Goal: Task Accomplishment & Management: Manage account settings

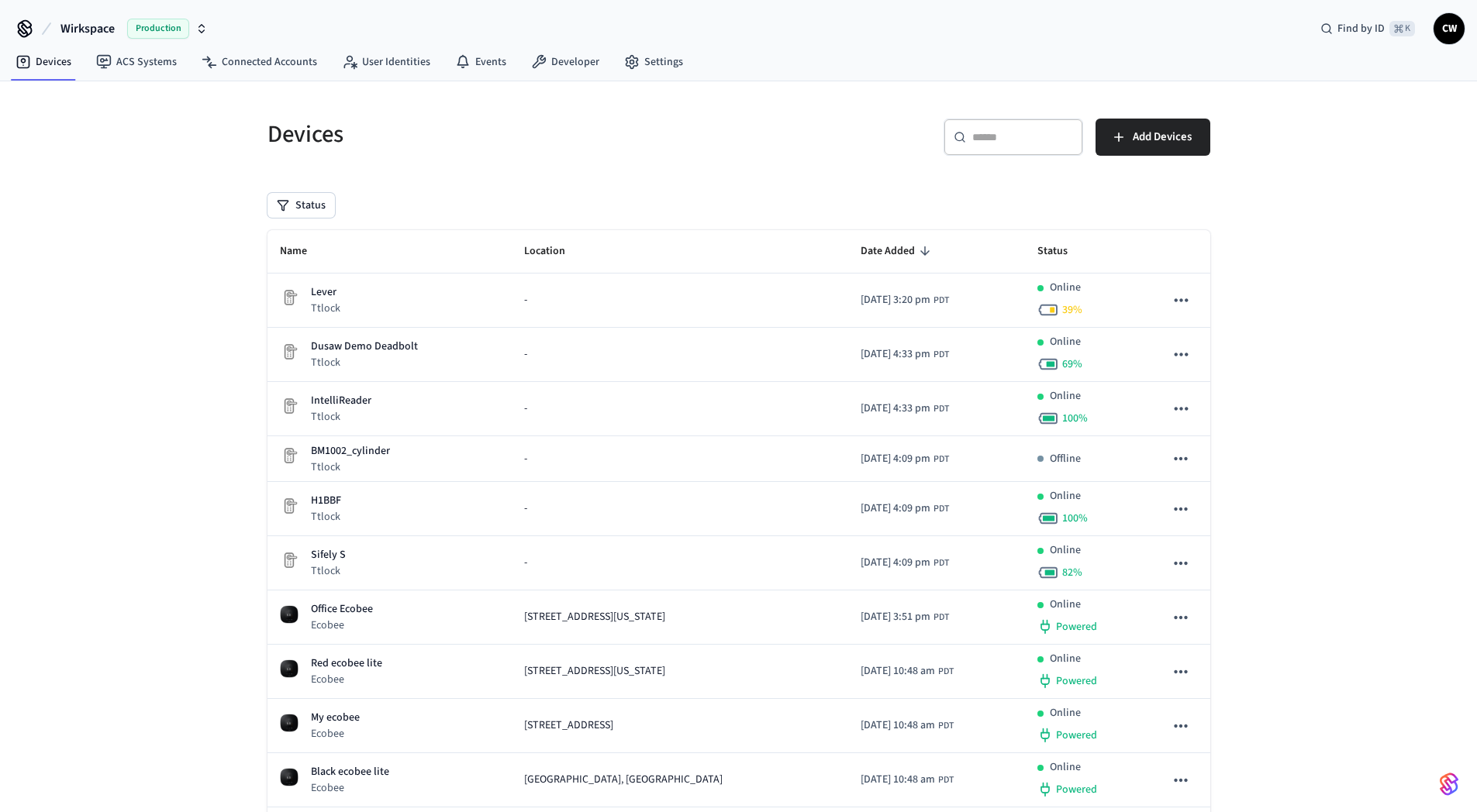
click at [119, 37] on button "Wirkspace Production" at bounding box center [134, 29] width 157 height 33
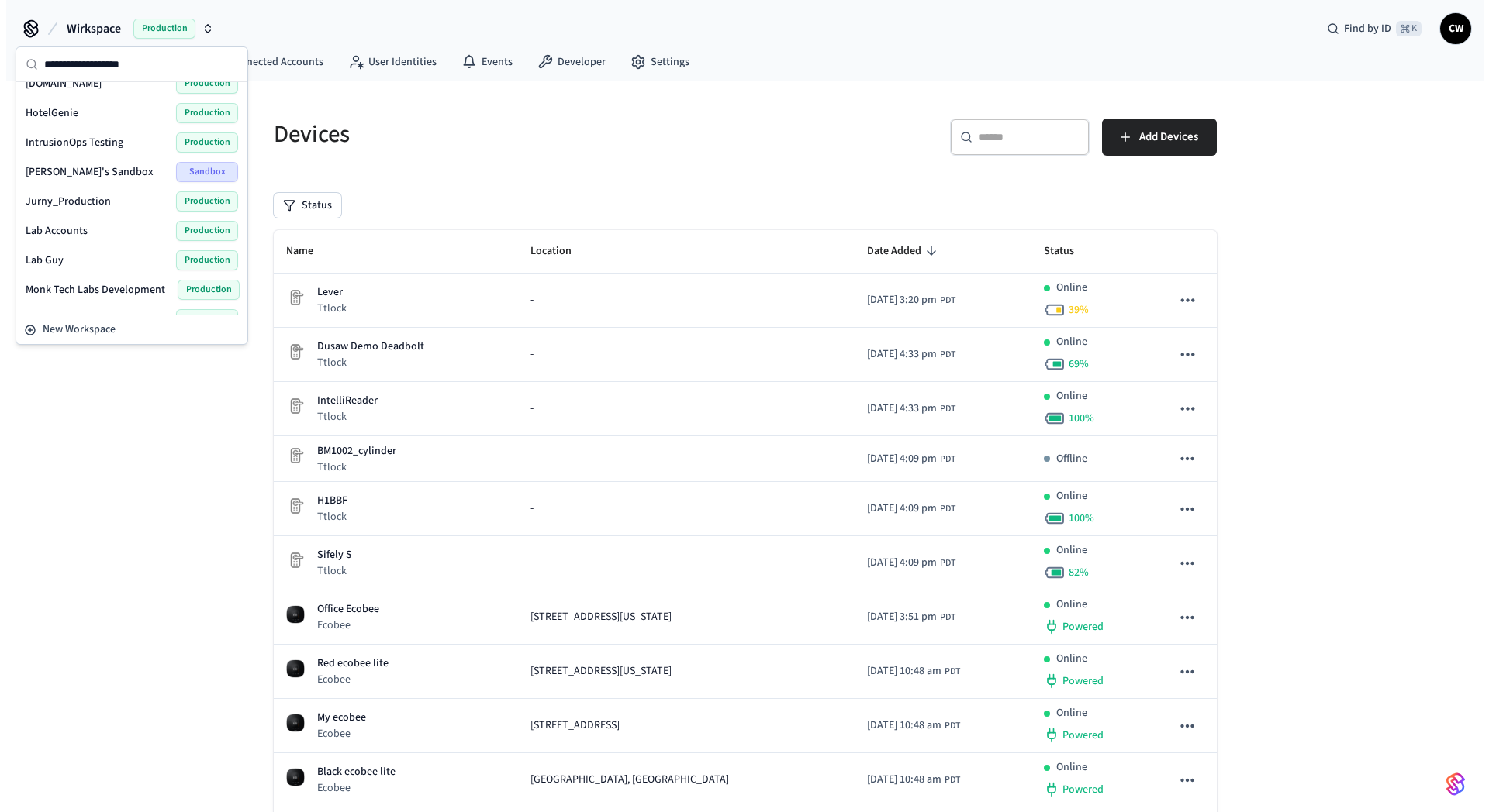
scroll to position [427, 0]
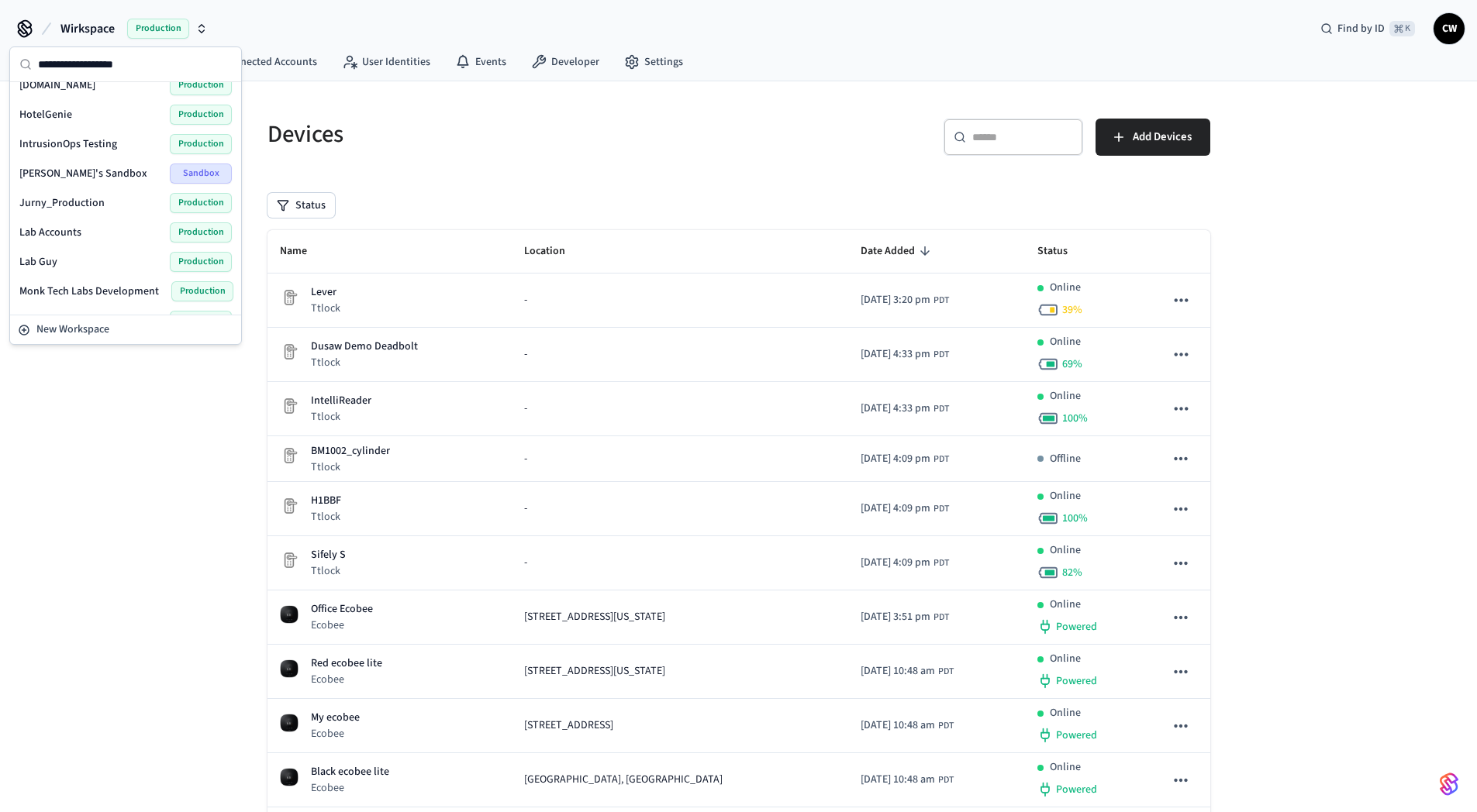
click at [71, 203] on span "Jurny_Production" at bounding box center [62, 203] width 86 height 15
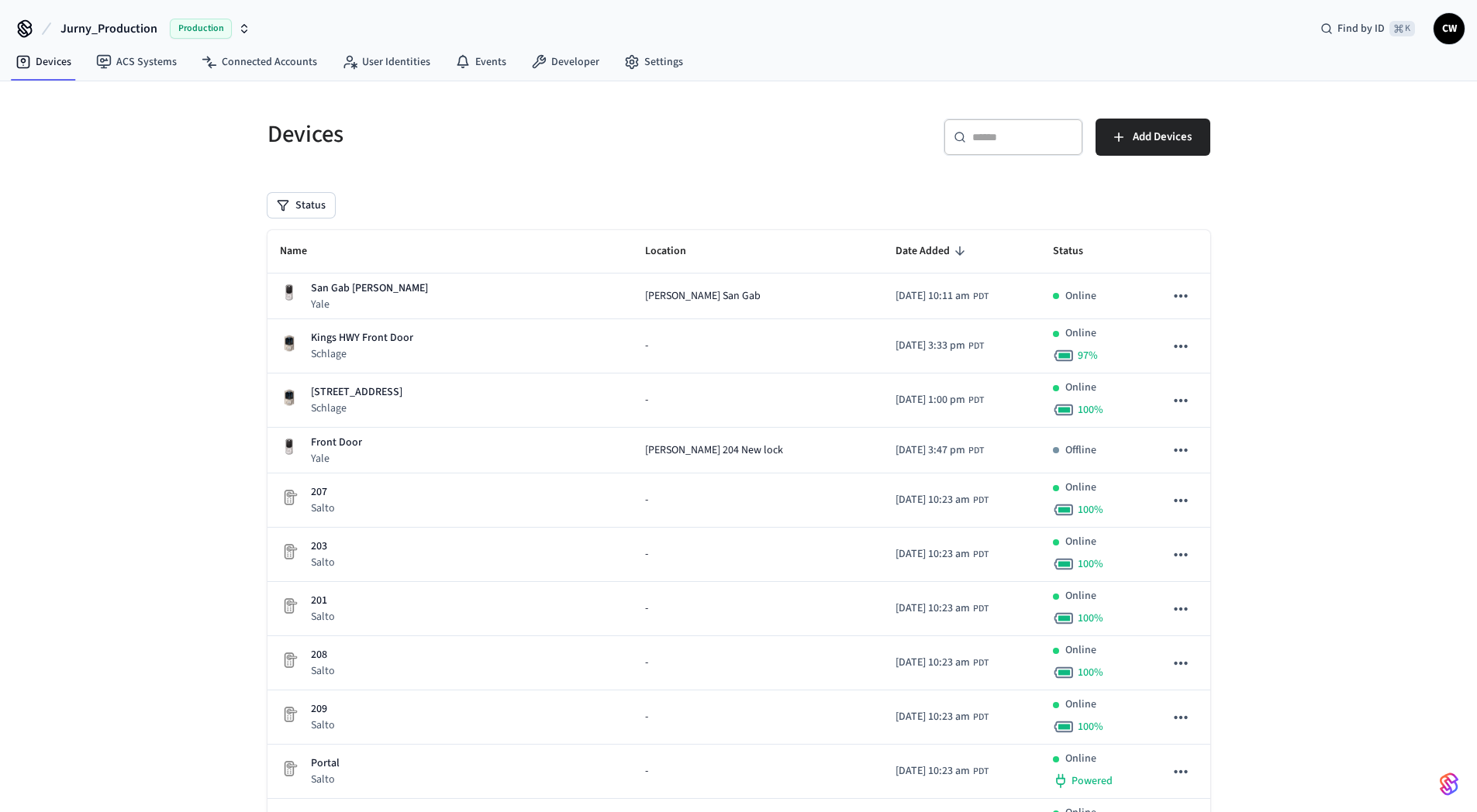
click at [139, 69] on link "ACS Systems" at bounding box center [136, 62] width 106 height 28
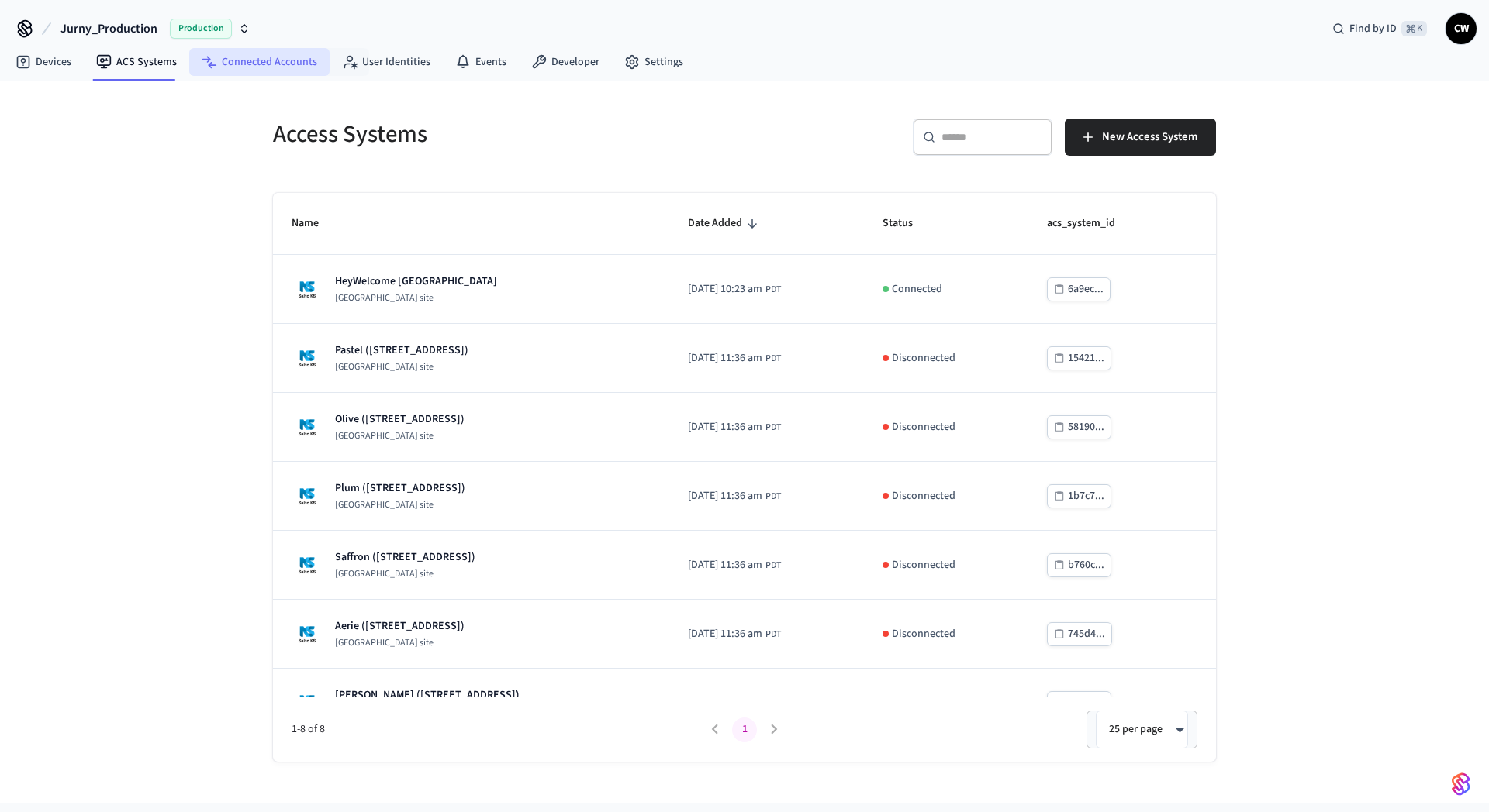
click at [259, 58] on link "Connected Accounts" at bounding box center [260, 62] width 140 height 28
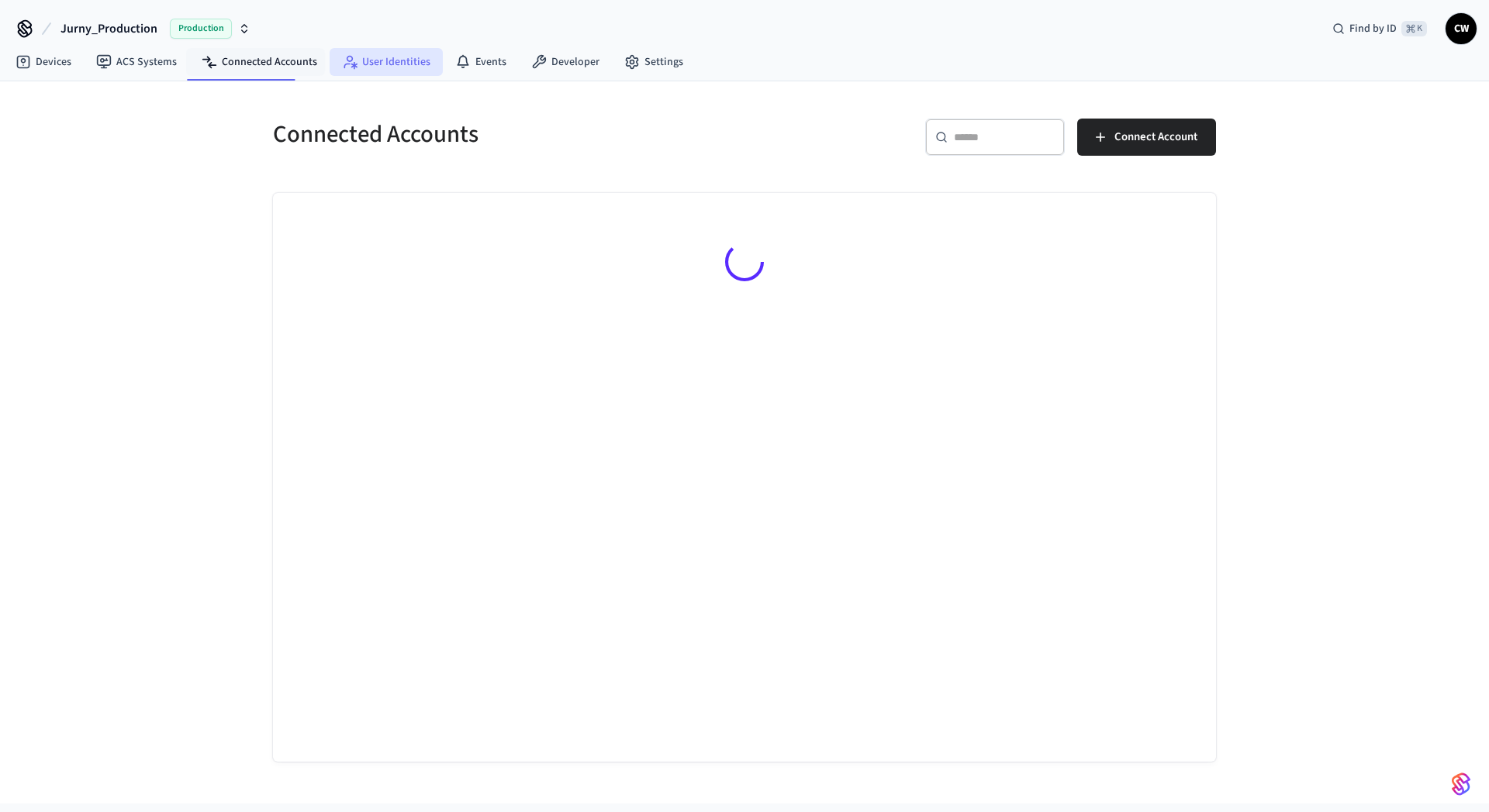
click at [377, 56] on link "User Identities" at bounding box center [386, 62] width 113 height 28
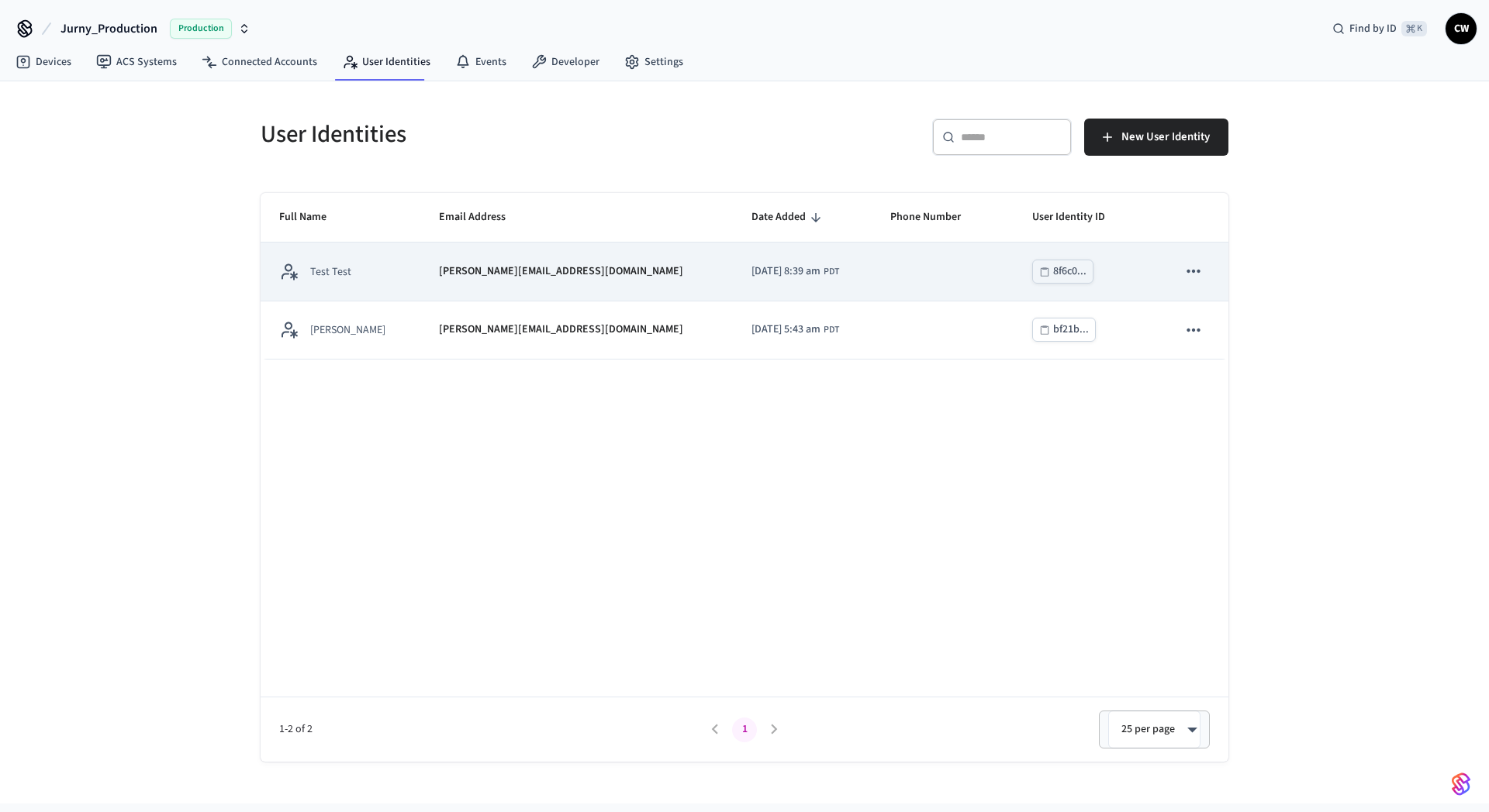
click at [401, 270] on div "Test Test" at bounding box center [339, 272] width 122 height 19
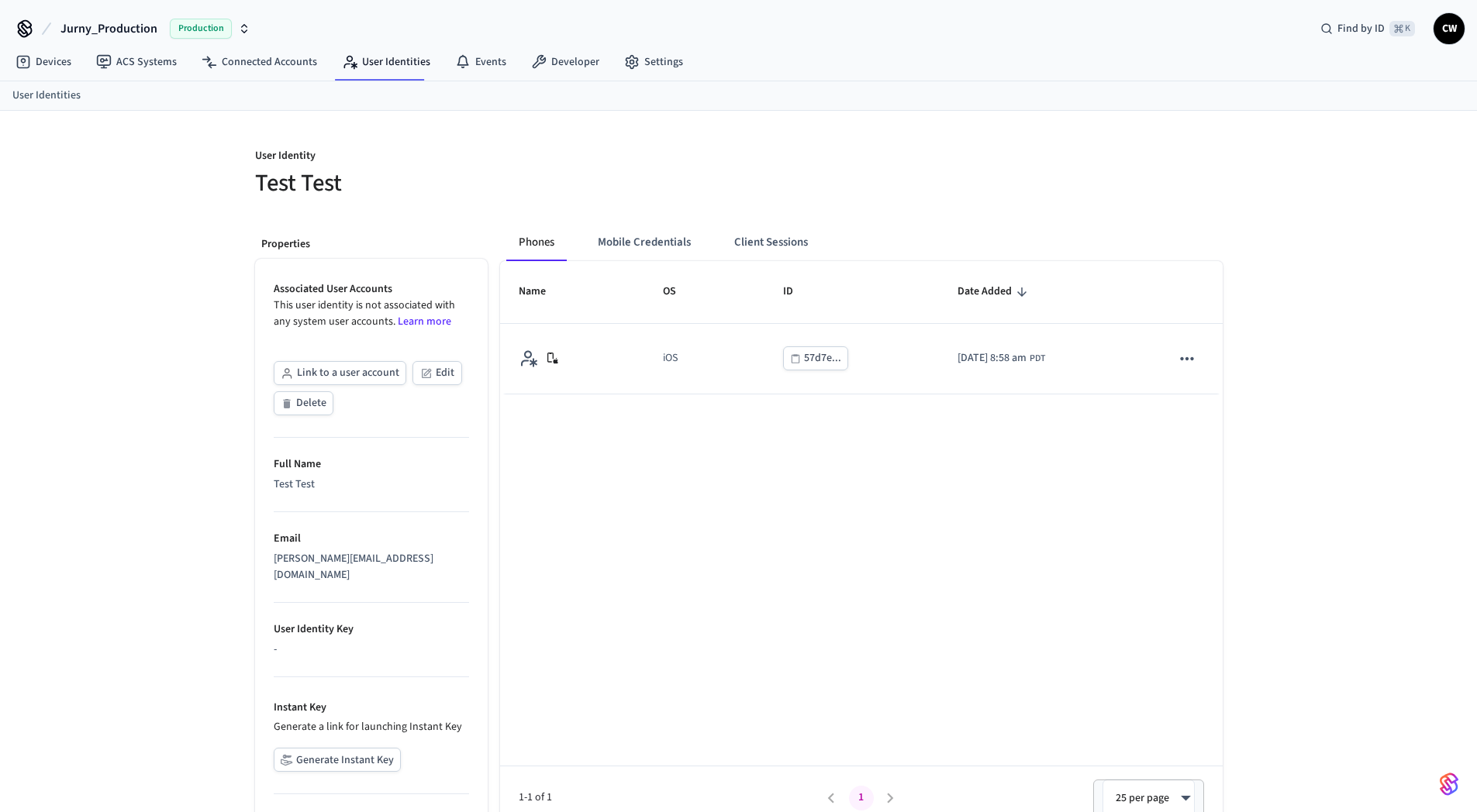
click at [89, 365] on div "User Identity Test Test Properties Associated User Accounts This user identity …" at bounding box center [738, 501] width 1477 height 781
click at [710, 240] on div "Phones Mobile Credentials Client Sessions" at bounding box center [673, 242] width 332 height 37
click at [670, 243] on button "Mobile Credentials" at bounding box center [644, 242] width 118 height 37
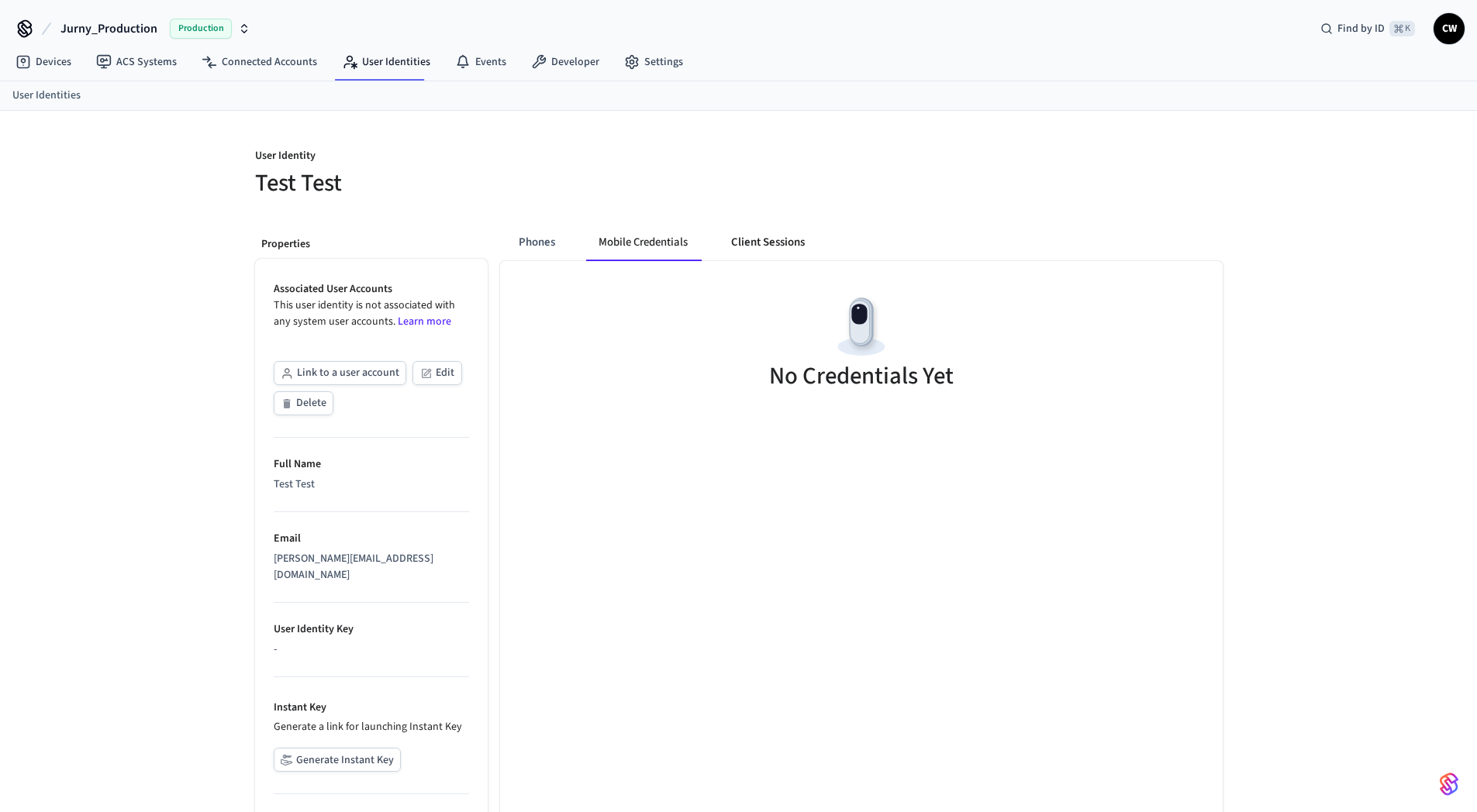
click at [756, 240] on button "Client Sessions" at bounding box center [768, 242] width 98 height 37
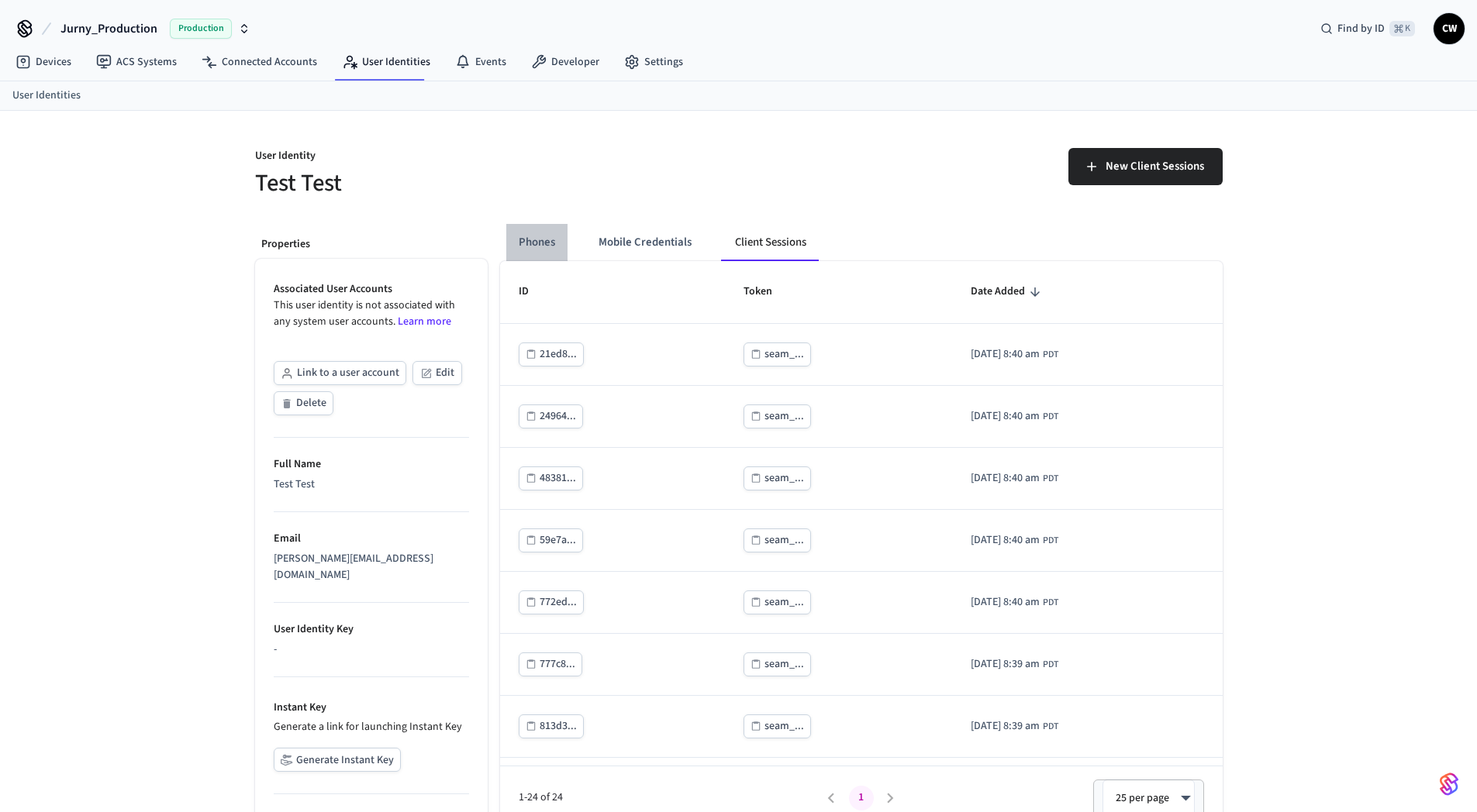
click at [543, 242] on button "Phones" at bounding box center [537, 242] width 62 height 37
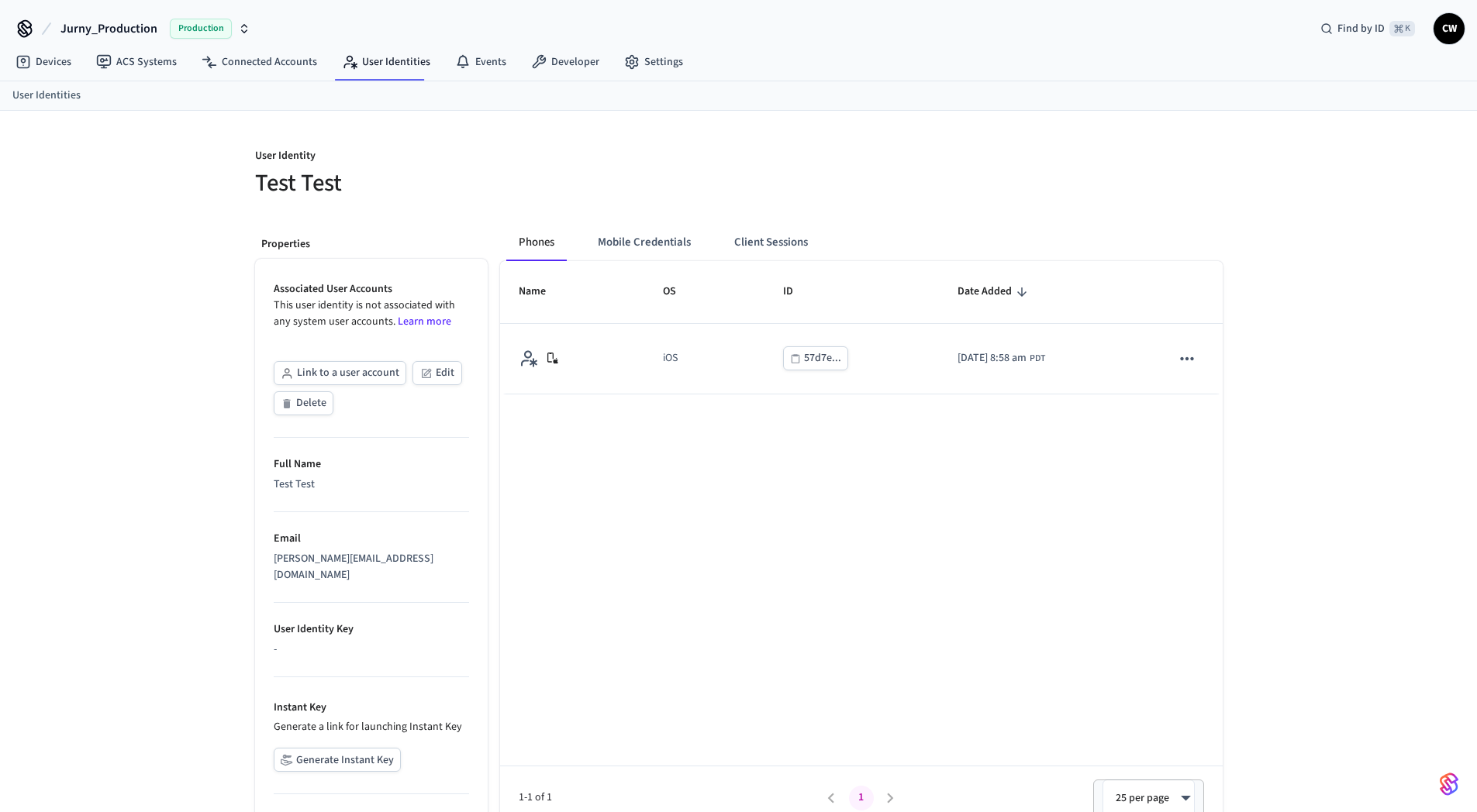
click at [495, 193] on h5 "Test Test" at bounding box center [492, 183] width 475 height 32
click at [361, 62] on link "User Identities" at bounding box center [386, 62] width 113 height 28
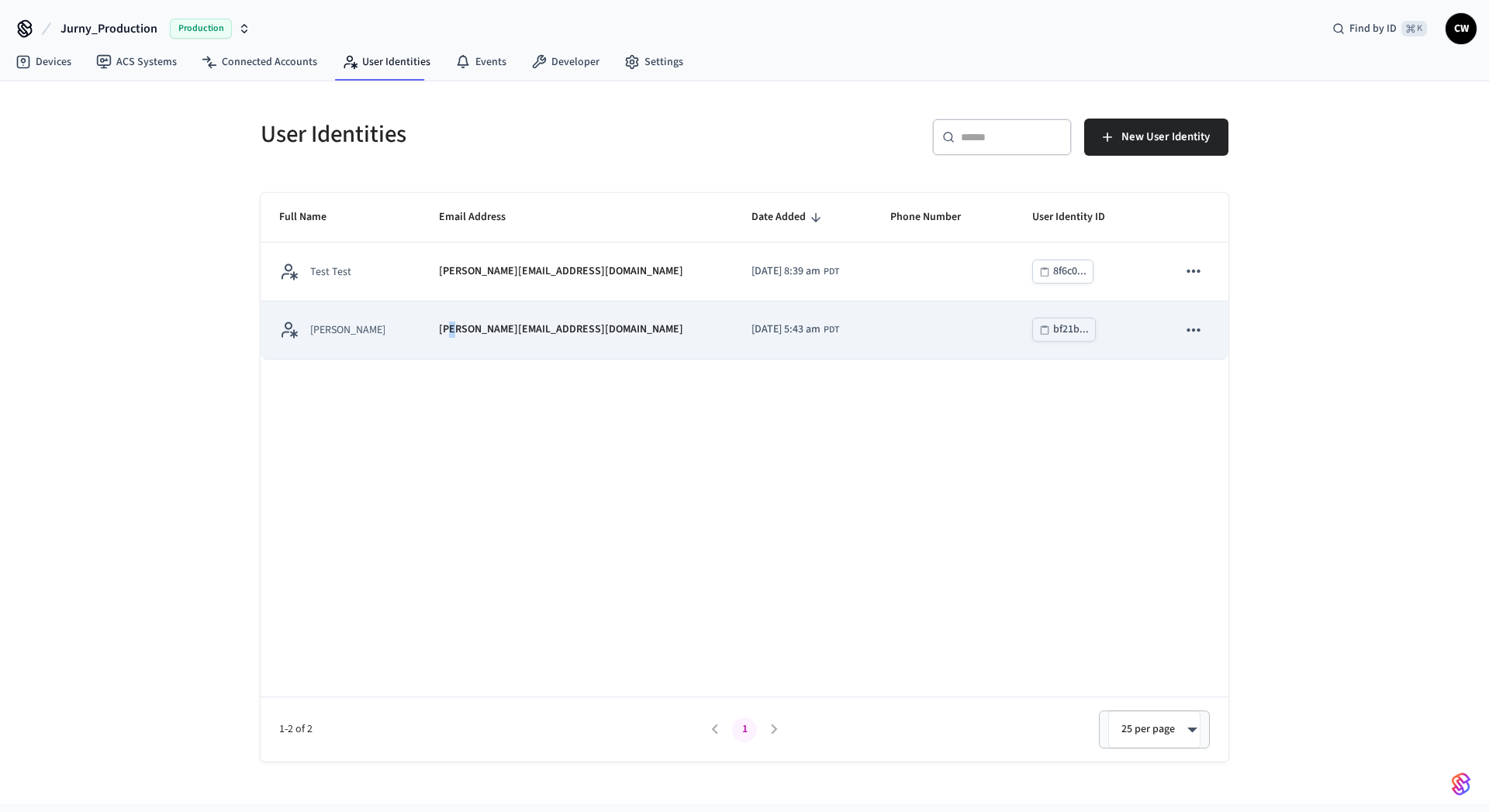
click at [465, 327] on p "chris@jurny.com" at bounding box center [561, 330] width 244 height 16
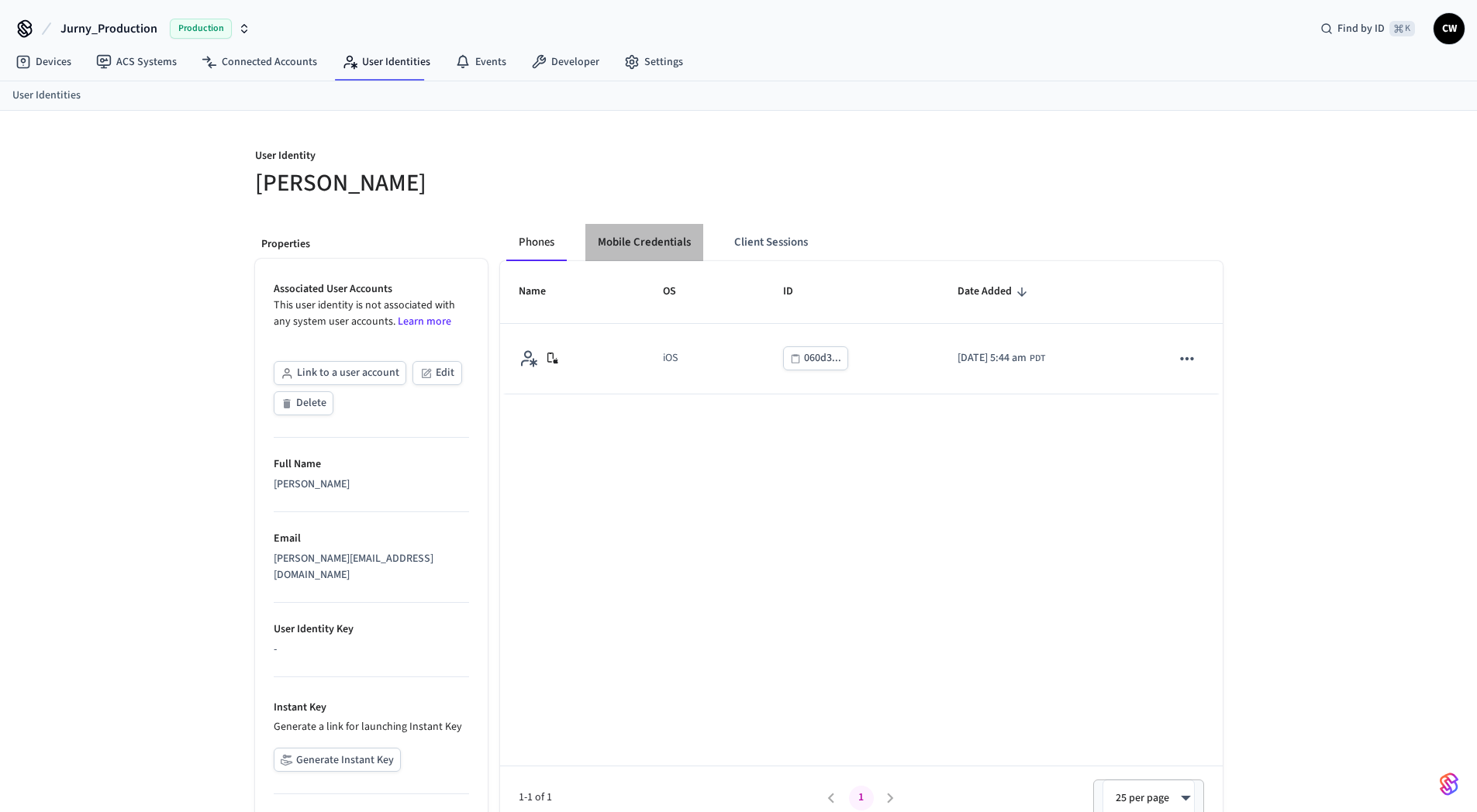
click at [676, 242] on button "Mobile Credentials" at bounding box center [644, 242] width 118 height 37
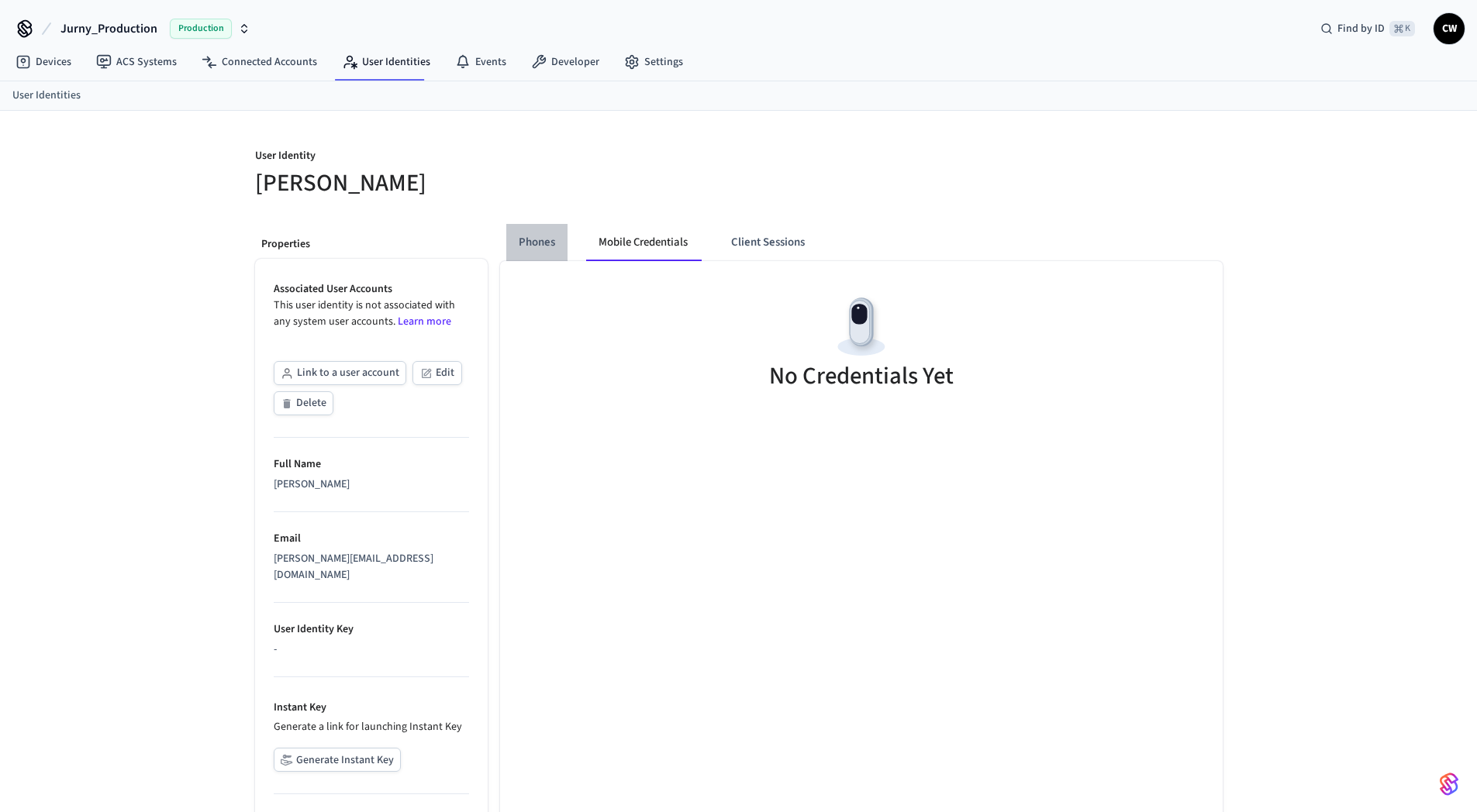
click at [544, 241] on button "Phones" at bounding box center [537, 242] width 62 height 37
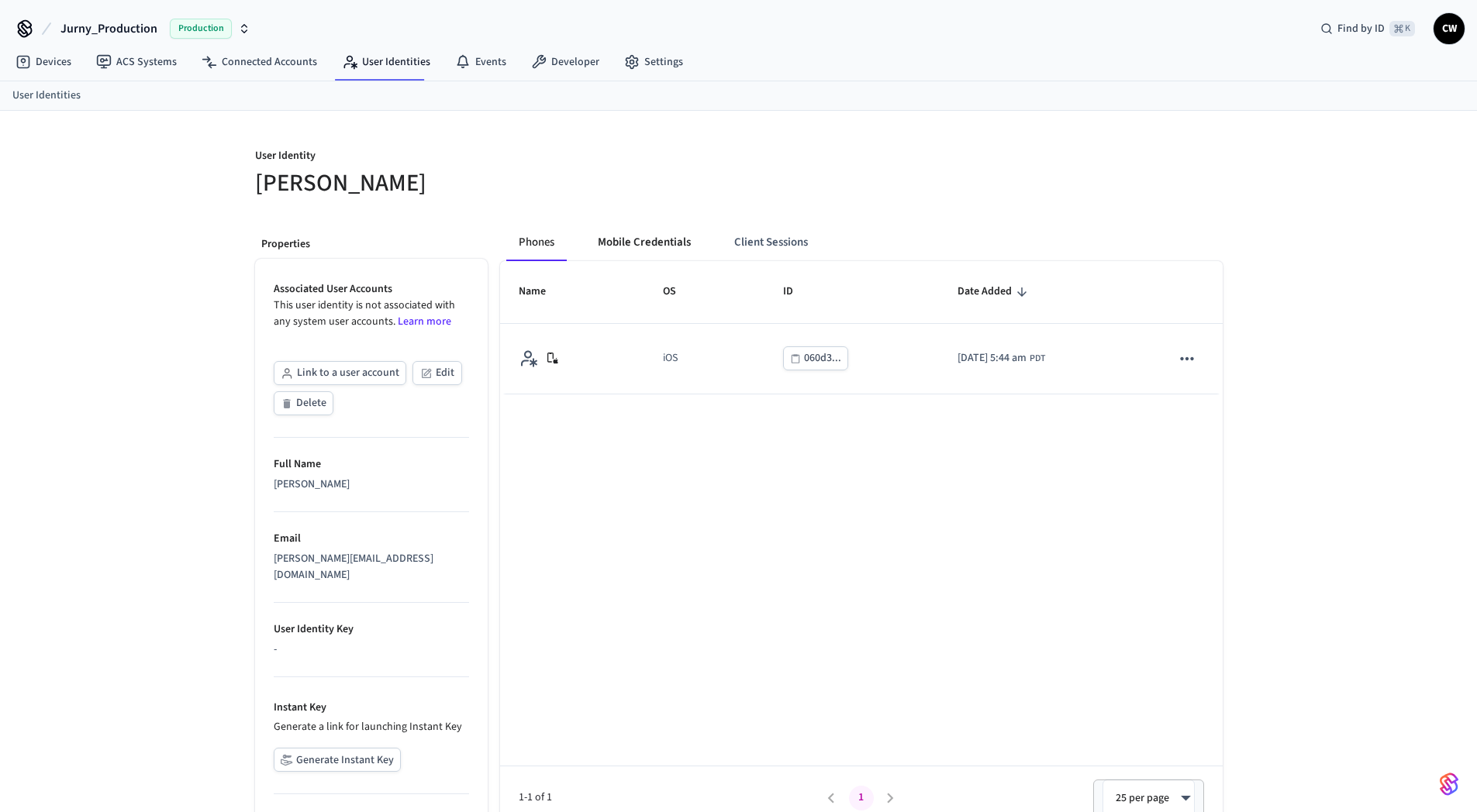
click at [644, 243] on button "Mobile Credentials" at bounding box center [644, 242] width 118 height 37
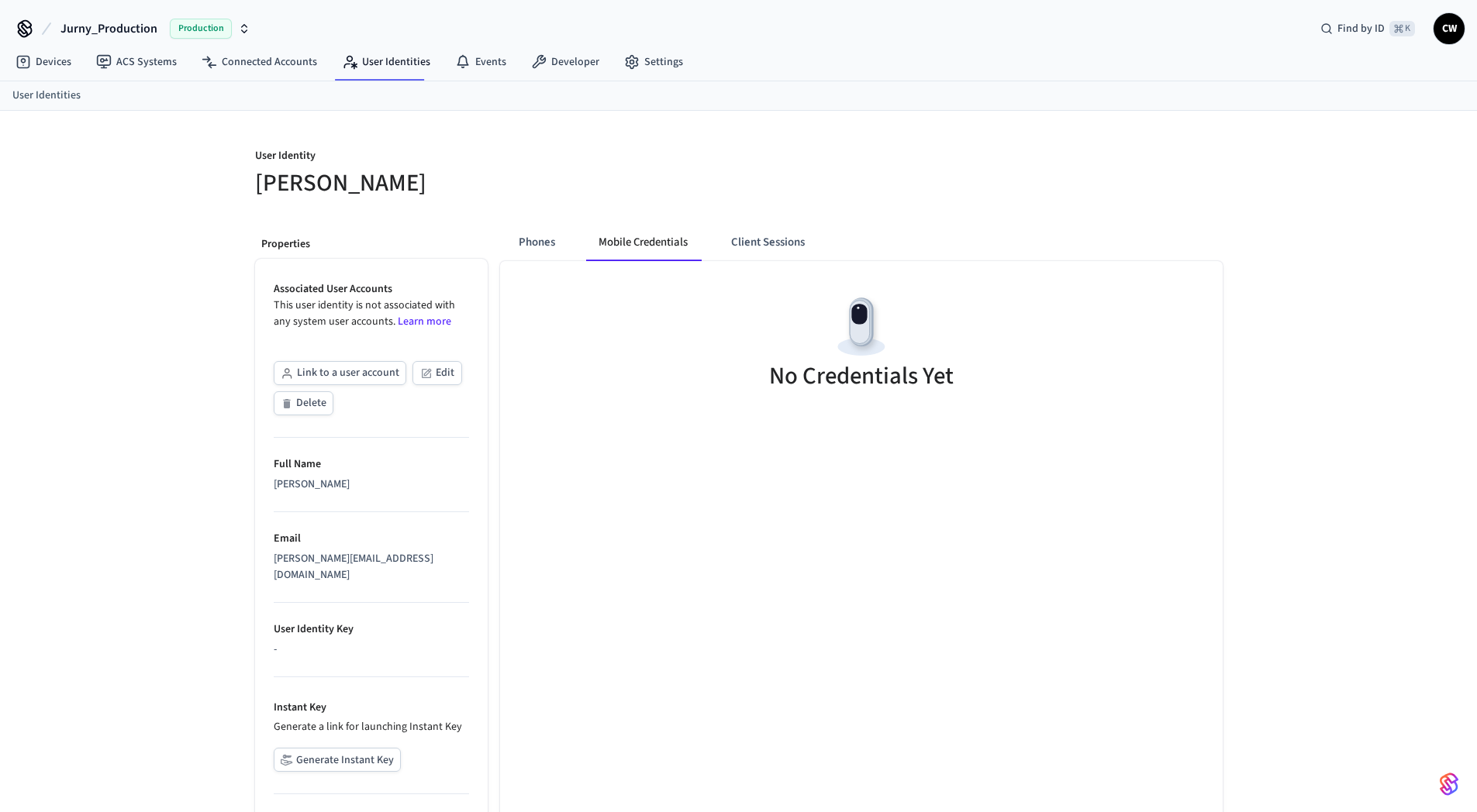
drag, startPoint x: 444, startPoint y: 191, endPoint x: 435, endPoint y: 190, distance: 9.1
click at [442, 191] on h5 "Chris Nguyen" at bounding box center [492, 183] width 475 height 32
click at [126, 59] on link "ACS Systems" at bounding box center [136, 62] width 106 height 28
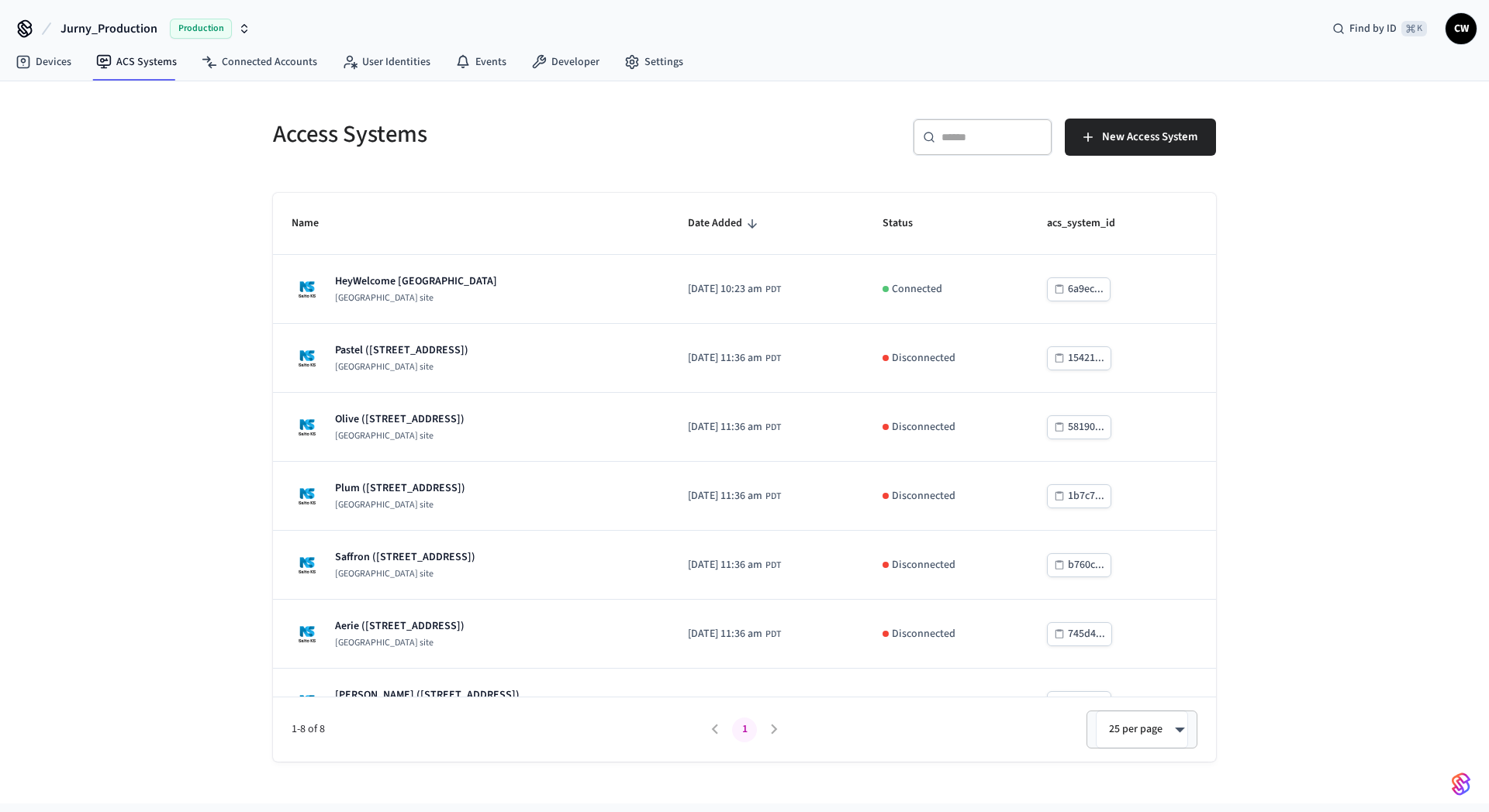
click at [148, 269] on div "Access Systems ​ ​ New Access System Name Date Added Status acs_system_id HeyWe…" at bounding box center [744, 443] width 1489 height 723
click at [107, 414] on div "Access Systems ​ ​ New Access System Name Date Added Status acs_system_id HeyWe…" at bounding box center [744, 443] width 1489 height 723
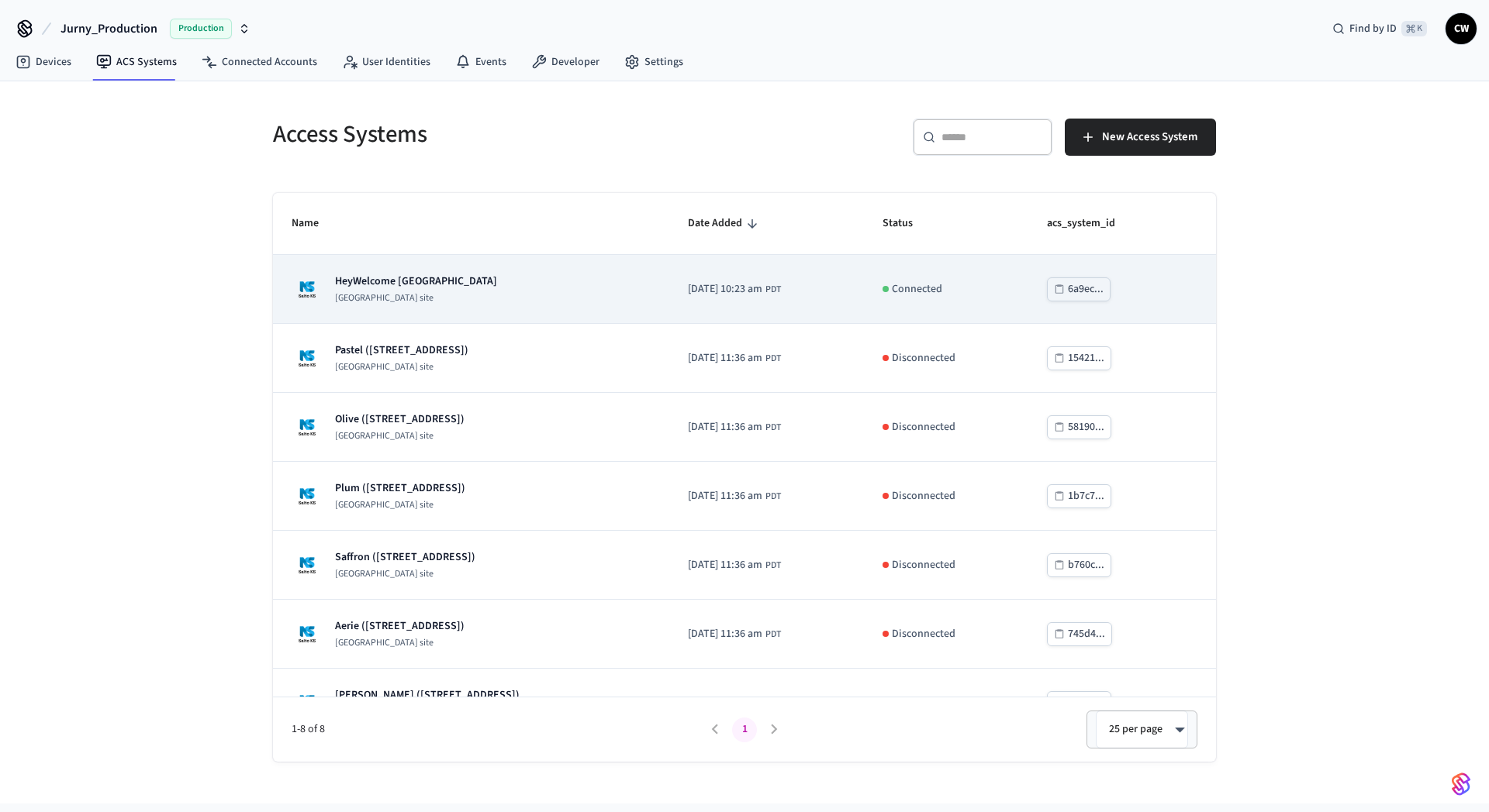
click at [472, 311] on td "HeyWelcome Valladolid Centro Salto KS site" at bounding box center [471, 289] width 396 height 69
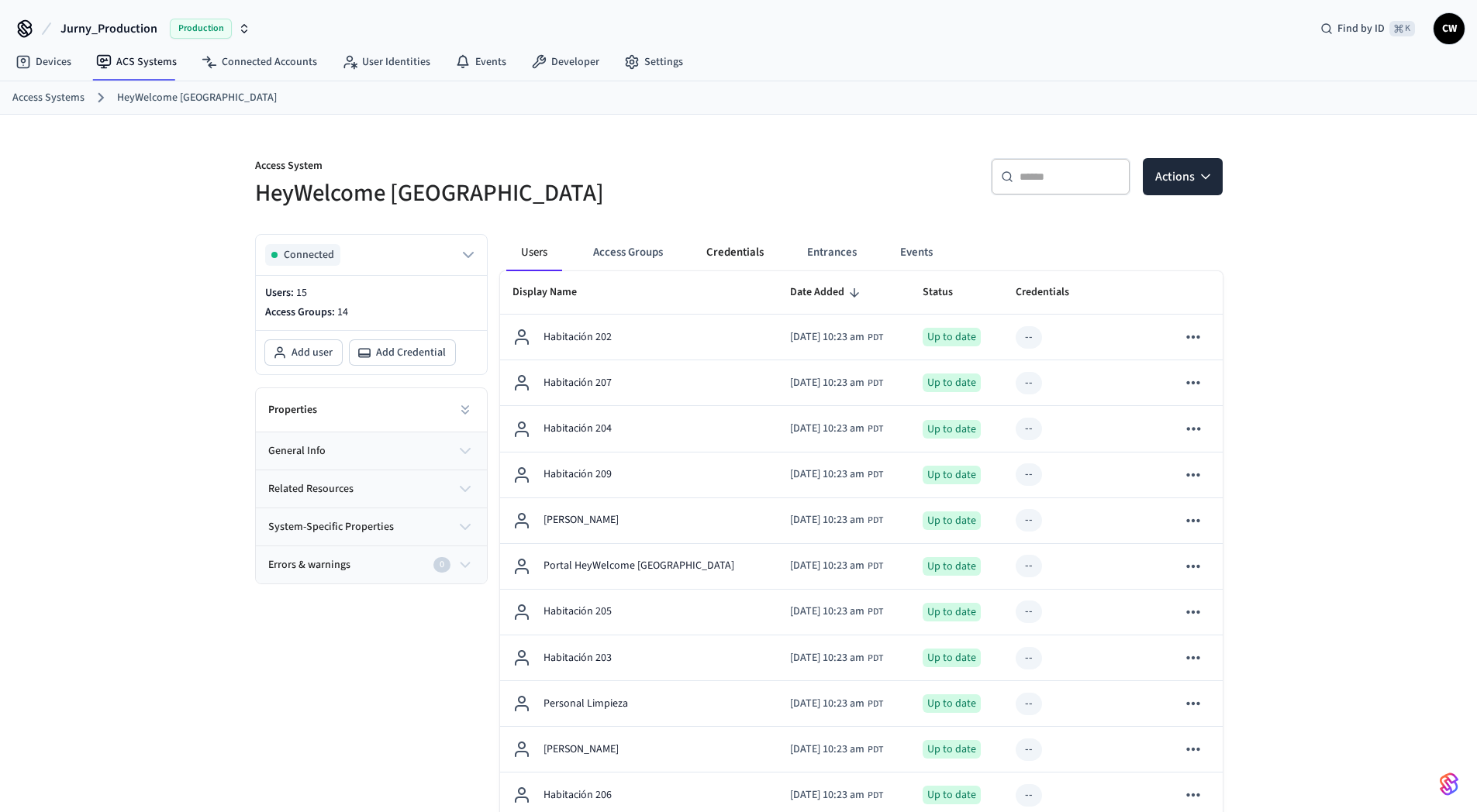
click at [724, 249] on button "Credentials" at bounding box center [735, 253] width 83 height 37
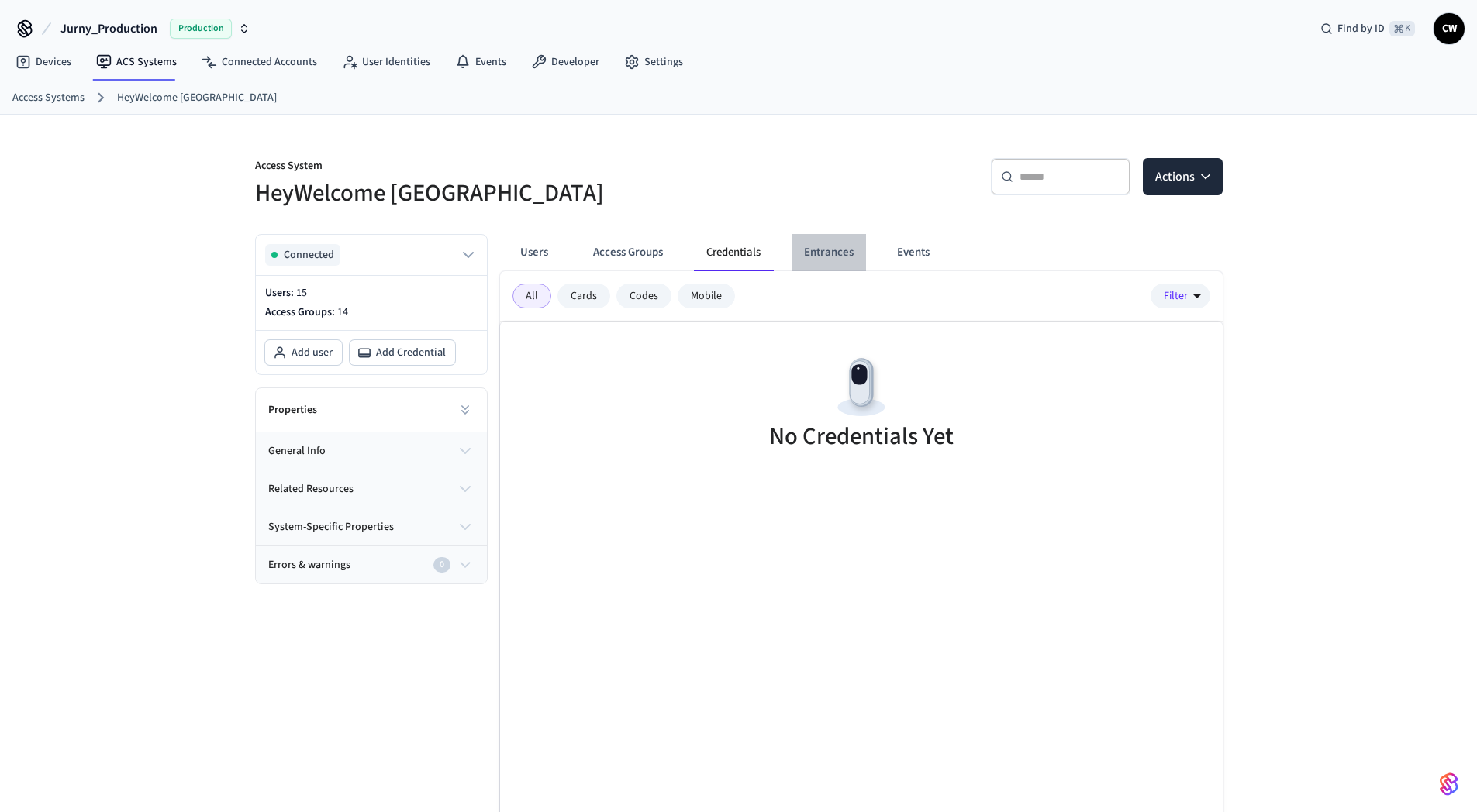
click at [851, 252] on button "Entrances" at bounding box center [828, 253] width 74 height 37
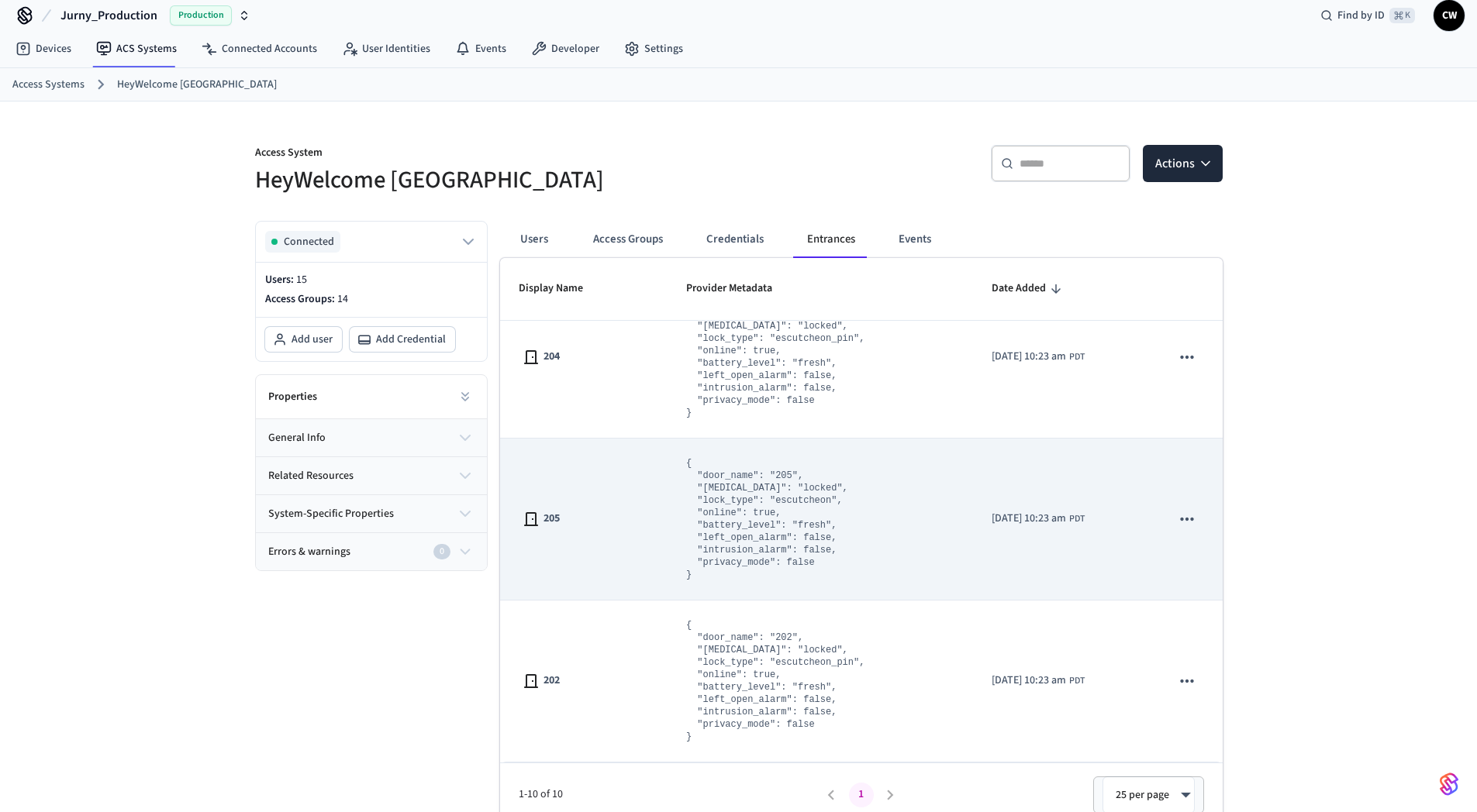
scroll to position [28, 0]
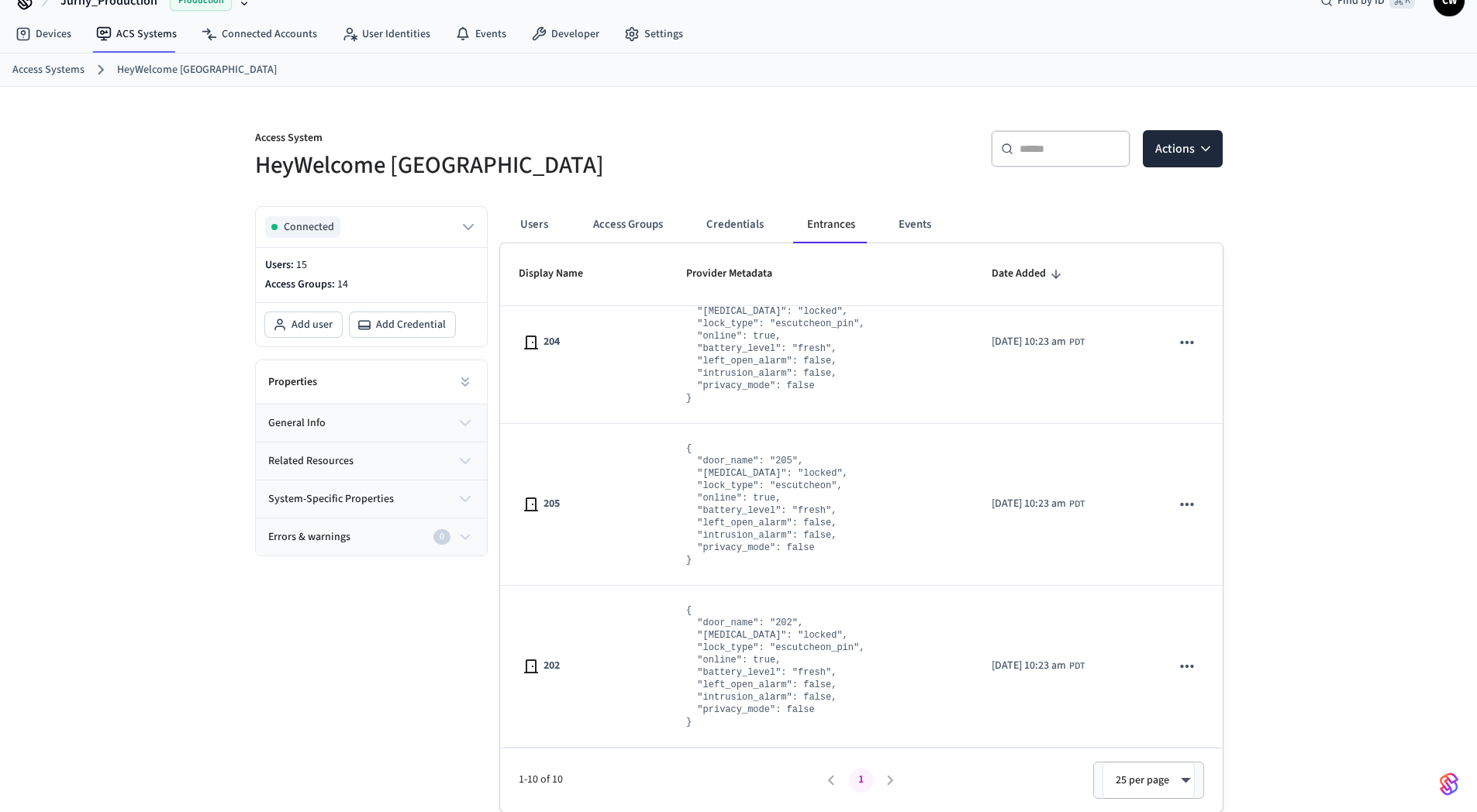
drag, startPoint x: 187, startPoint y: 249, endPoint x: 176, endPoint y: 234, distance: 18.6
click at [186, 249] on div "Access System HeyWelcome Valladolid Centro ​ ​ Actions Connected Users: 15 Acce…" at bounding box center [738, 449] width 1477 height 726
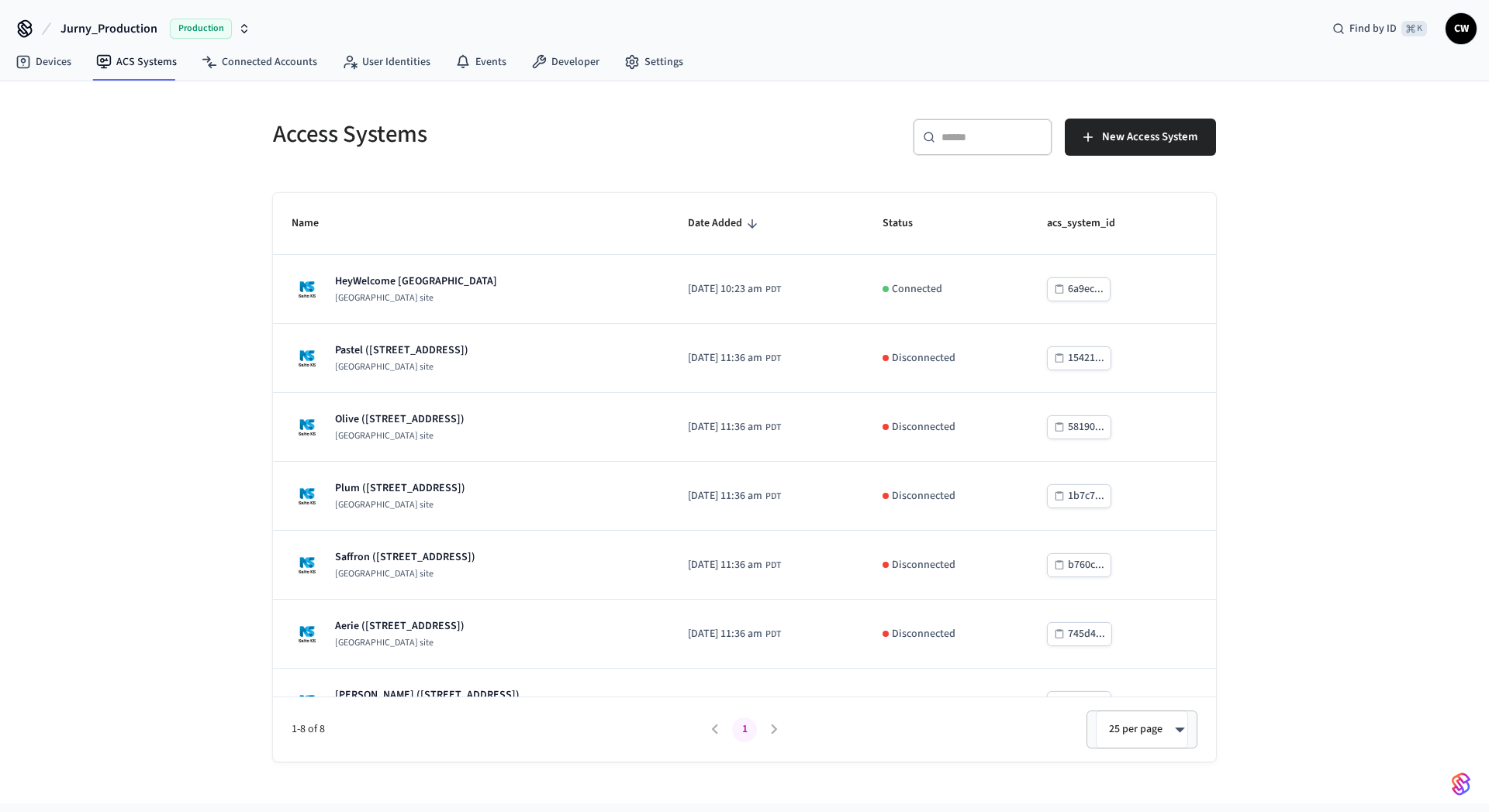
click at [117, 224] on div "Access Systems ​ ​ New Access System Name Date Added Status acs_system_id HeyWe…" at bounding box center [744, 443] width 1489 height 723
click at [160, 271] on div "Access Systems ​ ​ New Access System Name Date Added Status acs_system_id HeyWe…" at bounding box center [744, 443] width 1489 height 723
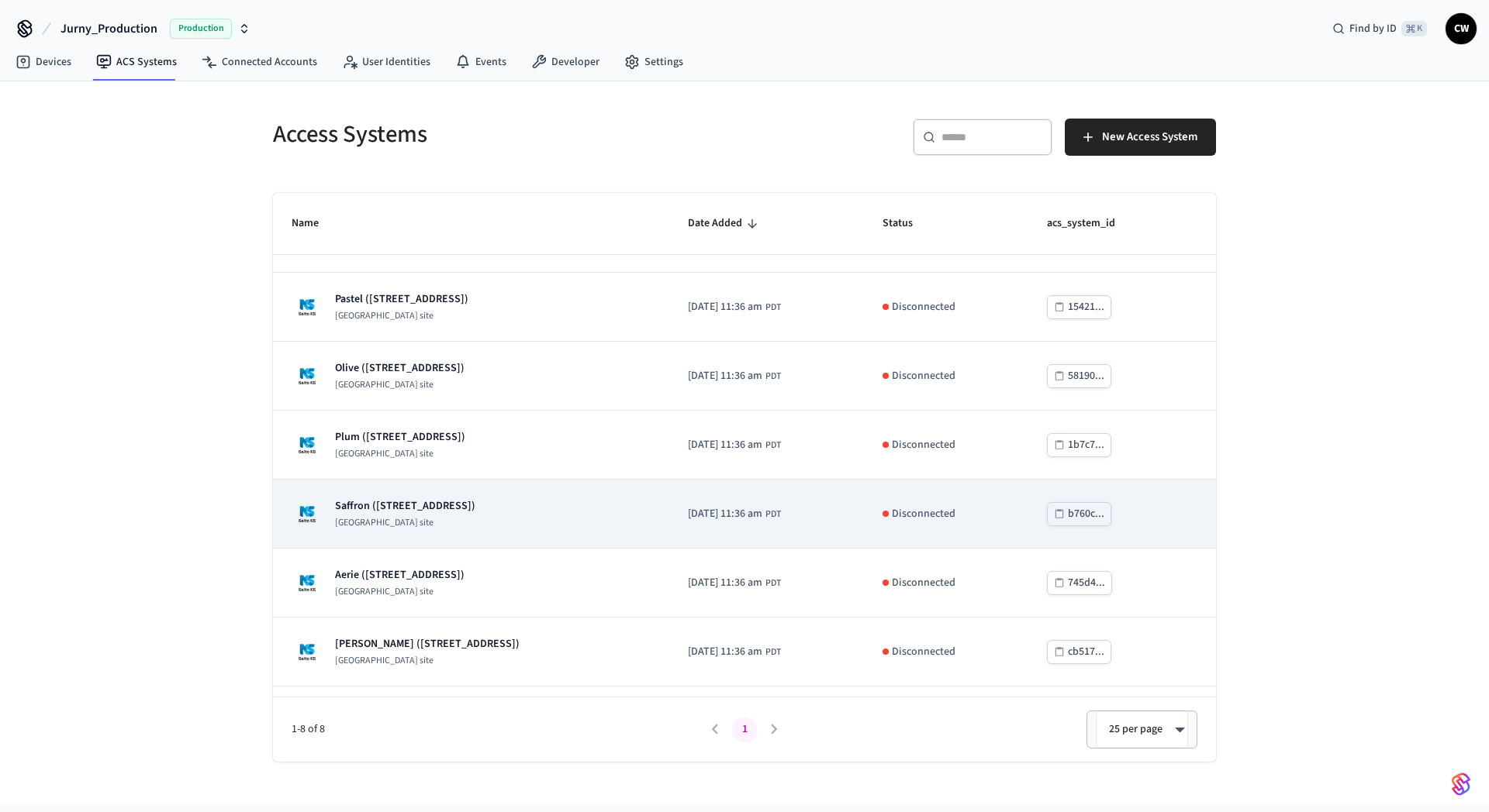
scroll to position [111, 0]
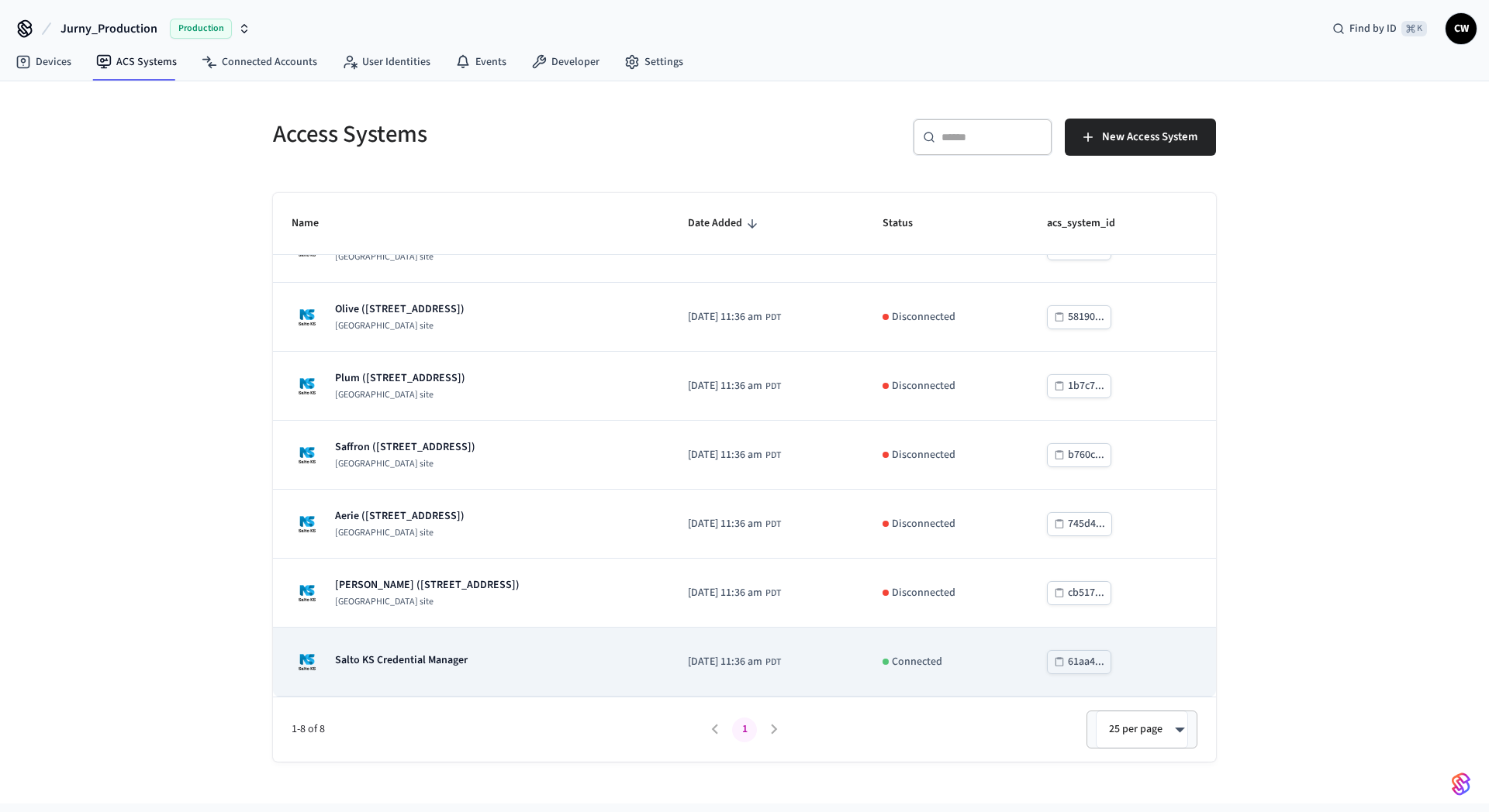
click at [531, 664] on div "Salto KS Credential Manager" at bounding box center [471, 662] width 360 height 31
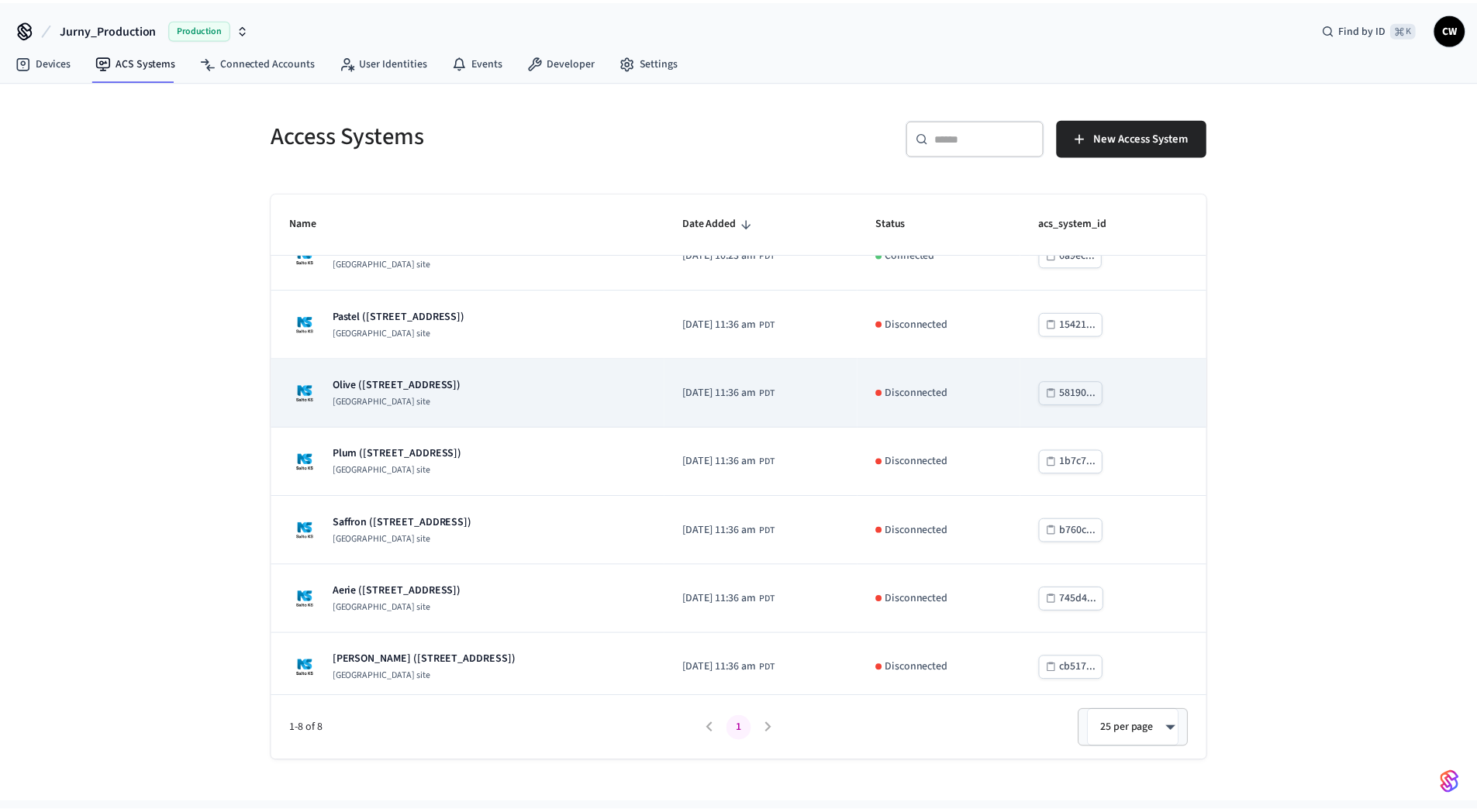
scroll to position [111, 0]
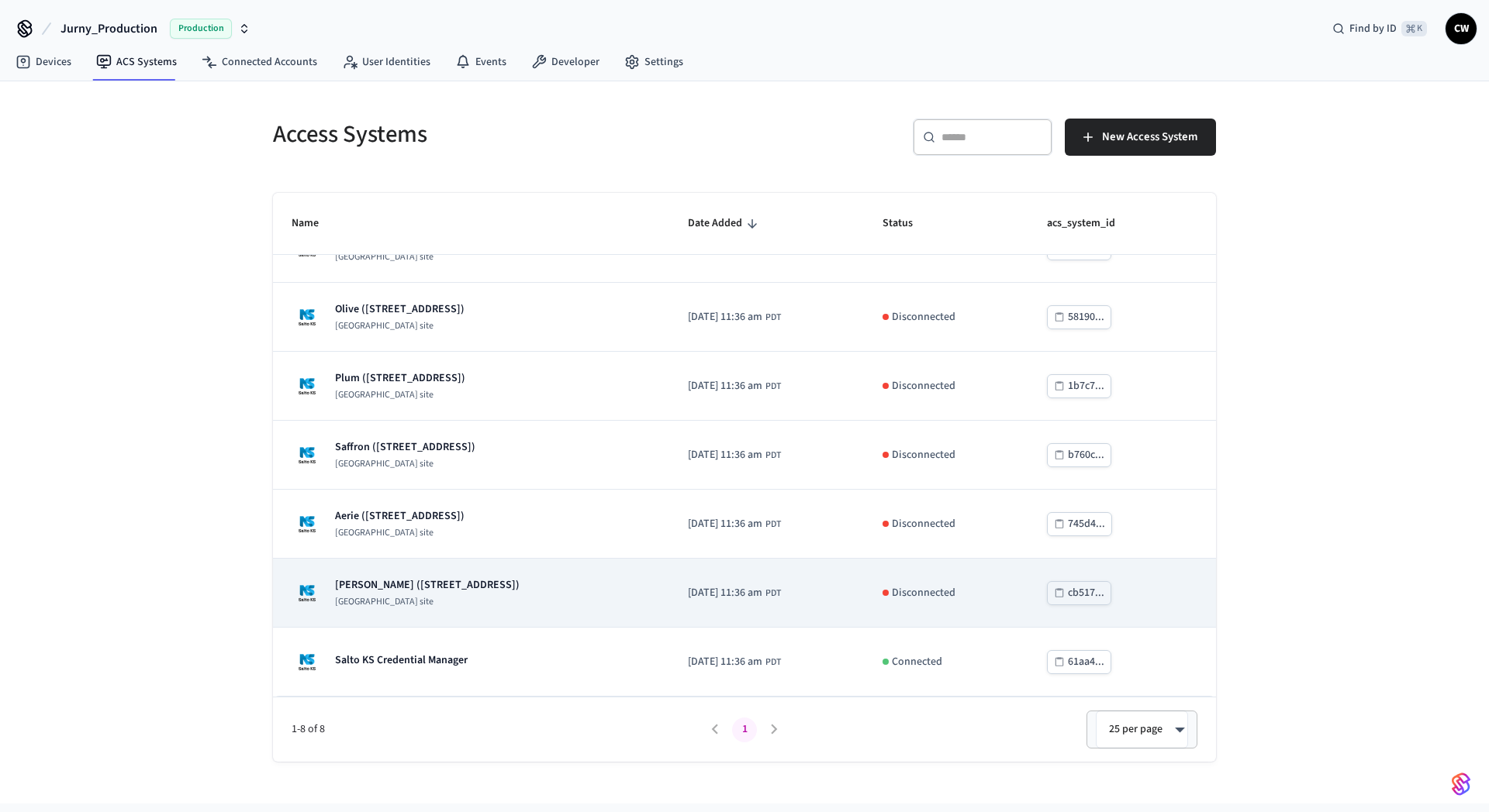
click at [535, 613] on td "Otto (228 NW 7th Ave Miami FL 33128) Salto KS site" at bounding box center [471, 594] width 396 height 69
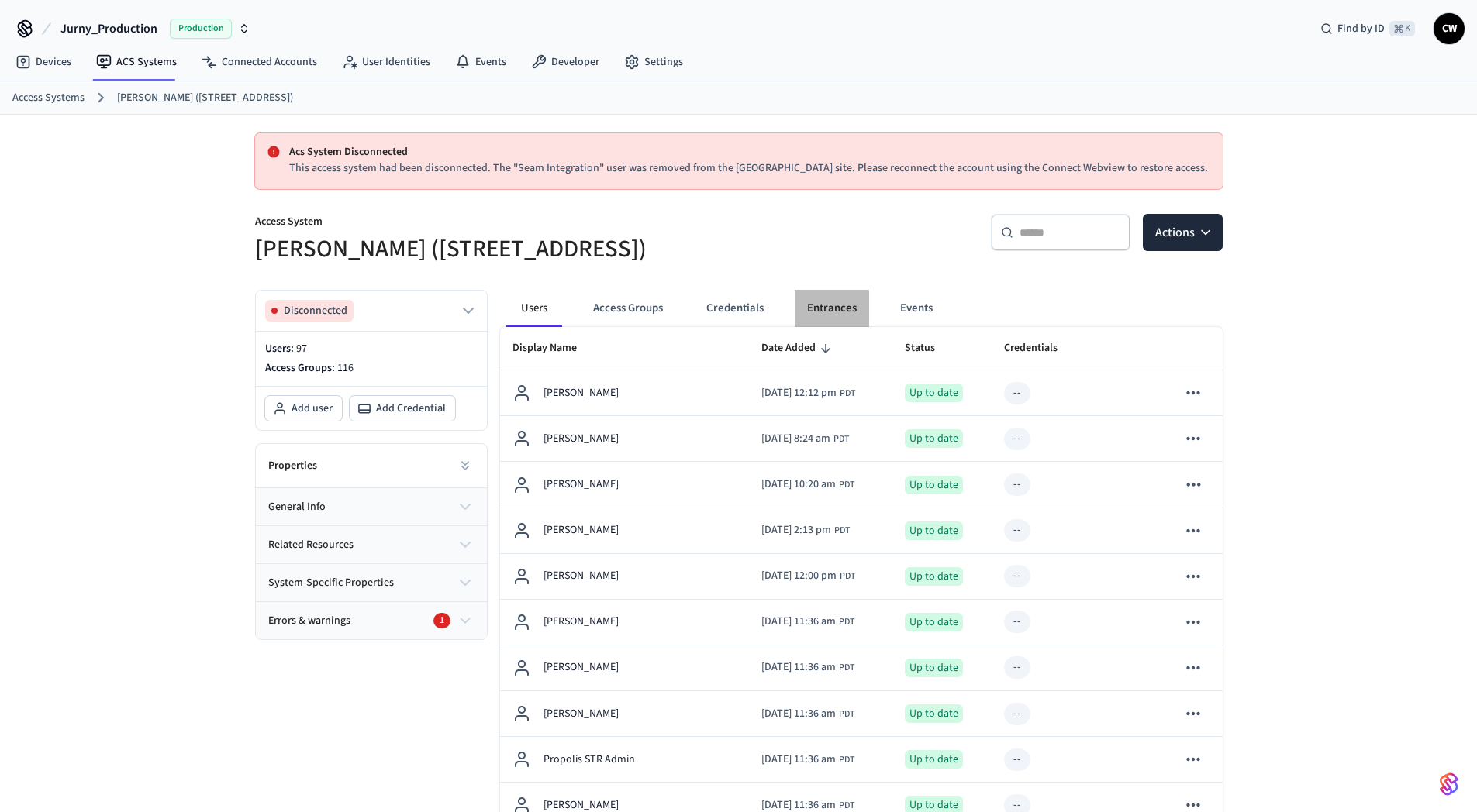
click at [804, 310] on button "Entrances" at bounding box center [831, 308] width 74 height 37
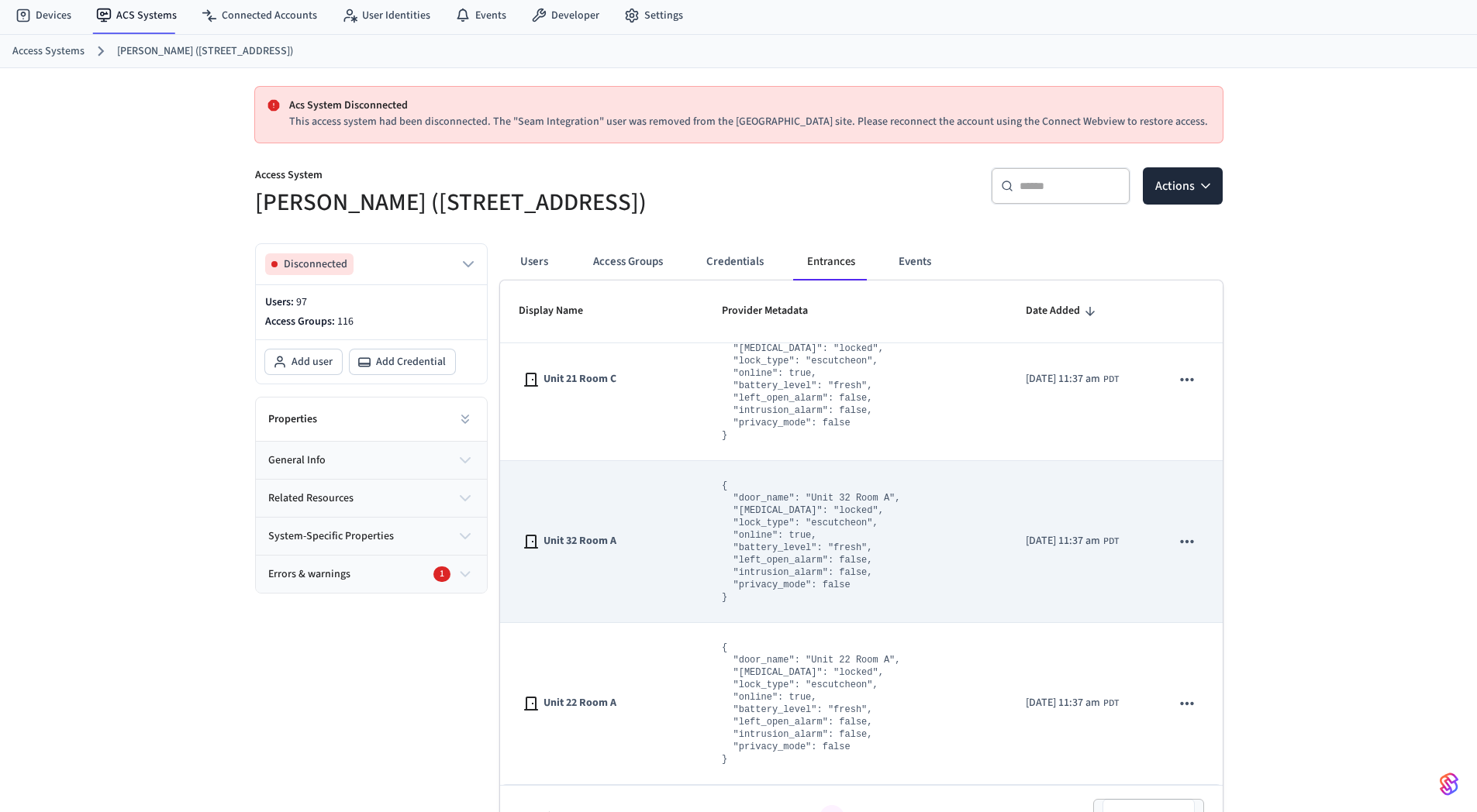
scroll to position [84, 0]
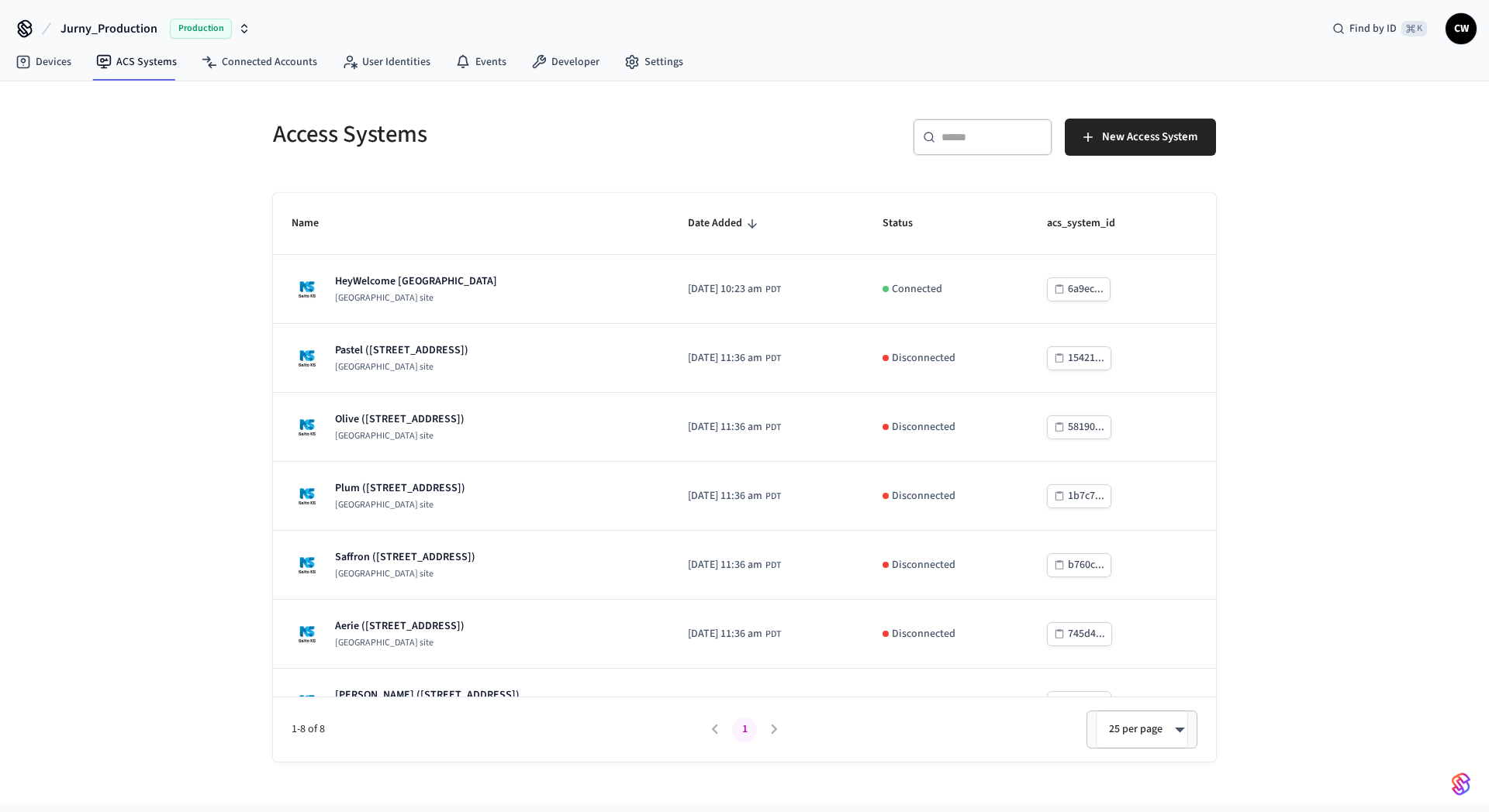
drag, startPoint x: 81, startPoint y: 279, endPoint x: 82, endPoint y: 293, distance: 14.0
click at [81, 287] on div "Access Systems ​ ​ New Access System Name Date Added Status acs_system_id HeyWe…" at bounding box center [744, 443] width 1489 height 723
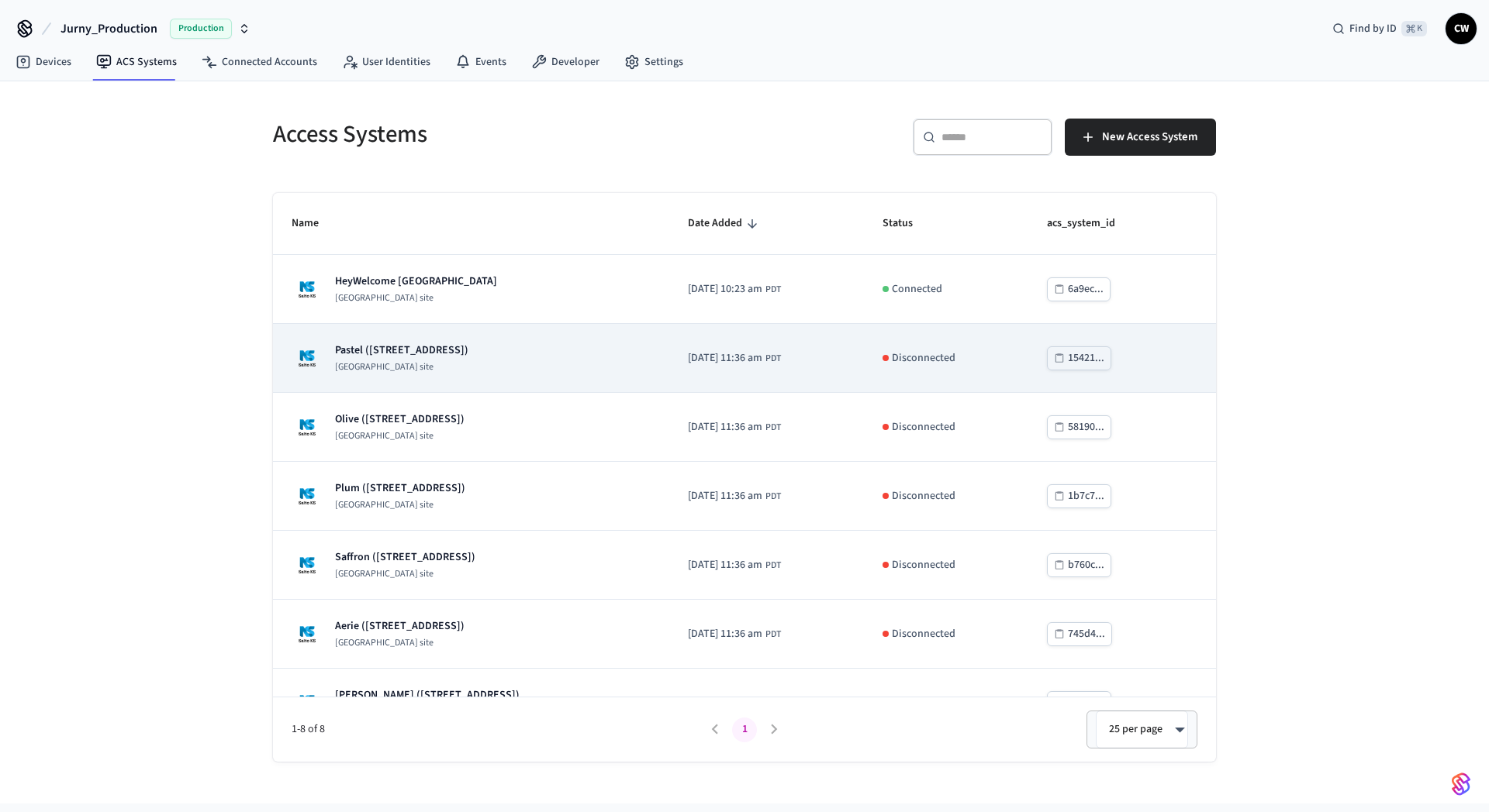
click at [528, 375] on td "Pastel (1160 NW 5th St, Miami, FL 33128) Salto KS site" at bounding box center [471, 358] width 396 height 69
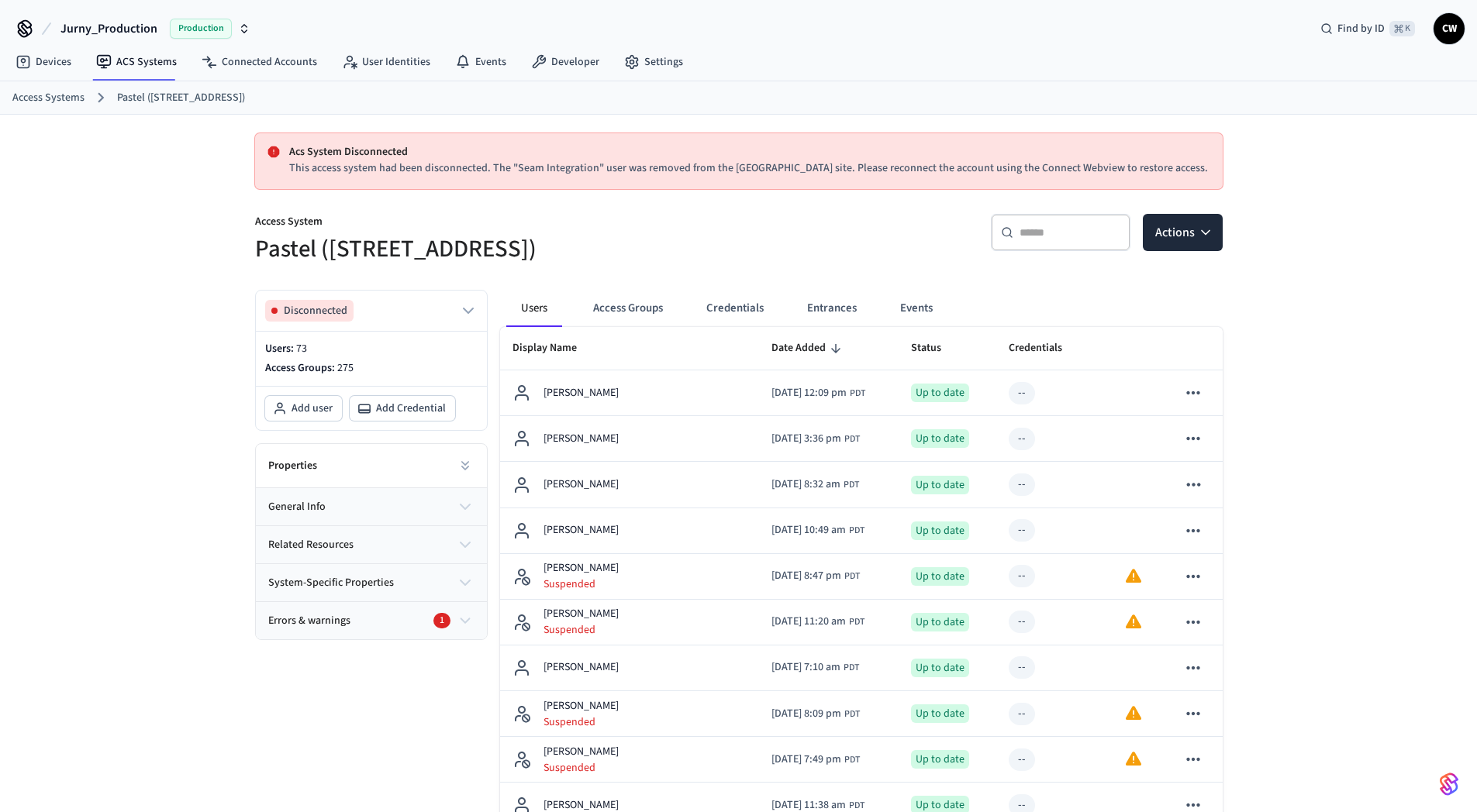
click at [822, 307] on button "Entrances" at bounding box center [831, 308] width 74 height 37
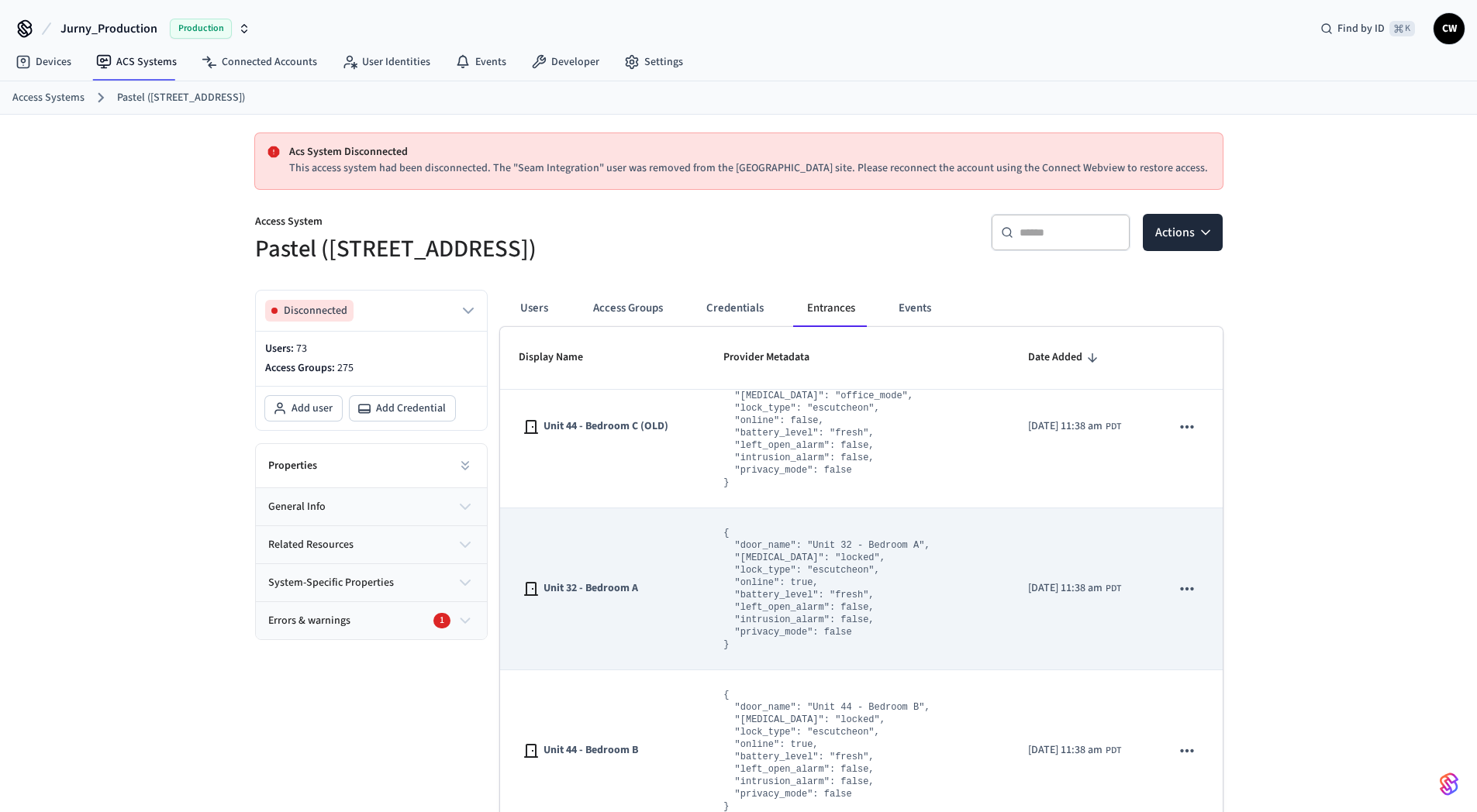
scroll to position [3608, 0]
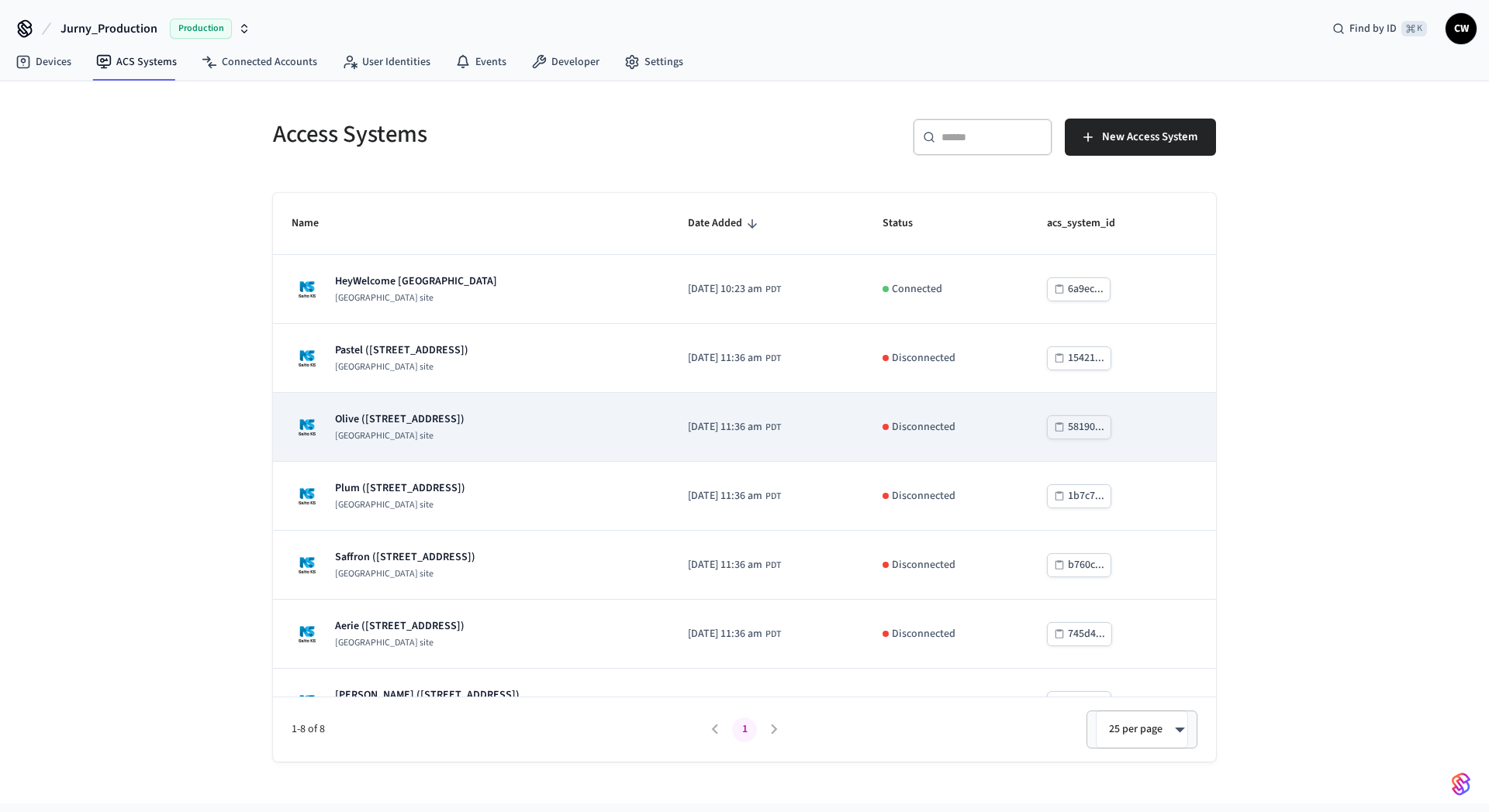
click at [459, 425] on p "Olive (637 NW 2nd St Miami FL 33128)" at bounding box center [400, 419] width 130 height 15
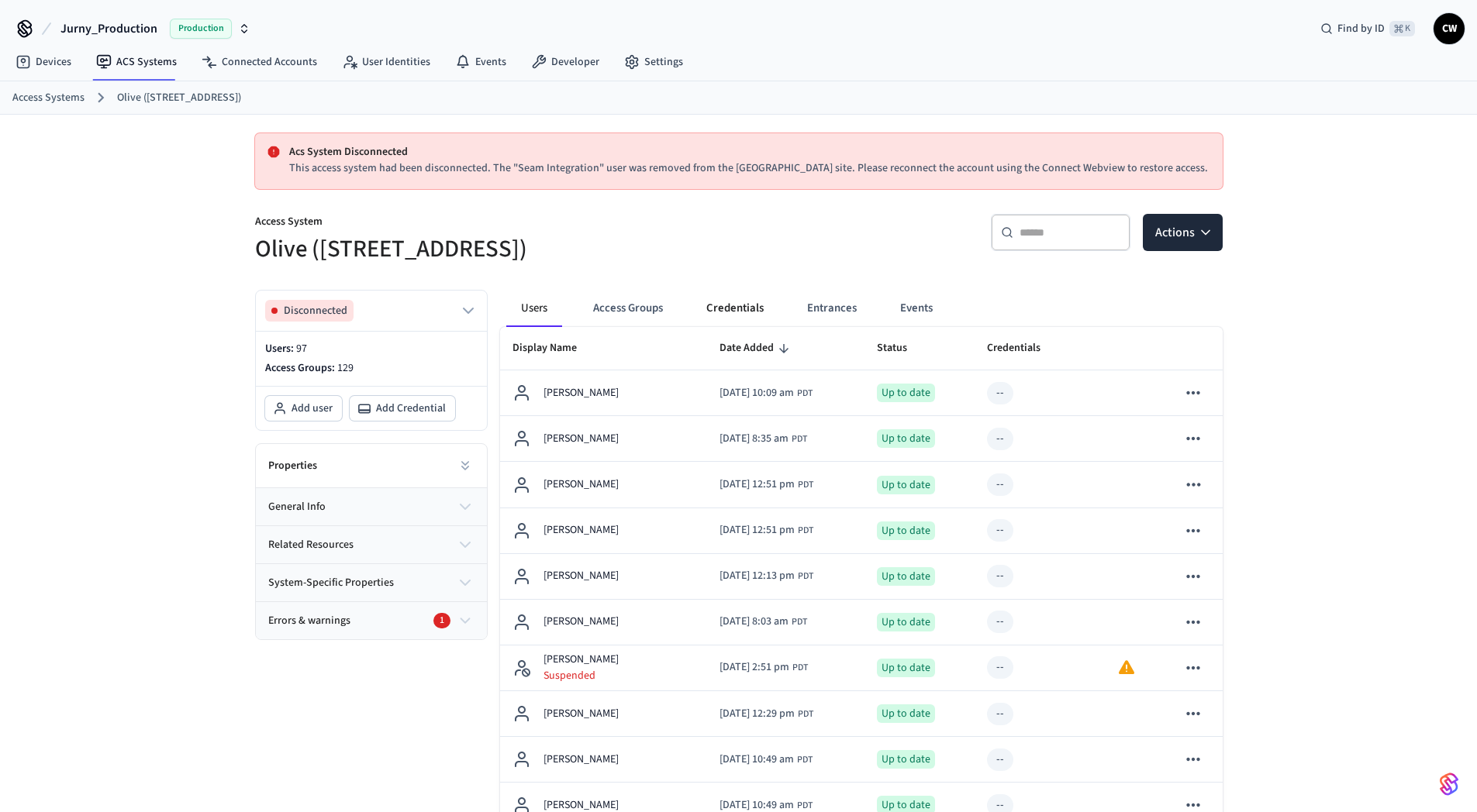
click at [731, 306] on button "Credentials" at bounding box center [735, 308] width 83 height 37
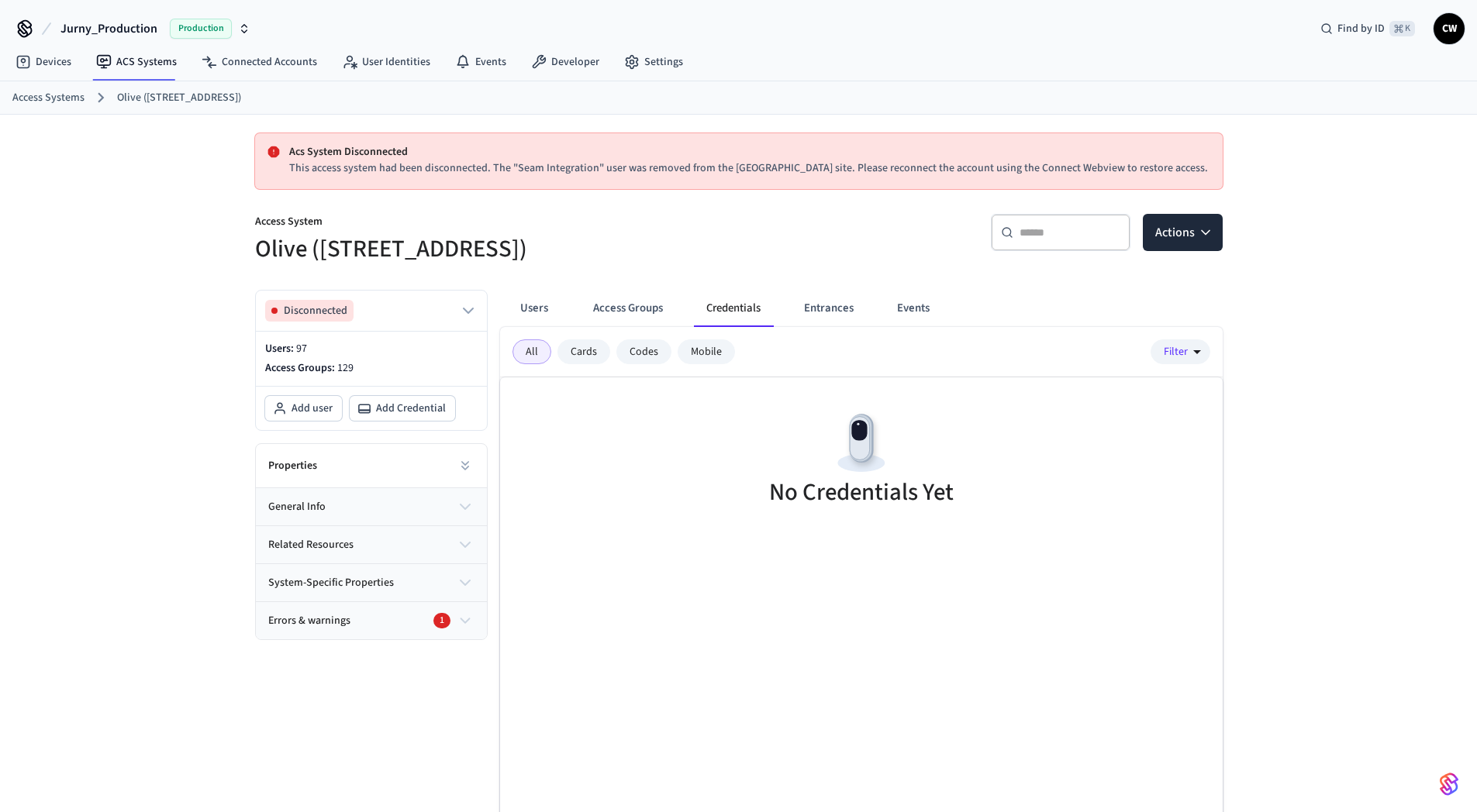
click at [807, 312] on button "Entrances" at bounding box center [828, 308] width 74 height 37
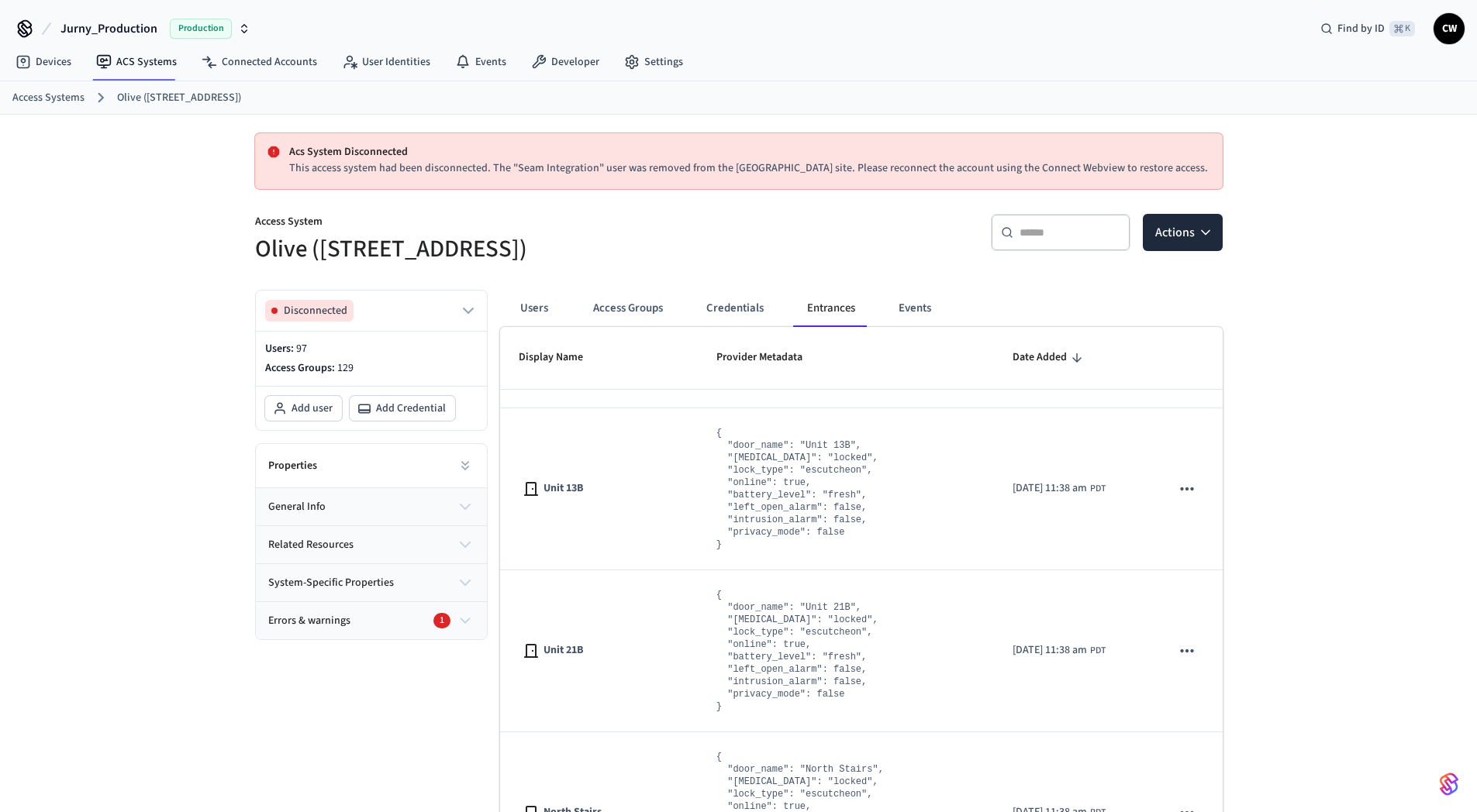
scroll to position [3608, 0]
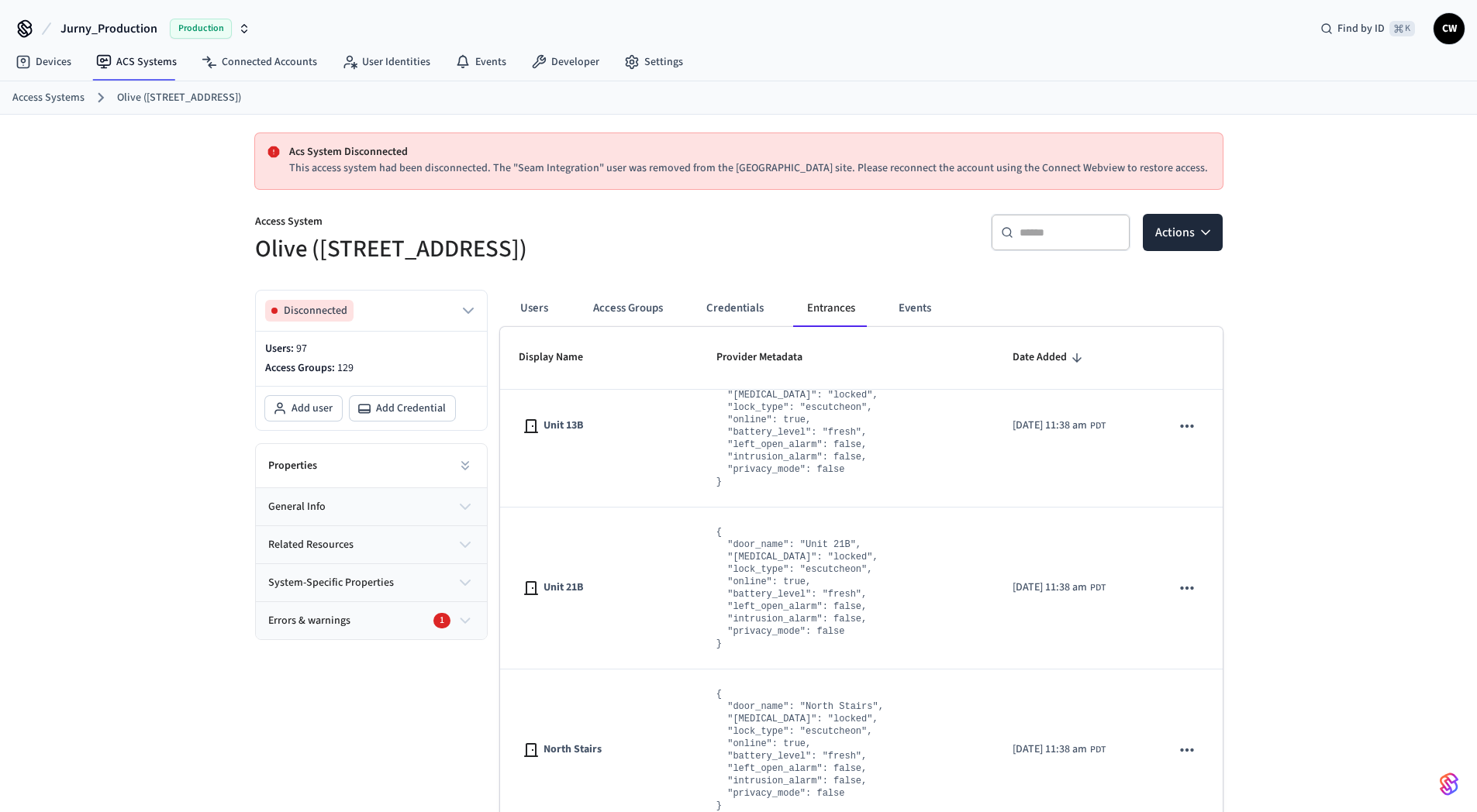
click at [145, 448] on div "Acs System Disconnected This access system had been disconnected. The "Seam Int…" at bounding box center [738, 504] width 1477 height 781
click at [180, 247] on div "Acs System Disconnected This access system had been disconnected. The "Seam Int…" at bounding box center [738, 504] width 1477 height 781
click at [462, 456] on button at bounding box center [465, 466] width 31 height 31
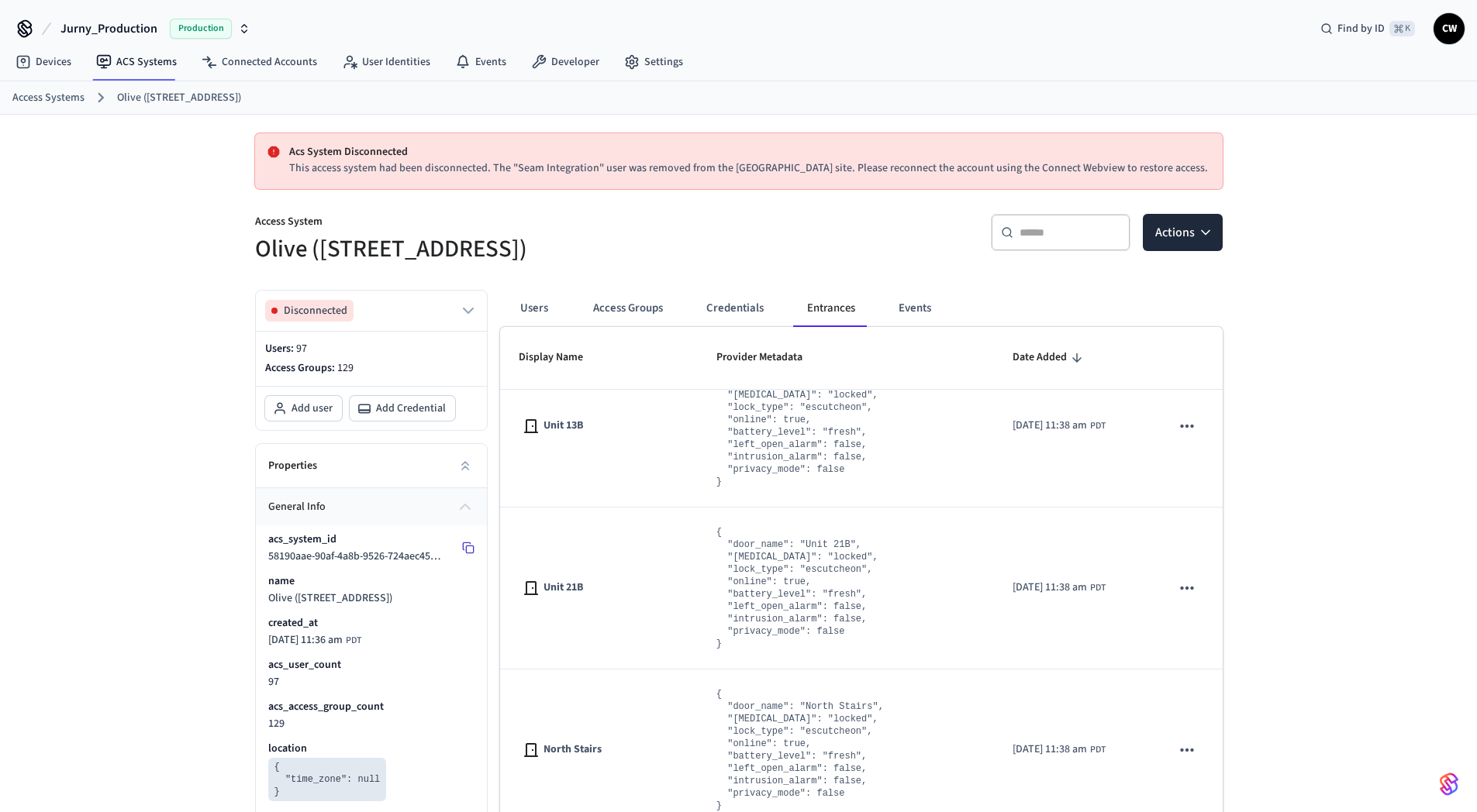
click at [471, 551] on icon at bounding box center [468, 548] width 12 height 12
click at [178, 531] on div "Acs System Disconnected This access system had been disconnected. The "Seam Int…" at bounding box center [738, 728] width 1477 height 1228
click at [95, 28] on span "Jurny_Production" at bounding box center [109, 28] width 97 height 18
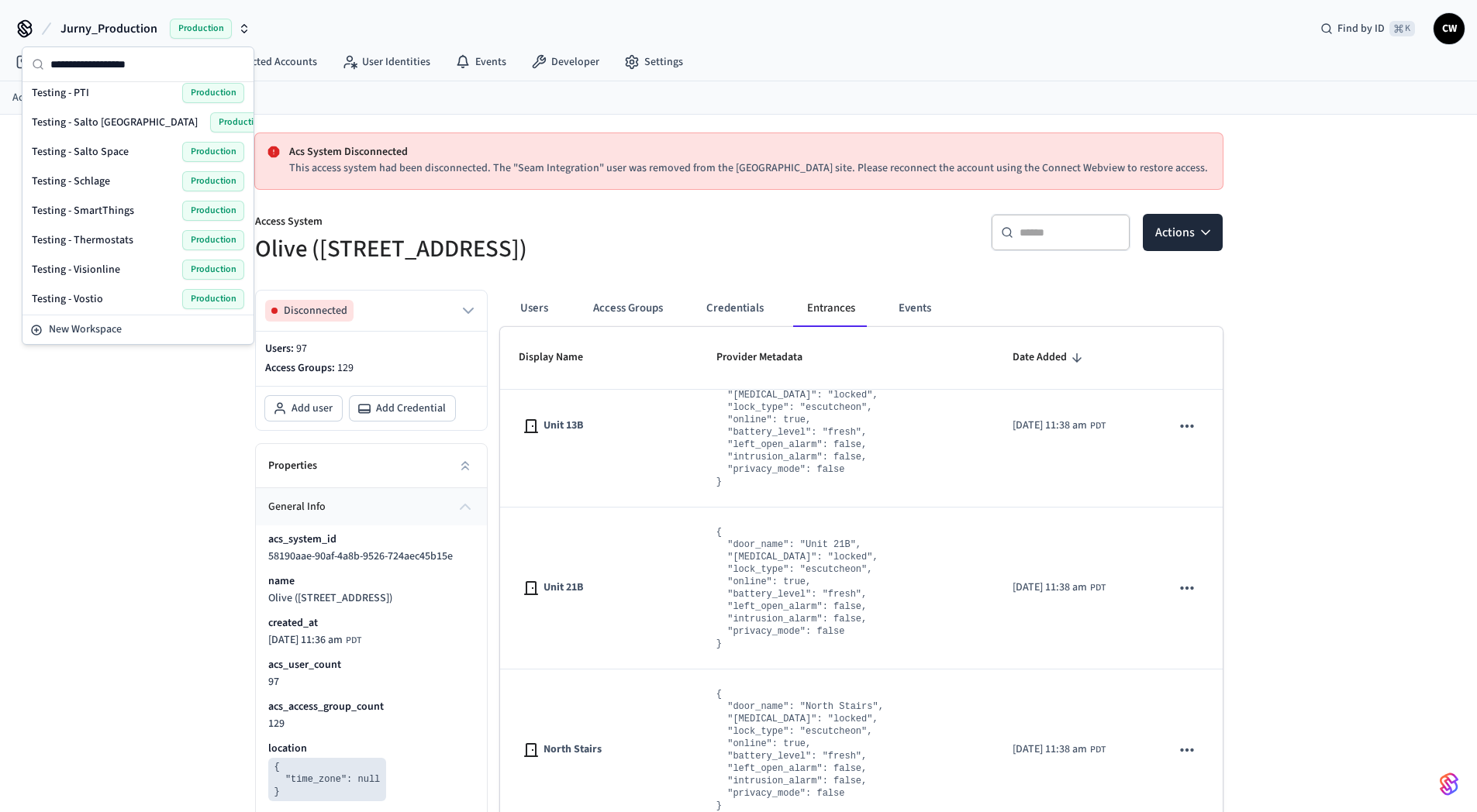
scroll to position [976, 0]
click at [114, 123] on div "Testing - Salto KS Production" at bounding box center [137, 124] width 212 height 20
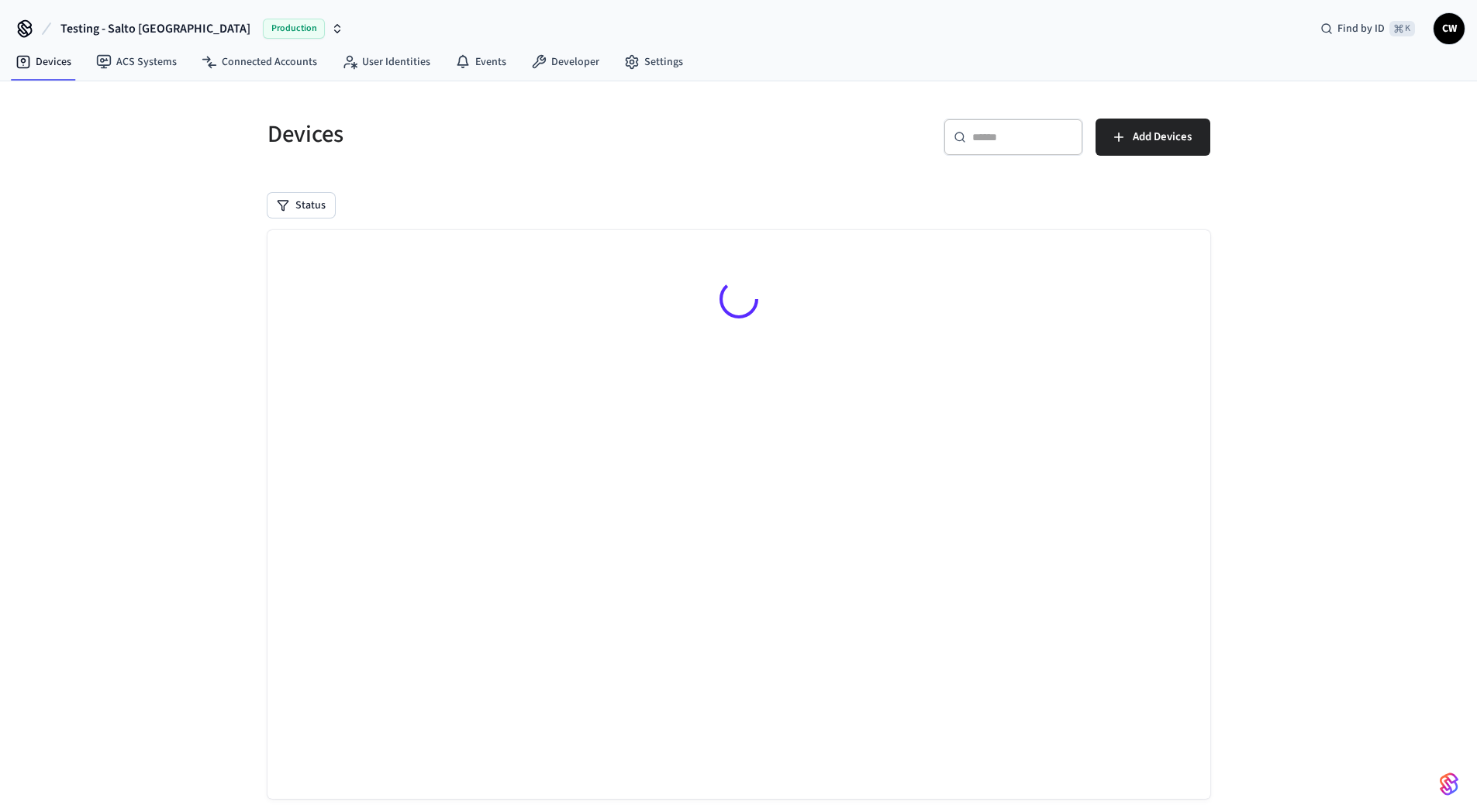
click at [157, 257] on div "Devices ​ ​ Add Devices Status Searching..." at bounding box center [738, 461] width 1477 height 759
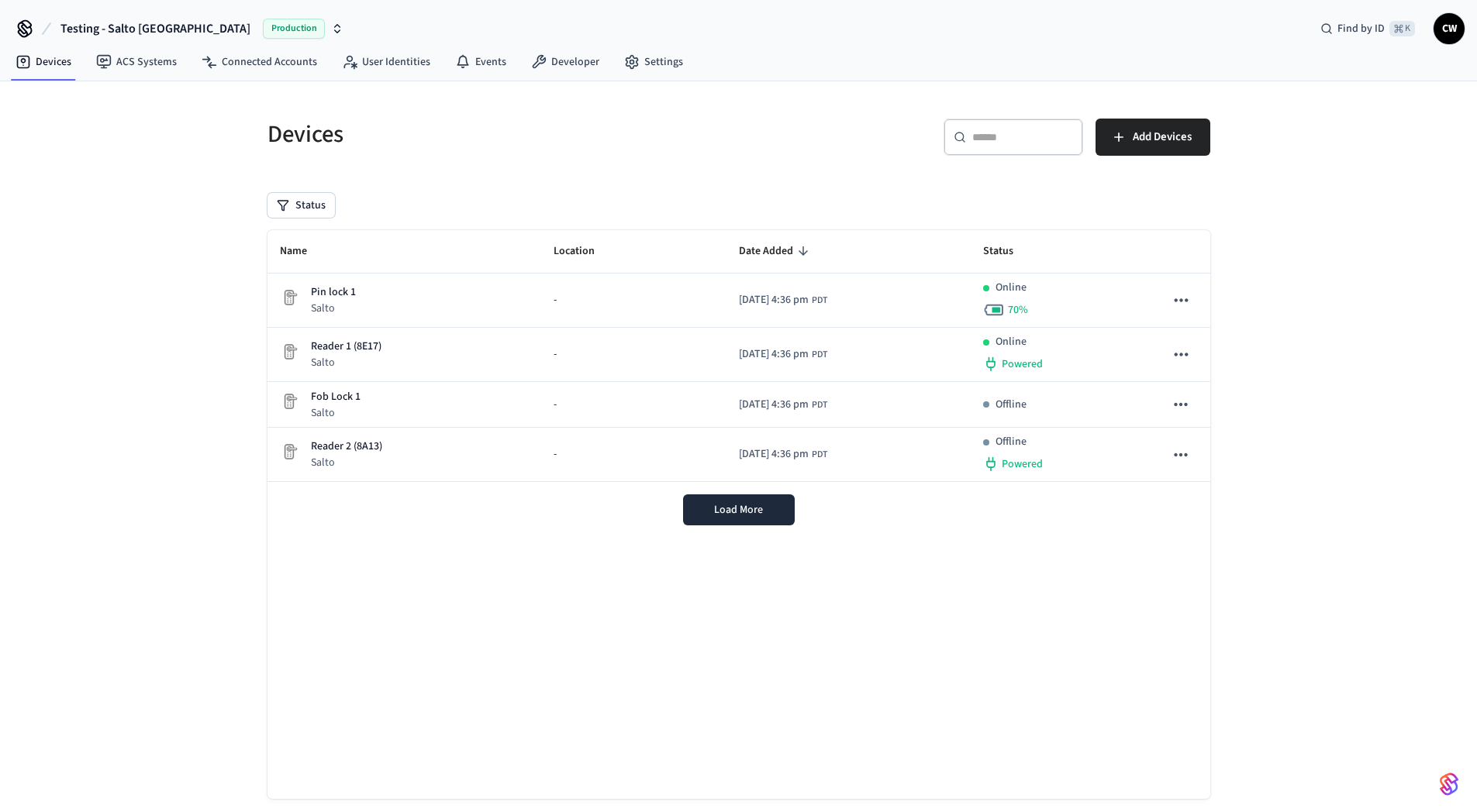
click at [396, 164] on div "Devices" at bounding box center [489, 134] width 480 height 68
click at [80, 29] on span "Testing - Salto KS" at bounding box center [156, 28] width 190 height 18
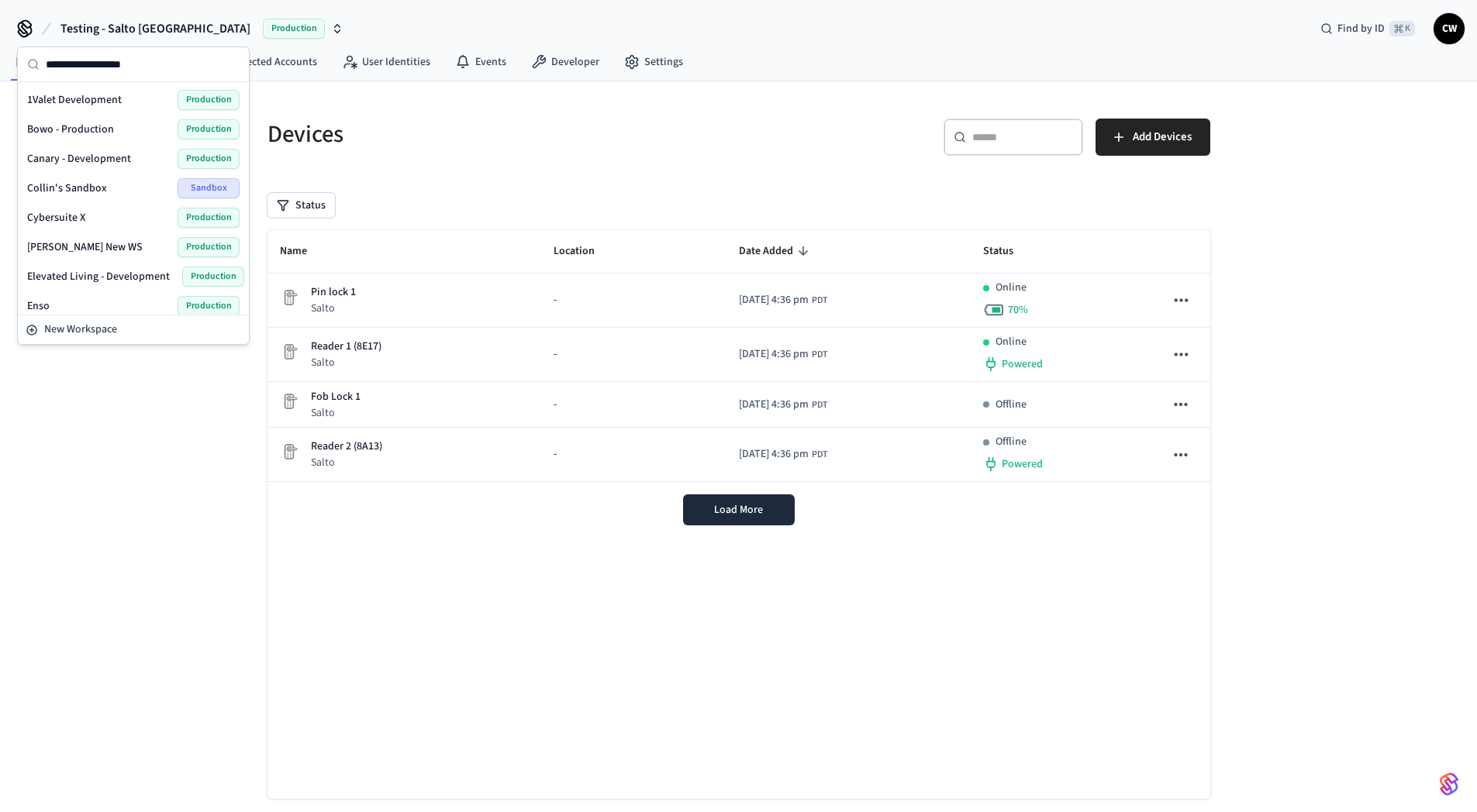
scroll to position [469, 0]
click at [478, 157] on div "Devices" at bounding box center [489, 134] width 480 height 68
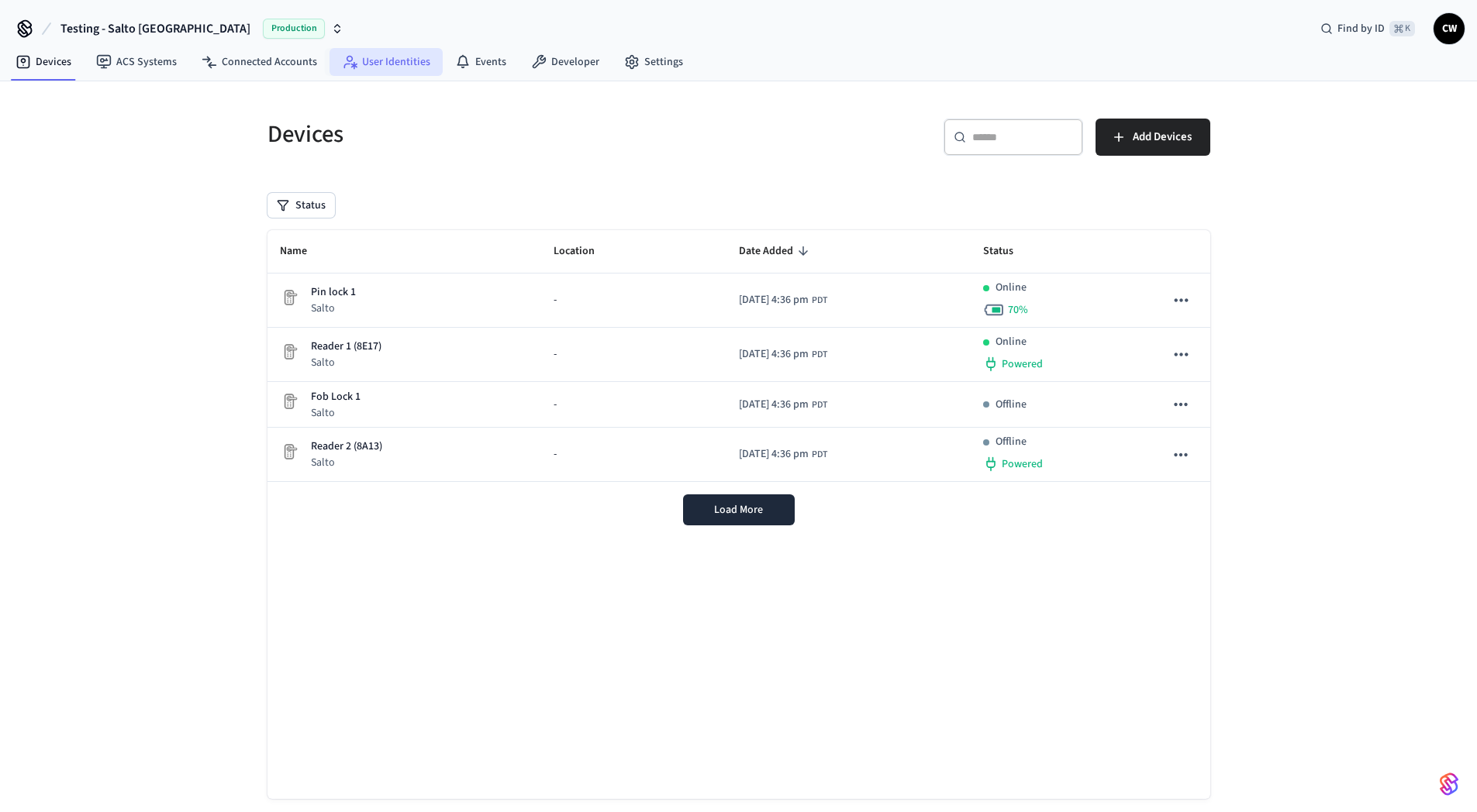
click at [395, 56] on link "User Identities" at bounding box center [386, 62] width 113 height 28
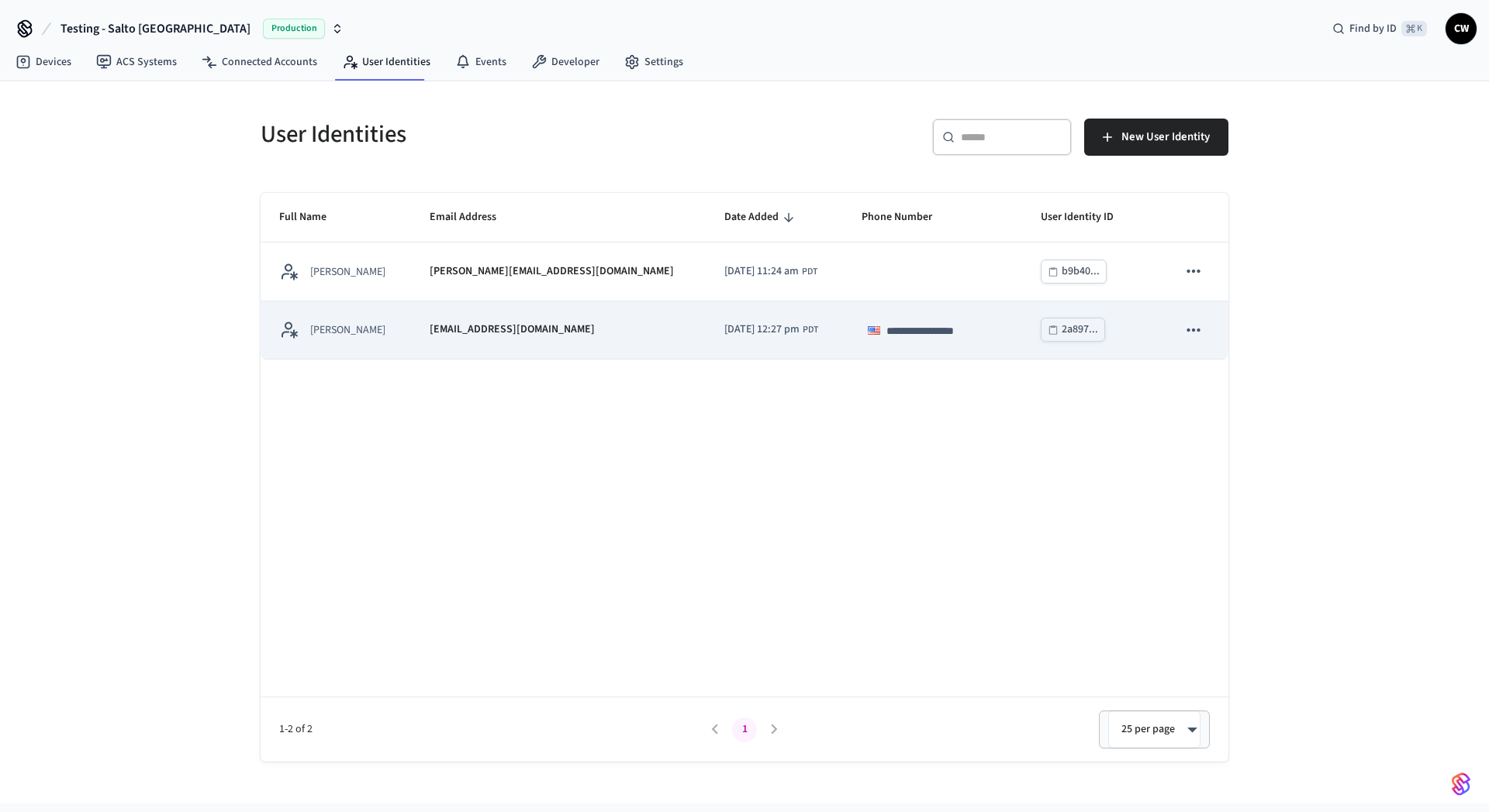
click at [383, 341] on td "[PERSON_NAME]" at bounding box center [335, 331] width 151 height 59
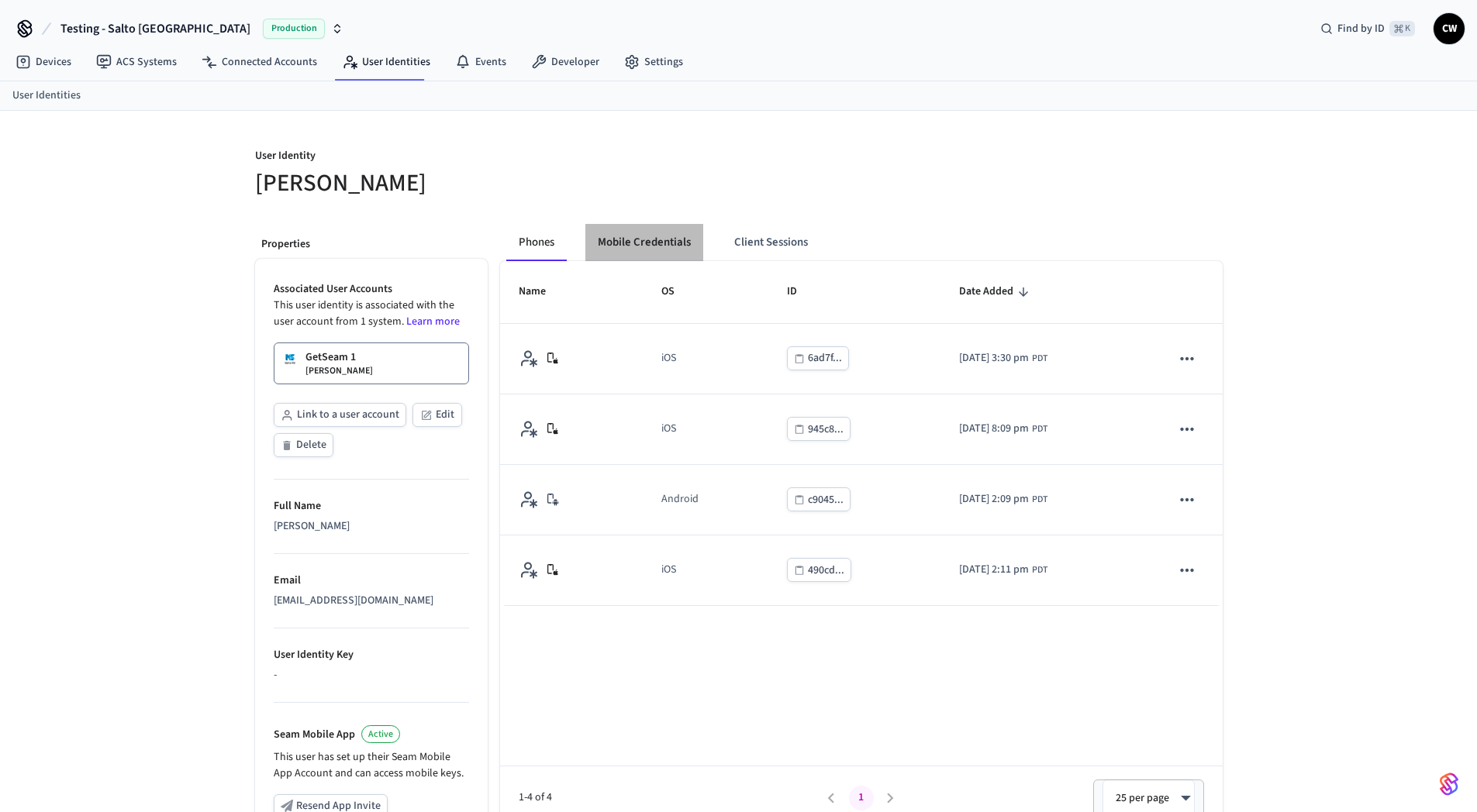
click at [630, 240] on button "Mobile Credentials" at bounding box center [644, 242] width 118 height 37
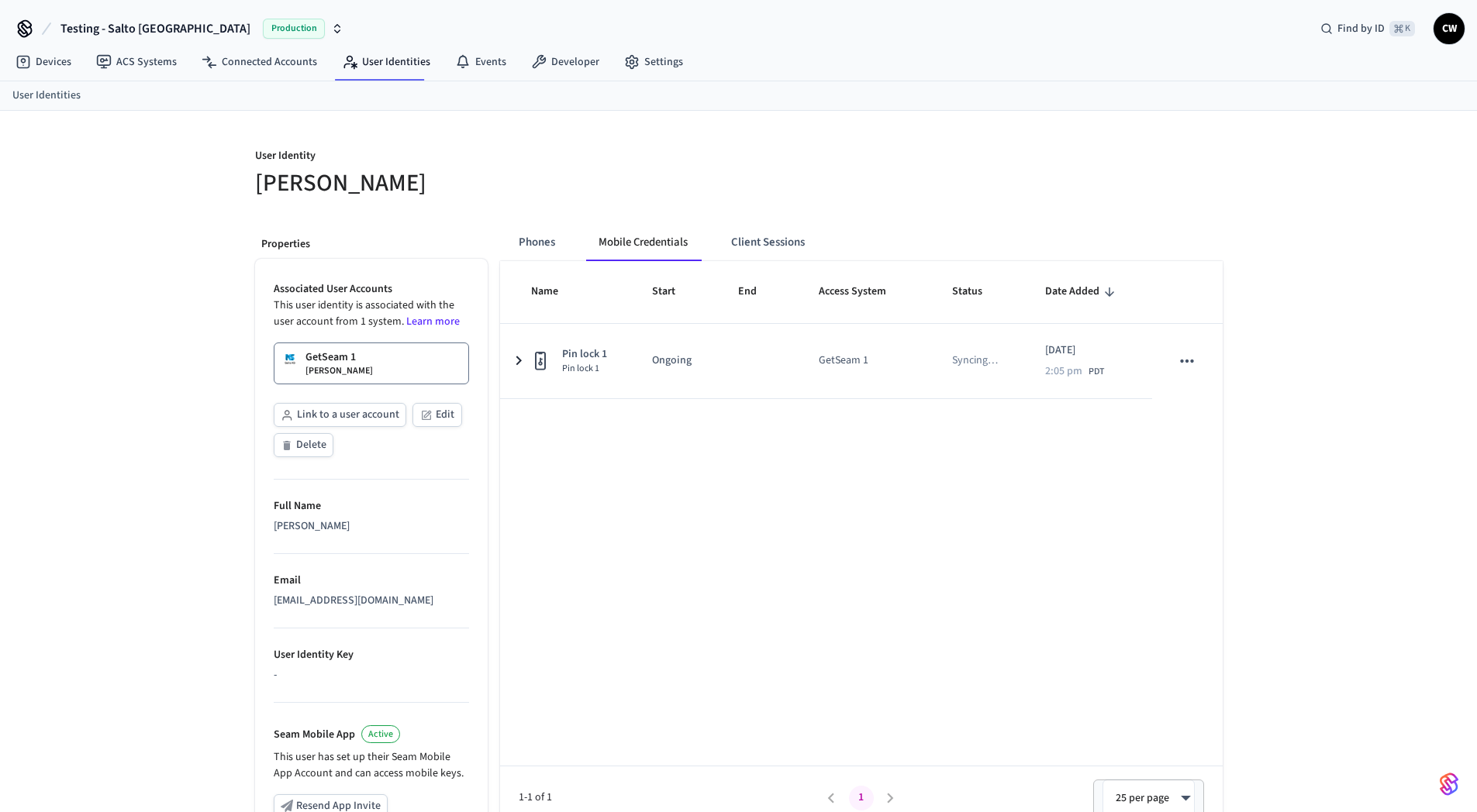
click at [368, 373] on link "GetSeam 1 Collin Wirkus" at bounding box center [371, 364] width 195 height 42
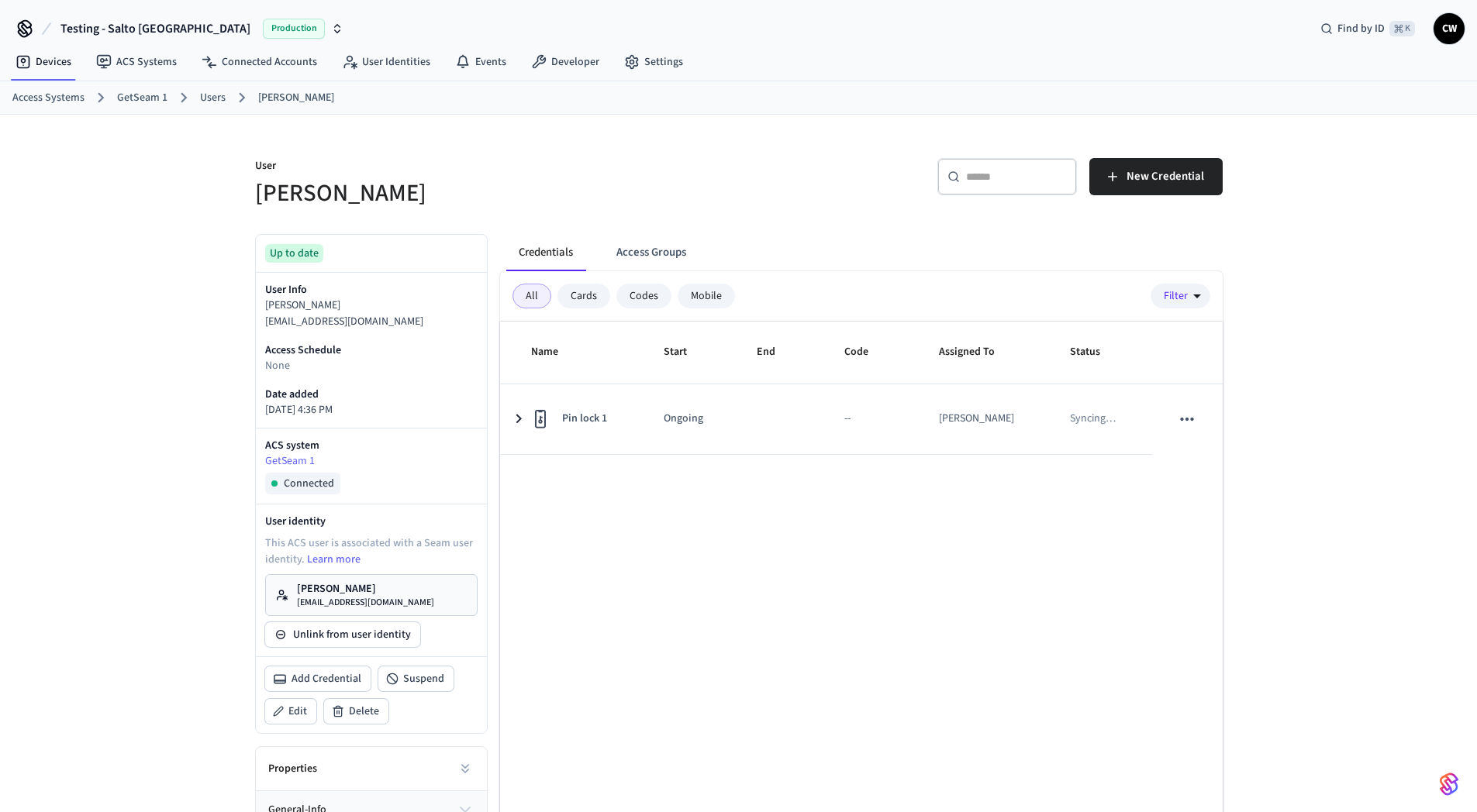
click at [162, 359] on div "User Collin Wirkus ​ ​ New Credential Up to date User Info Collin Wirkus collin…" at bounding box center [738, 529] width 1477 height 828
click at [155, 521] on div "User [PERSON_NAME] ​ ​ New Credential Up to date User Info [PERSON_NAME] [PERSO…" at bounding box center [738, 529] width 1477 height 828
click at [702, 145] on div "User [PERSON_NAME]" at bounding box center [482, 174] width 493 height 70
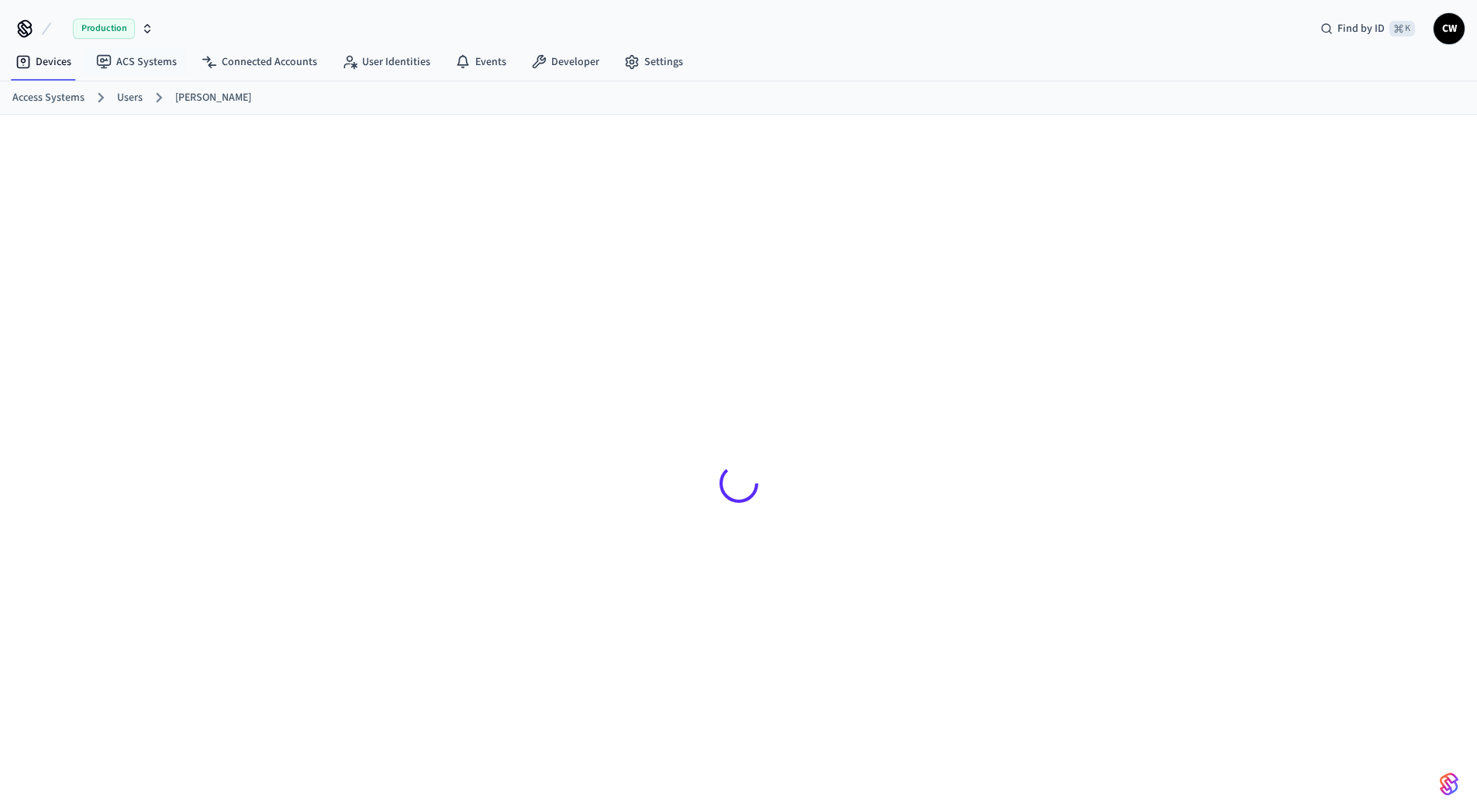
click at [33, 227] on div at bounding box center [738, 476] width 1477 height 723
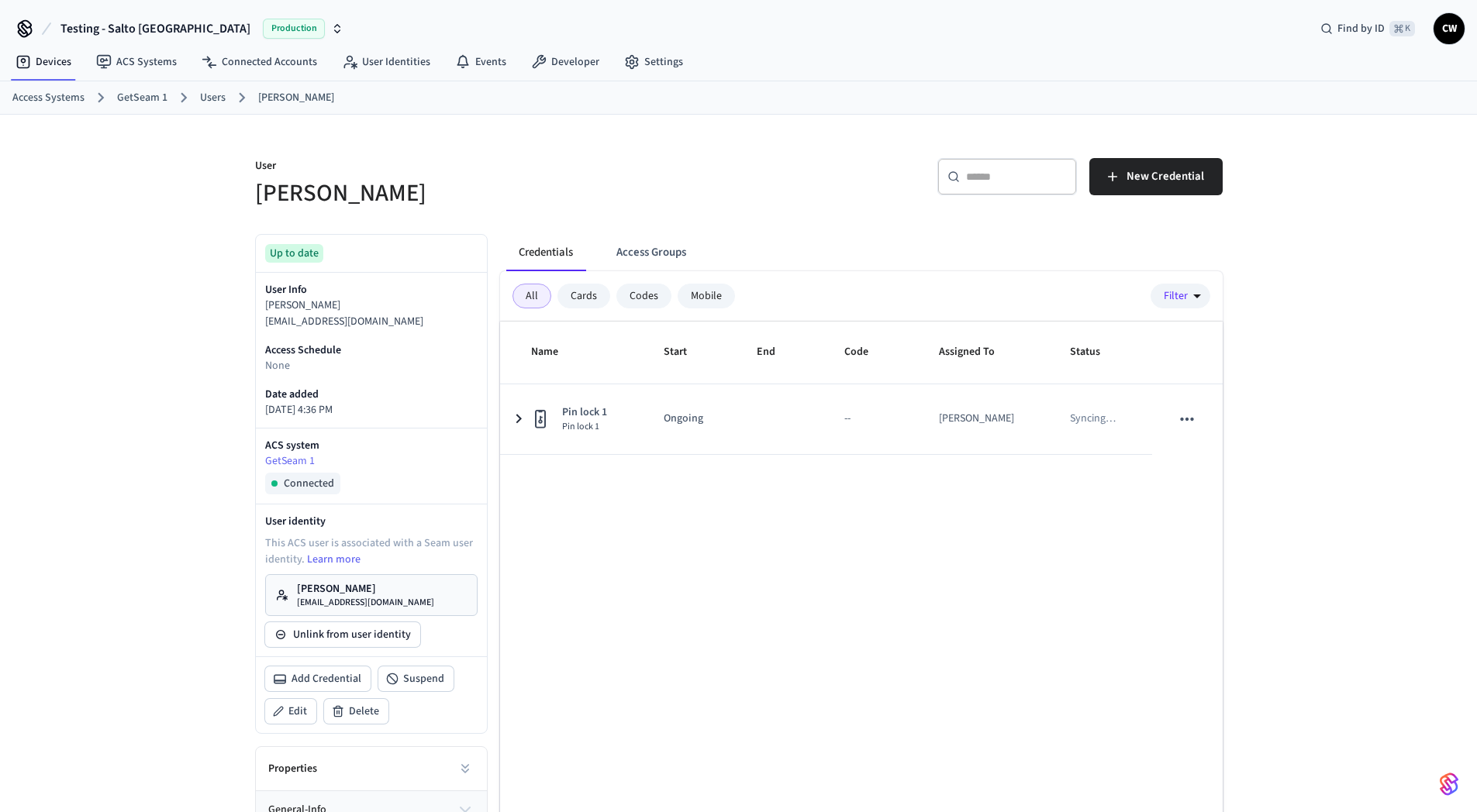
click at [740, 159] on div "​ ​ New Credential" at bounding box center [975, 174] width 493 height 70
click at [154, 291] on div "User [PERSON_NAME] ​ ​ New Credential Up to date User Info [PERSON_NAME] [PERSO…" at bounding box center [738, 529] width 1477 height 828
click at [107, 33] on span "Testing - Salto [GEOGRAPHIC_DATA]" at bounding box center [156, 28] width 190 height 18
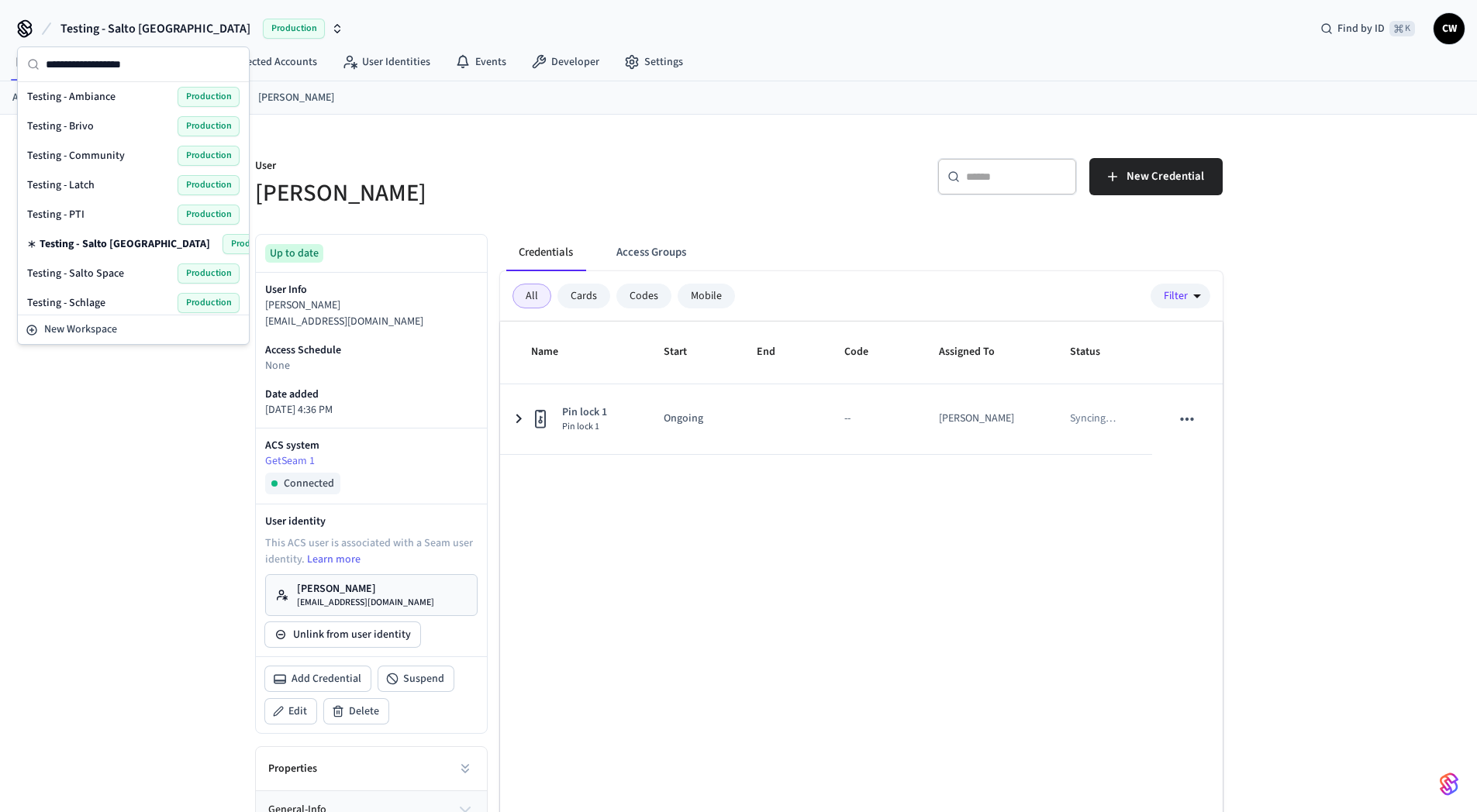
scroll to position [832, 0]
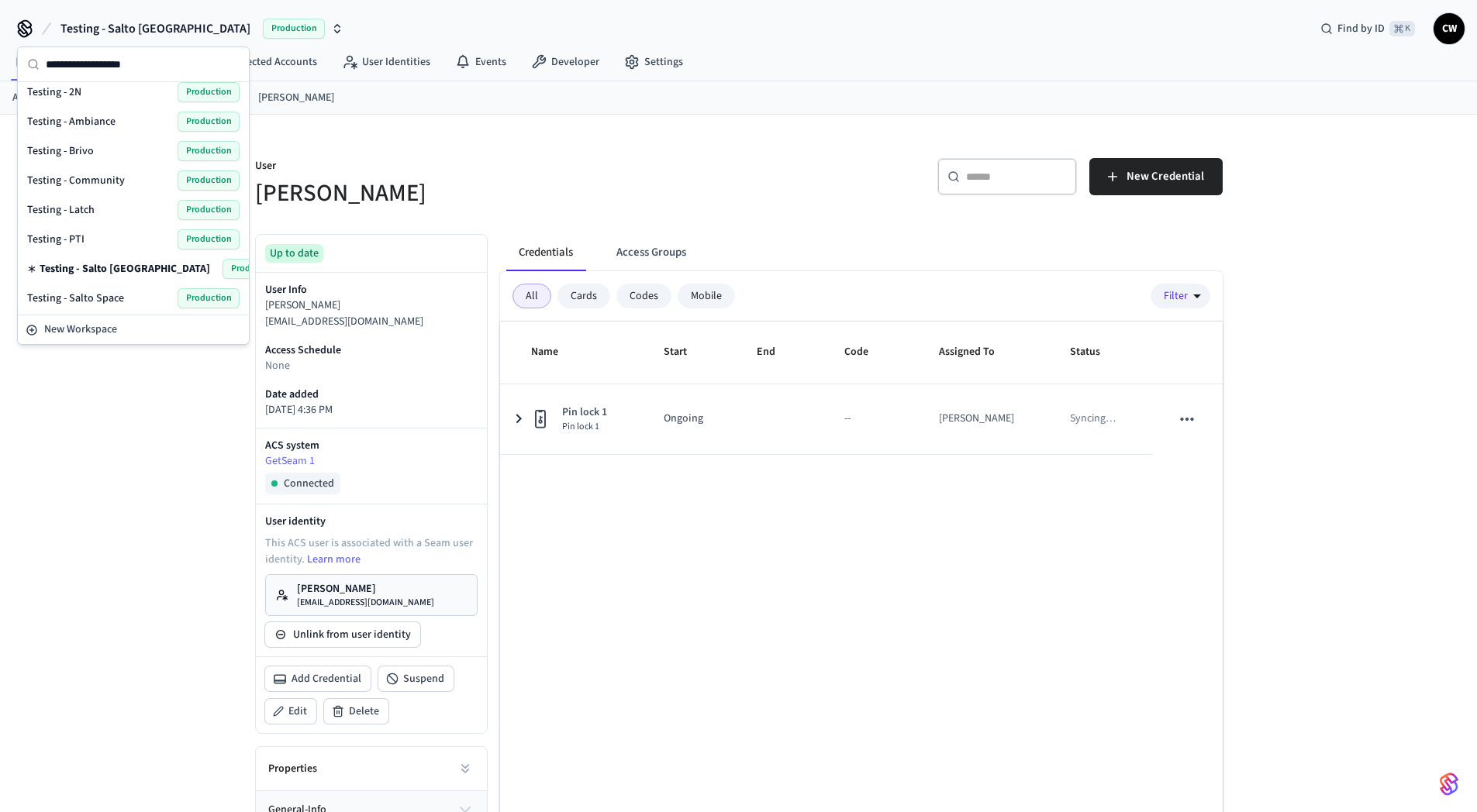
click at [427, 148] on div "User Collin Wirkus" at bounding box center [482, 174] width 493 height 70
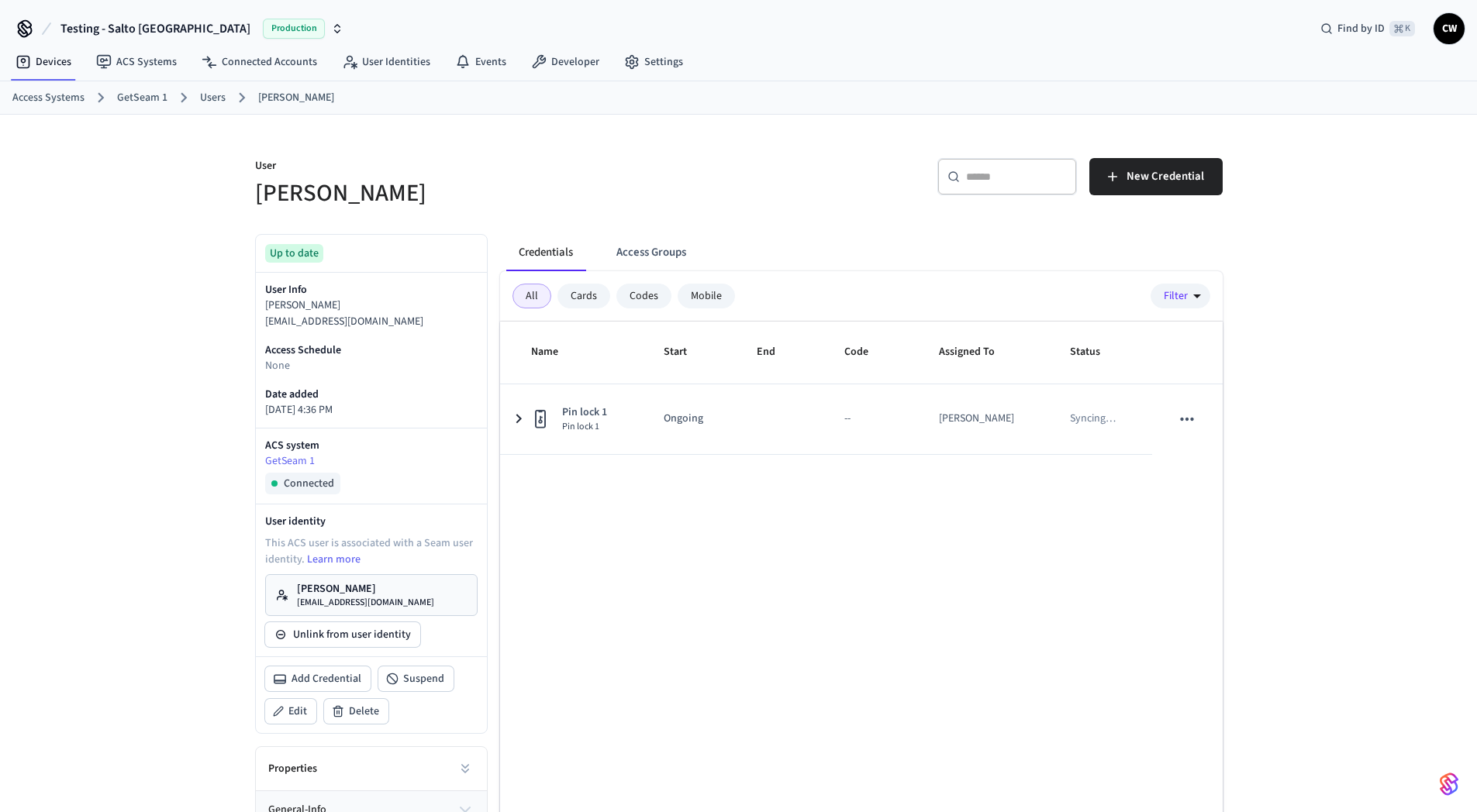
click at [144, 29] on span "Testing - Salto [GEOGRAPHIC_DATA]" at bounding box center [156, 28] width 190 height 18
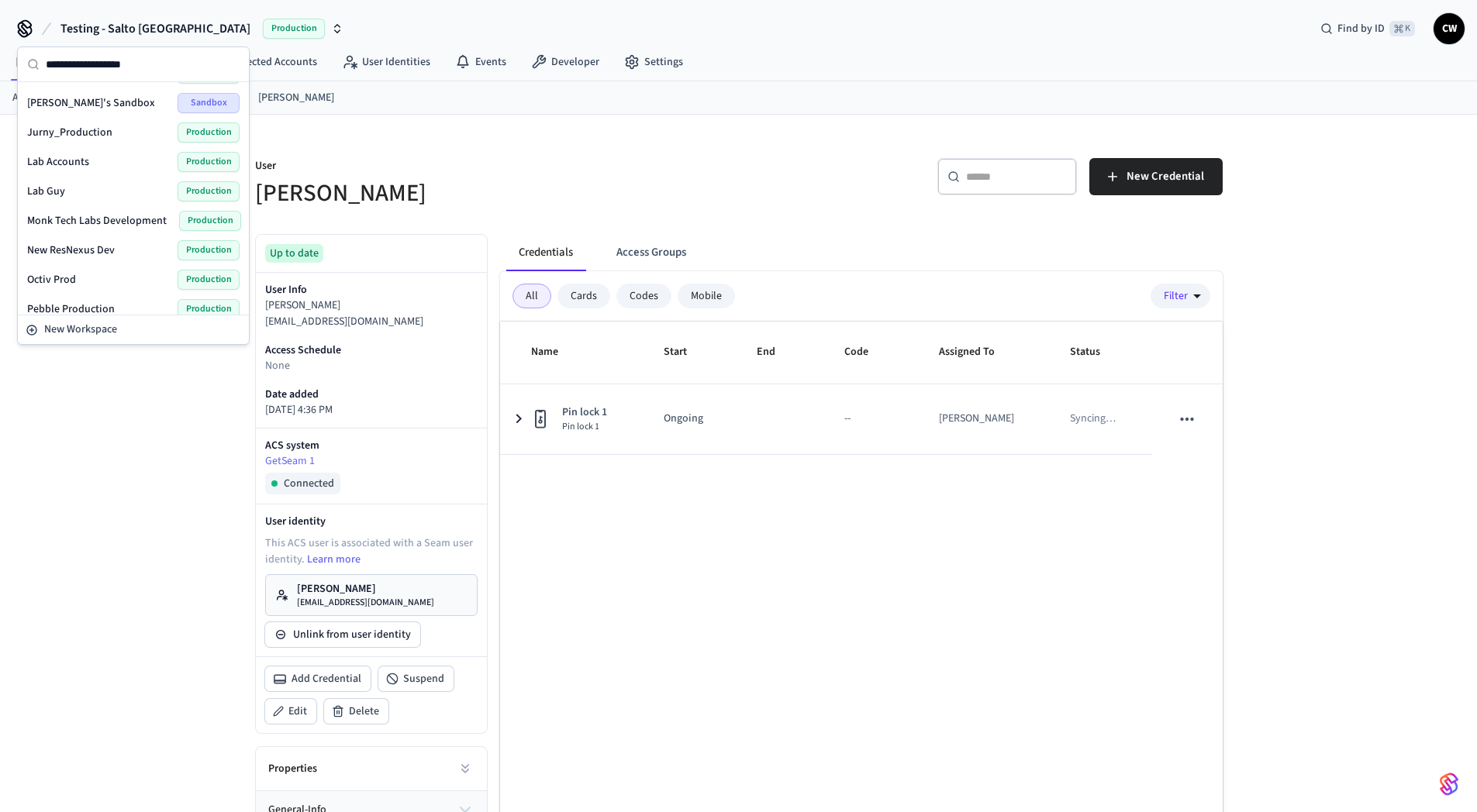
scroll to position [484, 0]
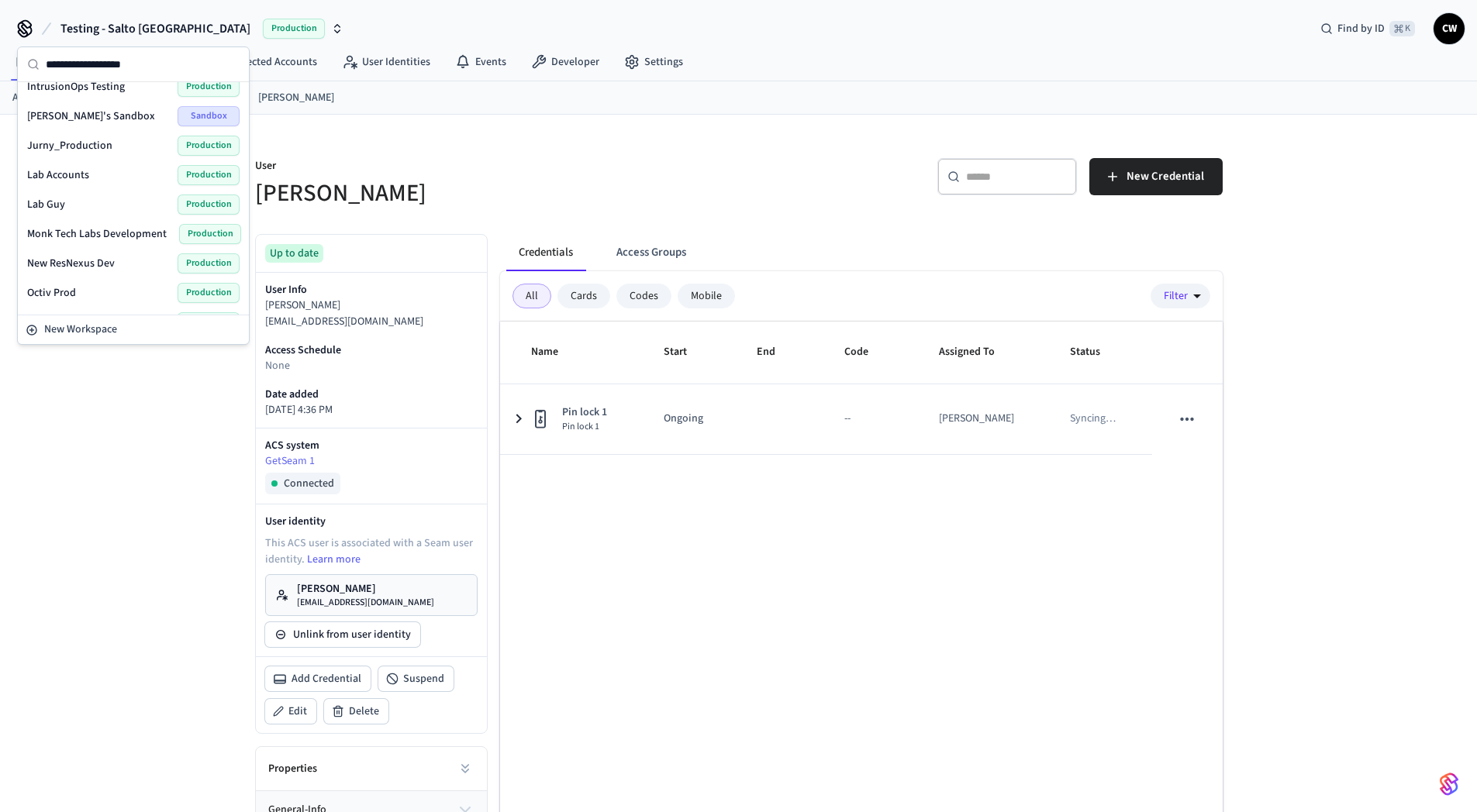
click at [82, 143] on span "Jurny_Production" at bounding box center [69, 146] width 86 height 15
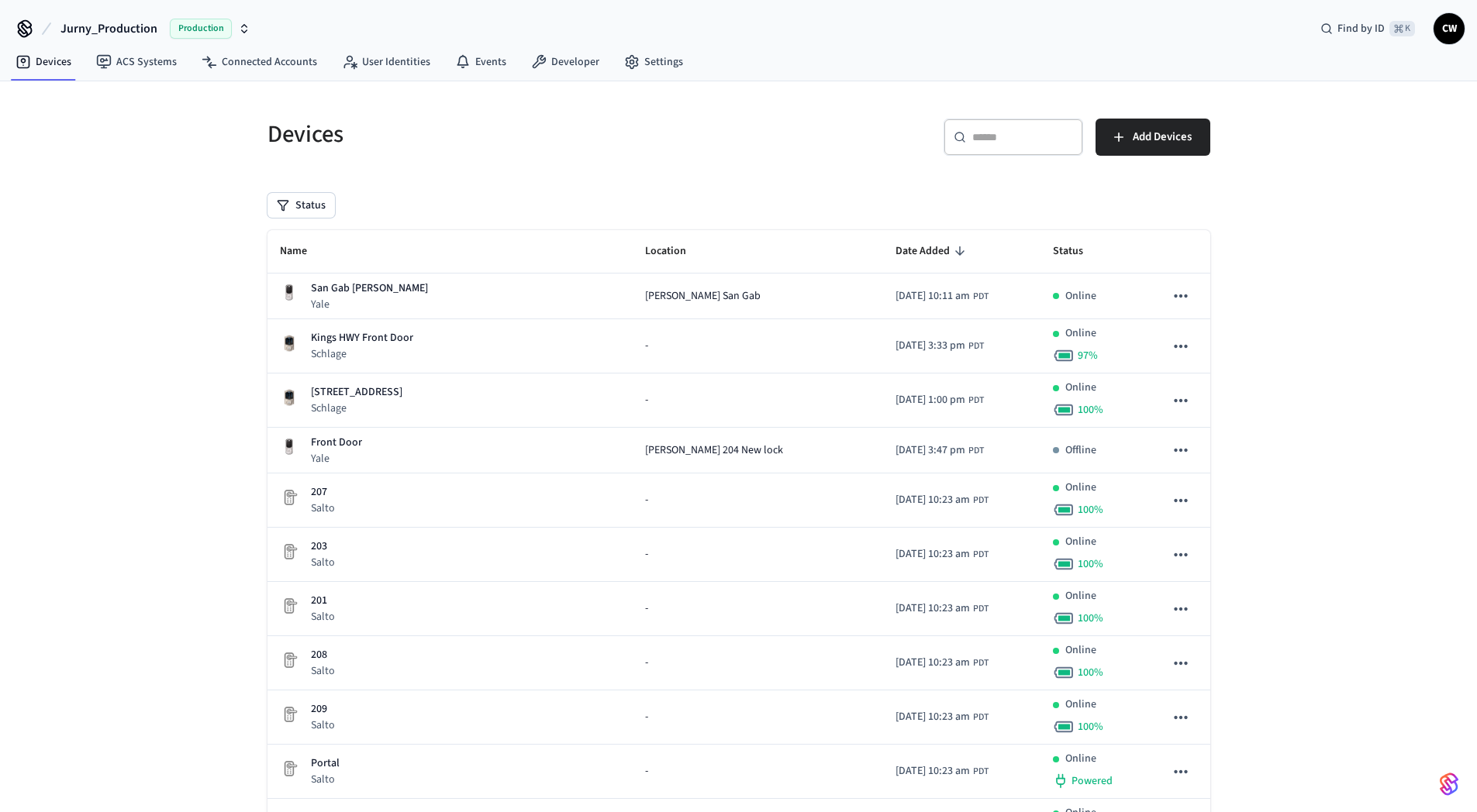
click at [241, 57] on link "Connected Accounts" at bounding box center [259, 62] width 140 height 28
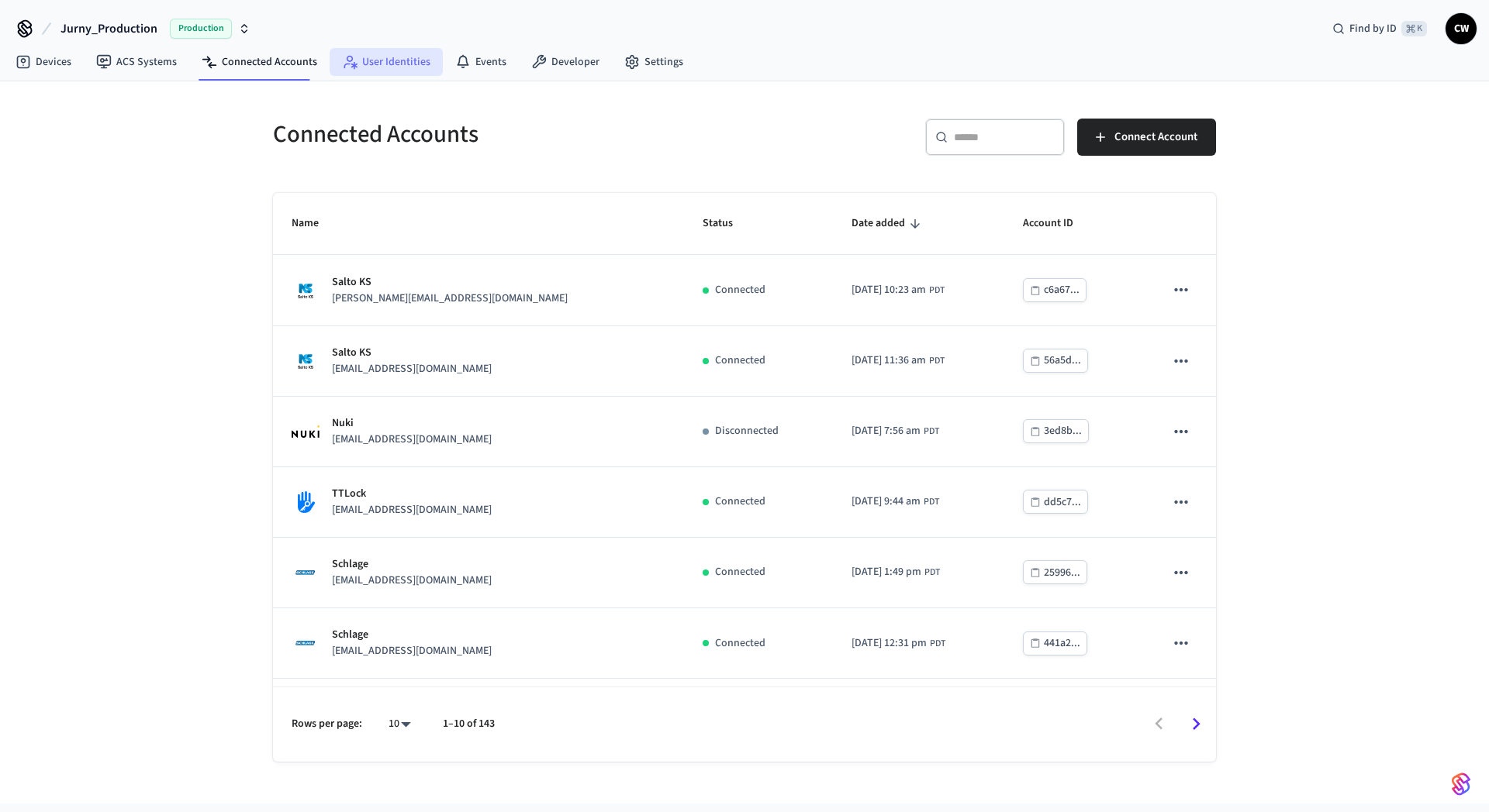
click at [381, 67] on link "User Identities" at bounding box center [386, 62] width 113 height 28
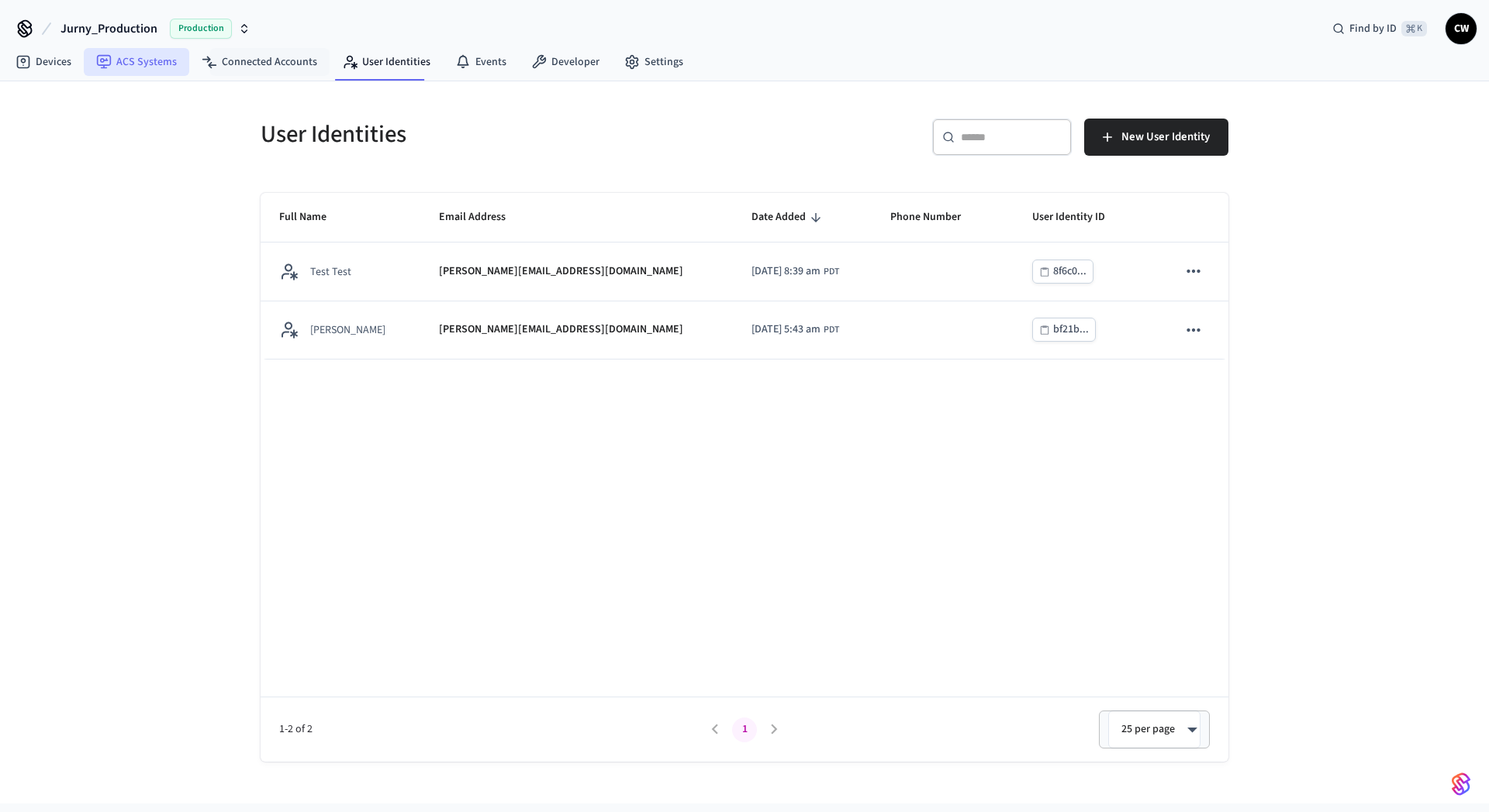
click at [148, 66] on link "ACS Systems" at bounding box center [136, 62] width 106 height 28
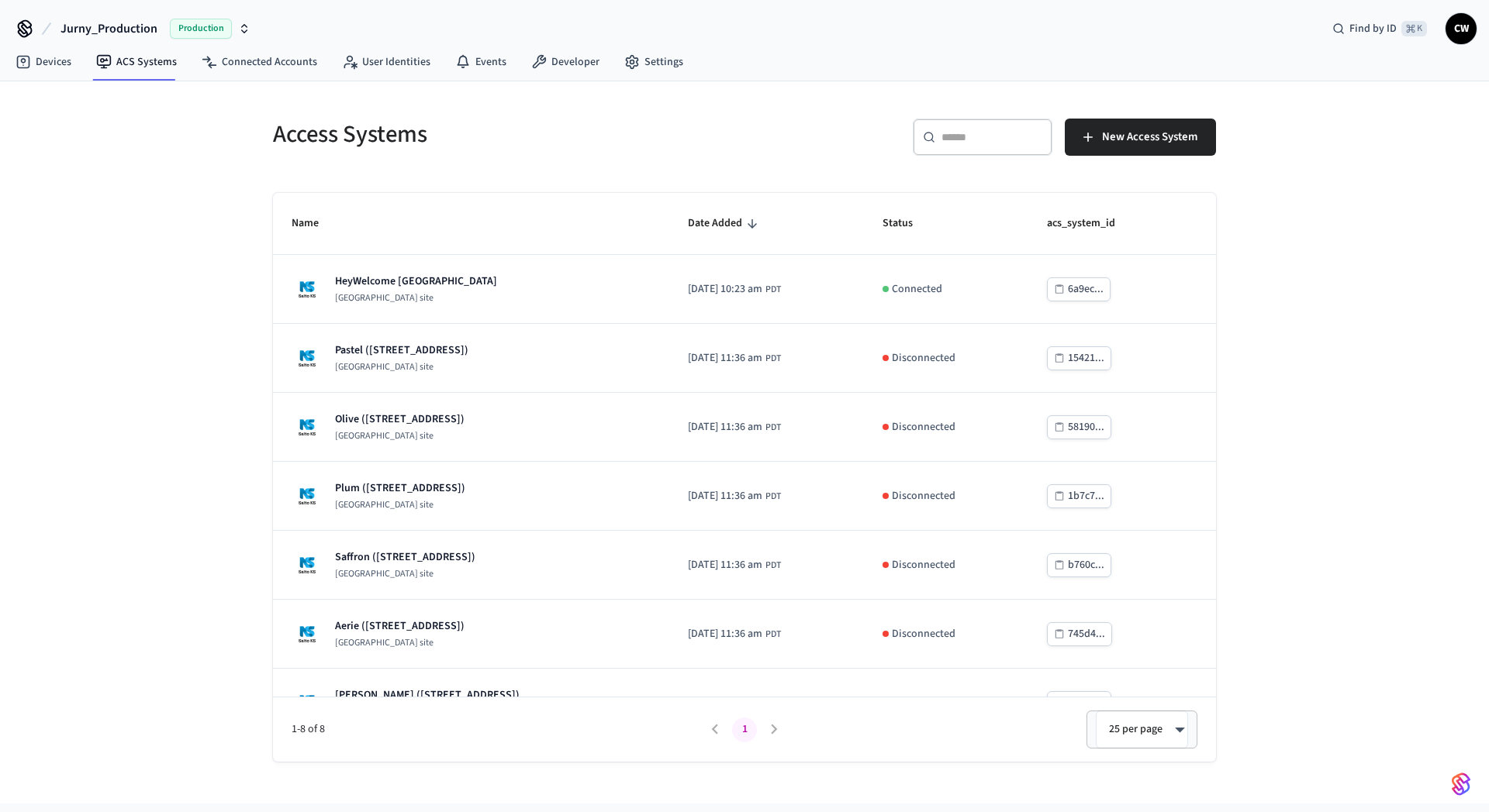
click at [136, 366] on div "Access Systems ​ ​ New Access System Name Date Added Status acs_system_id HeyWe…" at bounding box center [744, 443] width 1489 height 723
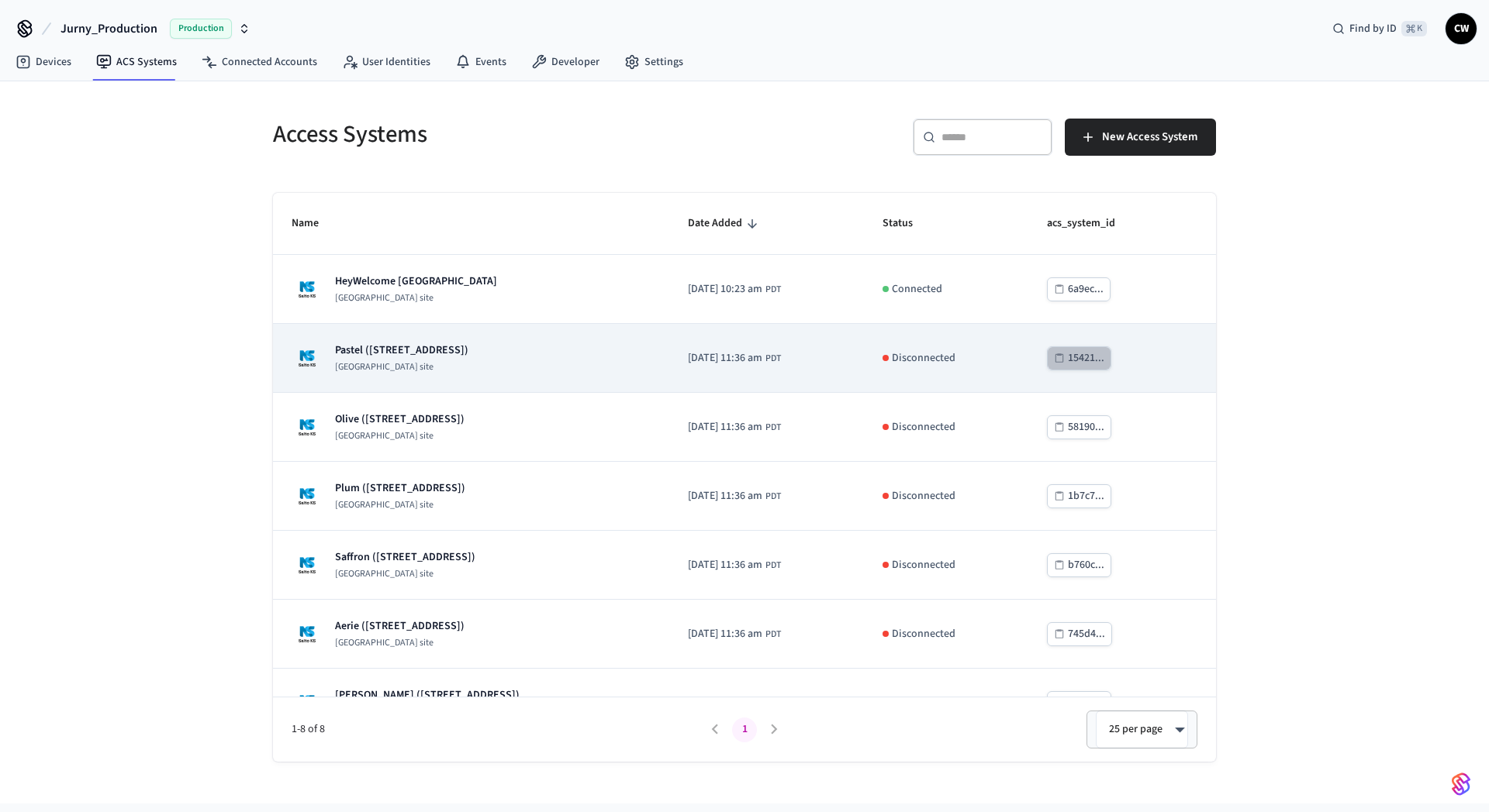
click at [1092, 357] on div "15421..." at bounding box center [1086, 358] width 37 height 19
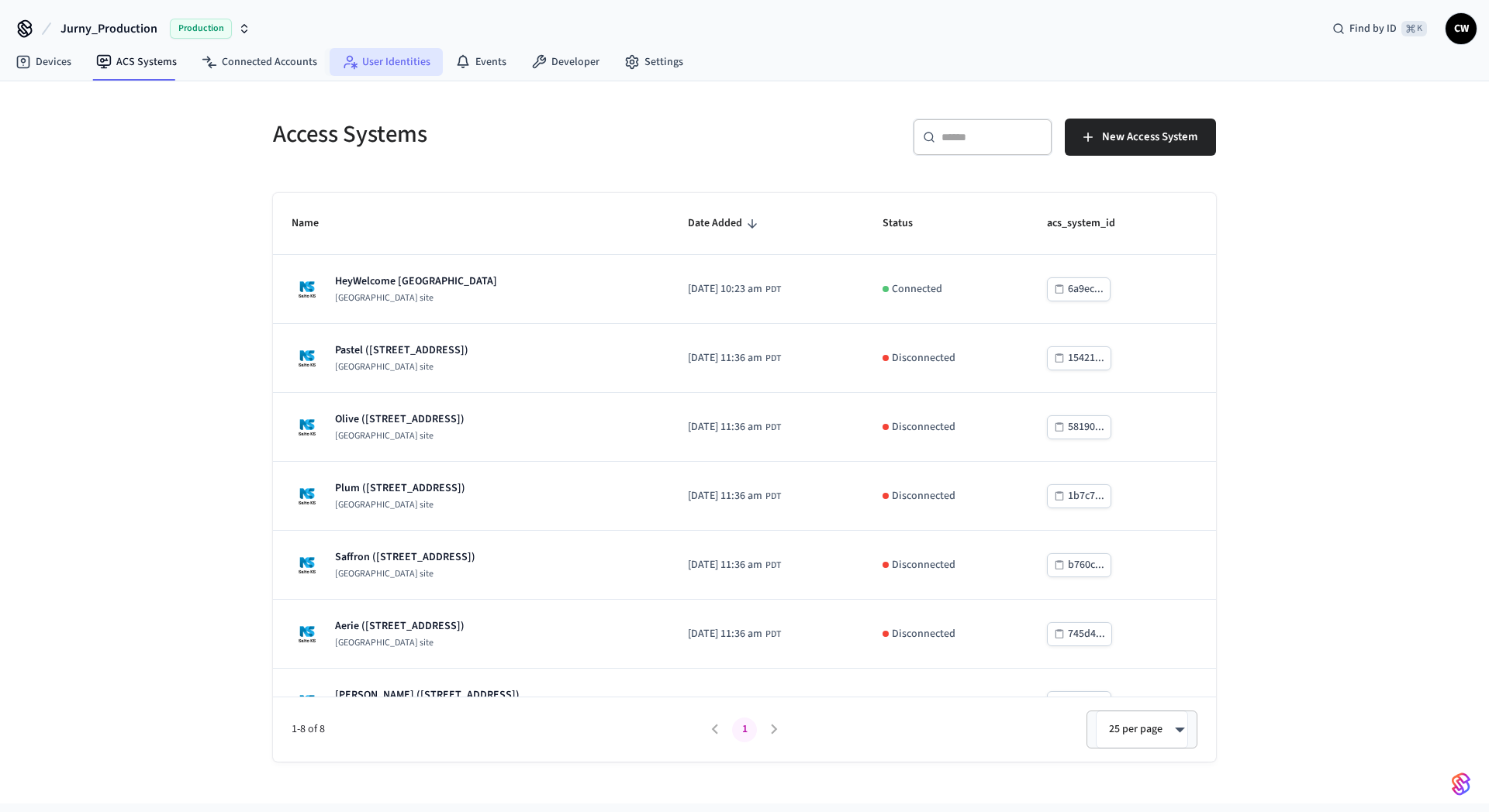
click at [387, 59] on link "User Identities" at bounding box center [386, 62] width 113 height 28
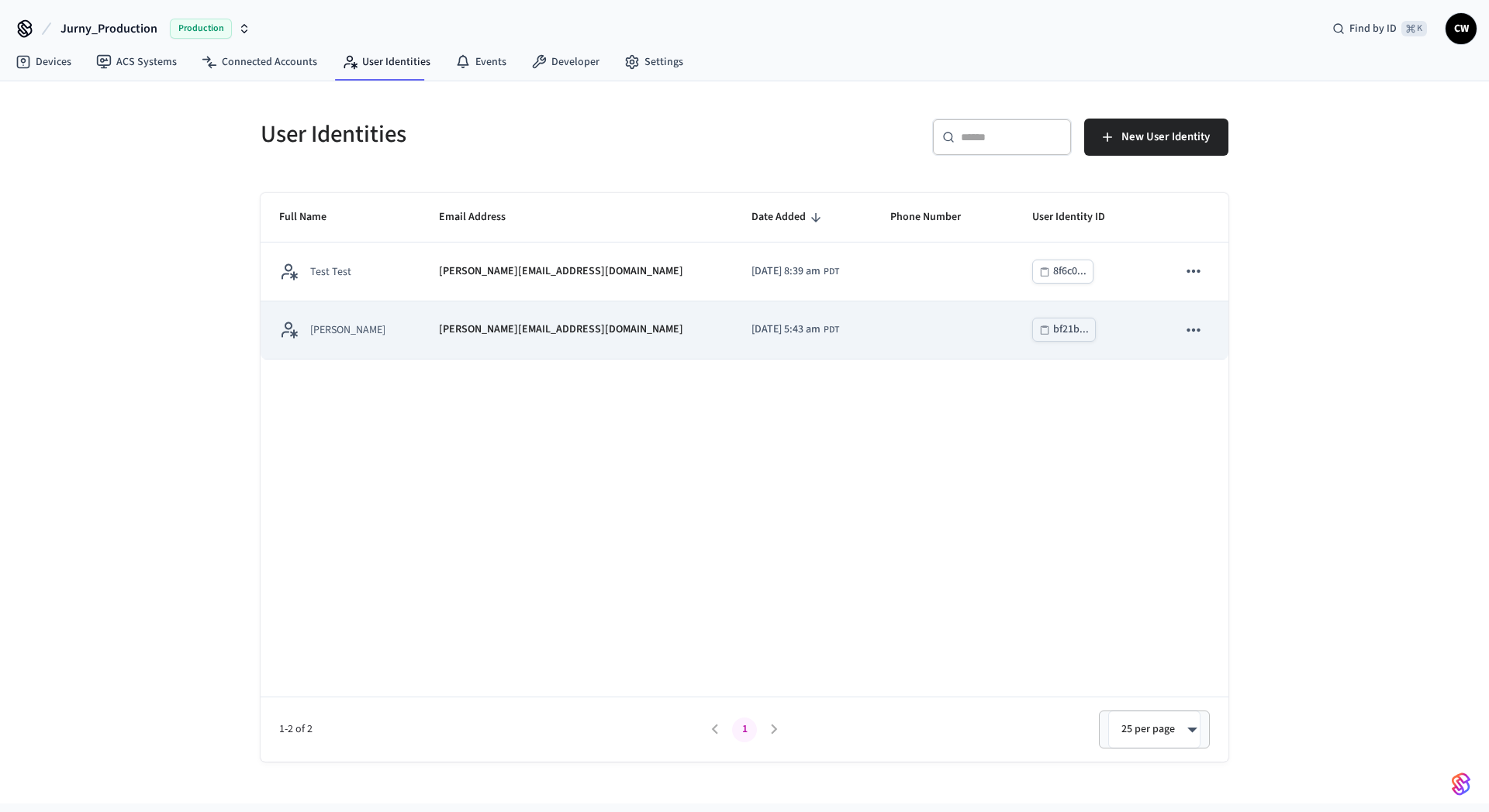
click at [387, 342] on td "Chris Nguyen" at bounding box center [340, 331] width 160 height 59
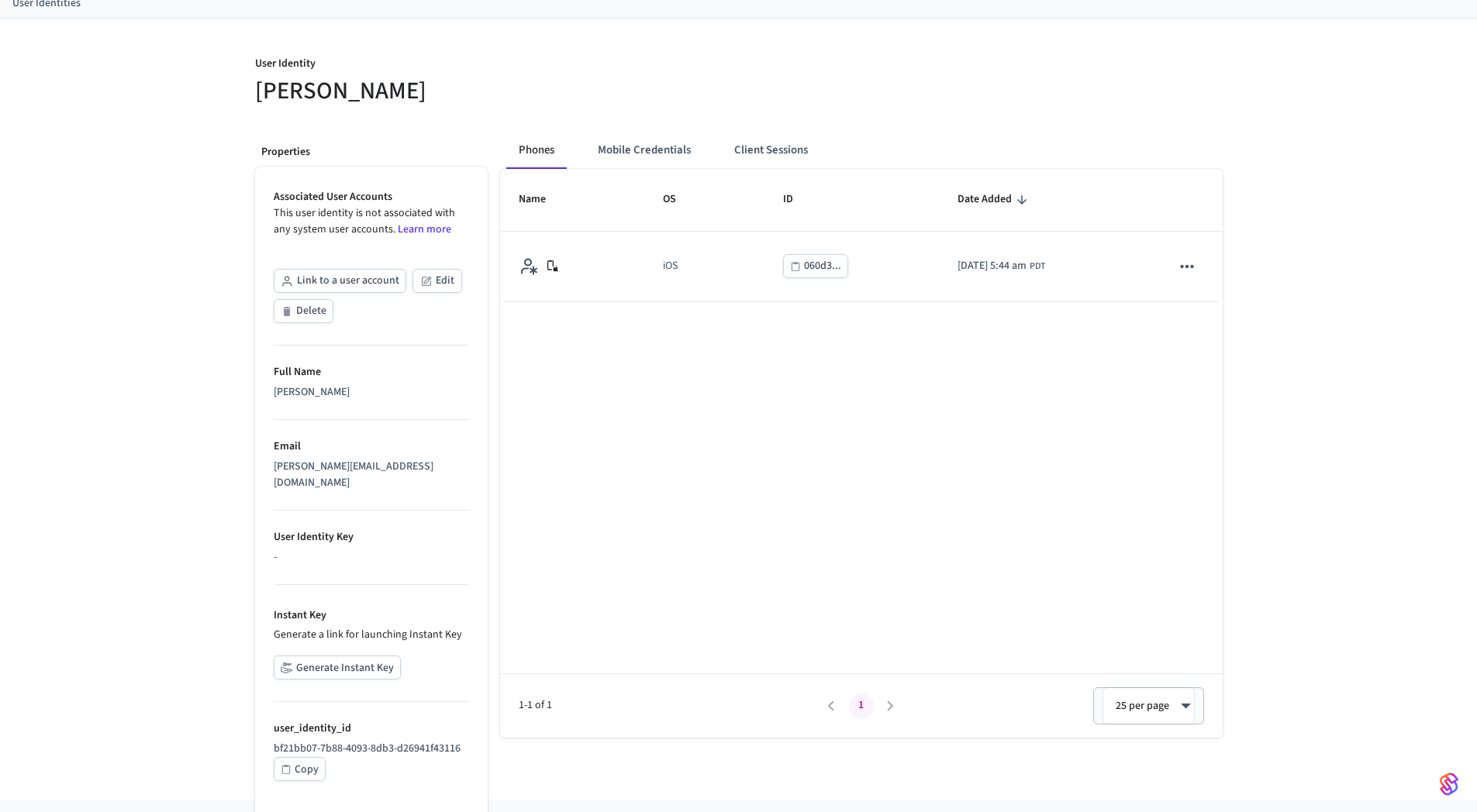
scroll to position [98, 0]
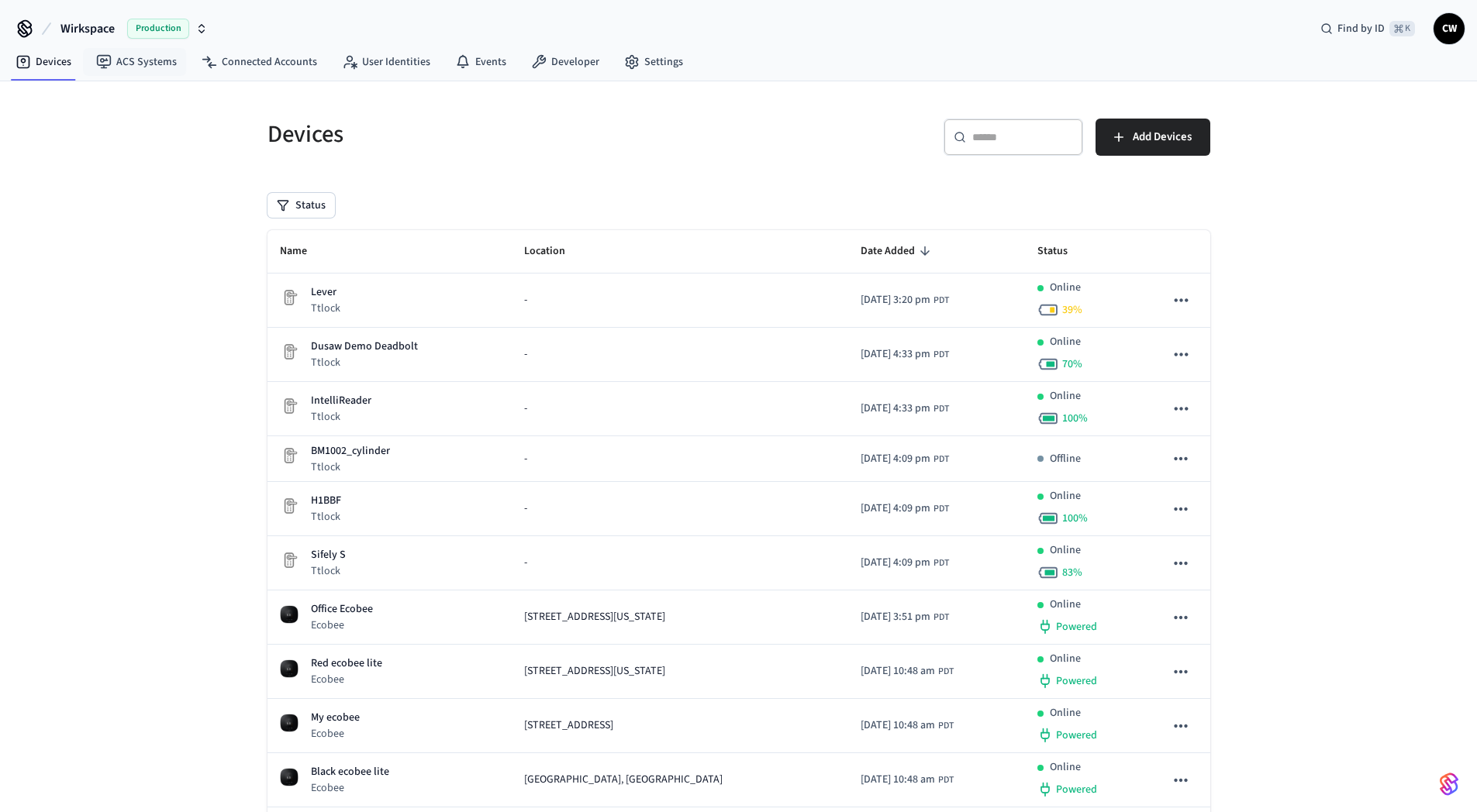
click at [94, 30] on span "Wirkspace" at bounding box center [87, 28] width 54 height 18
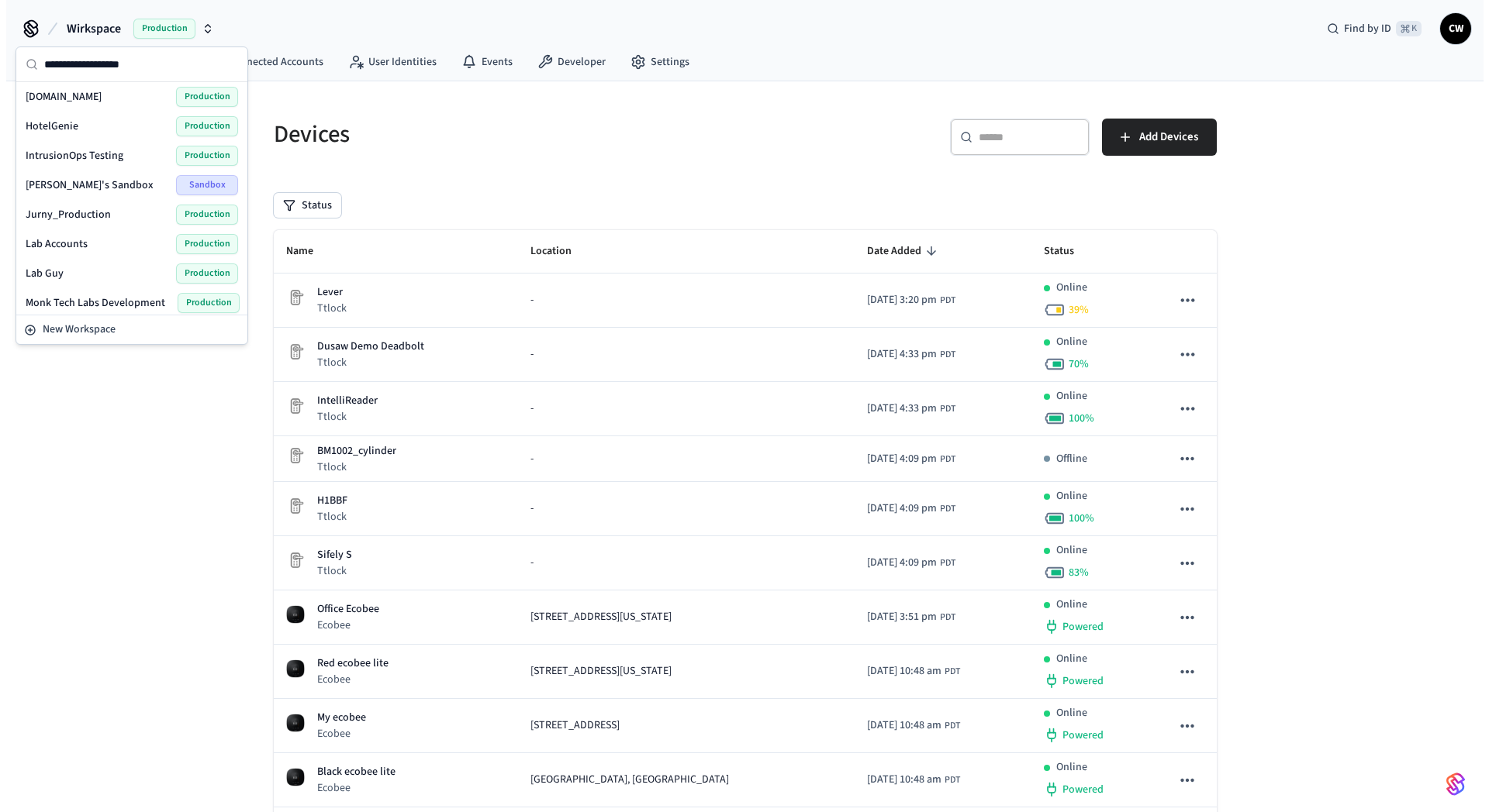
scroll to position [999, 0]
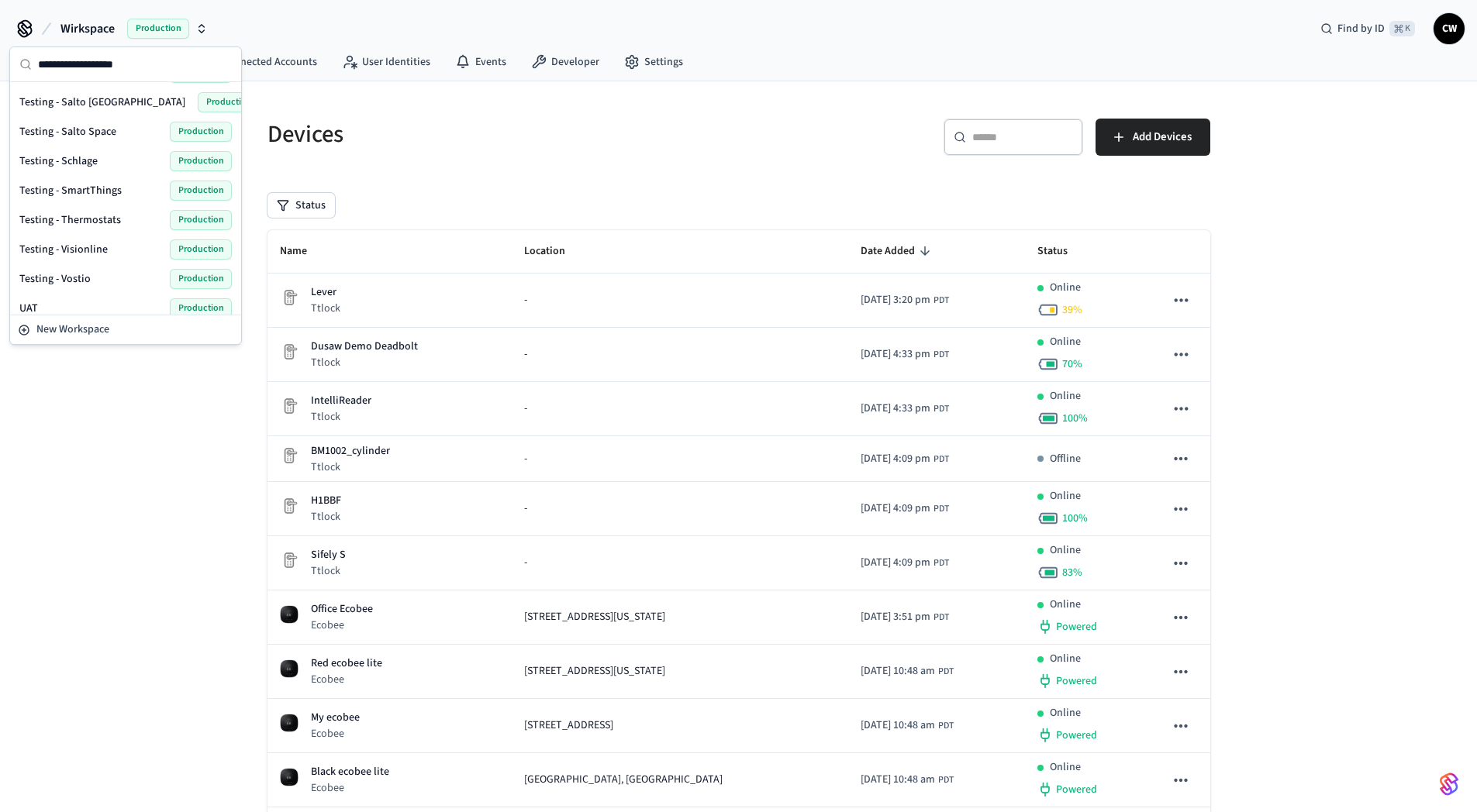
click at [111, 101] on div "Testing - Salto [GEOGRAPHIC_DATA] Production" at bounding box center [125, 102] width 212 height 20
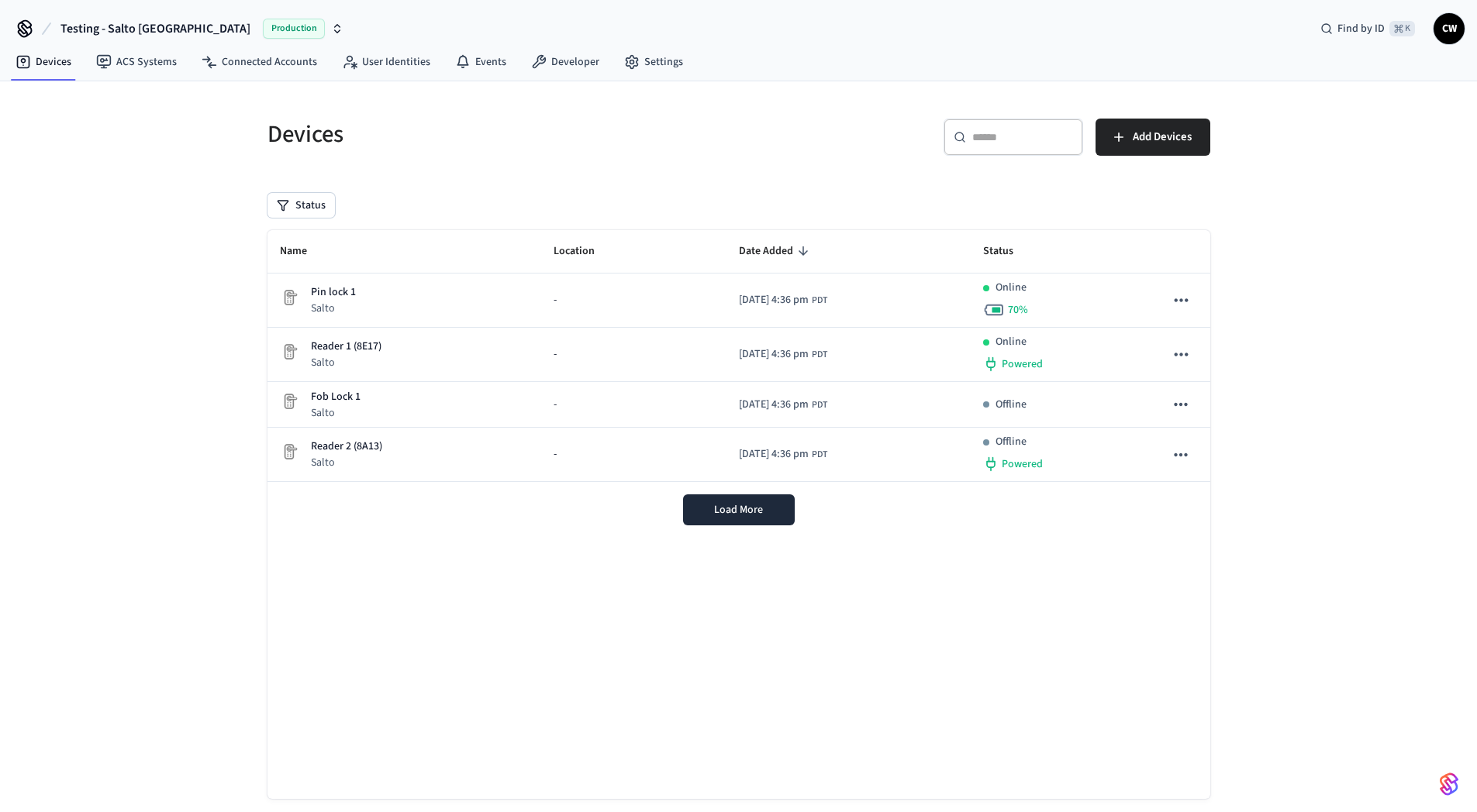
click at [139, 229] on div "Devices ​ ​ Add Devices Status Name Location Date Added Status Pin lock 1 Salto…" at bounding box center [738, 461] width 1477 height 759
click at [385, 56] on link "User Identities" at bounding box center [386, 62] width 113 height 28
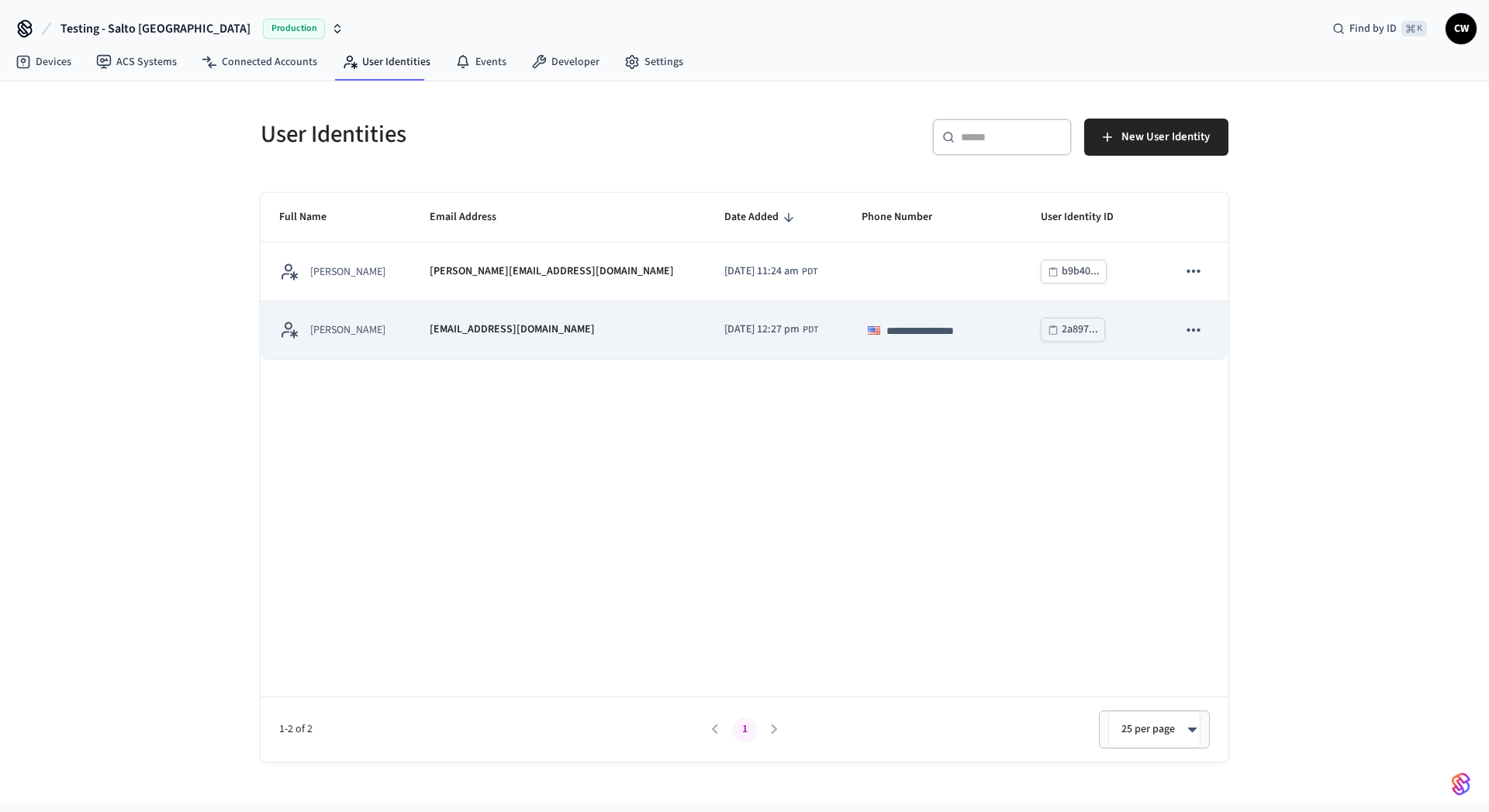
click at [409, 345] on td "[PERSON_NAME]" at bounding box center [335, 331] width 151 height 59
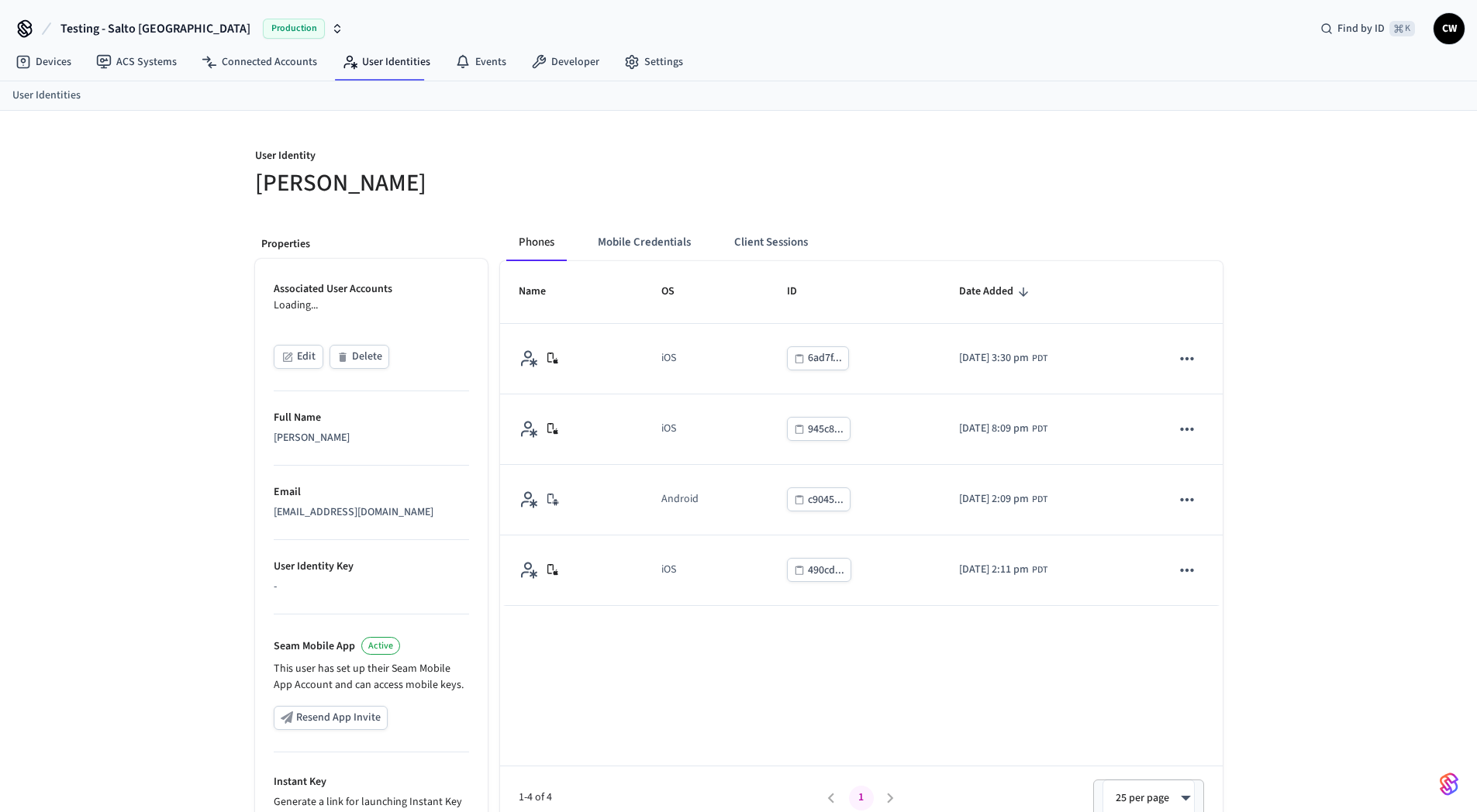
click at [107, 438] on div "User Identity Collin Wirkus Properties Associated User Accounts Loading... Edit…" at bounding box center [738, 538] width 1477 height 856
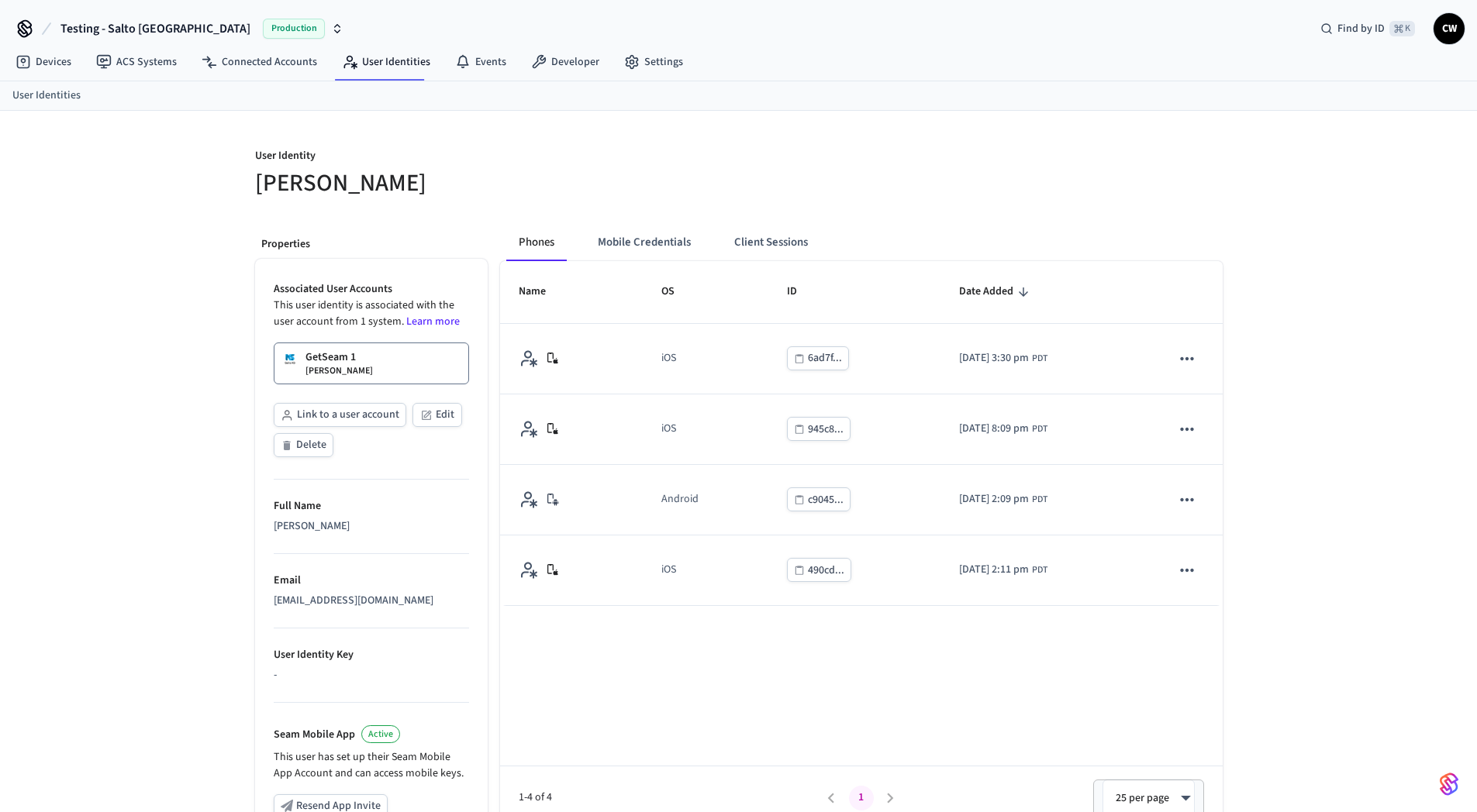
click at [616, 242] on button "Mobile Credentials" at bounding box center [644, 242] width 118 height 37
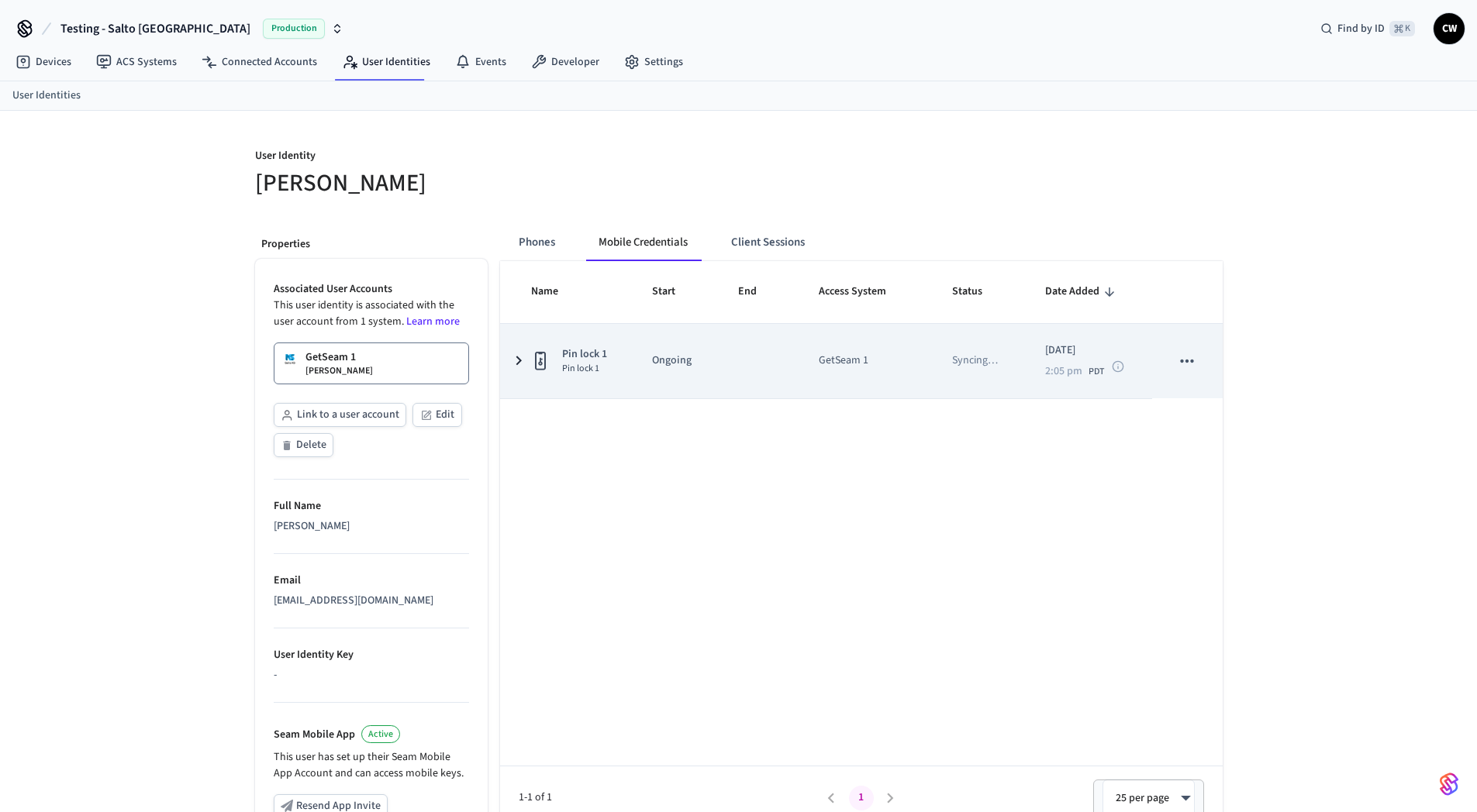
click at [664, 365] on p "Ongoing" at bounding box center [676, 360] width 49 height 16
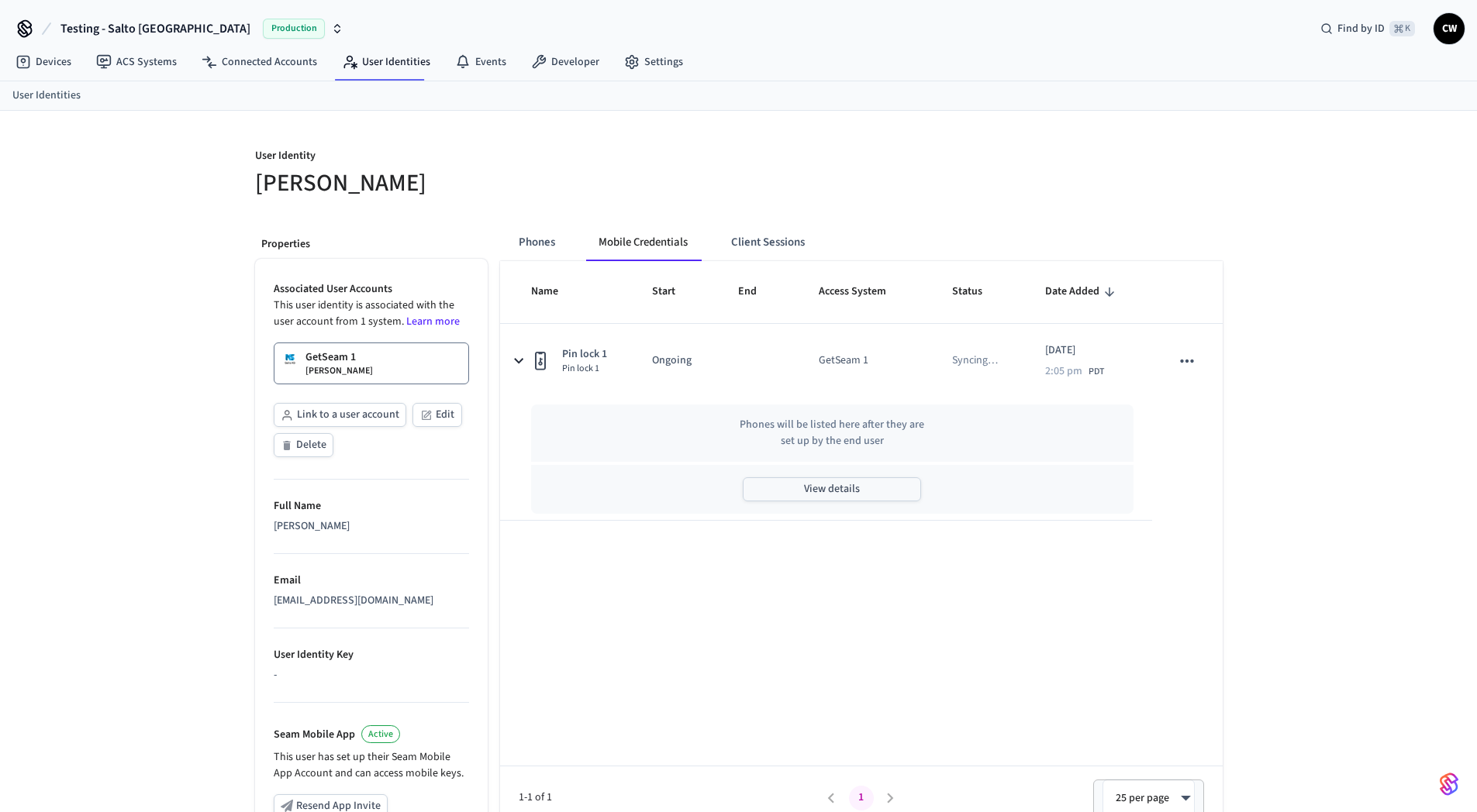
click at [854, 495] on button "View details" at bounding box center [832, 489] width 179 height 24
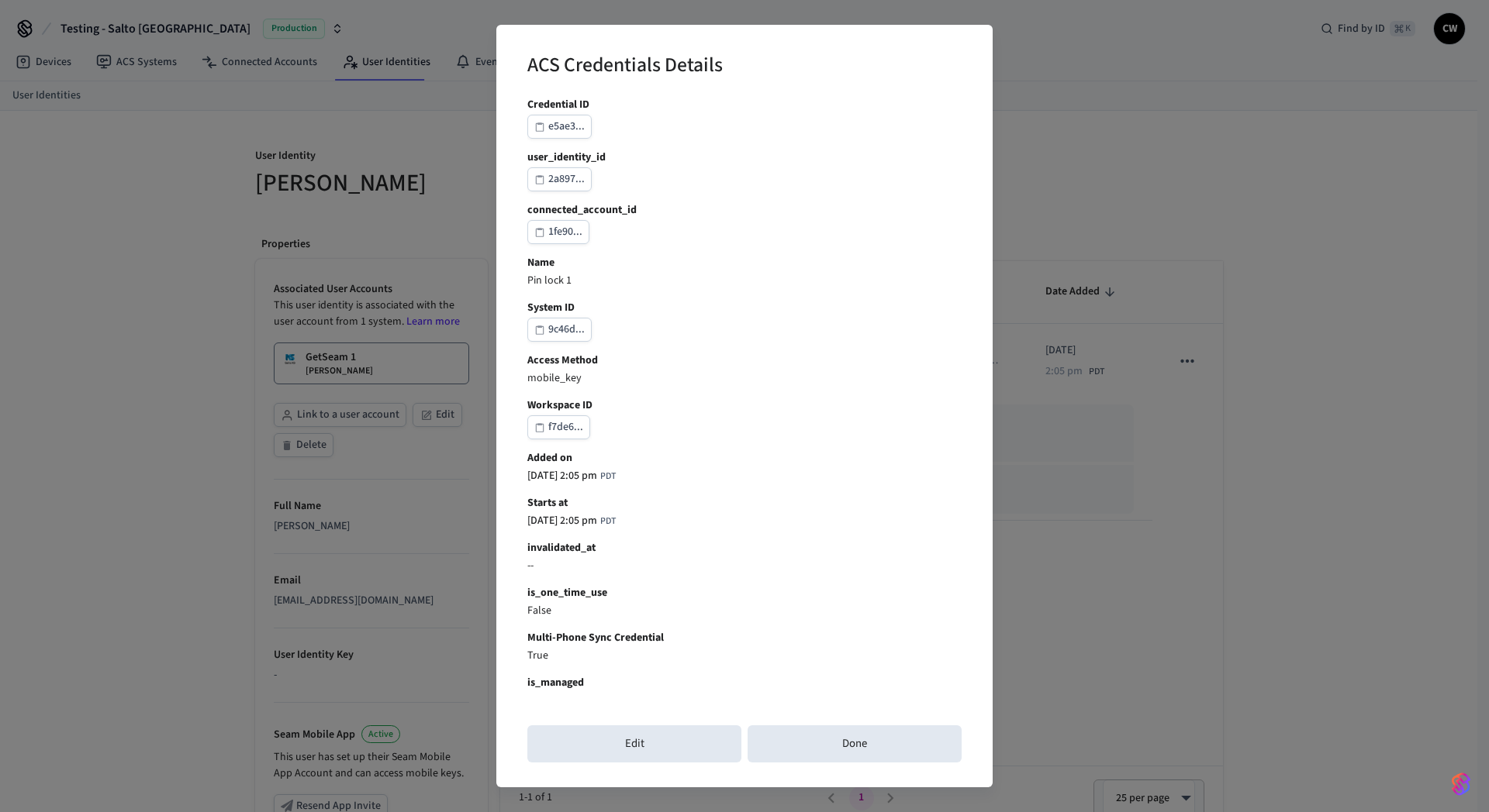
click at [574, 132] on div "e5ae3..." at bounding box center [566, 127] width 37 height 19
click at [558, 115] on button "e5ae3..." at bounding box center [559, 126] width 64 height 24
click at [1106, 266] on div "ACS Credentials Details Credential ID e5ae3... user_identity_id 2a897... connec…" at bounding box center [744, 406] width 1489 height 812
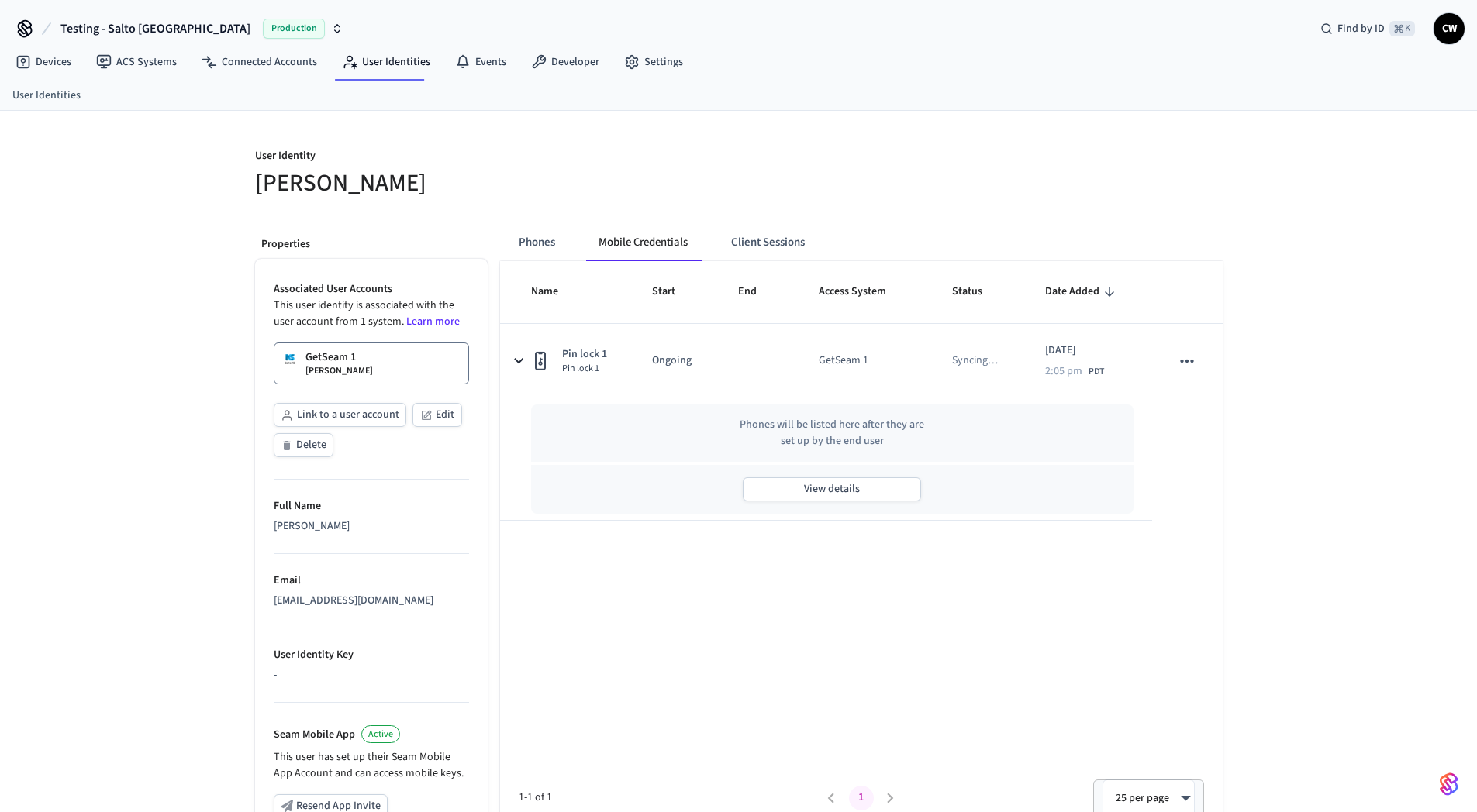
click at [160, 338] on div "User Identity Collin Wirkus Properties Associated User Accounts This user ident…" at bounding box center [738, 582] width 1477 height 945
click at [111, 26] on span "Testing - Salto [GEOGRAPHIC_DATA]" at bounding box center [156, 28] width 190 height 18
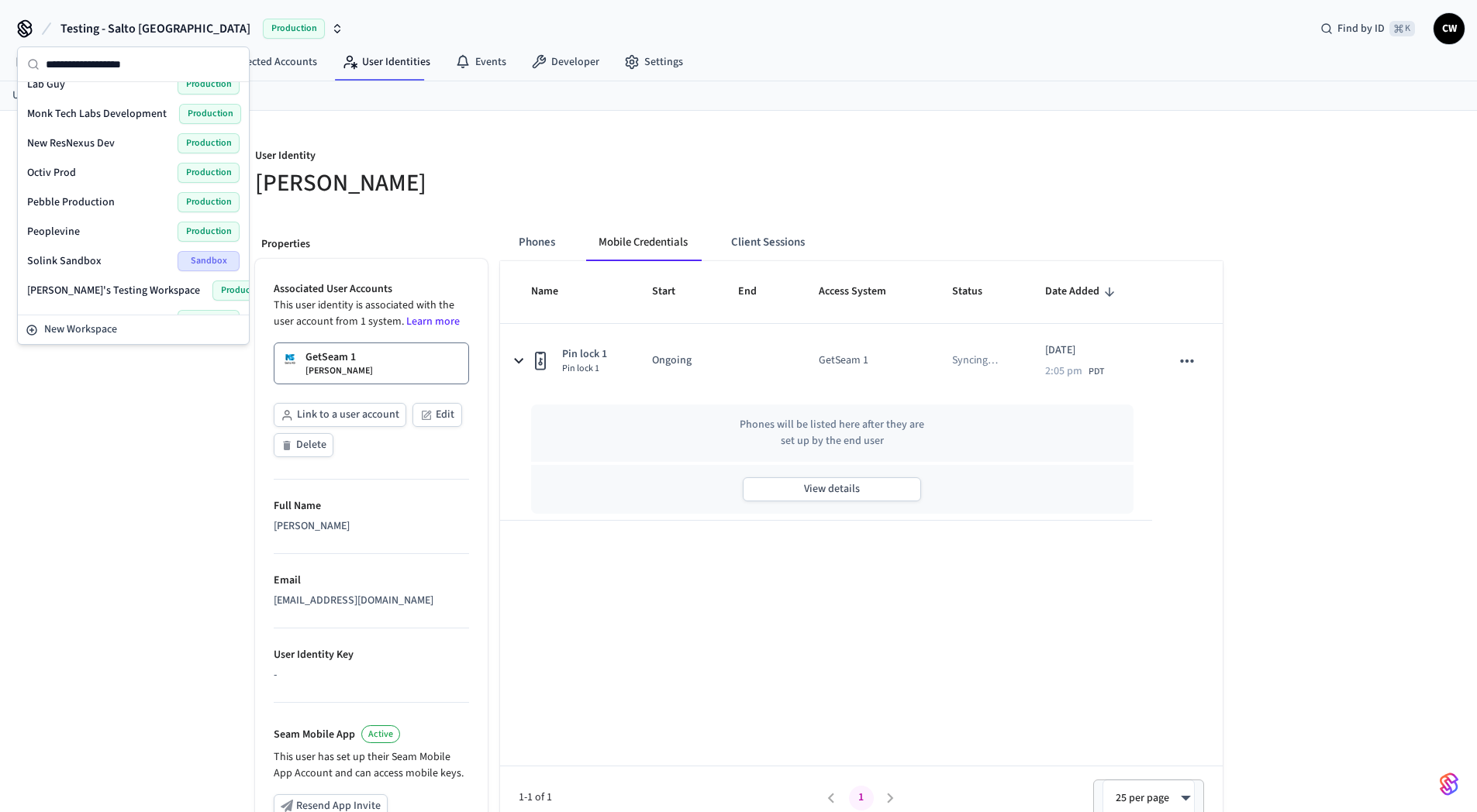
scroll to position [489, 0]
click at [86, 141] on span "Jurny_Production" at bounding box center [69, 141] width 86 height 15
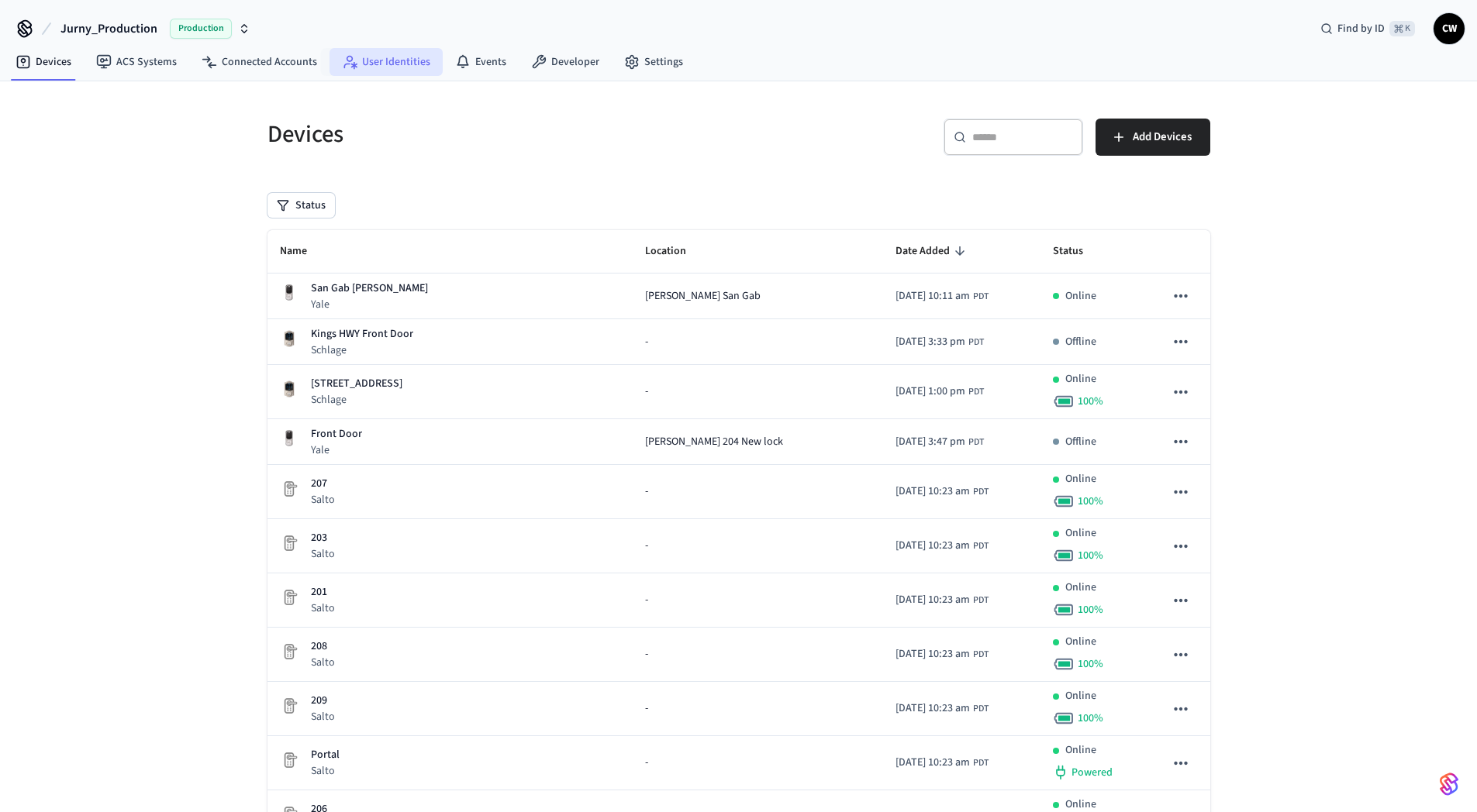
click at [372, 62] on link "User Identities" at bounding box center [386, 62] width 113 height 28
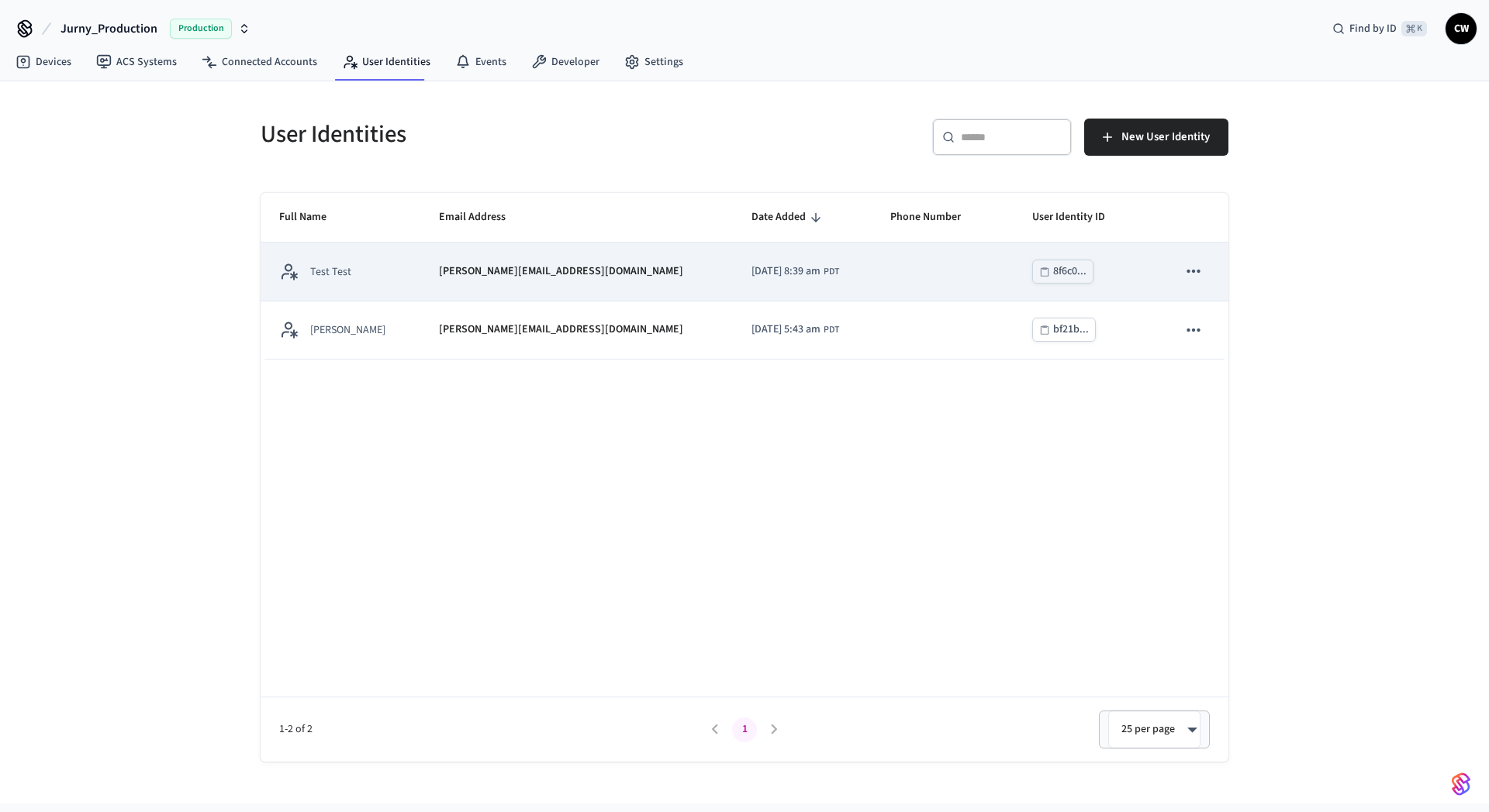
click at [385, 271] on div "Test Test" at bounding box center [339, 272] width 122 height 19
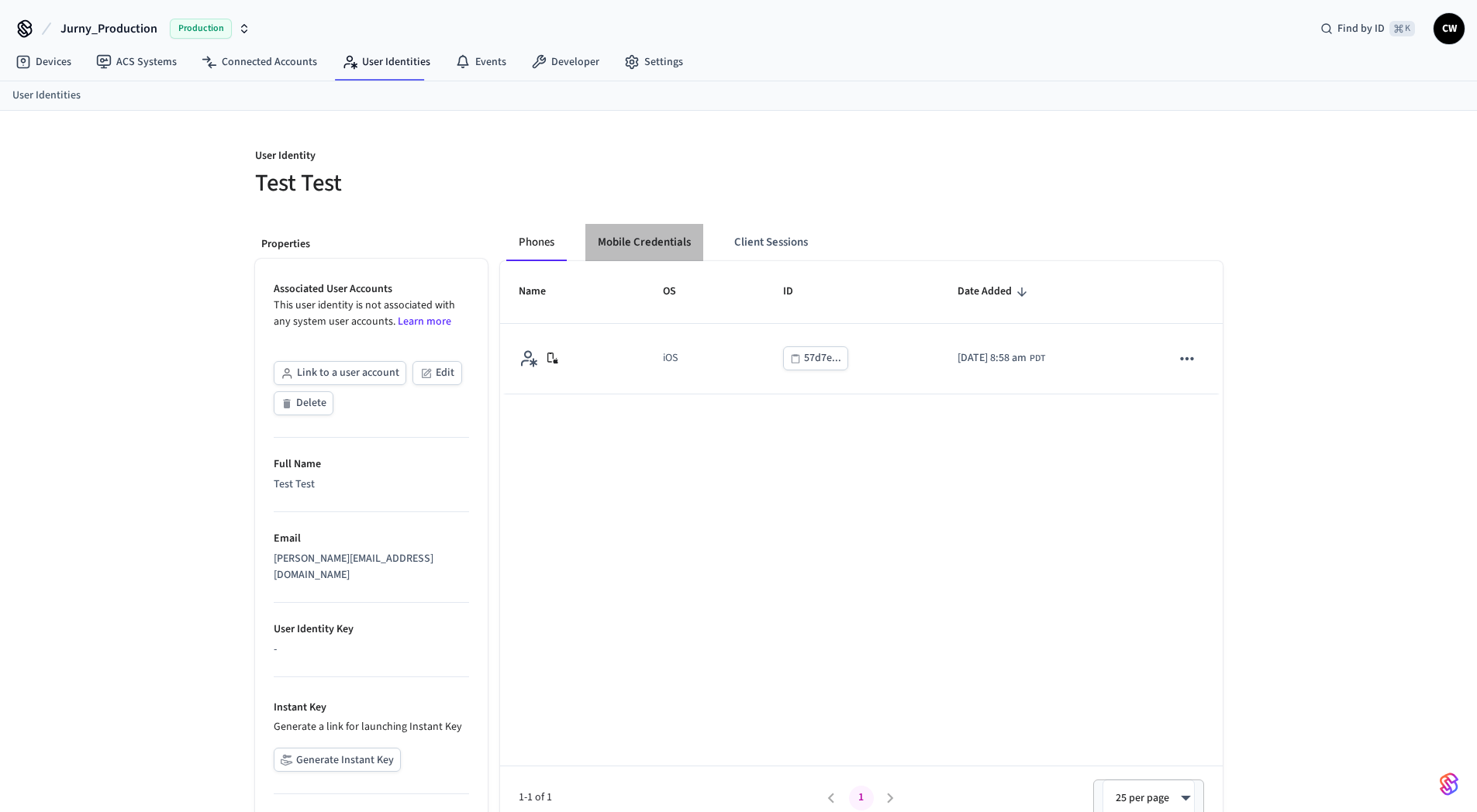
click at [638, 251] on button "Mobile Credentials" at bounding box center [644, 242] width 118 height 37
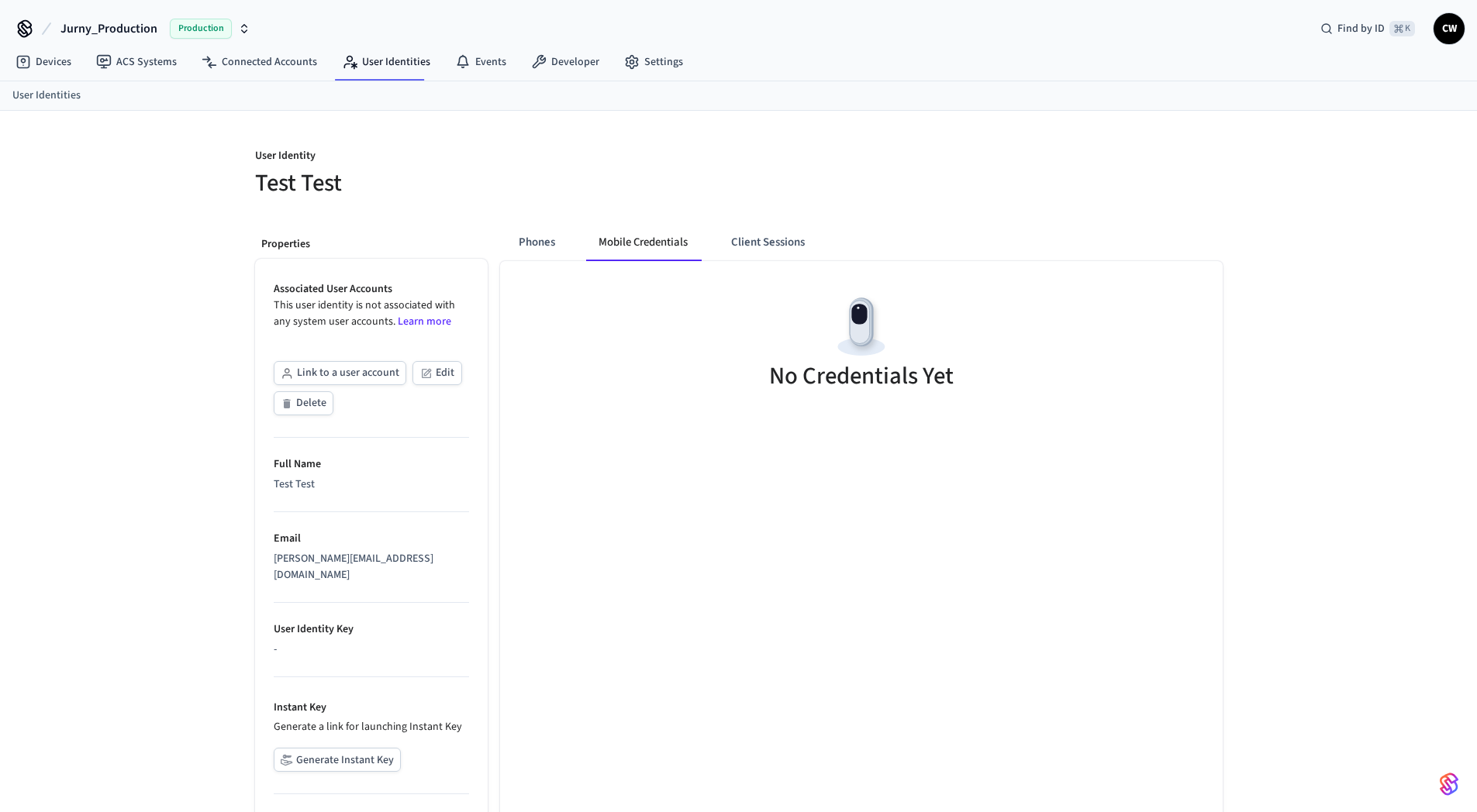
click at [668, 179] on h5 "Test Test" at bounding box center [492, 183] width 475 height 32
click at [137, 353] on div "User Identity Test Test Properties Associated User Accounts This user identity …" at bounding box center [738, 501] width 1477 height 781
click at [1219, 131] on div at bounding box center [975, 164] width 493 height 70
click at [174, 216] on div "User Identity Test Test Properties Associated User Accounts This user identity …" at bounding box center [738, 501] width 1477 height 781
click at [539, 249] on button "Phones" at bounding box center [537, 242] width 62 height 37
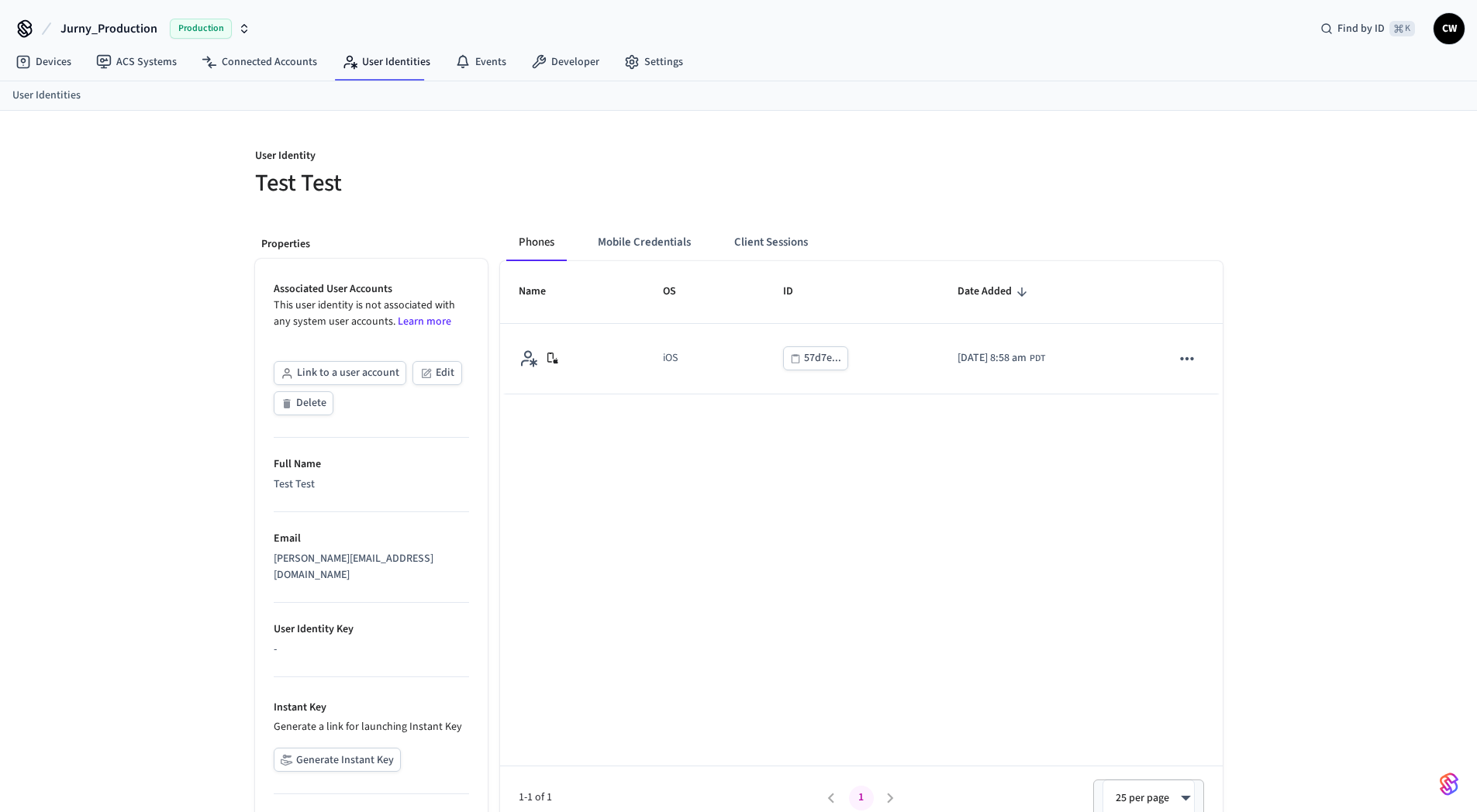
drag, startPoint x: 465, startPoint y: 189, endPoint x: 435, endPoint y: 166, distance: 37.8
click at [463, 189] on h5 "Test Test" at bounding box center [492, 183] width 475 height 32
click at [145, 62] on link "ACS Systems" at bounding box center [136, 62] width 106 height 28
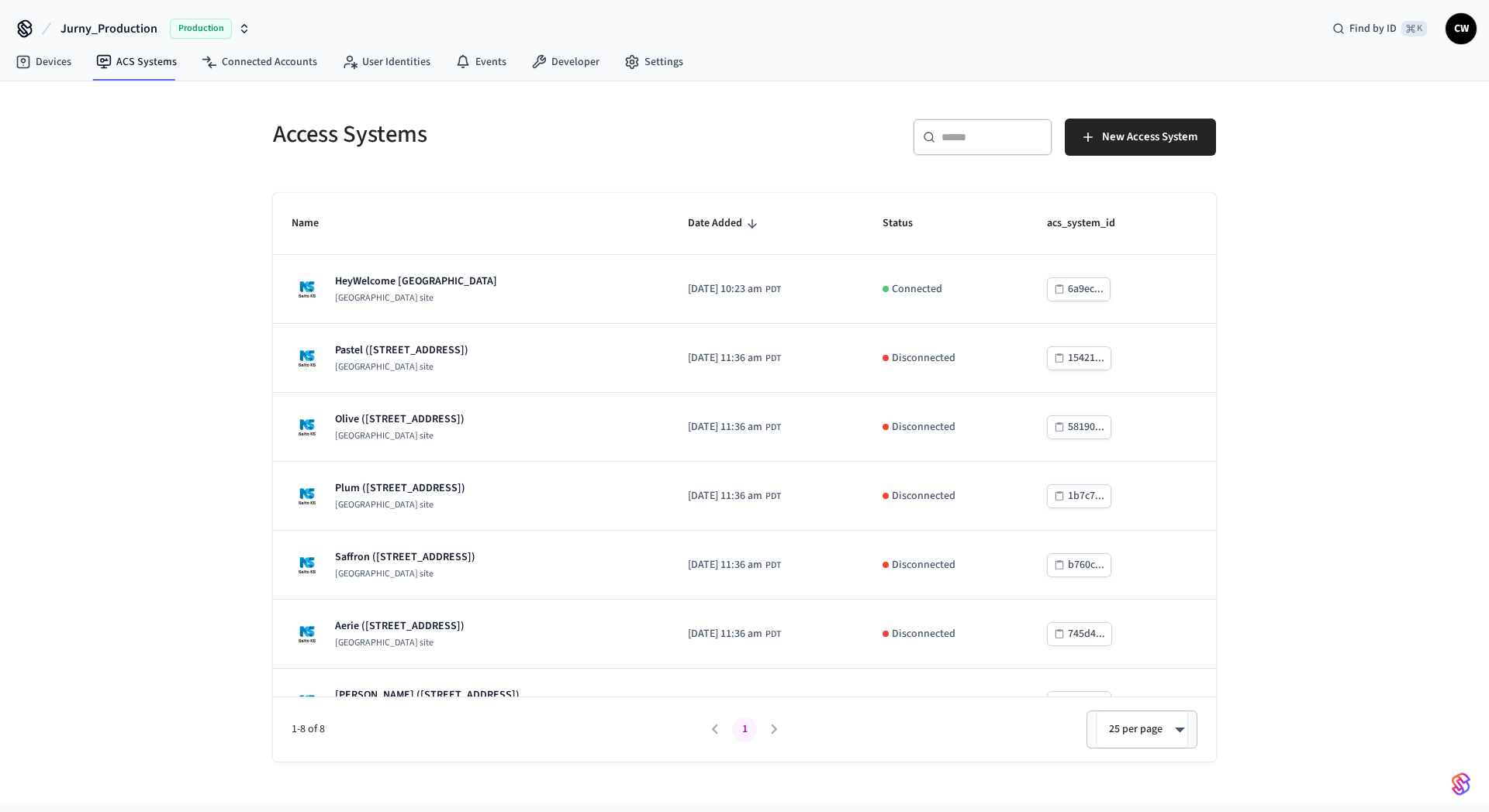
click at [53, 319] on div "Access Systems ​ ​ New Access System Name Date Added Status acs_system_id HeyWe…" at bounding box center [744, 443] width 1489 height 723
click at [118, 453] on div "Access Systems ​ ​ New Access System Name Date Added Status acs_system_id HeyWe…" at bounding box center [744, 443] width 1489 height 723
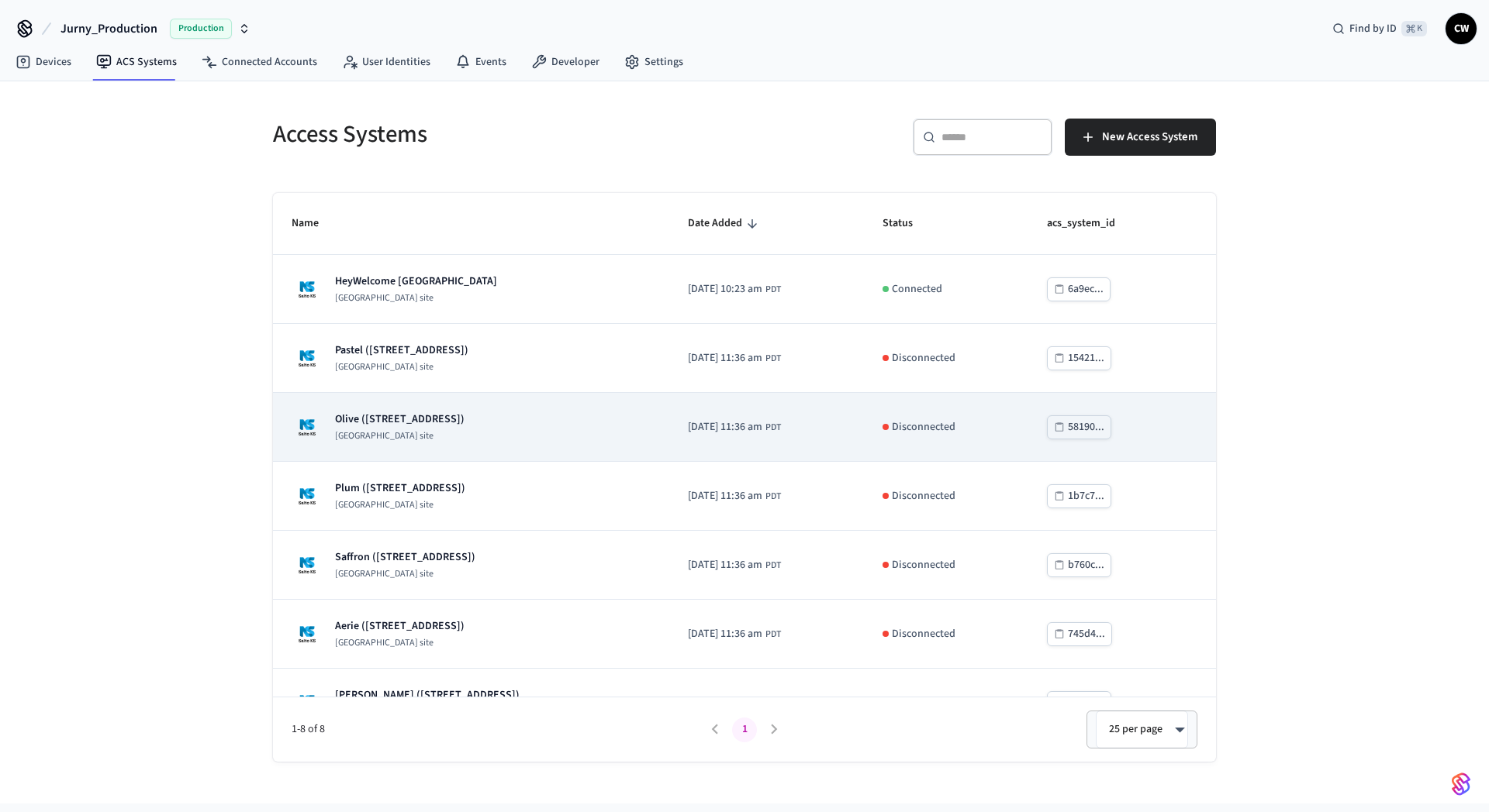
click at [542, 427] on div "Olive (637 NW 2nd St Miami FL 33128) Salto KS site" at bounding box center [471, 427] width 360 height 31
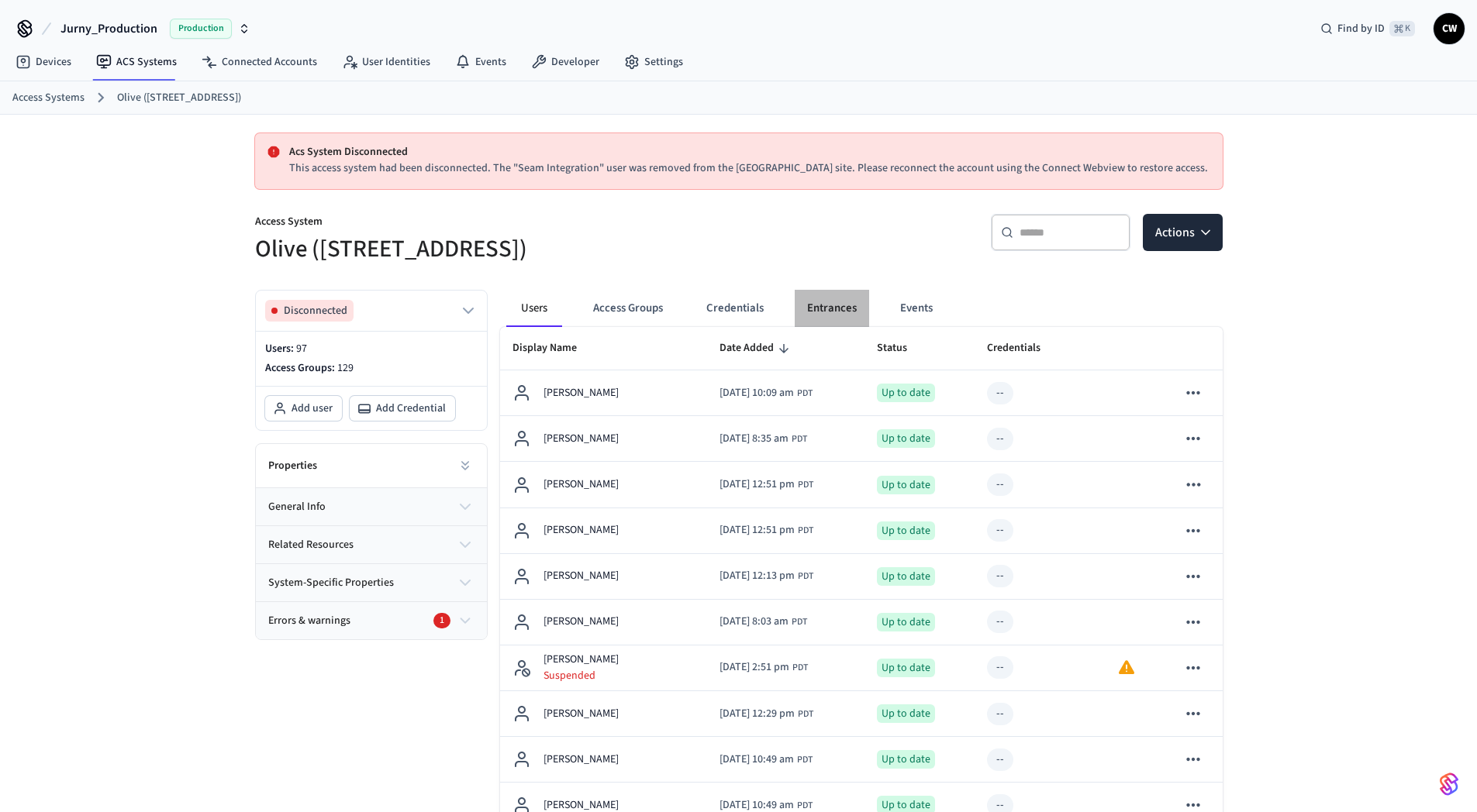
click at [824, 306] on button "Entrances" at bounding box center [831, 308] width 74 height 37
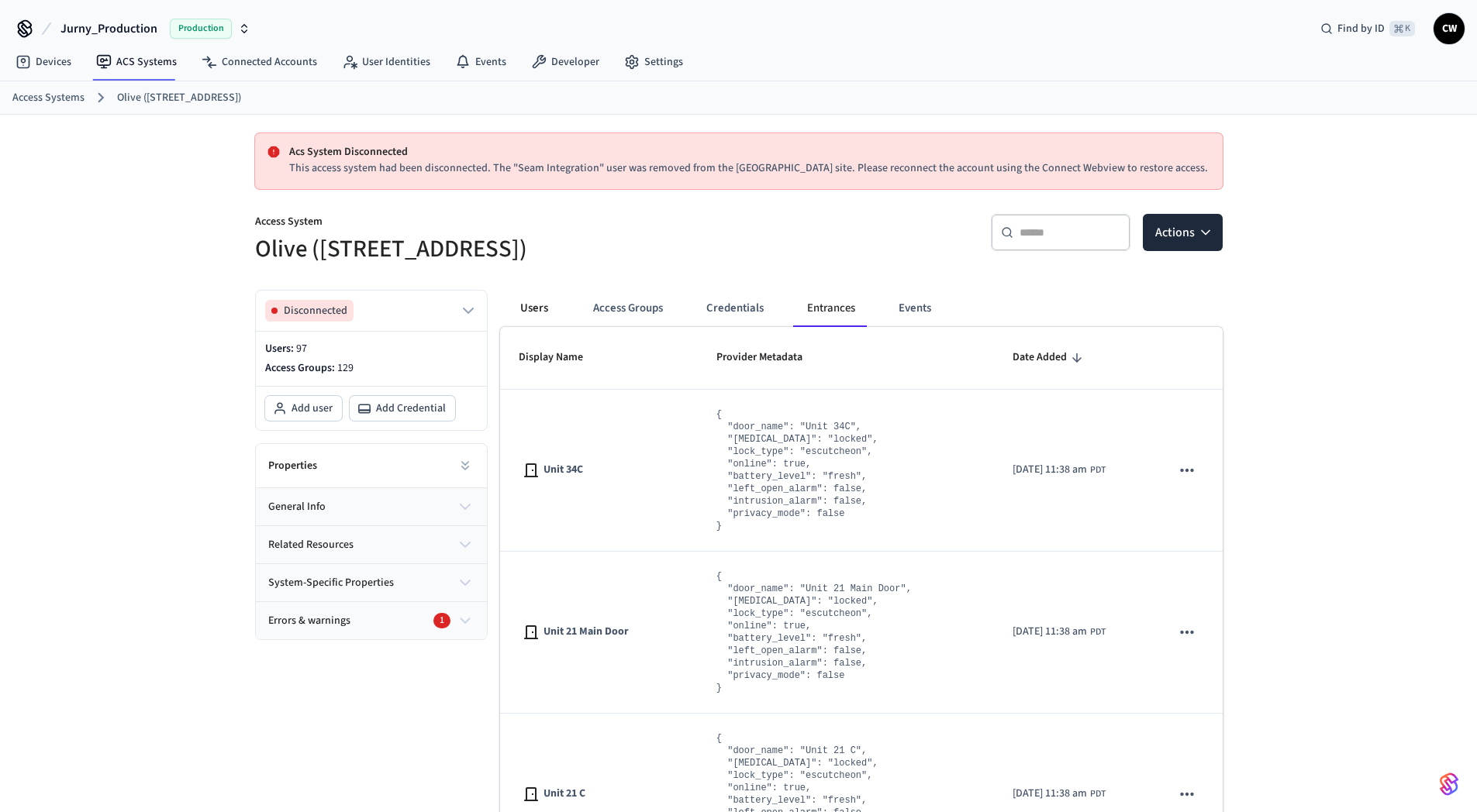
click at [537, 312] on button "Users" at bounding box center [534, 308] width 56 height 37
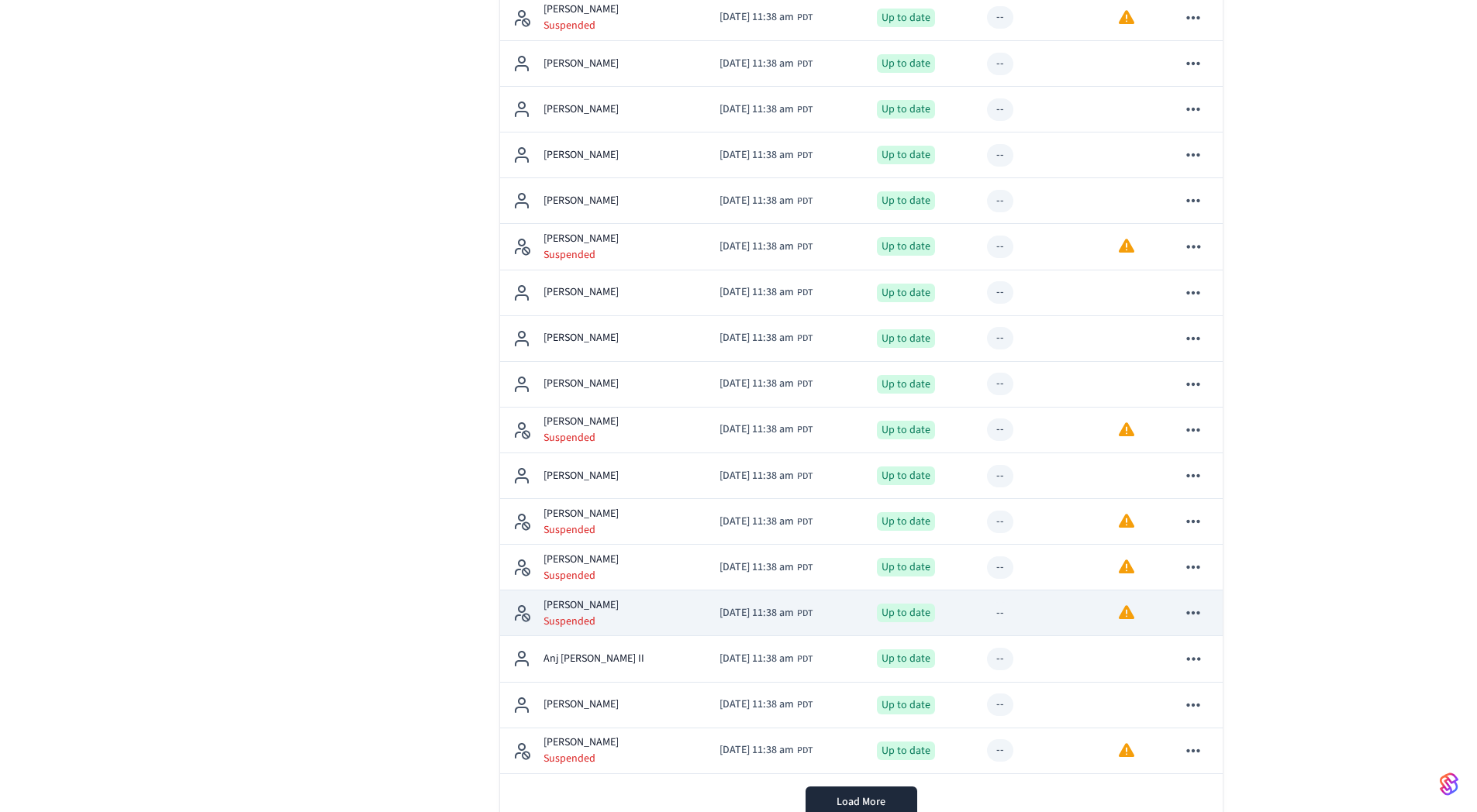
scroll to position [1947, 0]
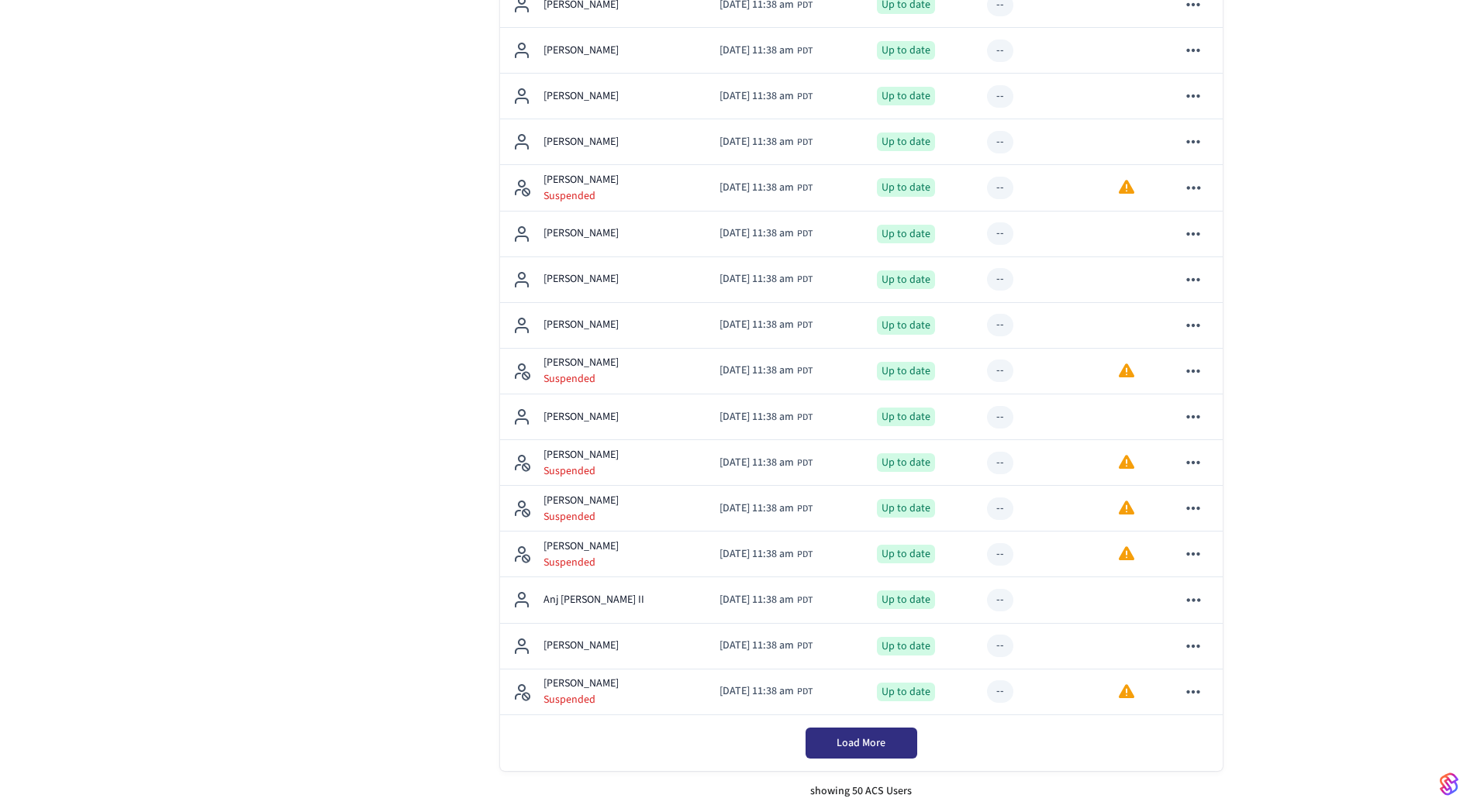
click at [911, 750] on button "Load More" at bounding box center [861, 744] width 111 height 31
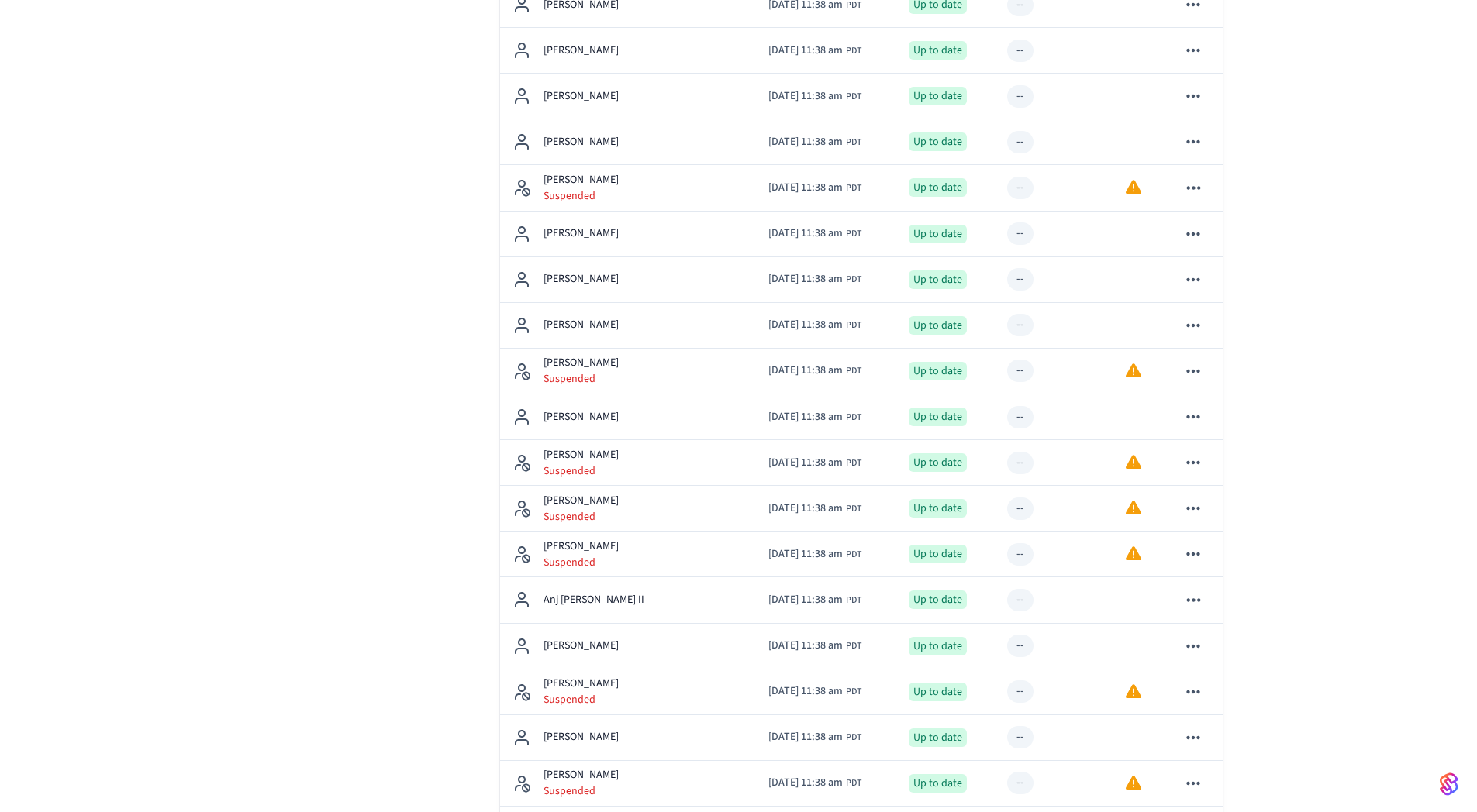
click at [267, 494] on div "Disconnected Users: 97 Access Groups: 129 Add user Add Credential Properties ge…" at bounding box center [365, 648] width 245 height 4635
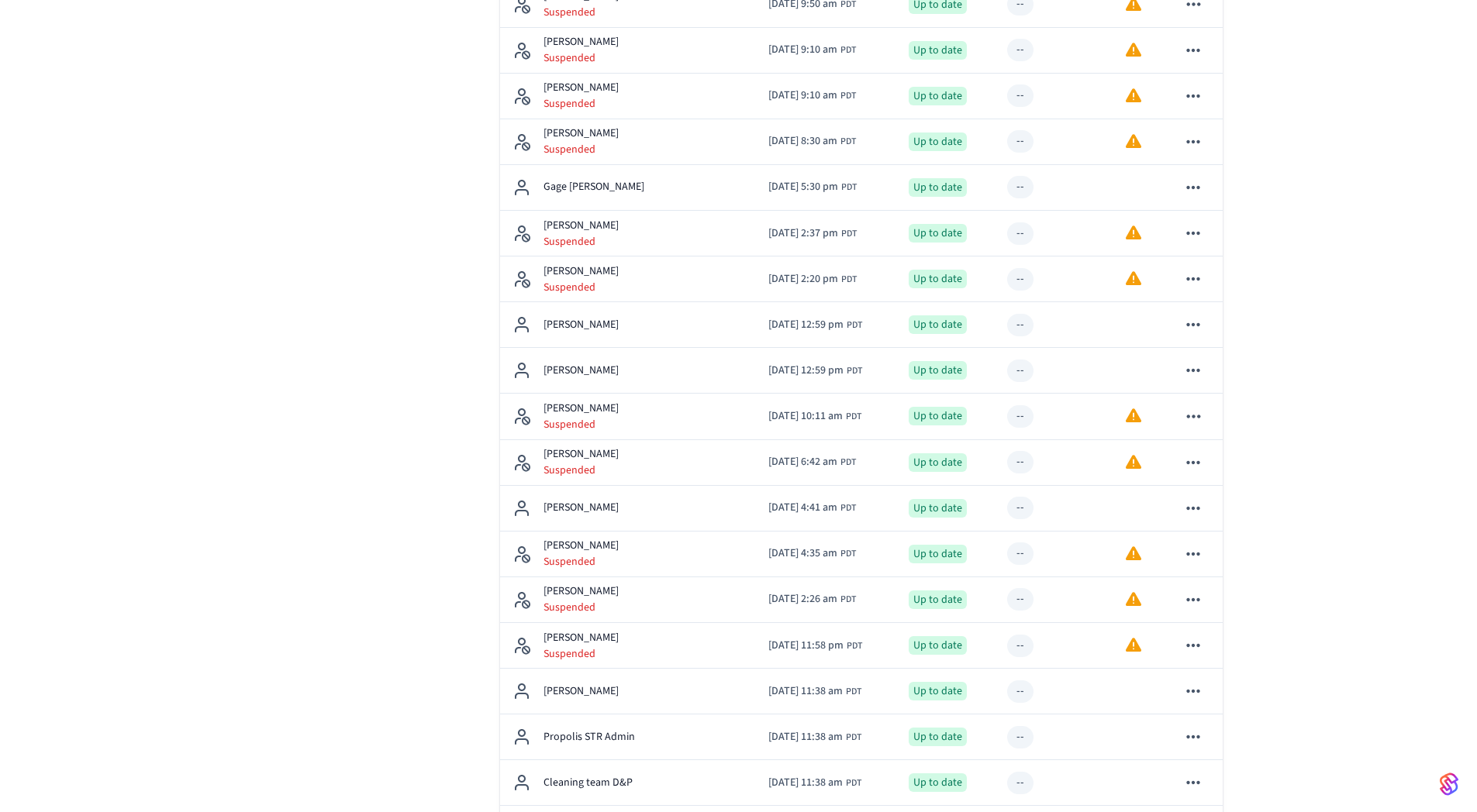
scroll to position [28, 0]
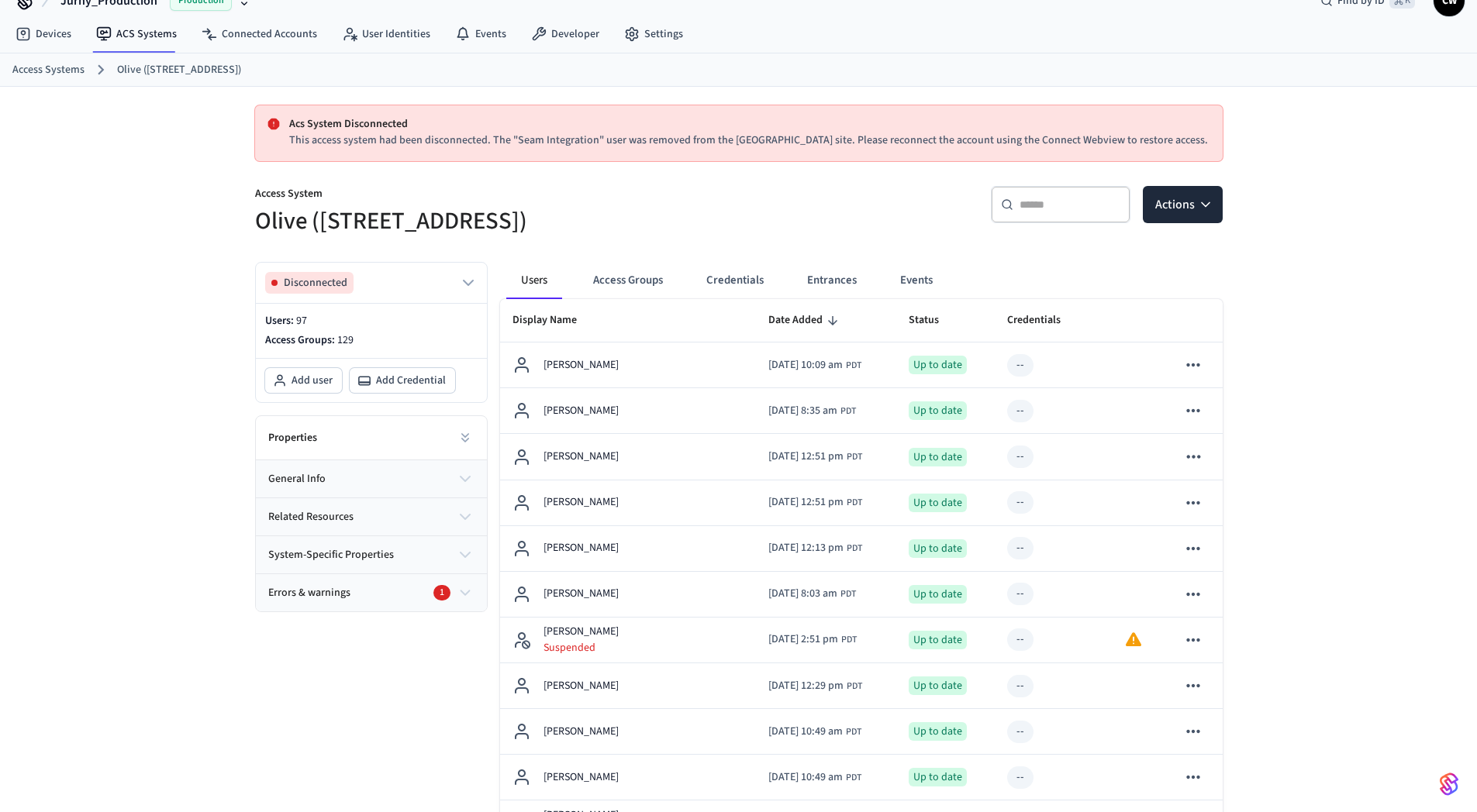
click at [357, 36] on link "User Identities" at bounding box center [386, 34] width 113 height 28
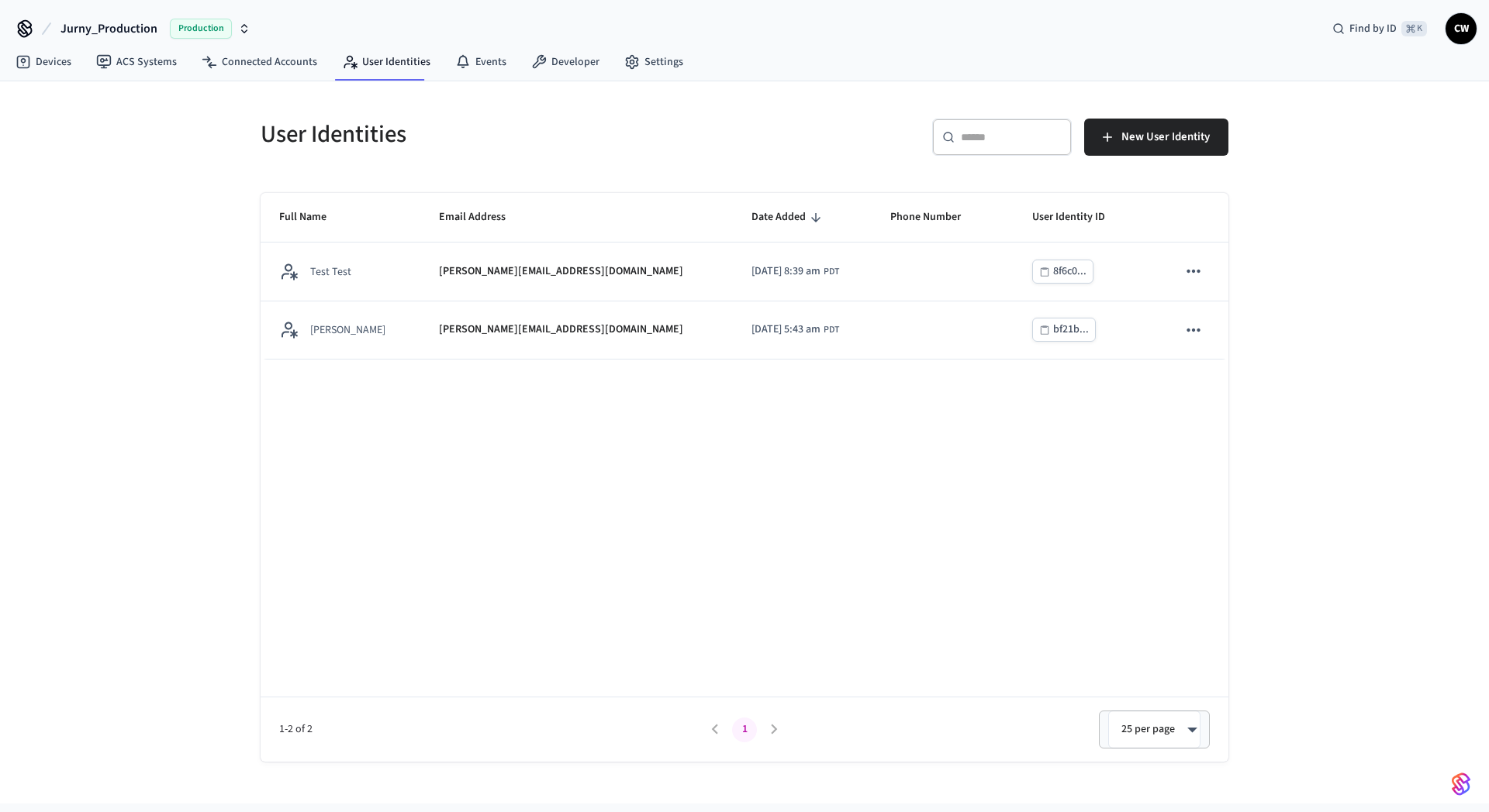
click at [170, 238] on div "User Identities ​ ​ New User Identity Full Name Email Address Date Added Phone …" at bounding box center [744, 443] width 1489 height 723
click at [155, 264] on div "User Identities ​ ​ New User Identity Full Name Email Address Date Added Phone …" at bounding box center [744, 443] width 1489 height 723
click at [758, 98] on div "User Identities ​ ​ New User Identity Full Name Email Address Date Added Phone …" at bounding box center [744, 422] width 993 height 680
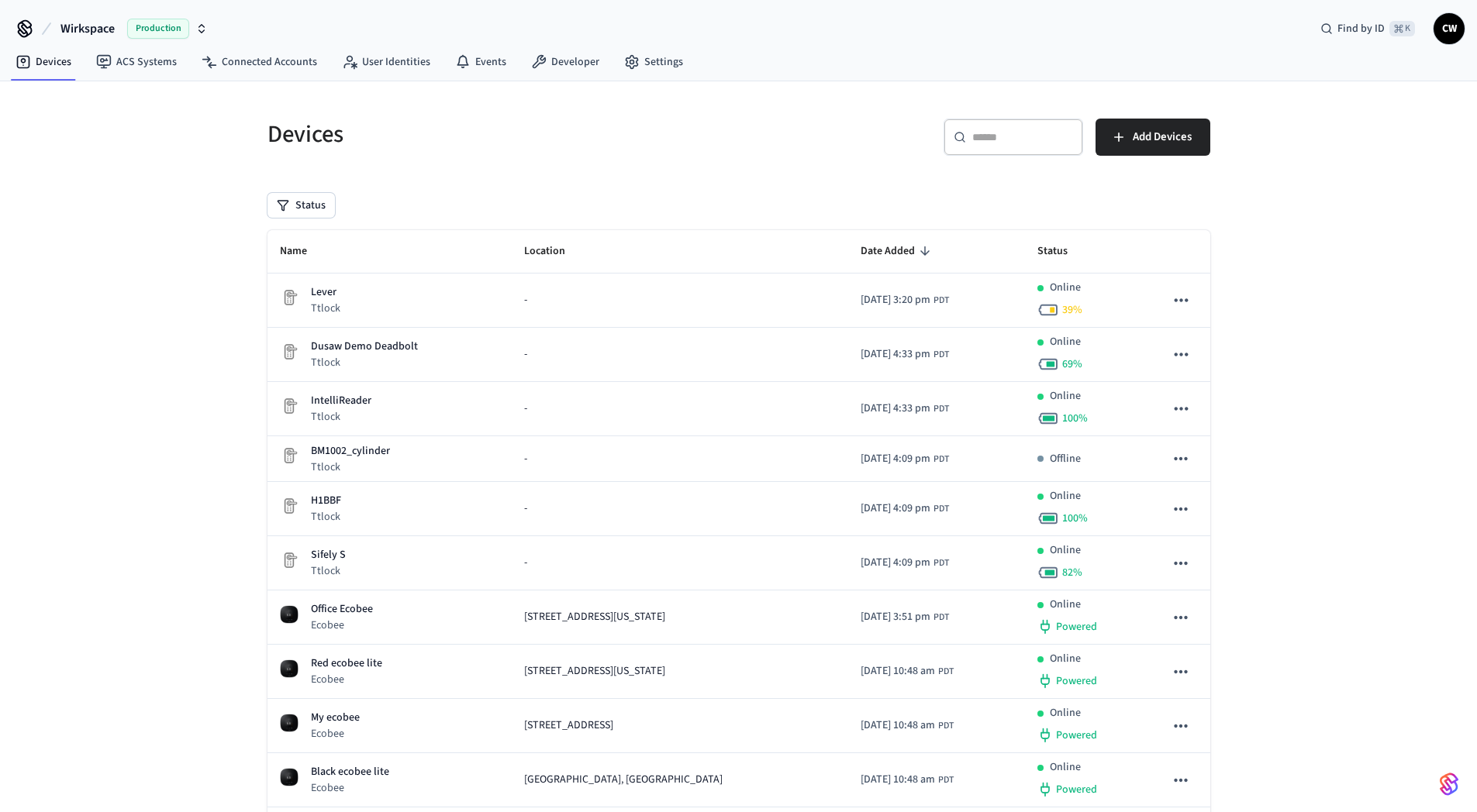
click at [161, 267] on div "Devices ​ ​ Add Devices Status Name Location Date Added Status Lever Ttlock - […" at bounding box center [738, 593] width 1477 height 1023
click at [190, 218] on div "Devices ​ ​ Add Devices Status Name Location Date Added Status Lever Ttlock - […" at bounding box center [738, 593] width 1477 height 1023
drag, startPoint x: 191, startPoint y: 218, endPoint x: 175, endPoint y: 213, distance: 16.8
click at [183, 218] on div "Devices ​ ​ Add Devices Status Name Location Date Added Status Lever Ttlock - […" at bounding box center [738, 593] width 1477 height 1023
click at [158, 273] on div "Devices ​ ​ Add Devices Status Name Location Date Added Status Lever Ttlock - […" at bounding box center [738, 593] width 1477 height 1023
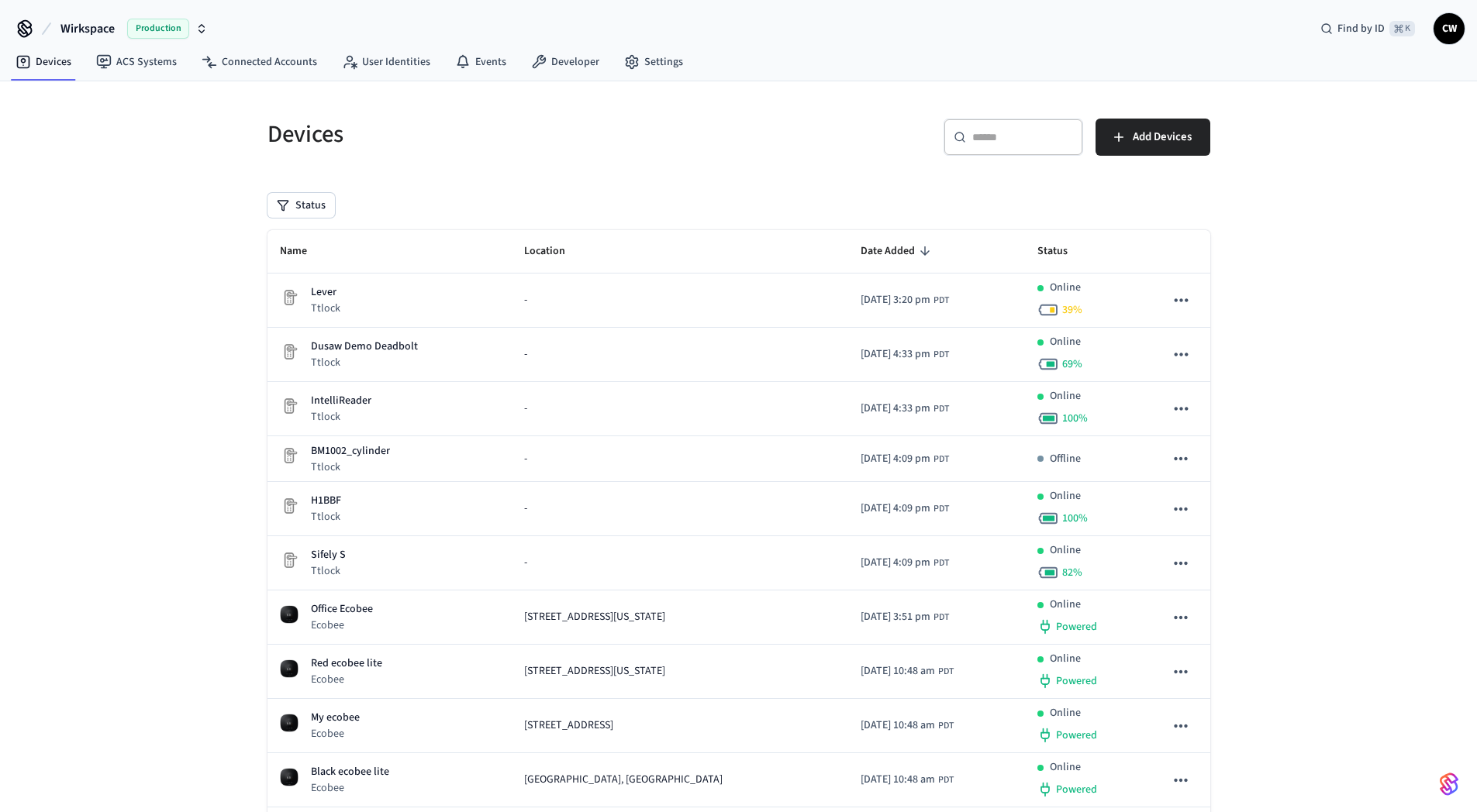
click at [176, 258] on div "Devices ​ ​ Add Devices Status Name Location Date Added Status Lever Ttlock - […" at bounding box center [738, 593] width 1477 height 1023
click at [107, 25] on span "Wirkspace" at bounding box center [87, 28] width 54 height 18
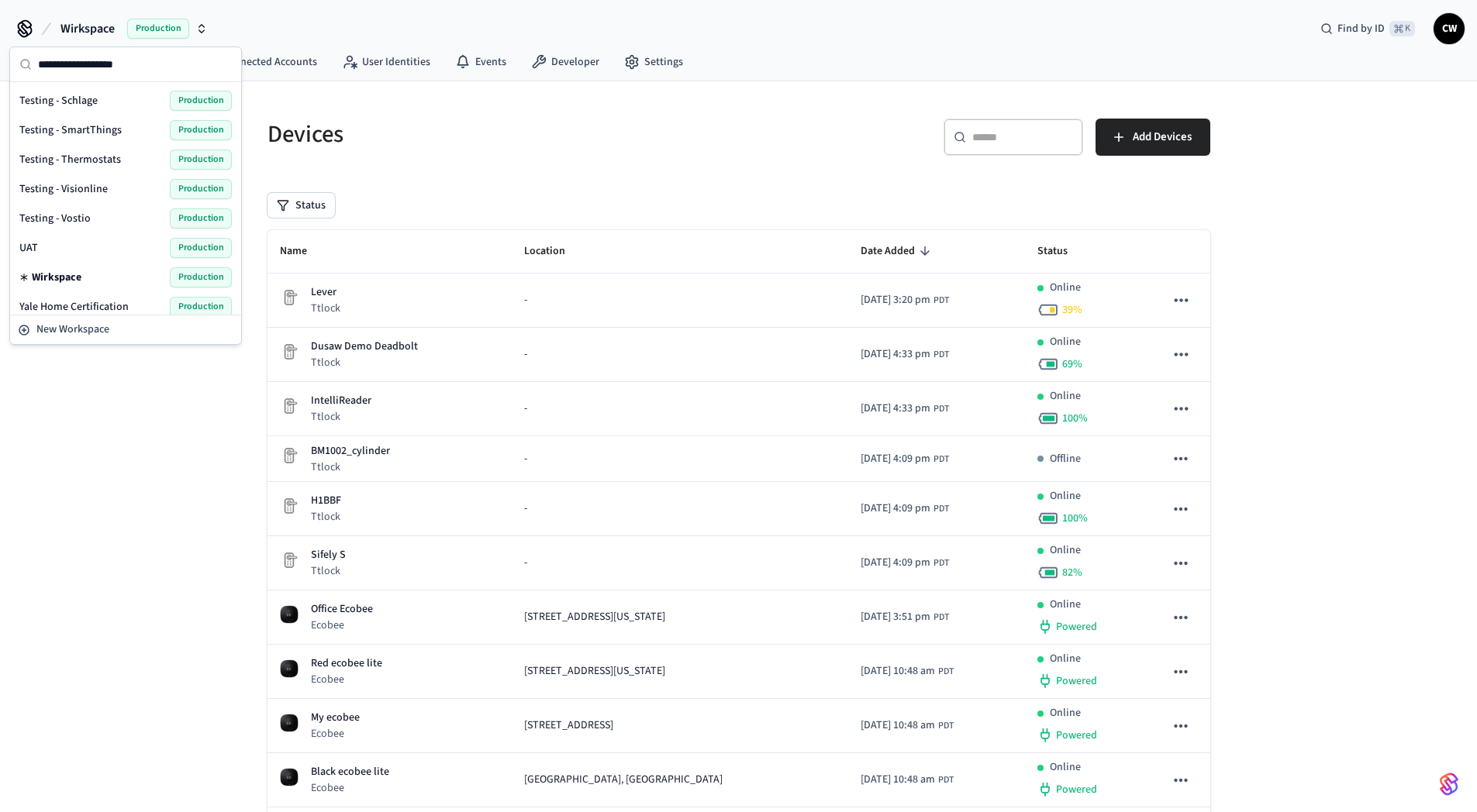
scroll to position [1070, 0]
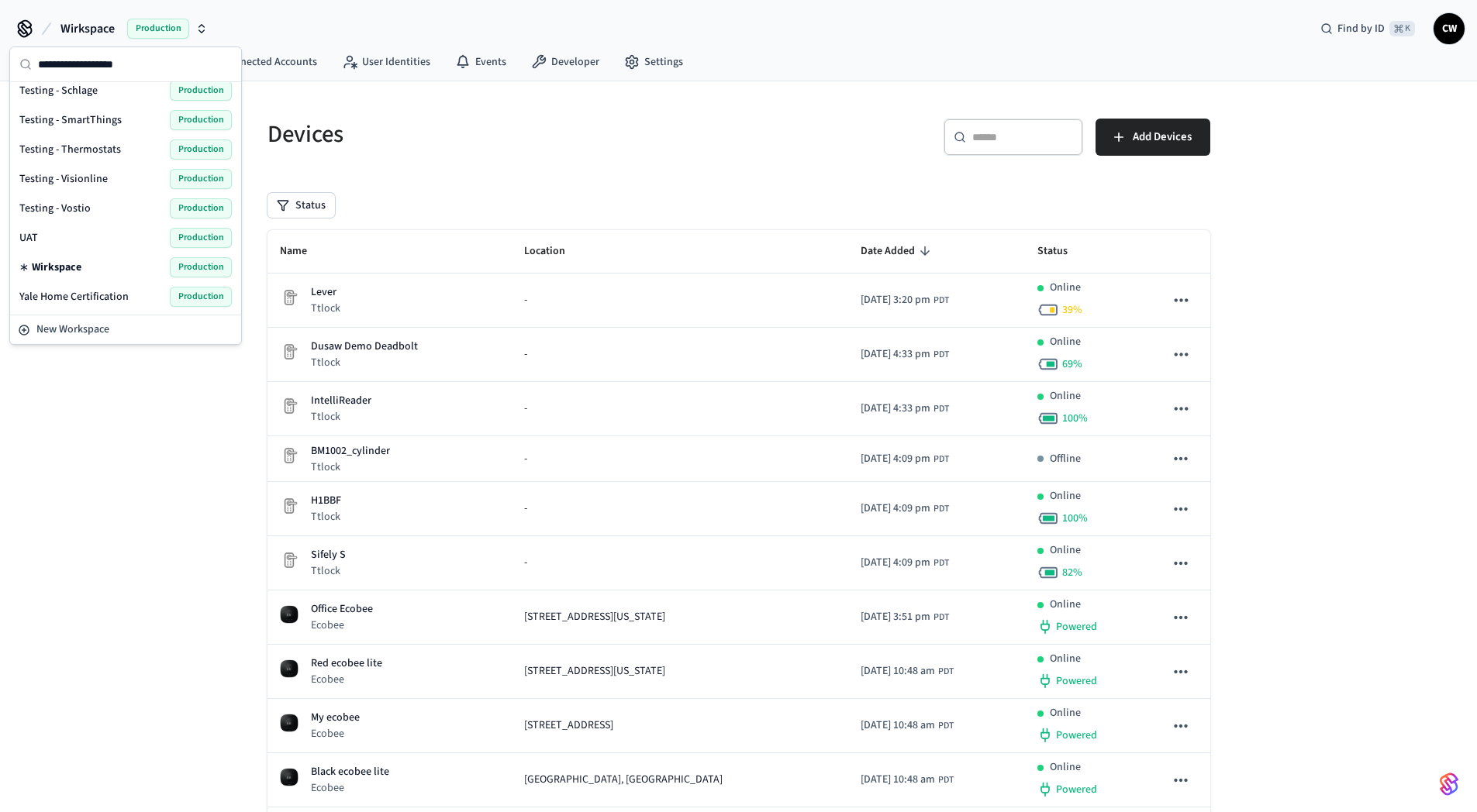
click at [188, 422] on div "Devices ​ ​ Add Devices Status Name Location Date Added Status Lever Ttlock - […" at bounding box center [738, 593] width 1477 height 1023
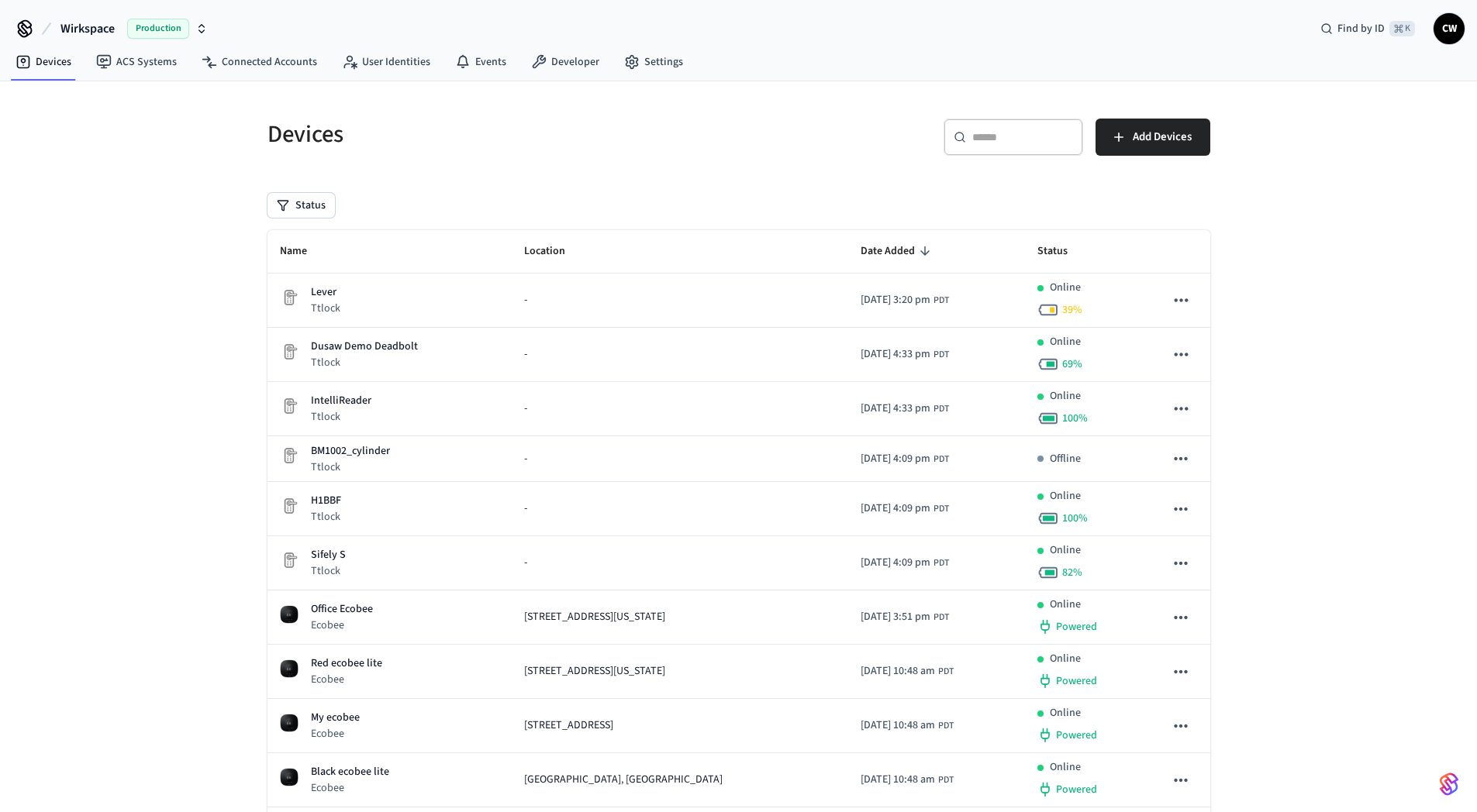
click at [89, 34] on span "Wirkspace" at bounding box center [87, 28] width 54 height 18
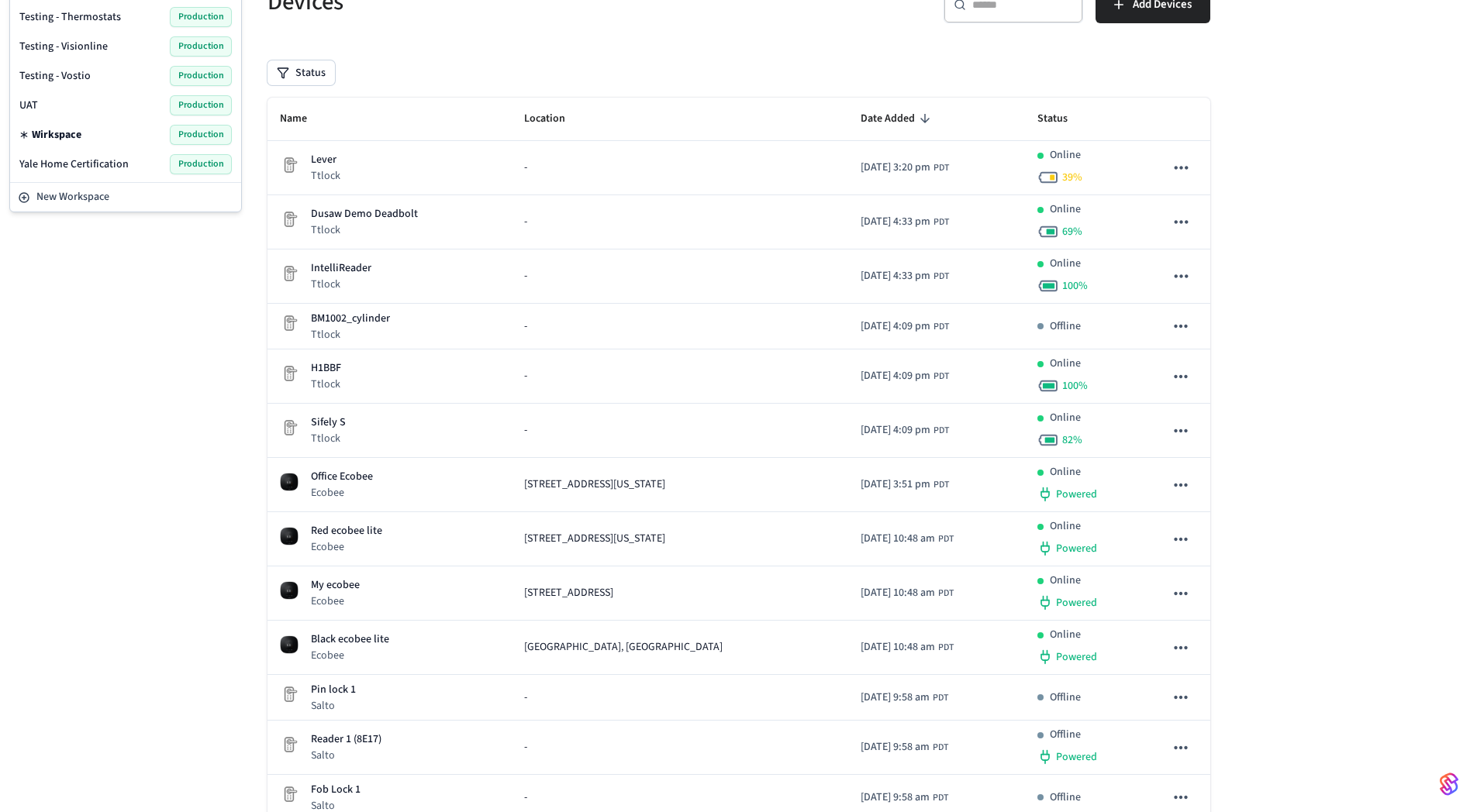
scroll to position [0, 0]
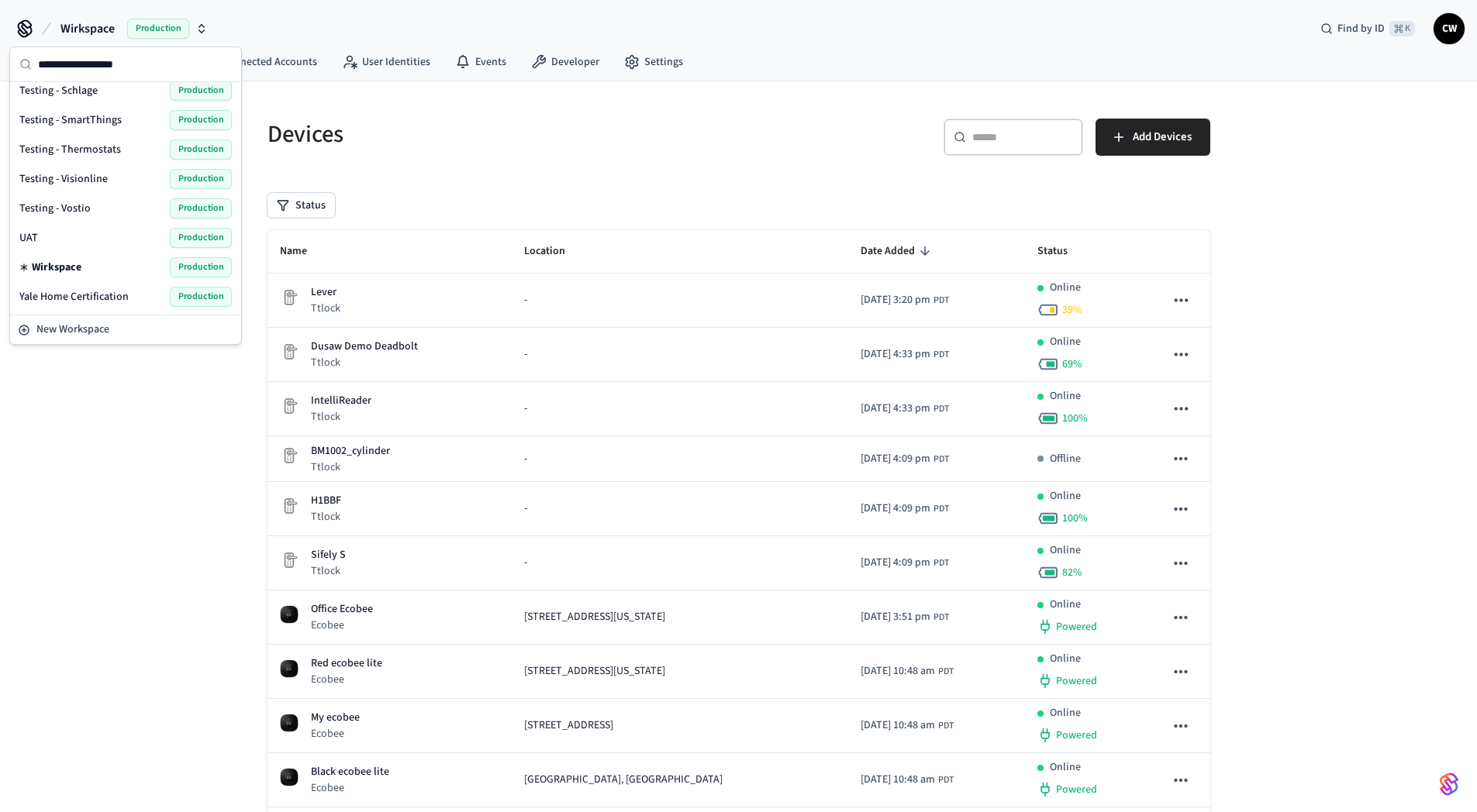
click at [52, 243] on div "UAT Production" at bounding box center [125, 237] width 212 height 20
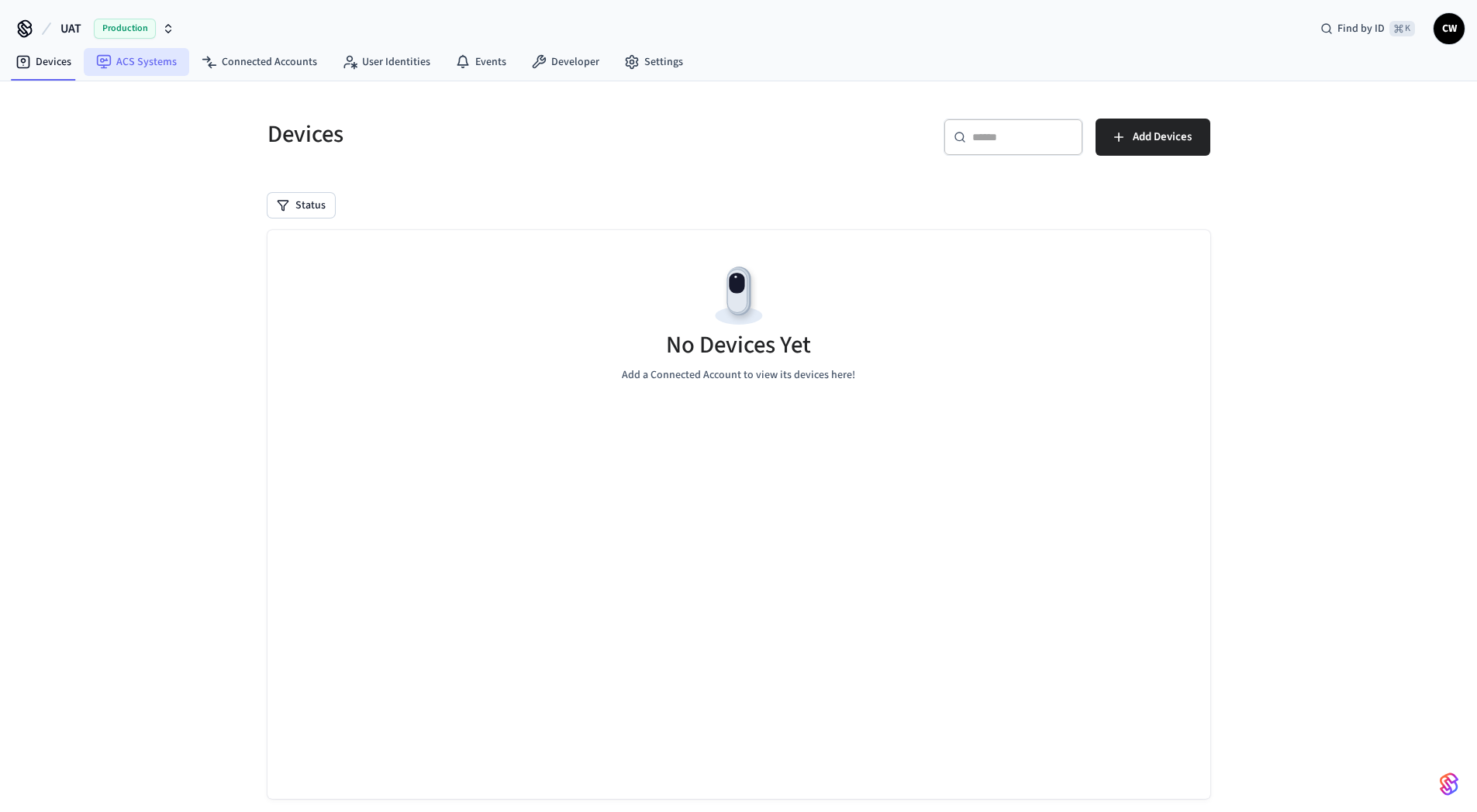
click at [128, 66] on link "ACS Systems" at bounding box center [136, 62] width 106 height 28
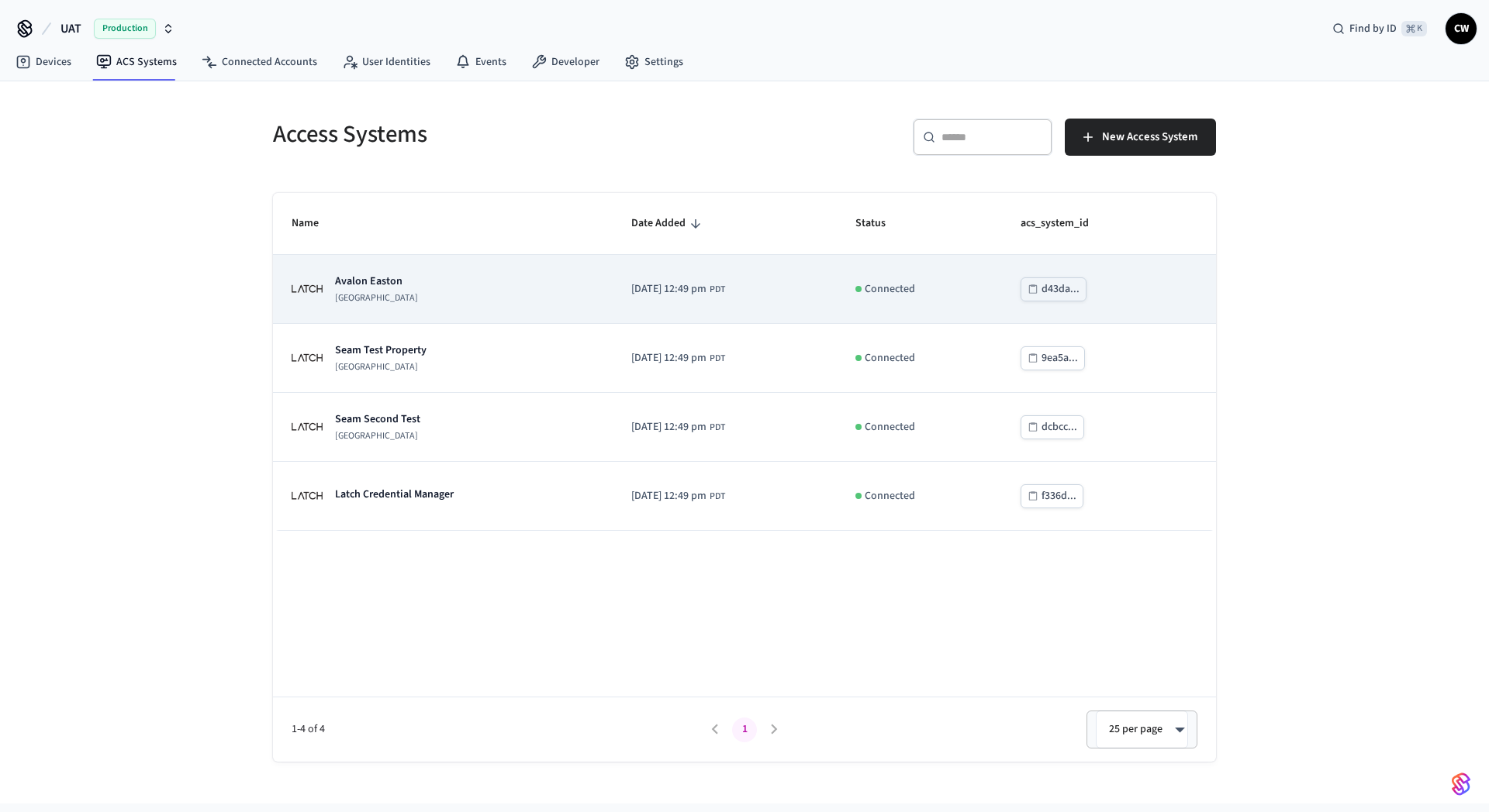
click at [505, 301] on div "[GEOGRAPHIC_DATA]" at bounding box center [442, 289] width 303 height 31
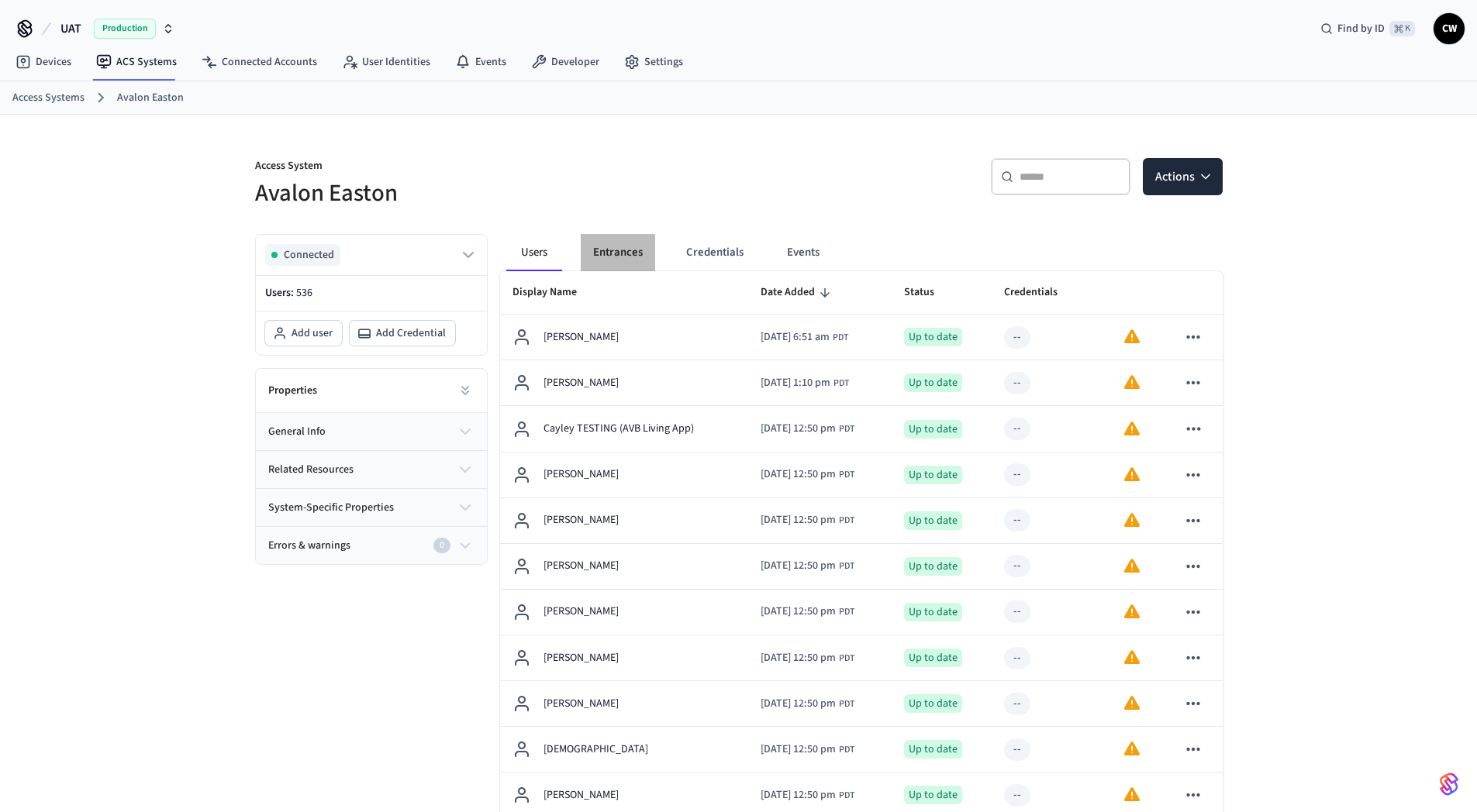
click at [642, 257] on button "Entrances" at bounding box center [617, 253] width 74 height 37
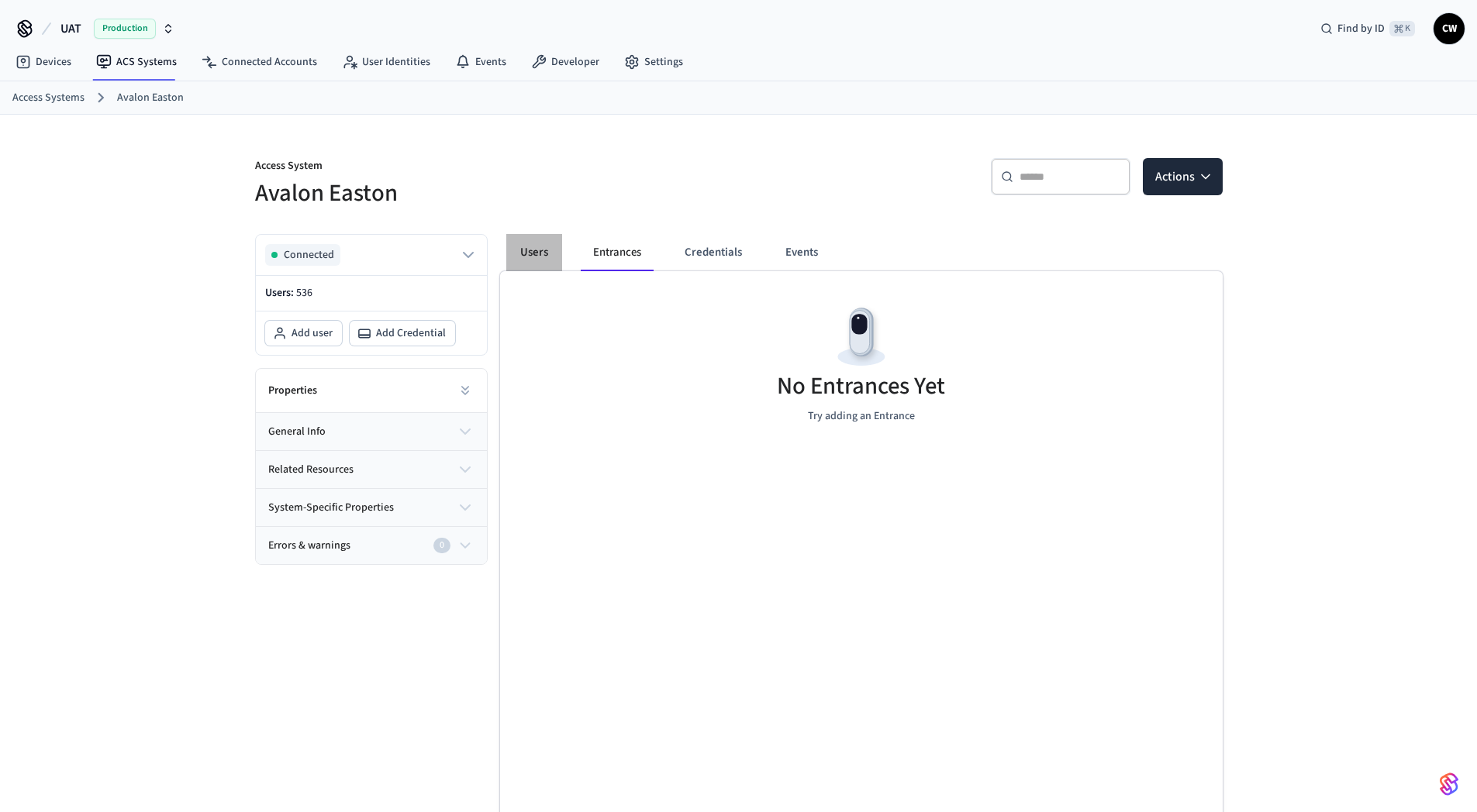
click at [541, 261] on button "Users" at bounding box center [534, 253] width 56 height 37
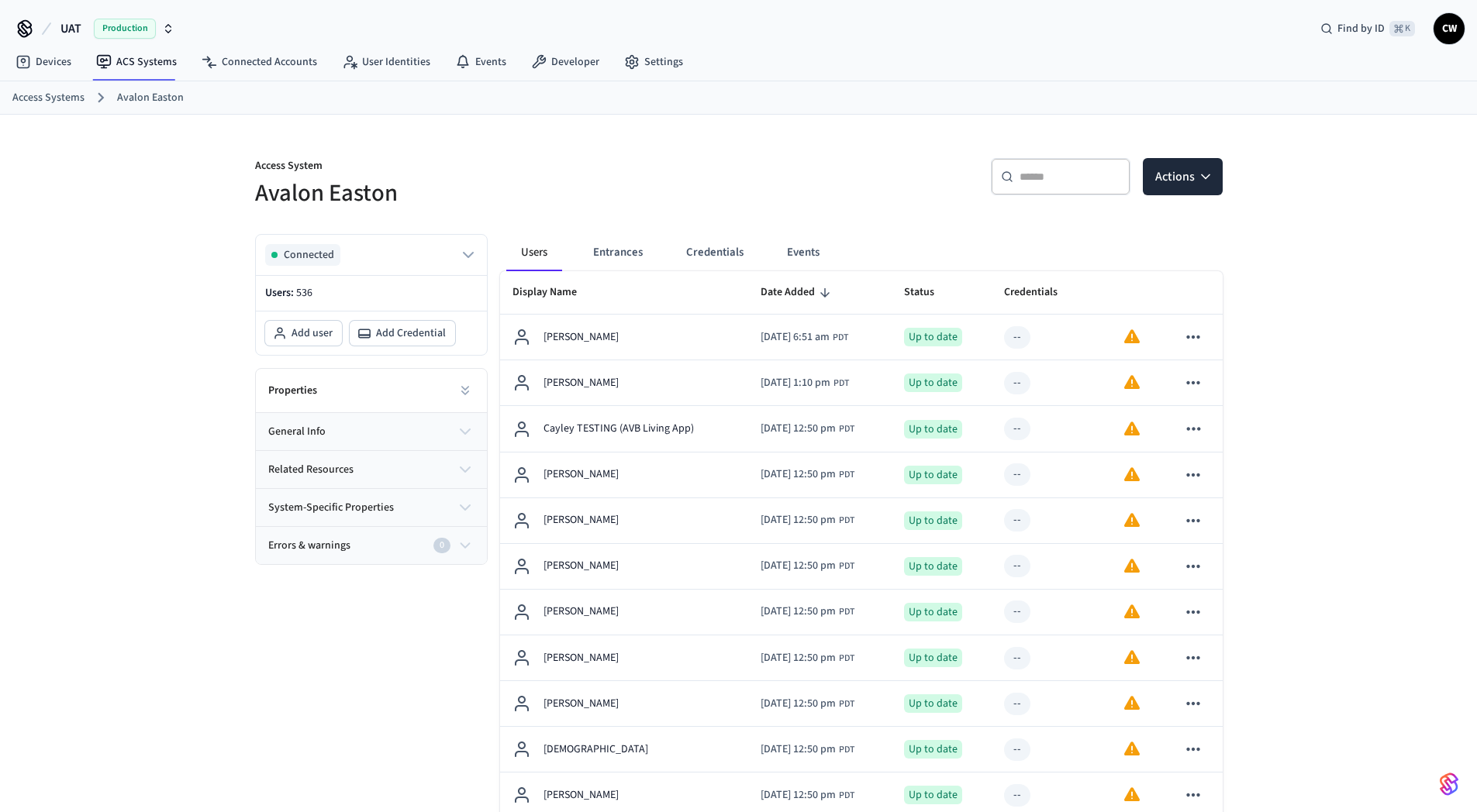
click at [626, 172] on p "Access System" at bounding box center [492, 168] width 475 height 19
click at [707, 158] on div "Access System Avalon Easton" at bounding box center [482, 174] width 493 height 70
click at [506, 189] on h5 "Avalon Easton" at bounding box center [492, 193] width 475 height 32
click at [629, 166] on p "Access System" at bounding box center [492, 168] width 475 height 19
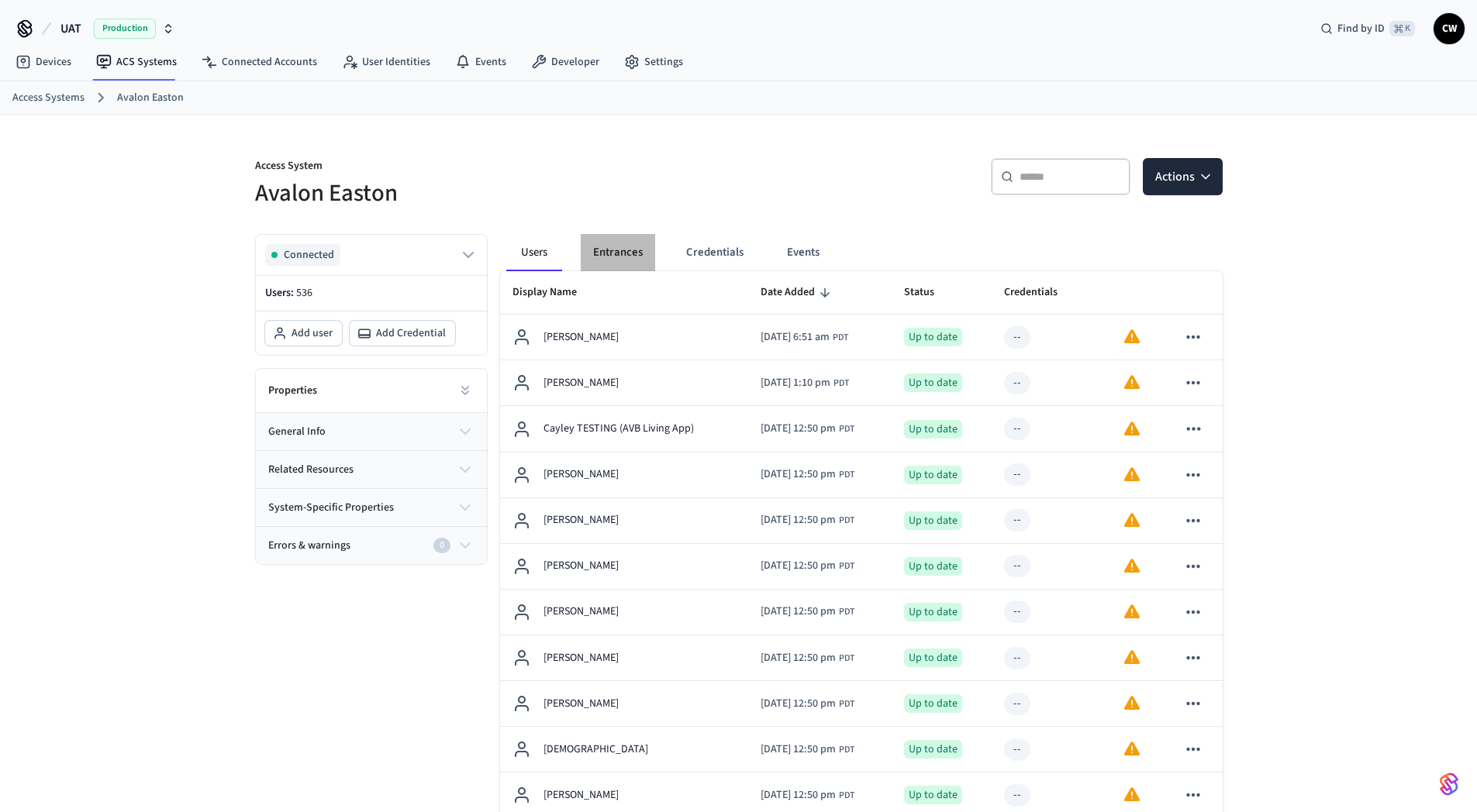
click at [647, 251] on button "Entrances" at bounding box center [617, 253] width 74 height 37
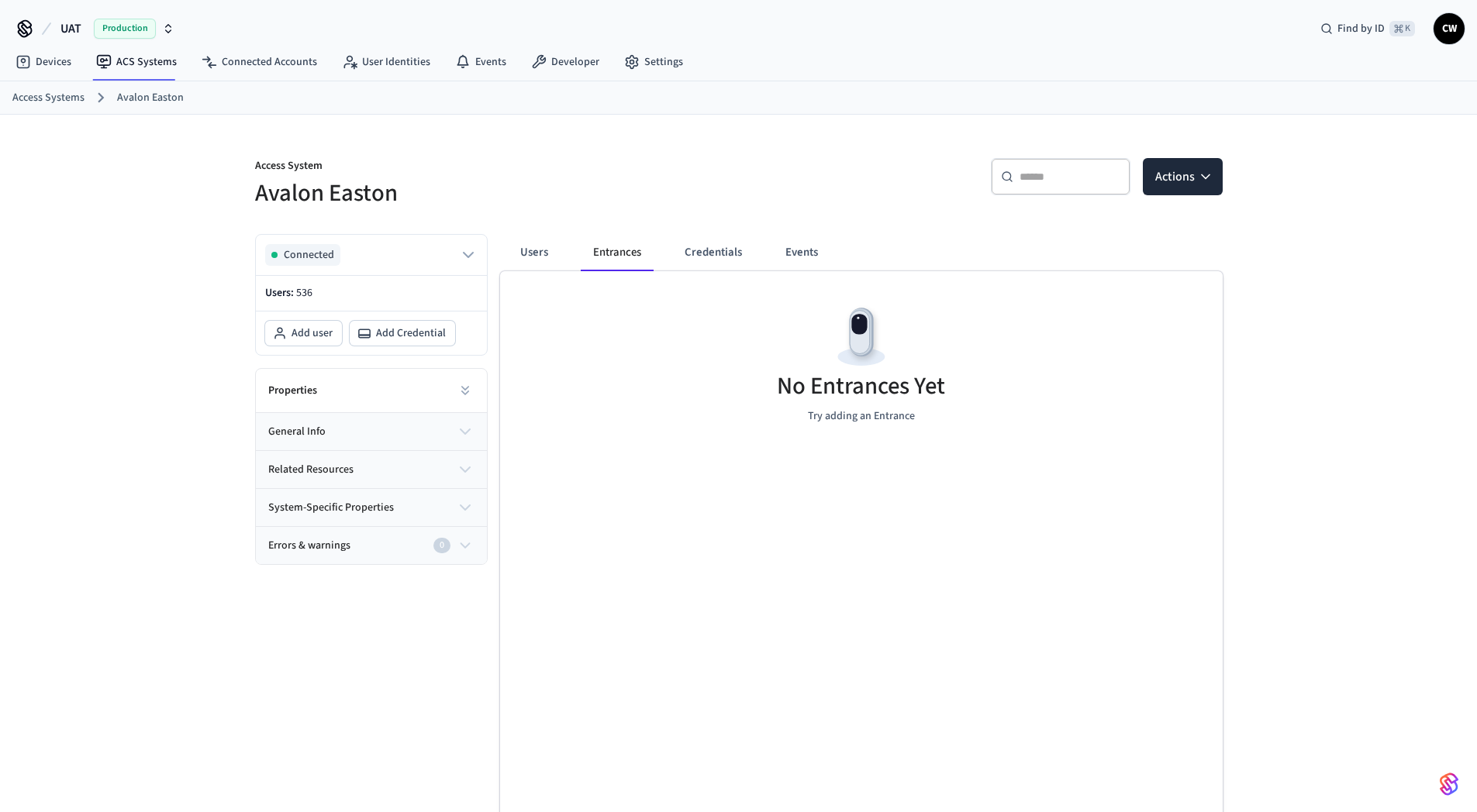
click at [721, 258] on button "Credentials" at bounding box center [713, 253] width 83 height 37
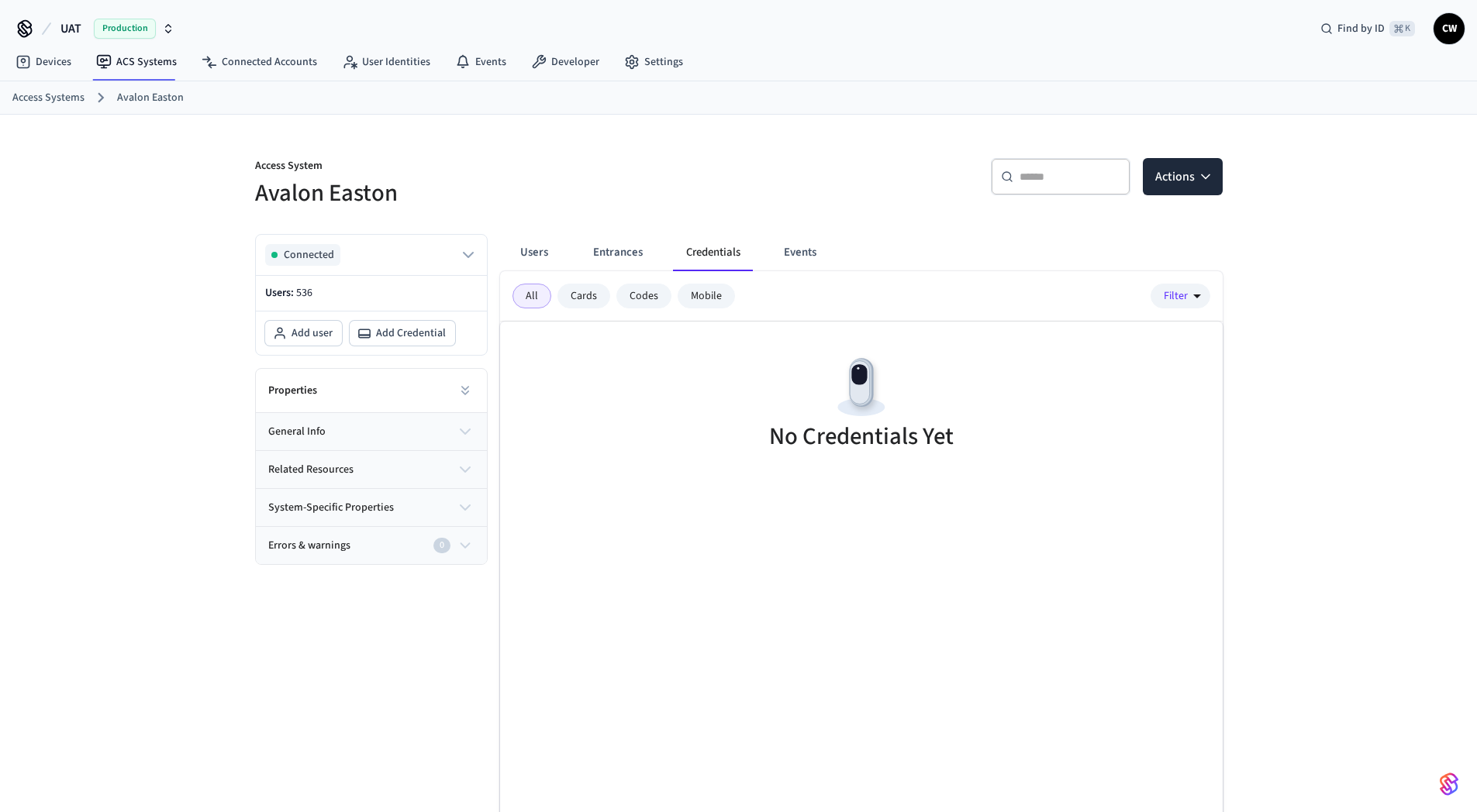
click at [813, 252] on button "Events" at bounding box center [800, 253] width 58 height 37
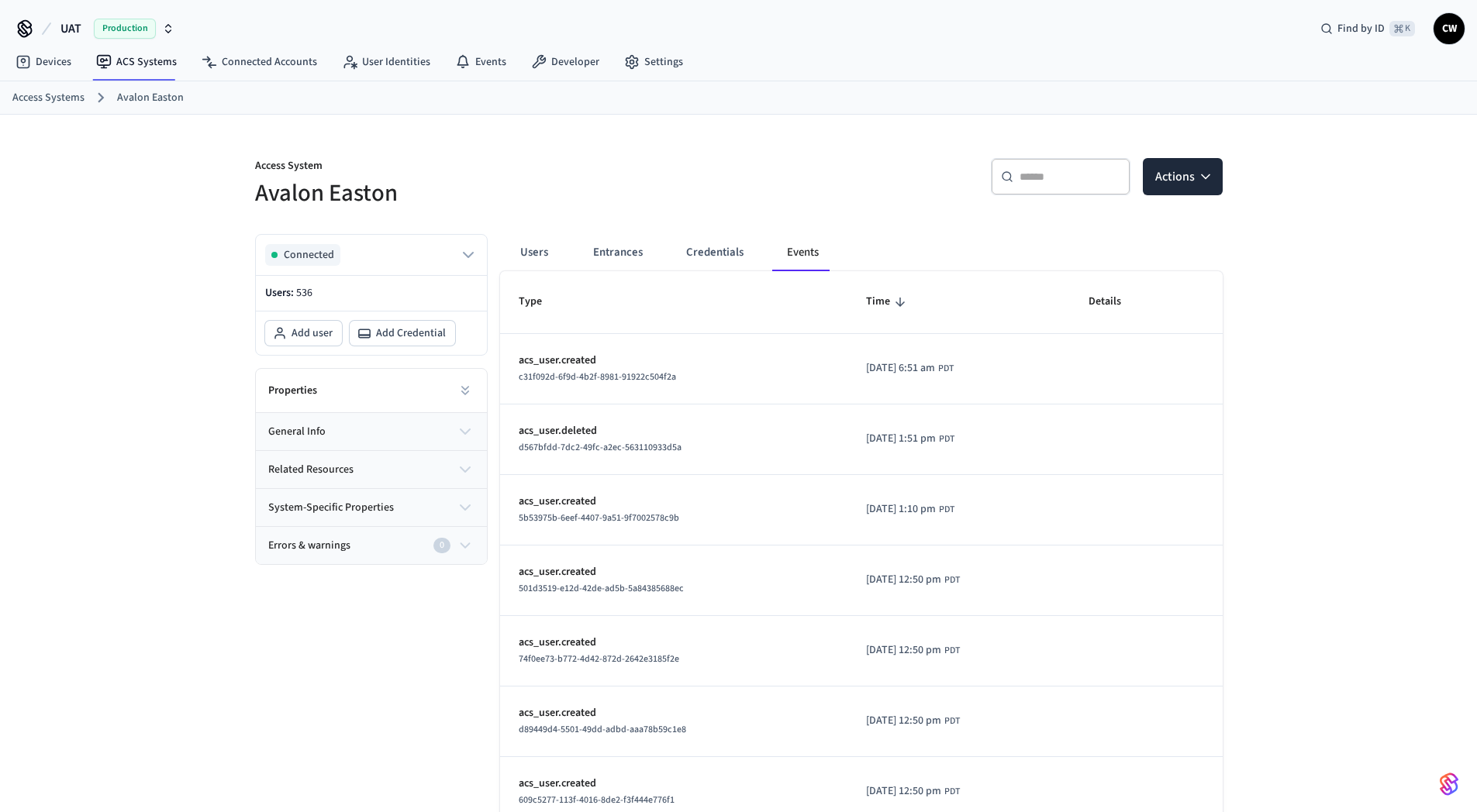
click at [815, 189] on div "​ ​ Actions" at bounding box center [985, 184] width 475 height 50
drag, startPoint x: 566, startPoint y: 171, endPoint x: 576, endPoint y: 165, distance: 11.7
click at [572, 168] on p "Access System" at bounding box center [492, 168] width 475 height 19
click at [720, 241] on button "Credentials" at bounding box center [715, 253] width 83 height 37
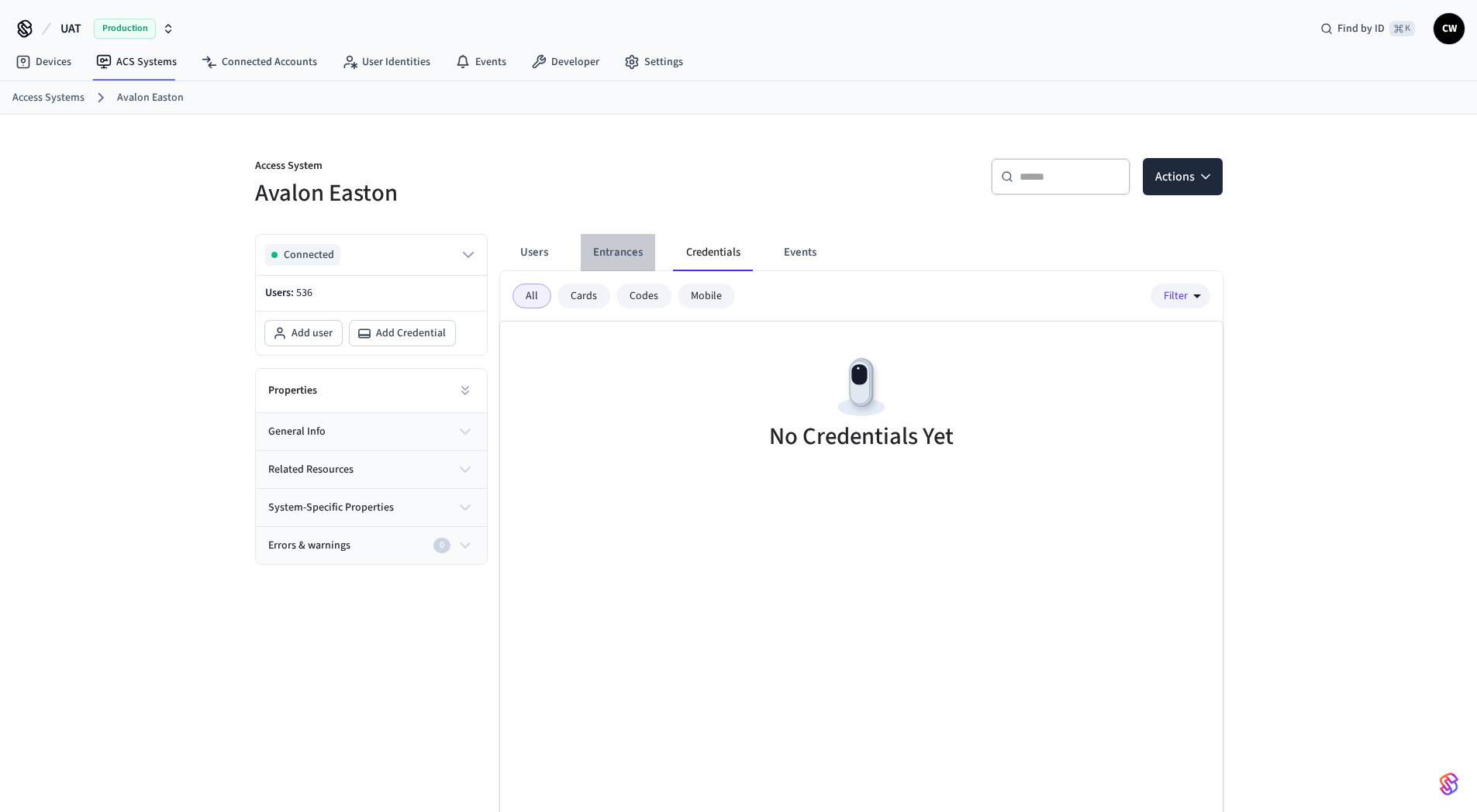
click at [643, 251] on button "Entrances" at bounding box center [617, 253] width 74 height 37
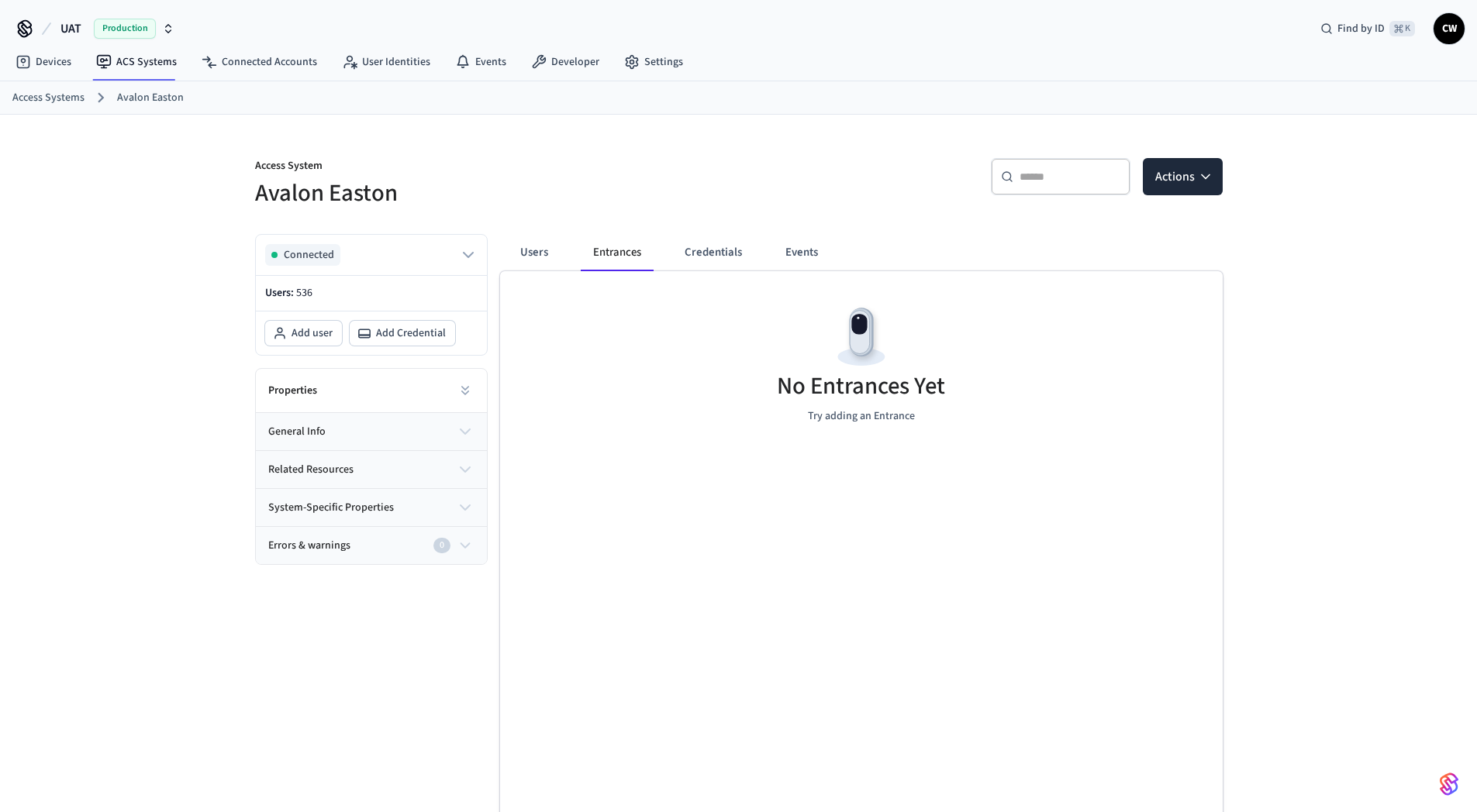
click at [572, 204] on h5 "Avalon Easton" at bounding box center [492, 193] width 475 height 32
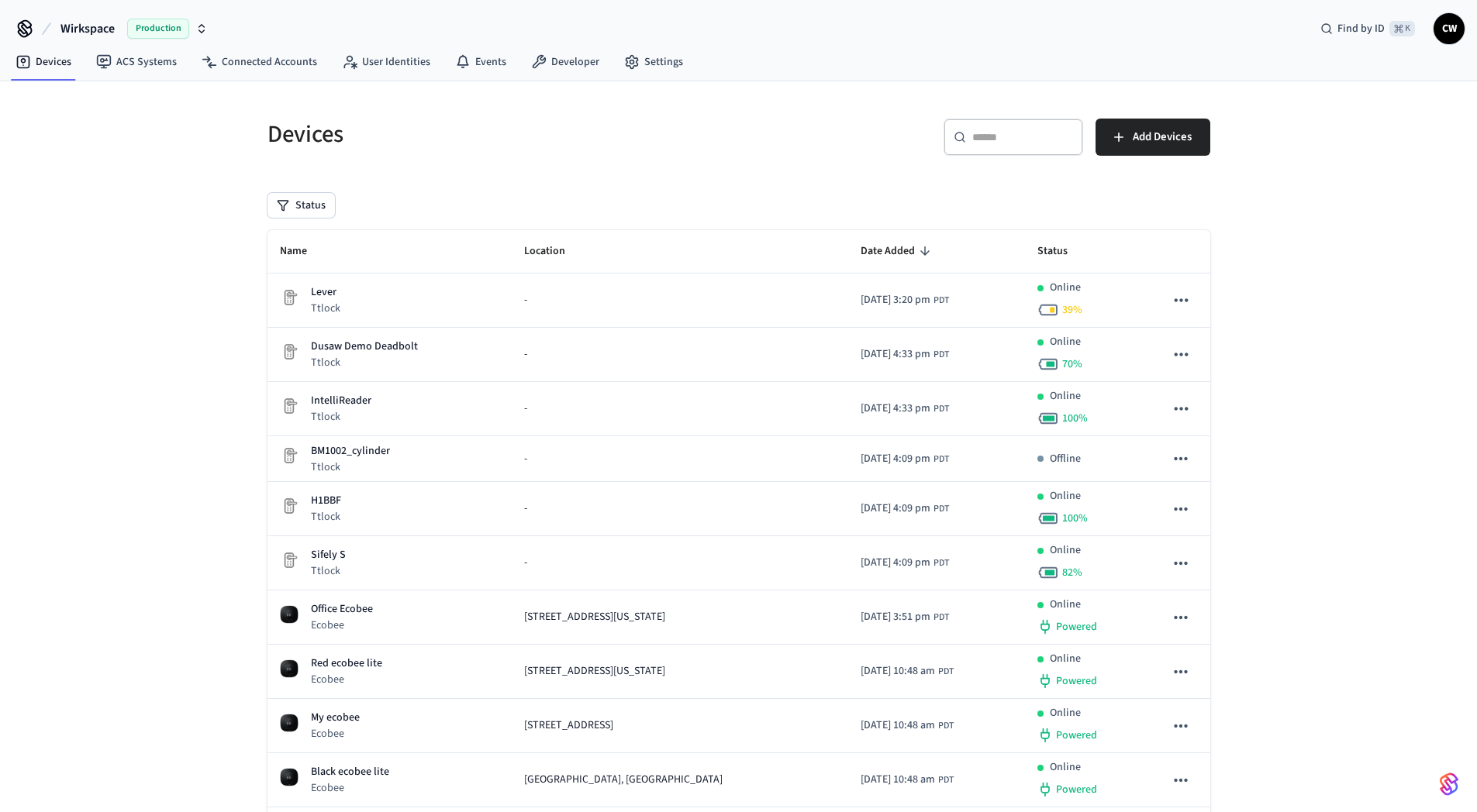
click at [105, 24] on span "Wirkspace" at bounding box center [87, 28] width 54 height 18
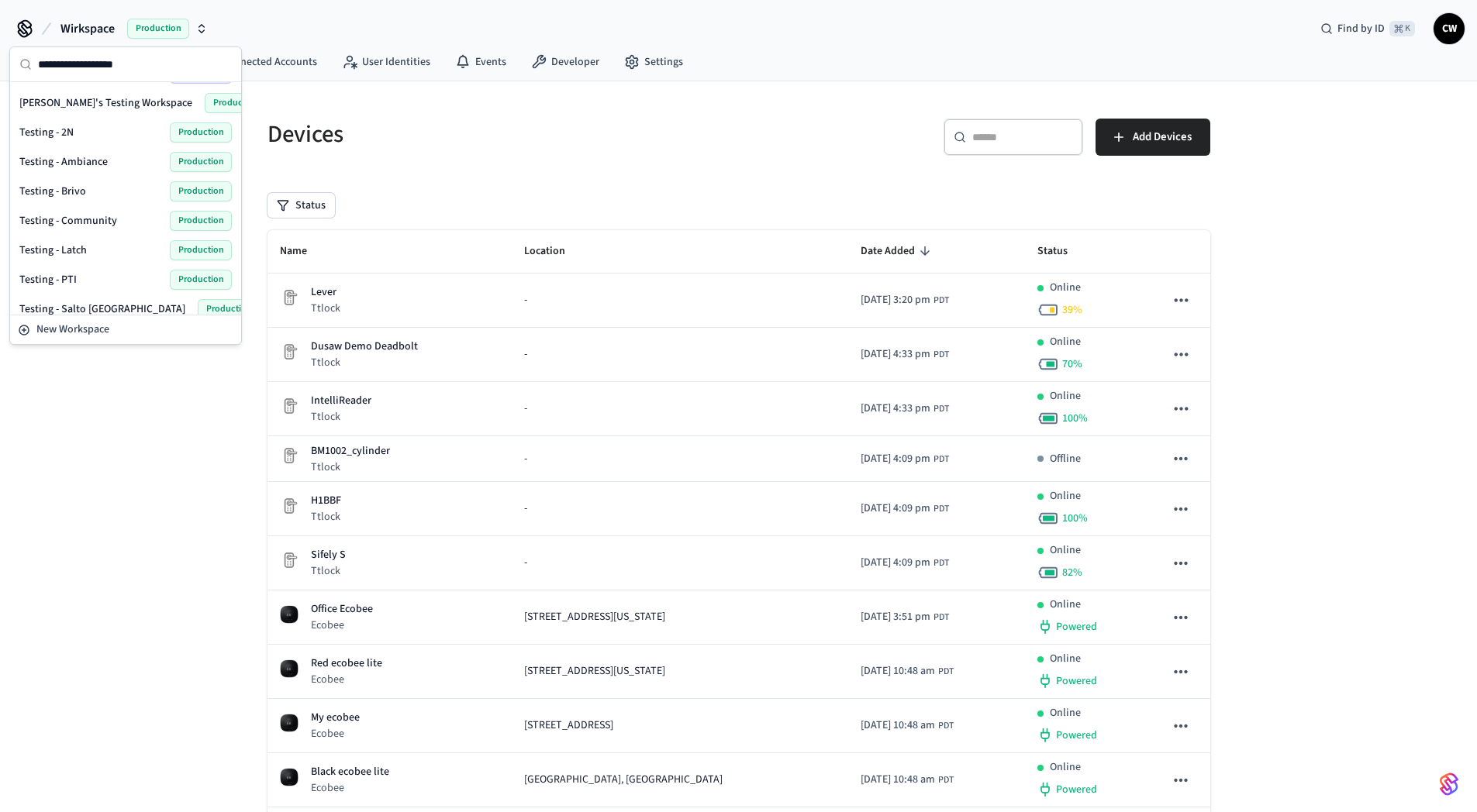
scroll to position [1070, 0]
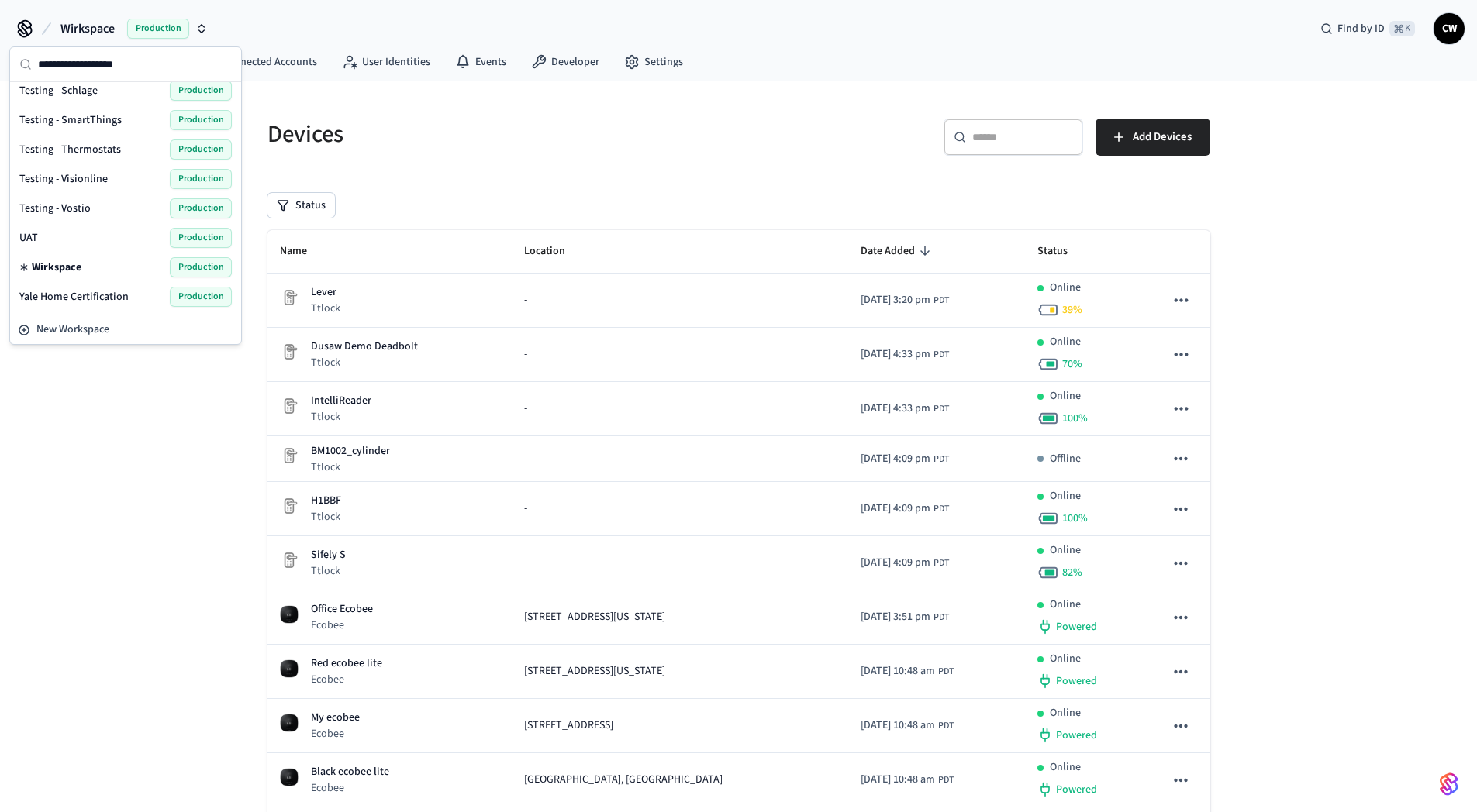
click at [85, 211] on span "Testing - Vostio" at bounding box center [55, 209] width 71 height 15
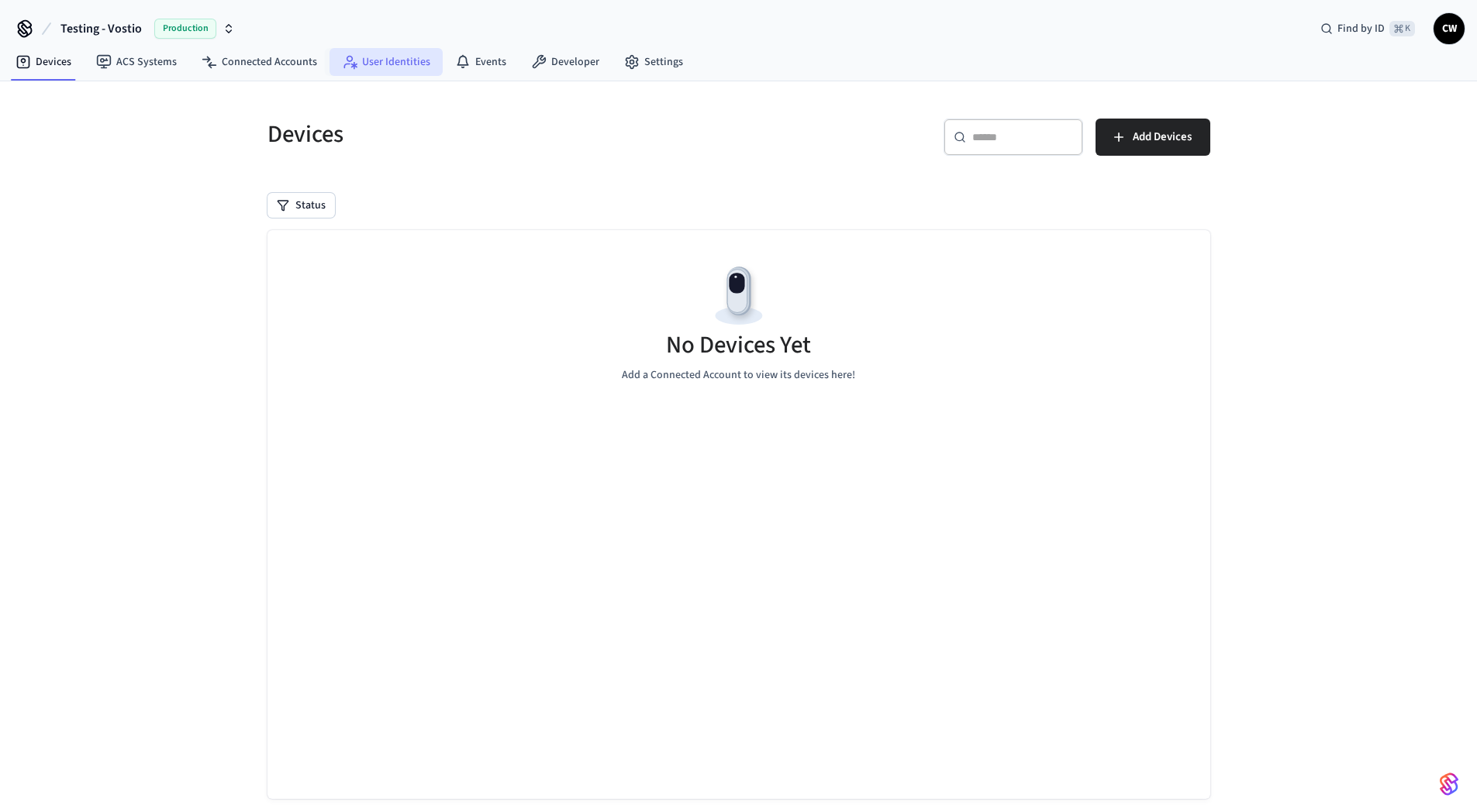
click at [350, 69] on icon at bounding box center [350, 62] width 15 height 15
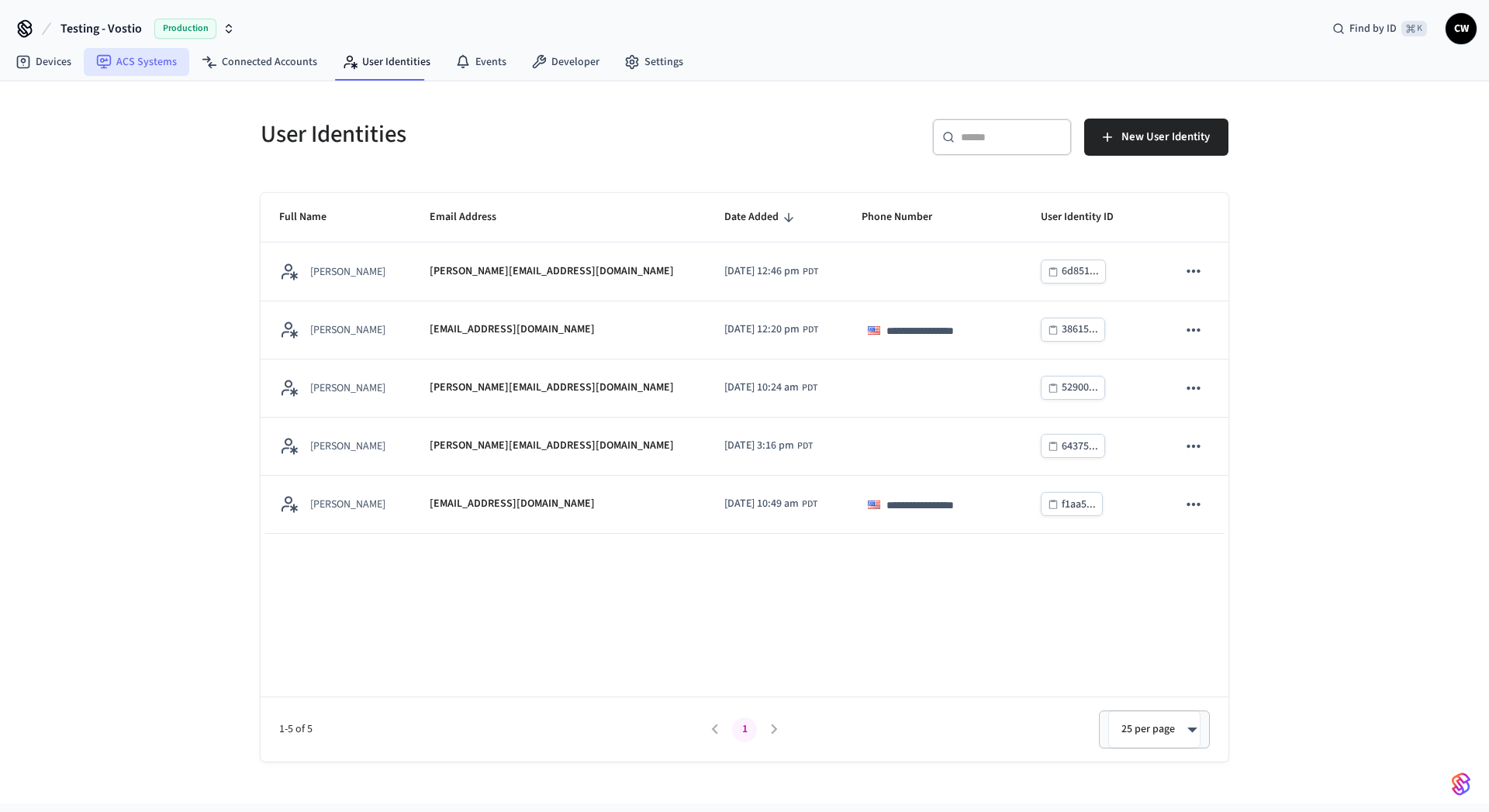
click at [141, 54] on link "ACS Systems" at bounding box center [136, 62] width 106 height 28
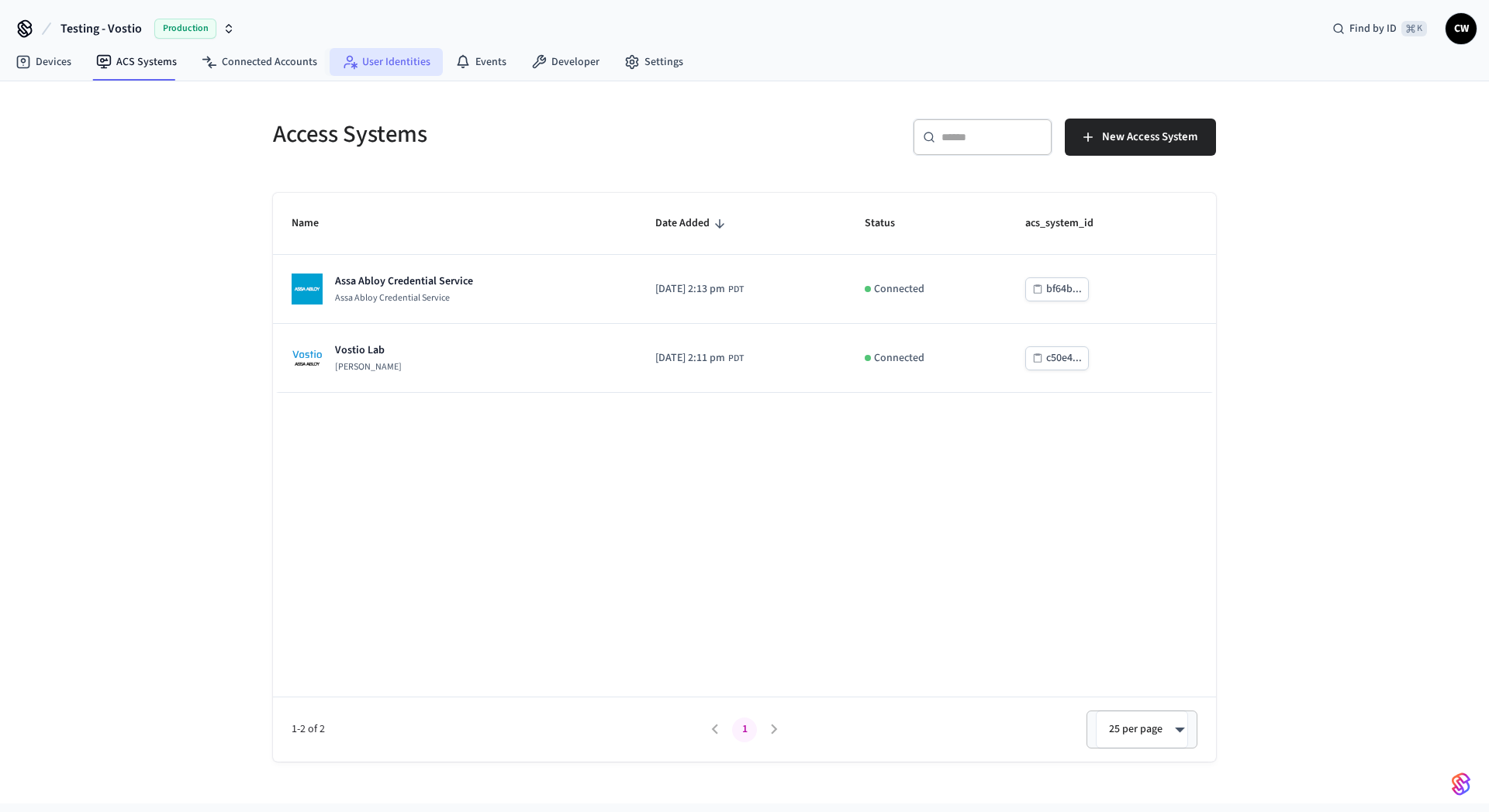
click at [373, 54] on link "User Identities" at bounding box center [386, 62] width 113 height 28
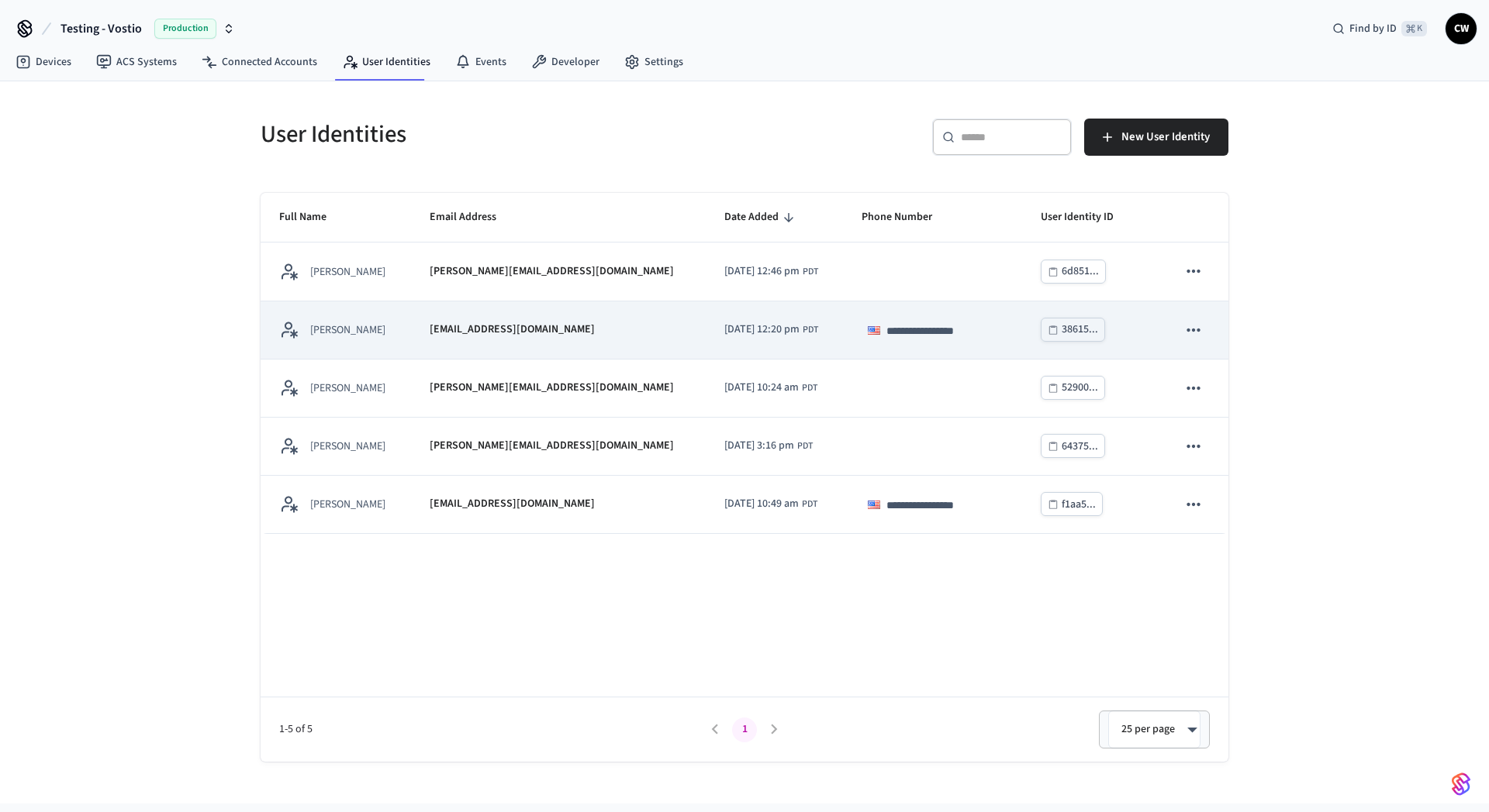
click at [1193, 331] on icon "sticky table" at bounding box center [1193, 329] width 13 height 3
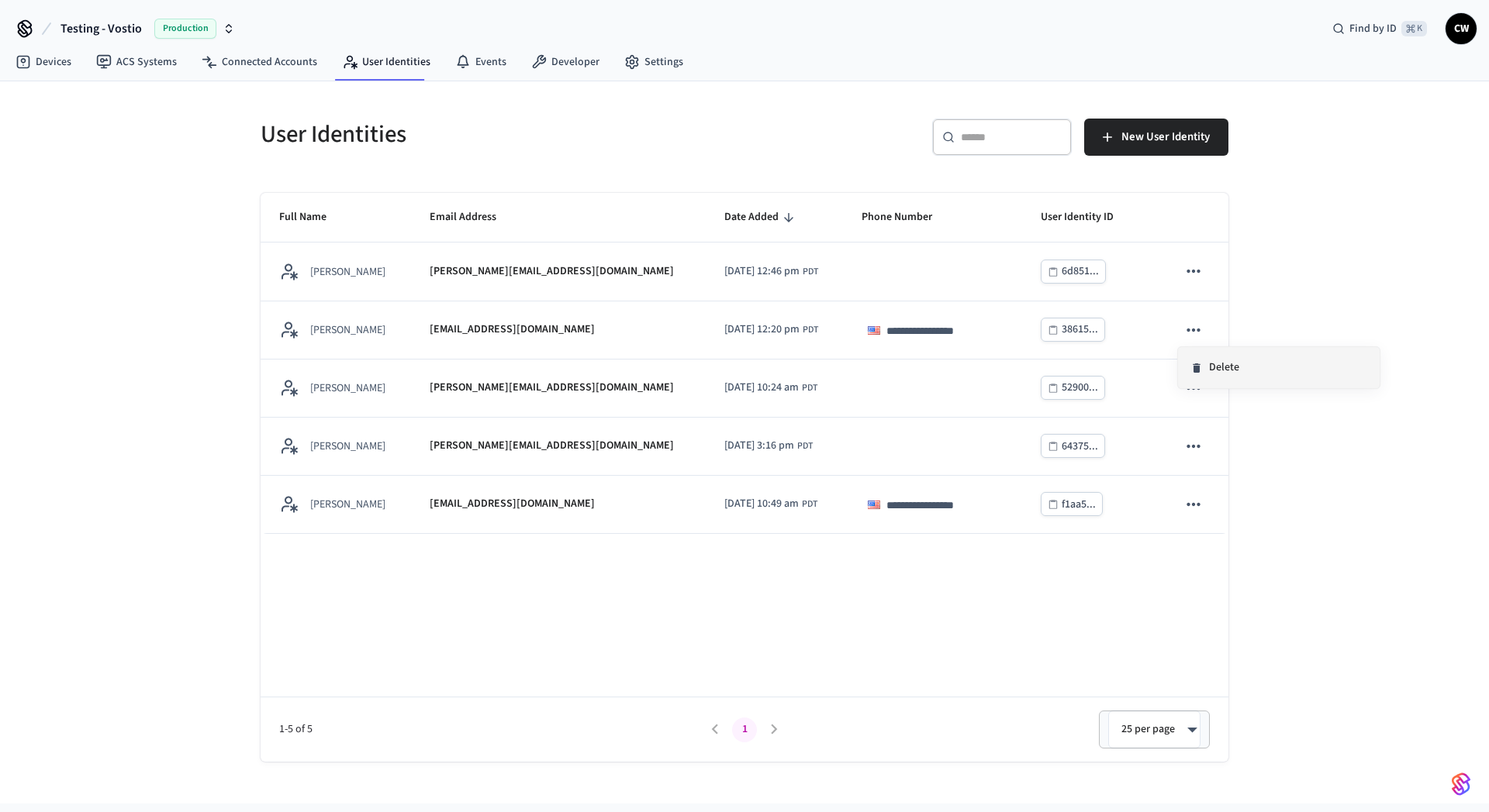
click at [1222, 367] on li "Delete" at bounding box center [1278, 367] width 202 height 41
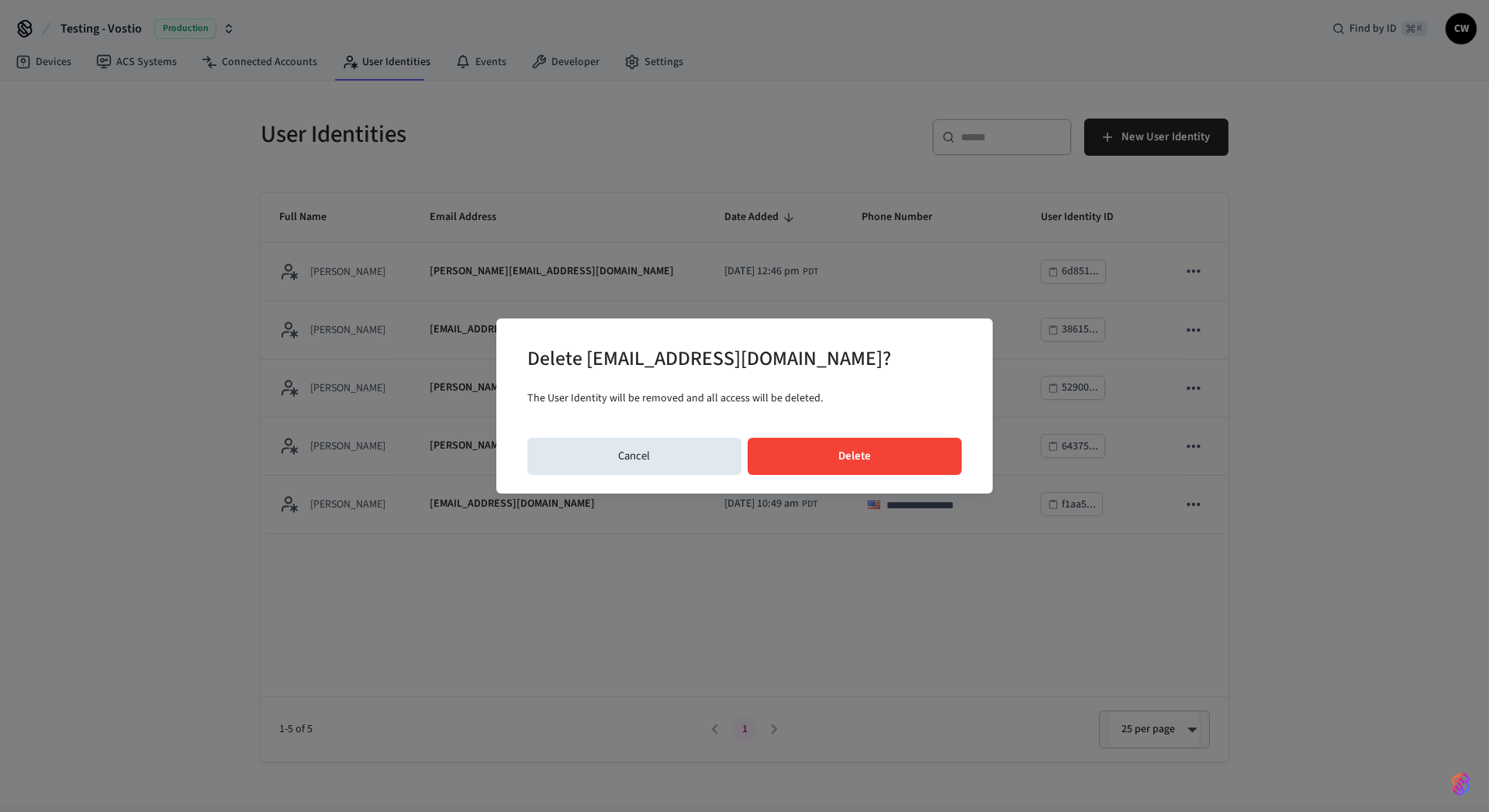
click at [860, 454] on button "Delete" at bounding box center [855, 456] width 214 height 37
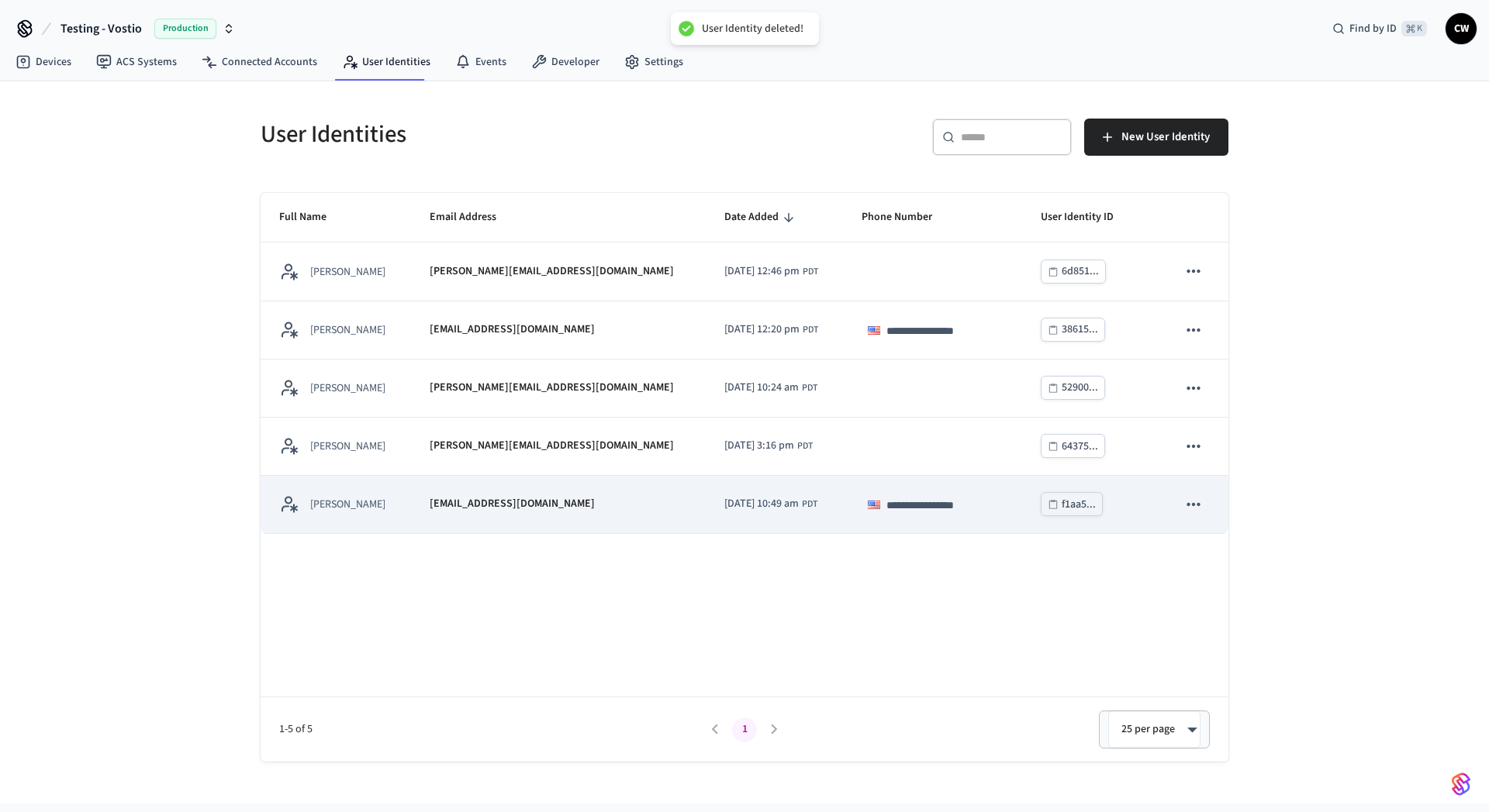
click at [392, 496] on div "[PERSON_NAME]" at bounding box center [335, 504] width 113 height 19
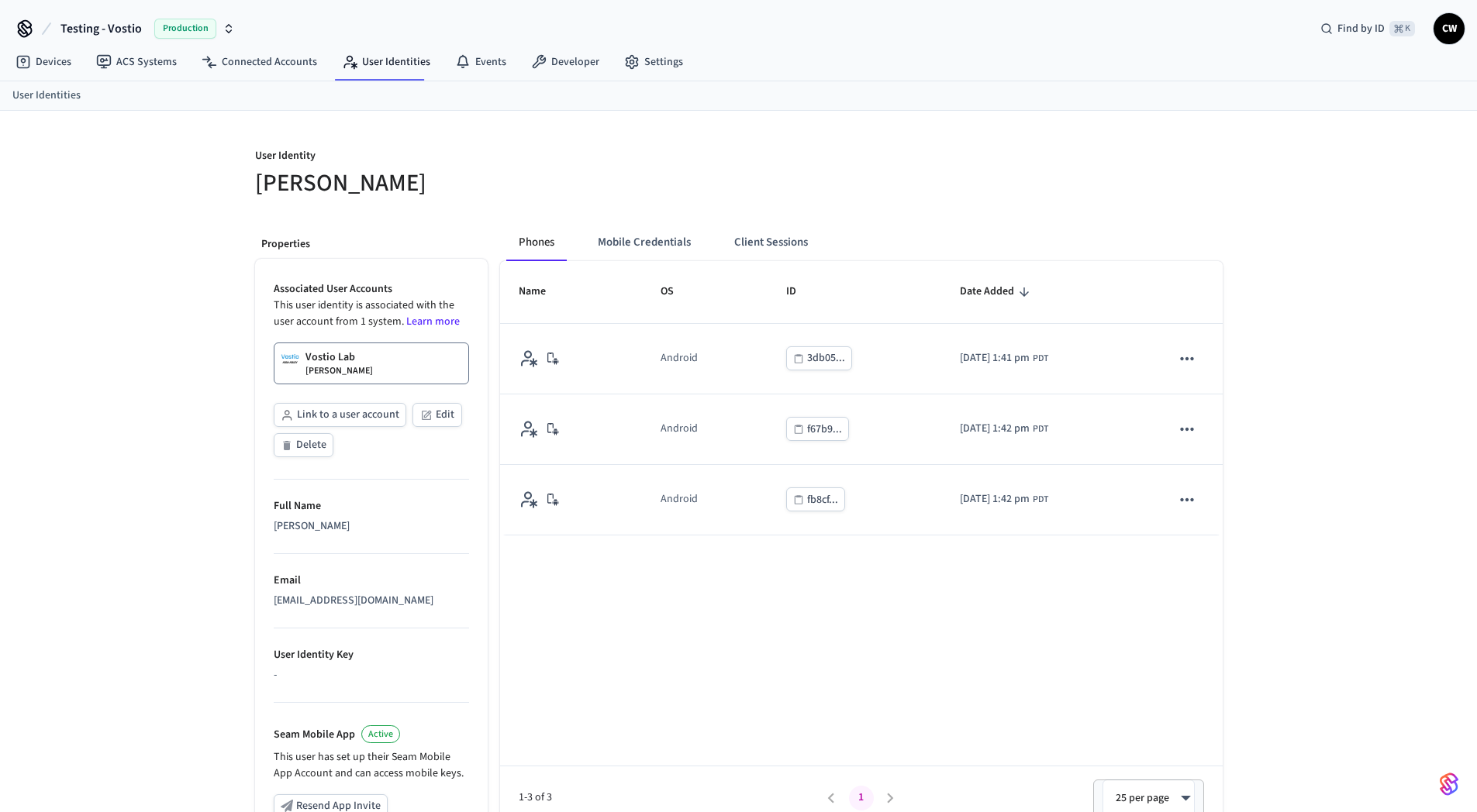
click at [366, 367] on link "Vostio Lab Collin Wirkus" at bounding box center [371, 364] width 195 height 42
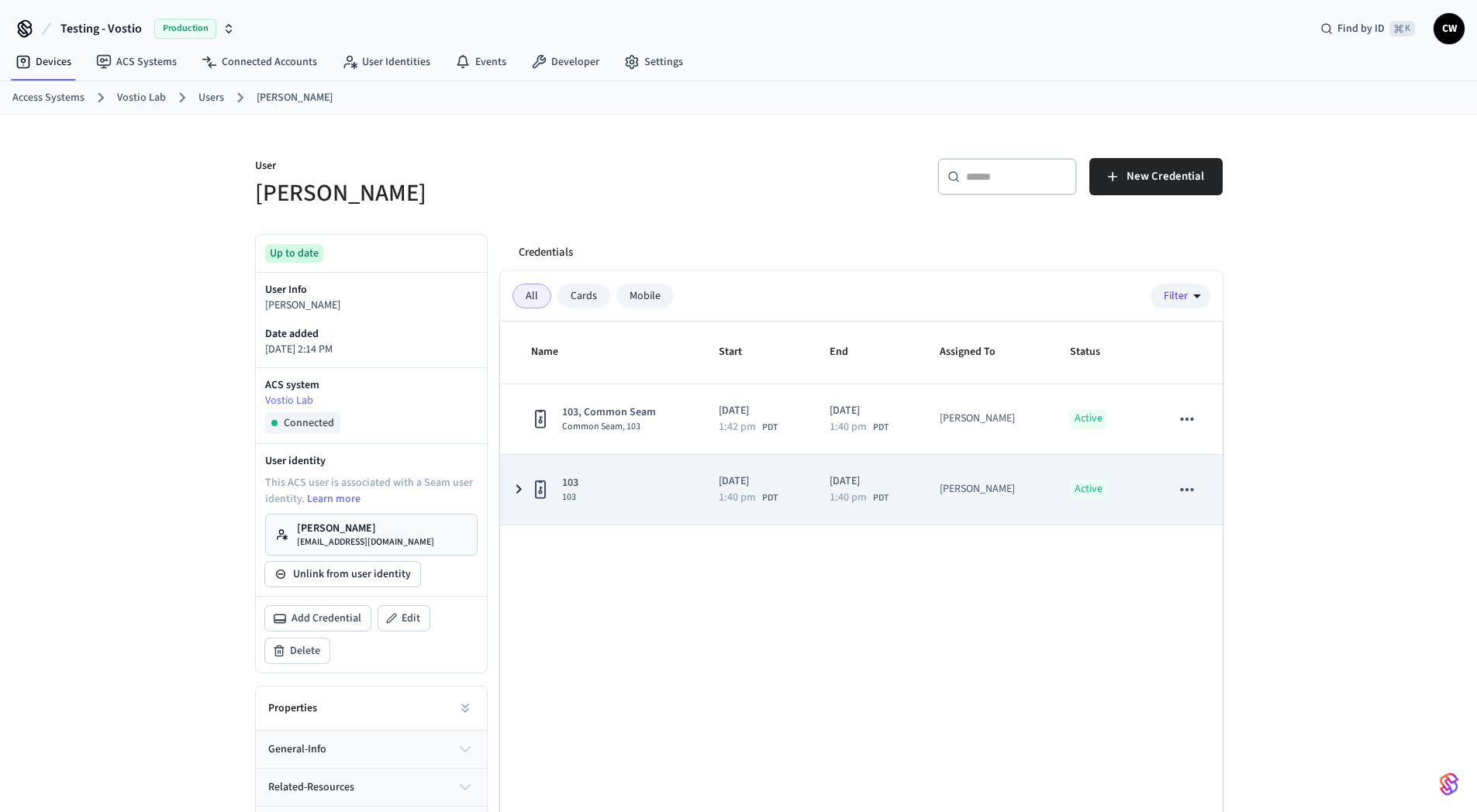
click at [1189, 489] on icon "sticky table" at bounding box center [1188, 489] width 13 height 3
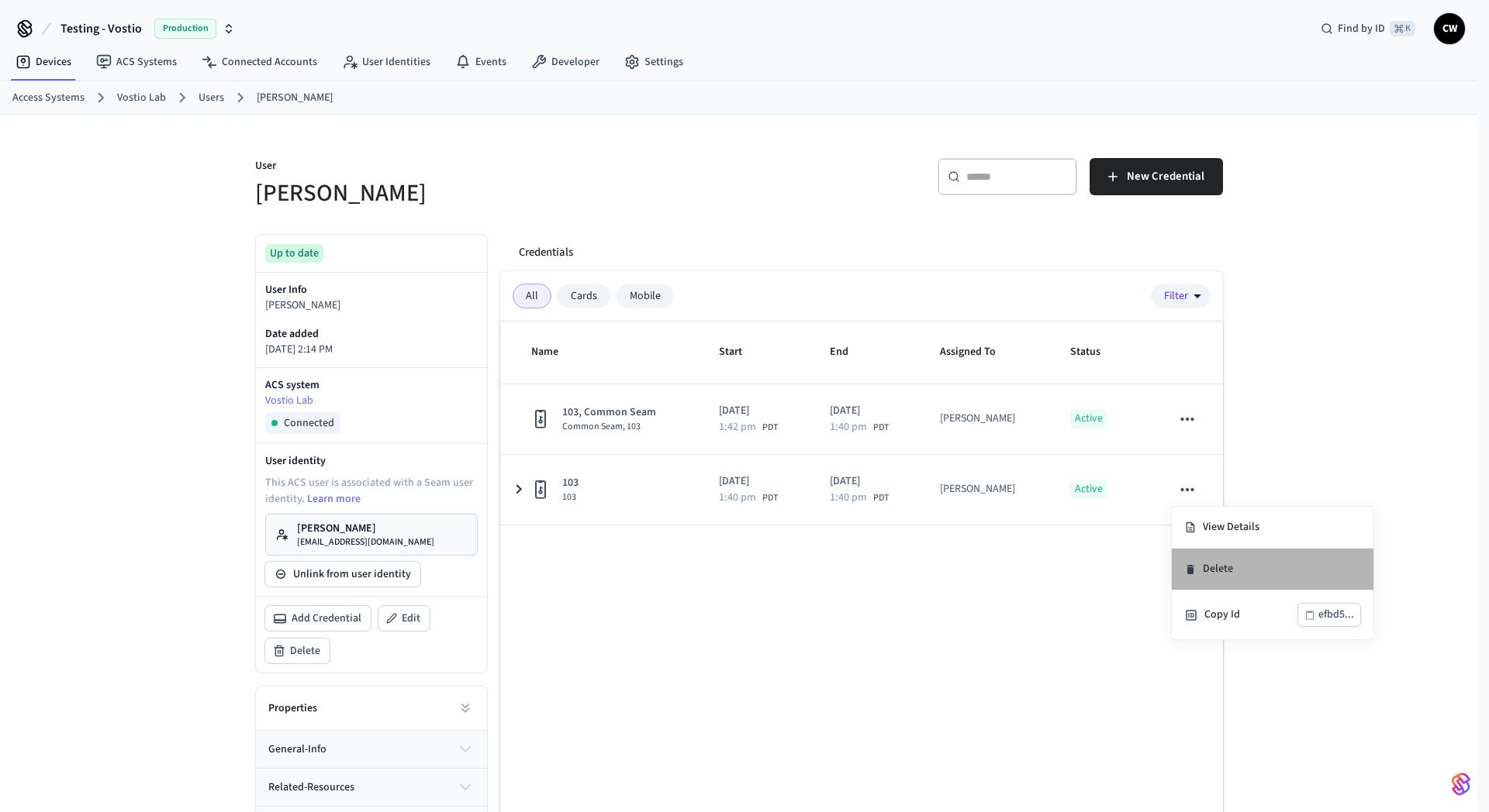
click at [1227, 564] on li "Delete" at bounding box center [1273, 570] width 202 height 42
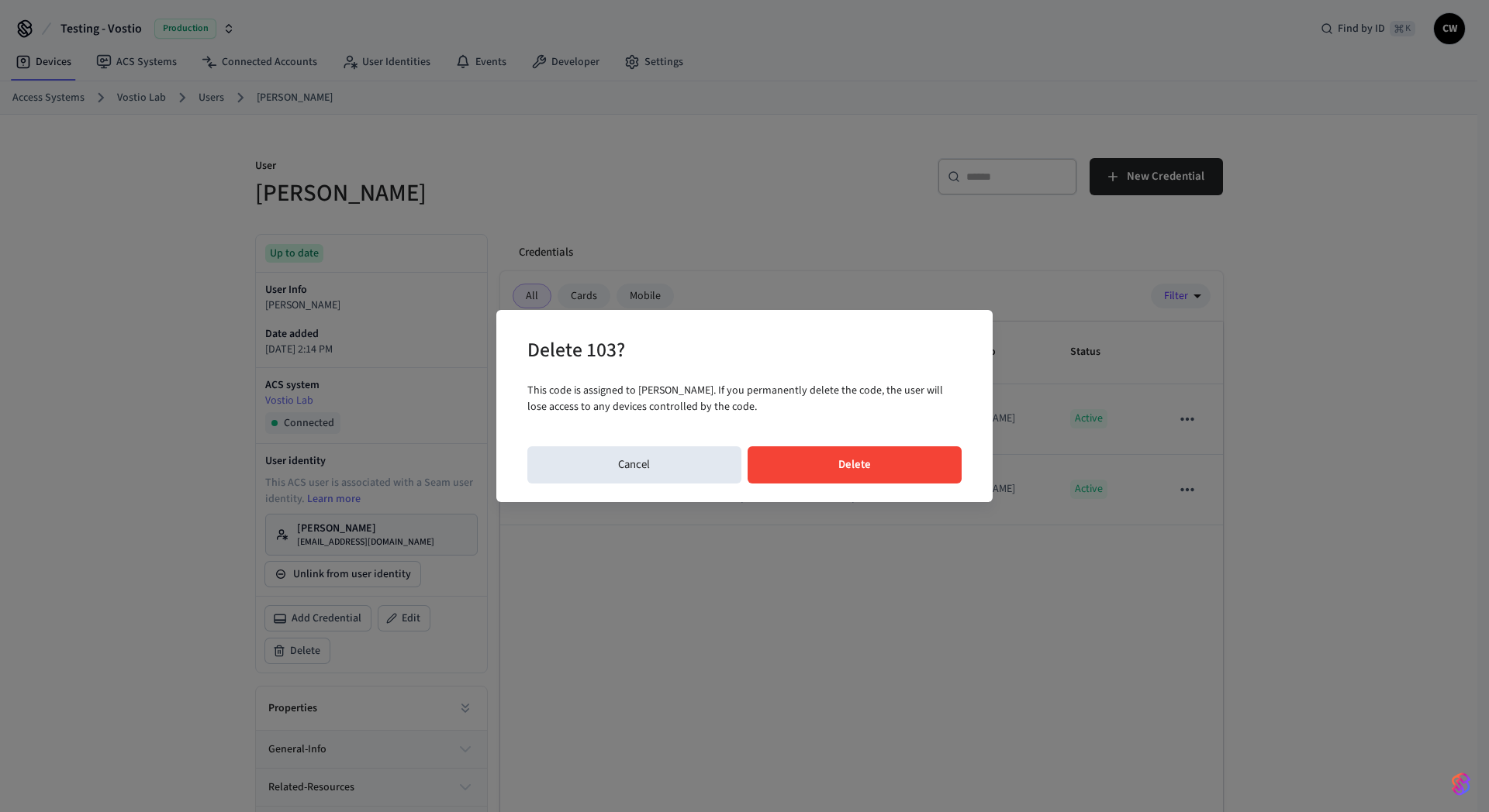
click at [864, 460] on button "Delete" at bounding box center [855, 465] width 214 height 37
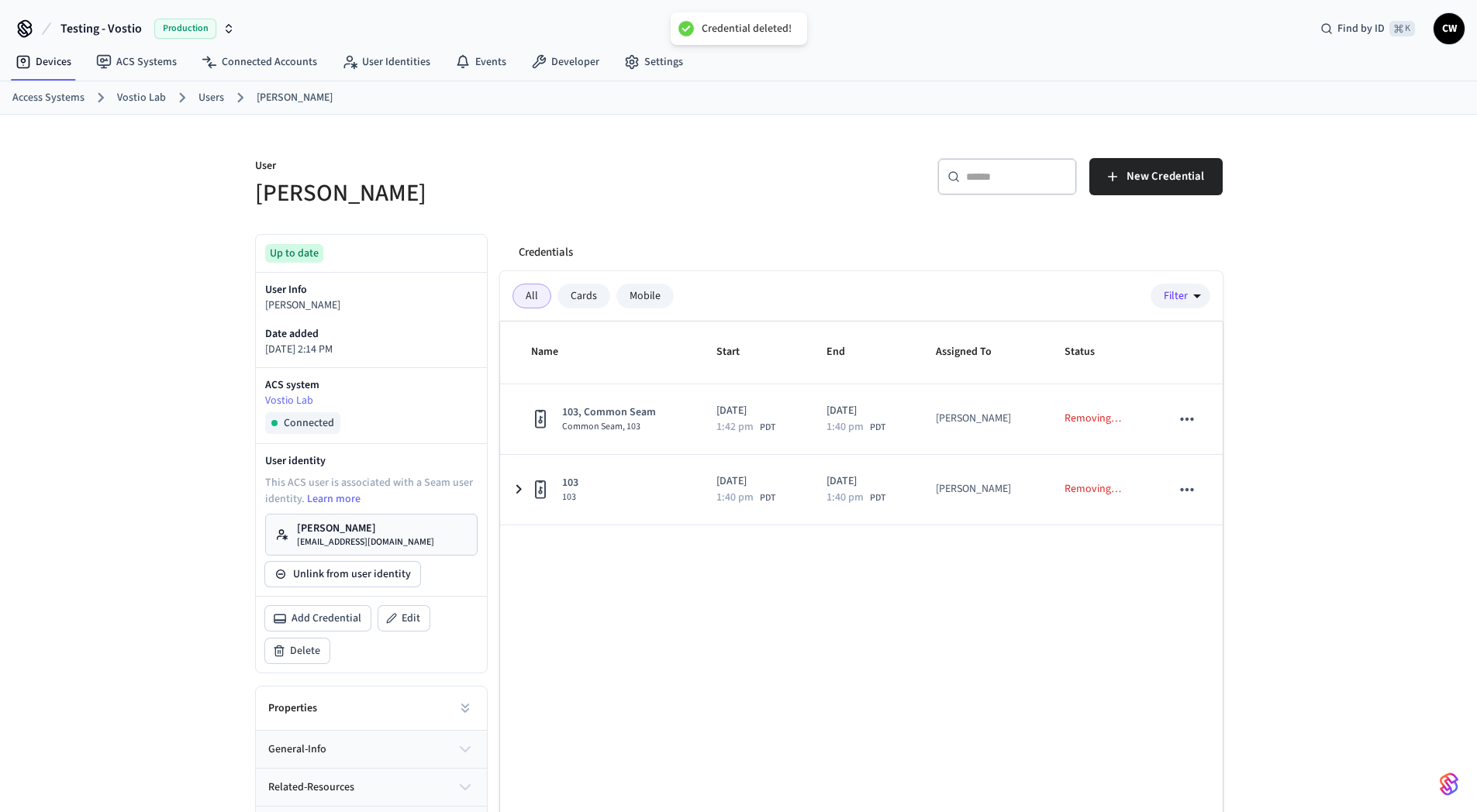
click at [339, 536] on p "[EMAIL_ADDRESS][DOMAIN_NAME]" at bounding box center [365, 542] width 137 height 12
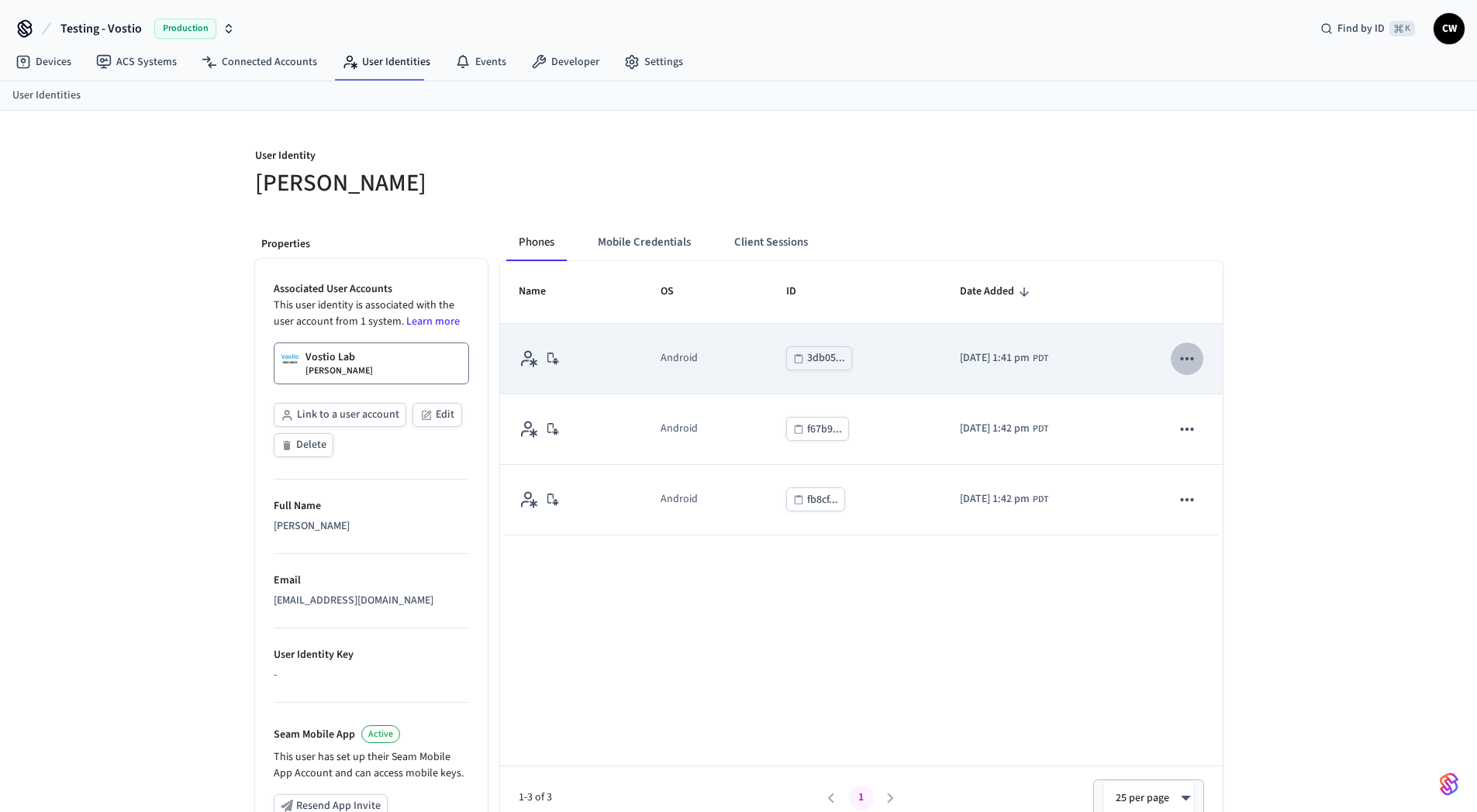
click at [1193, 359] on icon "sticky table" at bounding box center [1187, 358] width 20 height 20
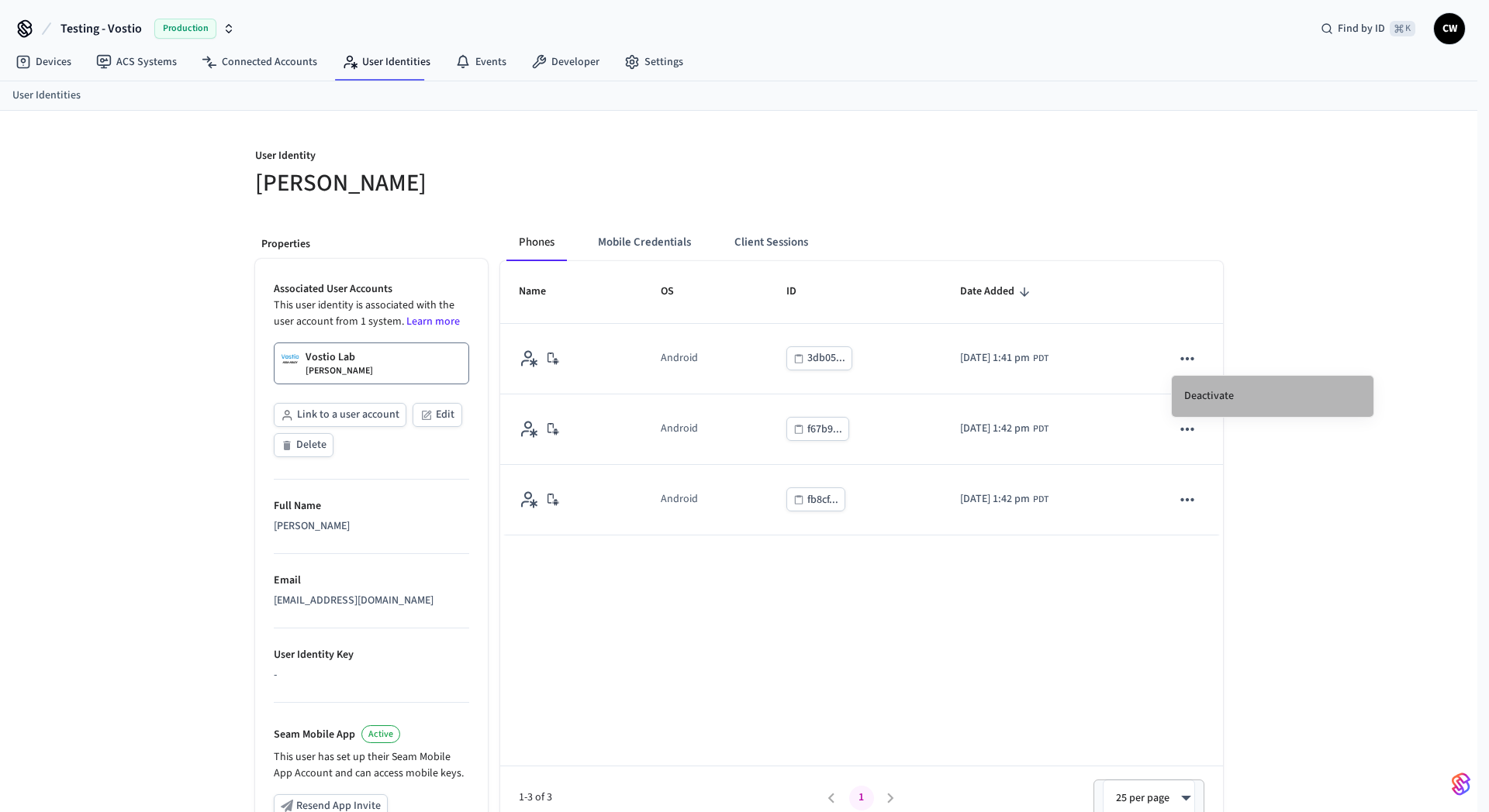
click at [1209, 395] on li "Deactivate" at bounding box center [1273, 396] width 202 height 41
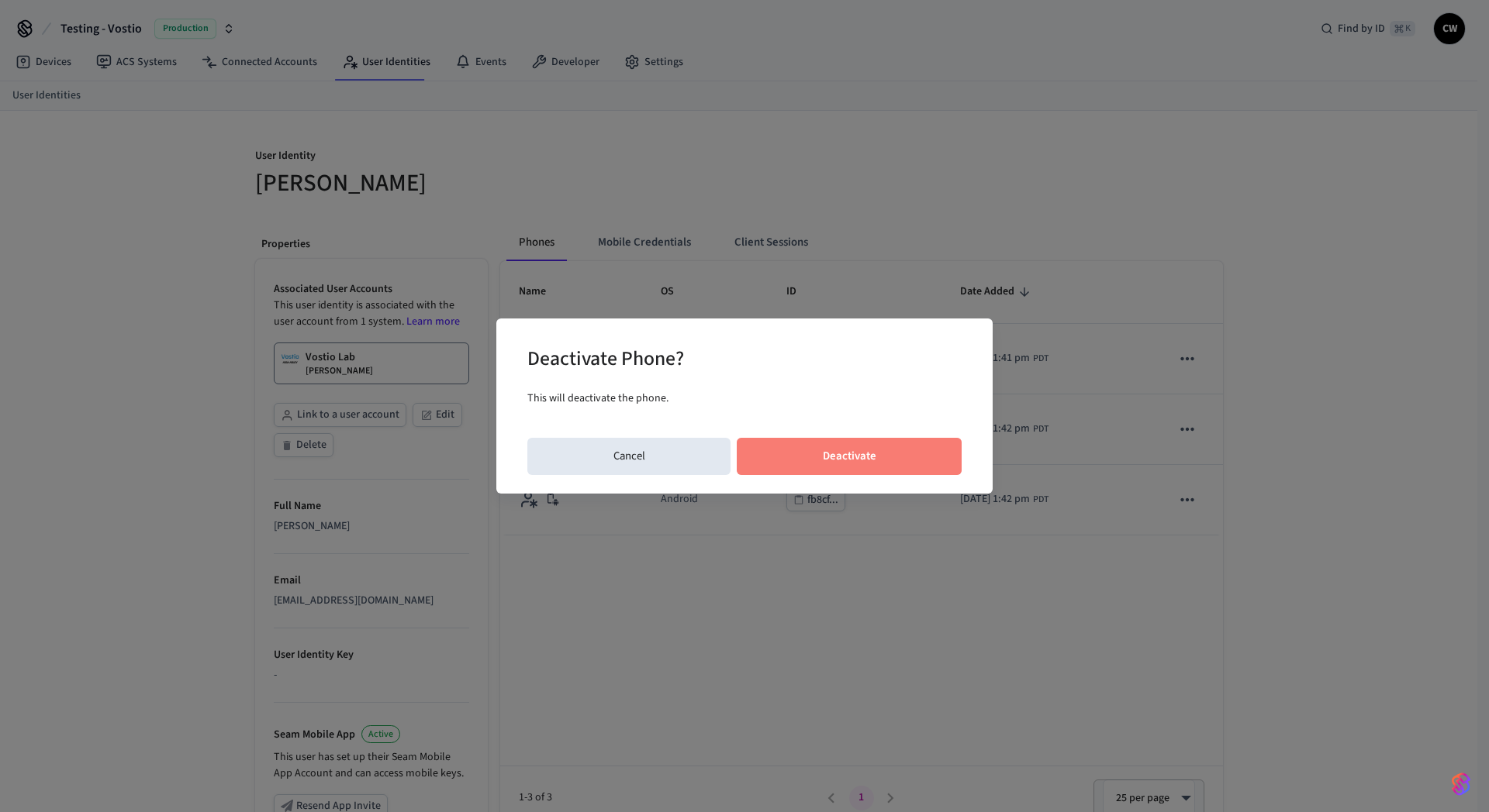
click at [921, 439] on button "Deactivate" at bounding box center [849, 456] width 225 height 37
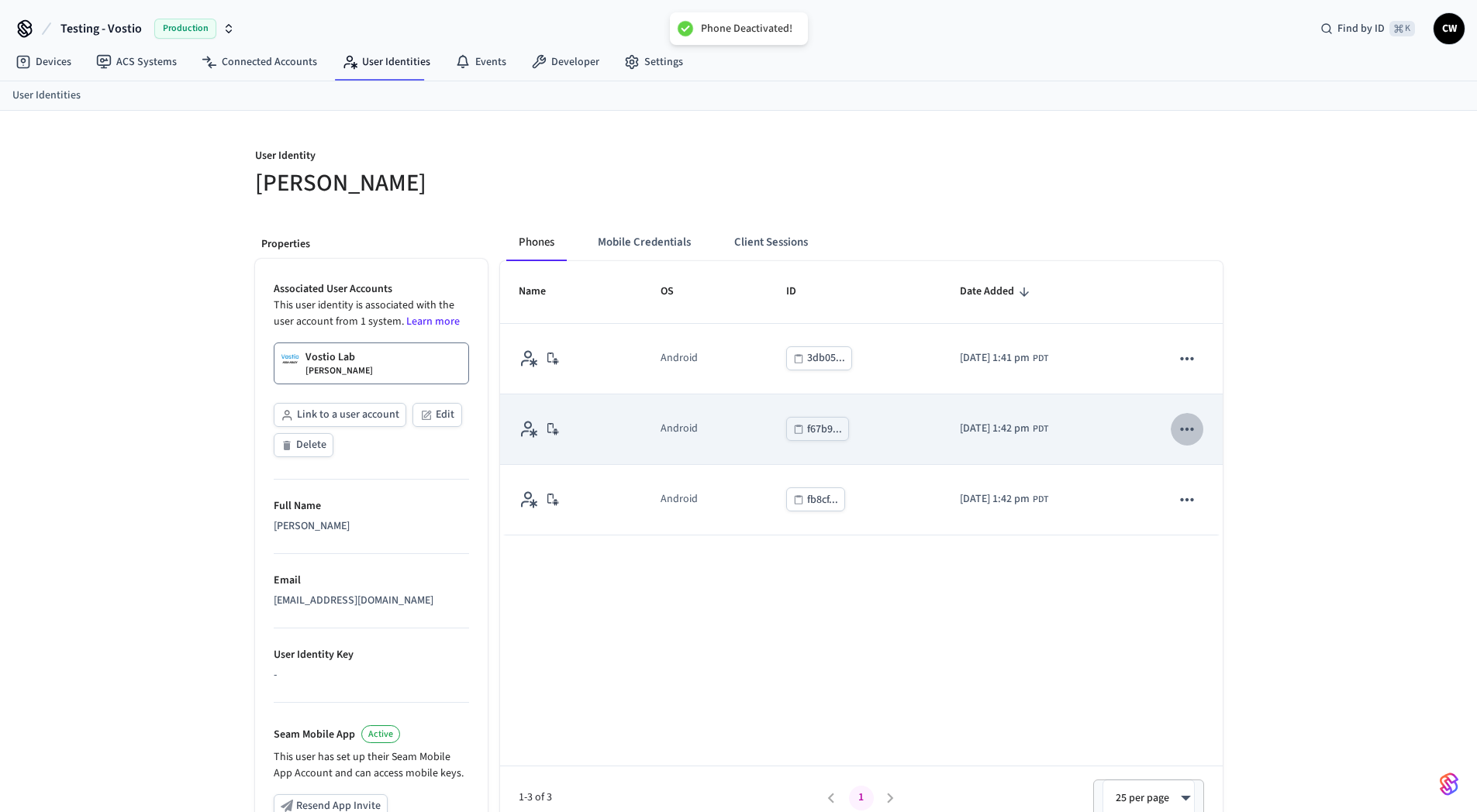
click at [1189, 430] on icon "sticky table" at bounding box center [1188, 429] width 13 height 3
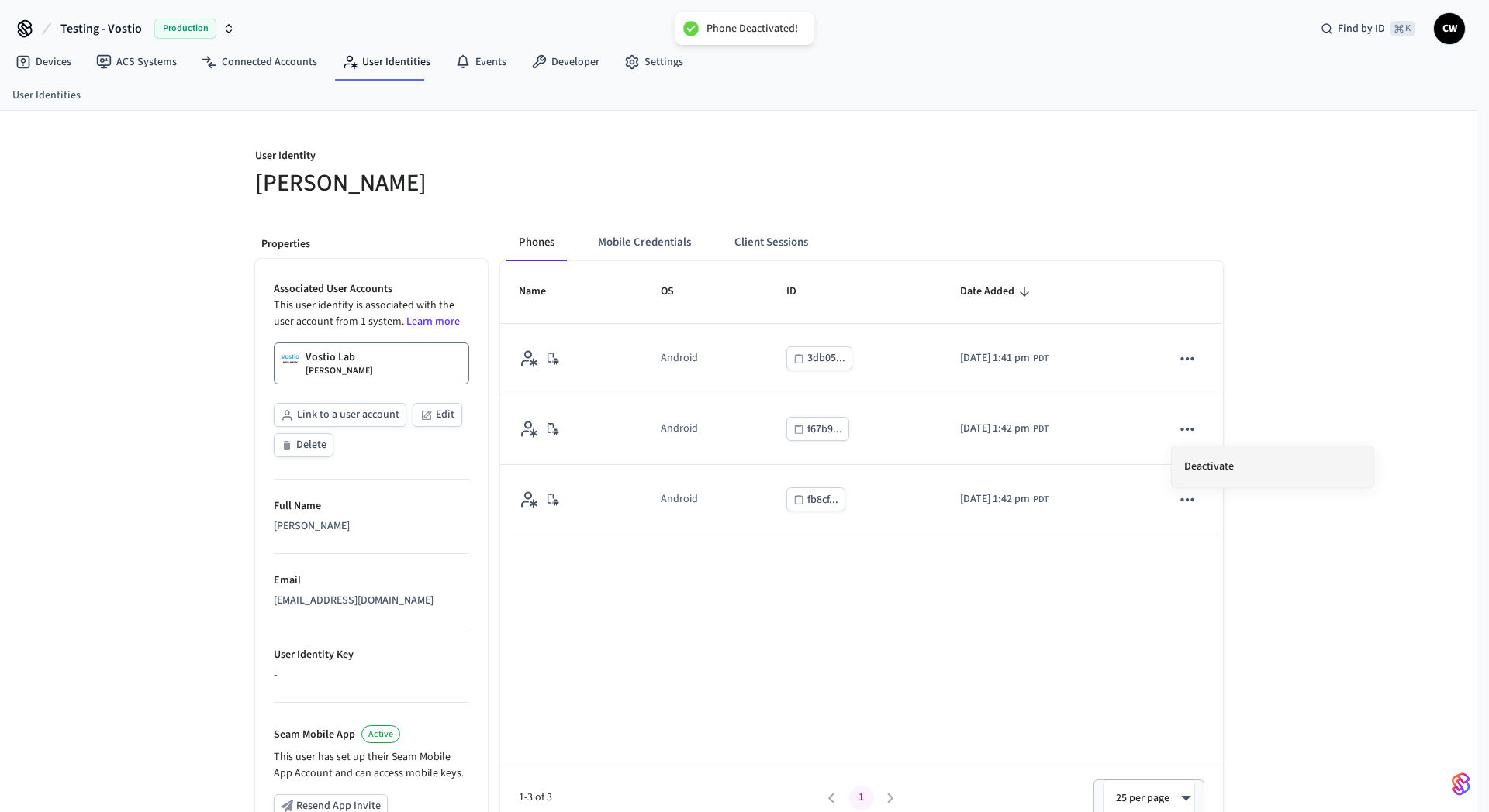
click at [1226, 469] on li "Deactivate" at bounding box center [1273, 467] width 202 height 41
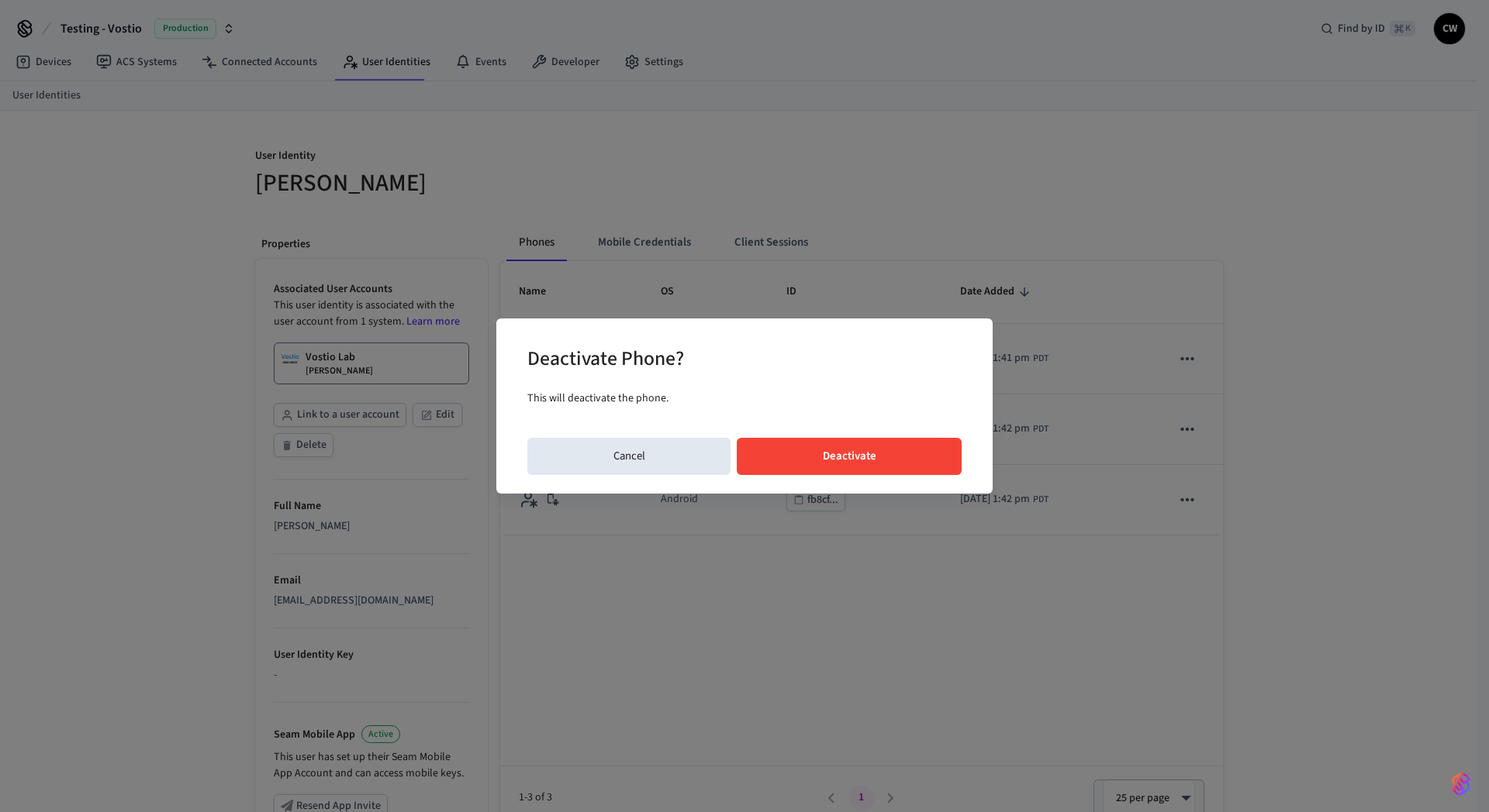
click at [856, 469] on button "Deactivate" at bounding box center [849, 456] width 225 height 37
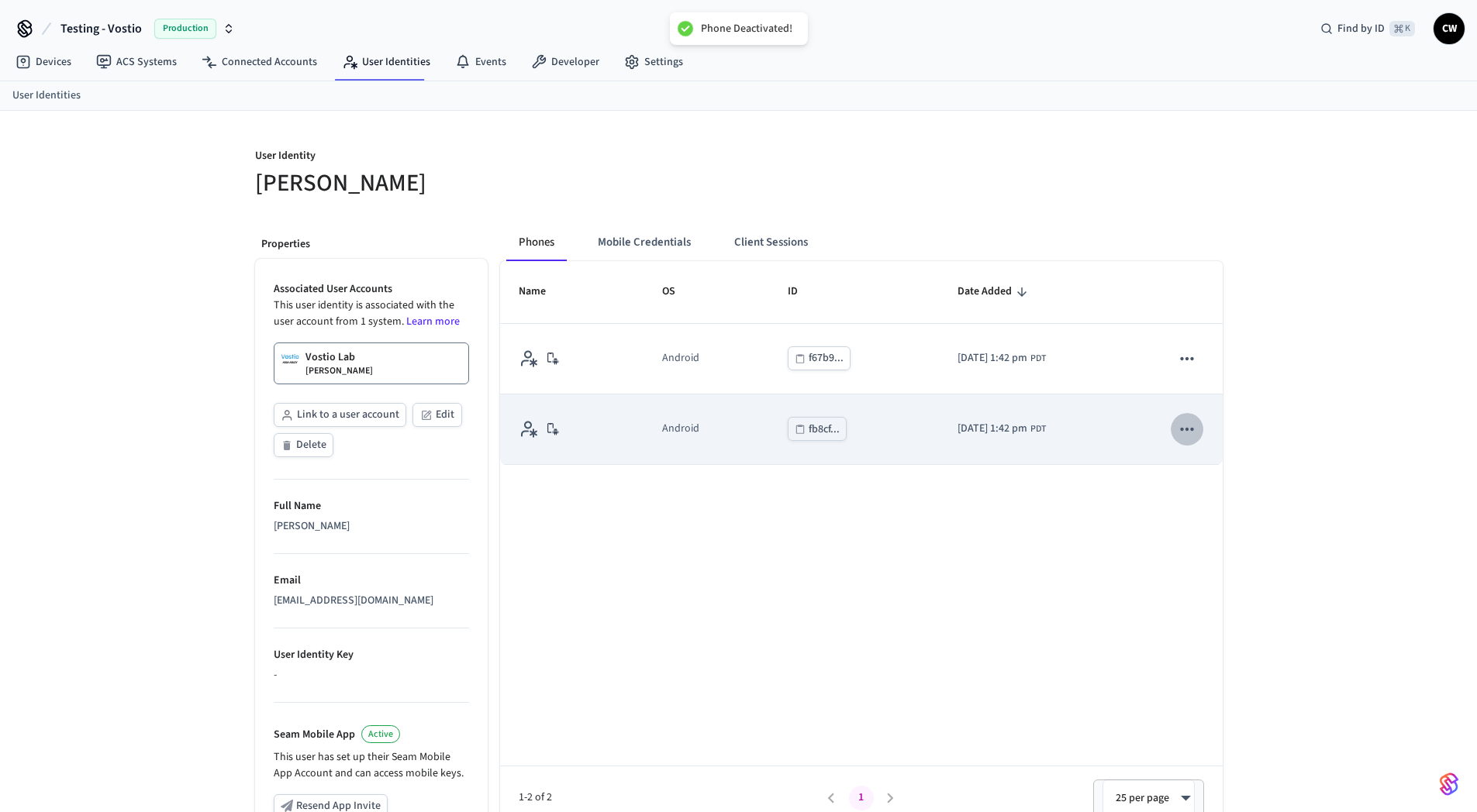
click at [1190, 431] on icon "sticky table" at bounding box center [1187, 429] width 20 height 20
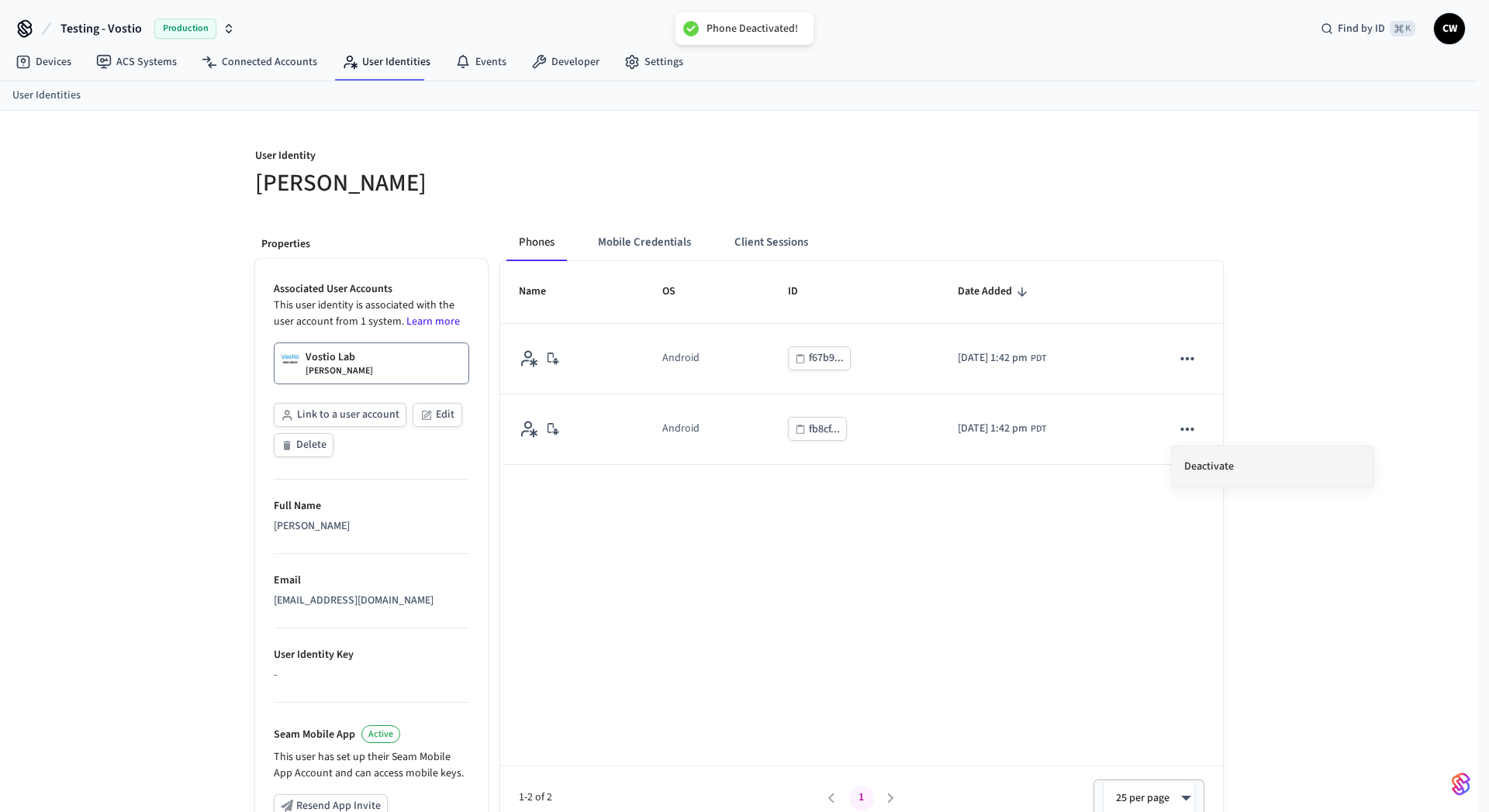
click at [1218, 454] on li "Deactivate" at bounding box center [1273, 467] width 202 height 41
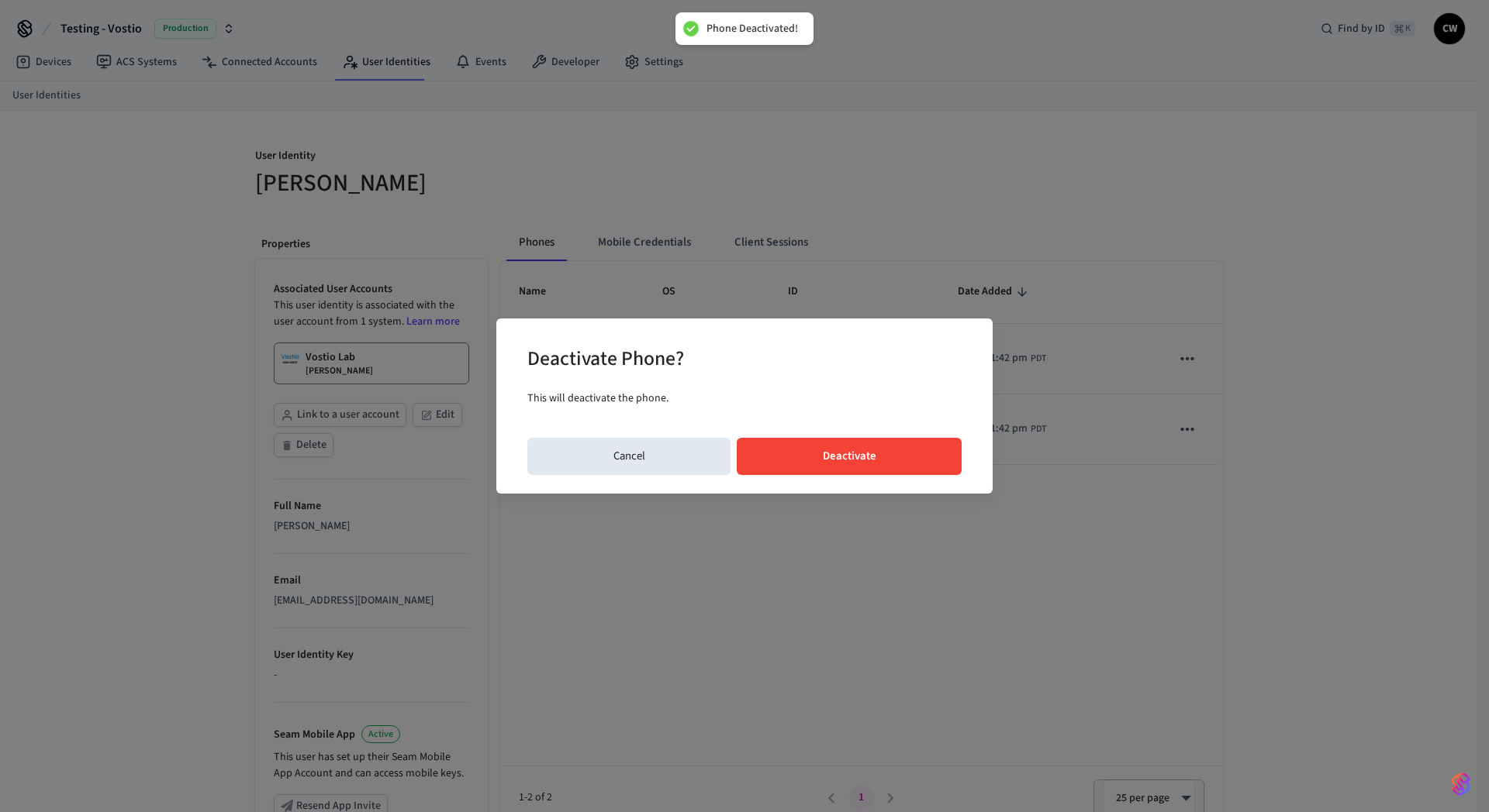
click at [851, 447] on button "Deactivate" at bounding box center [849, 456] width 225 height 37
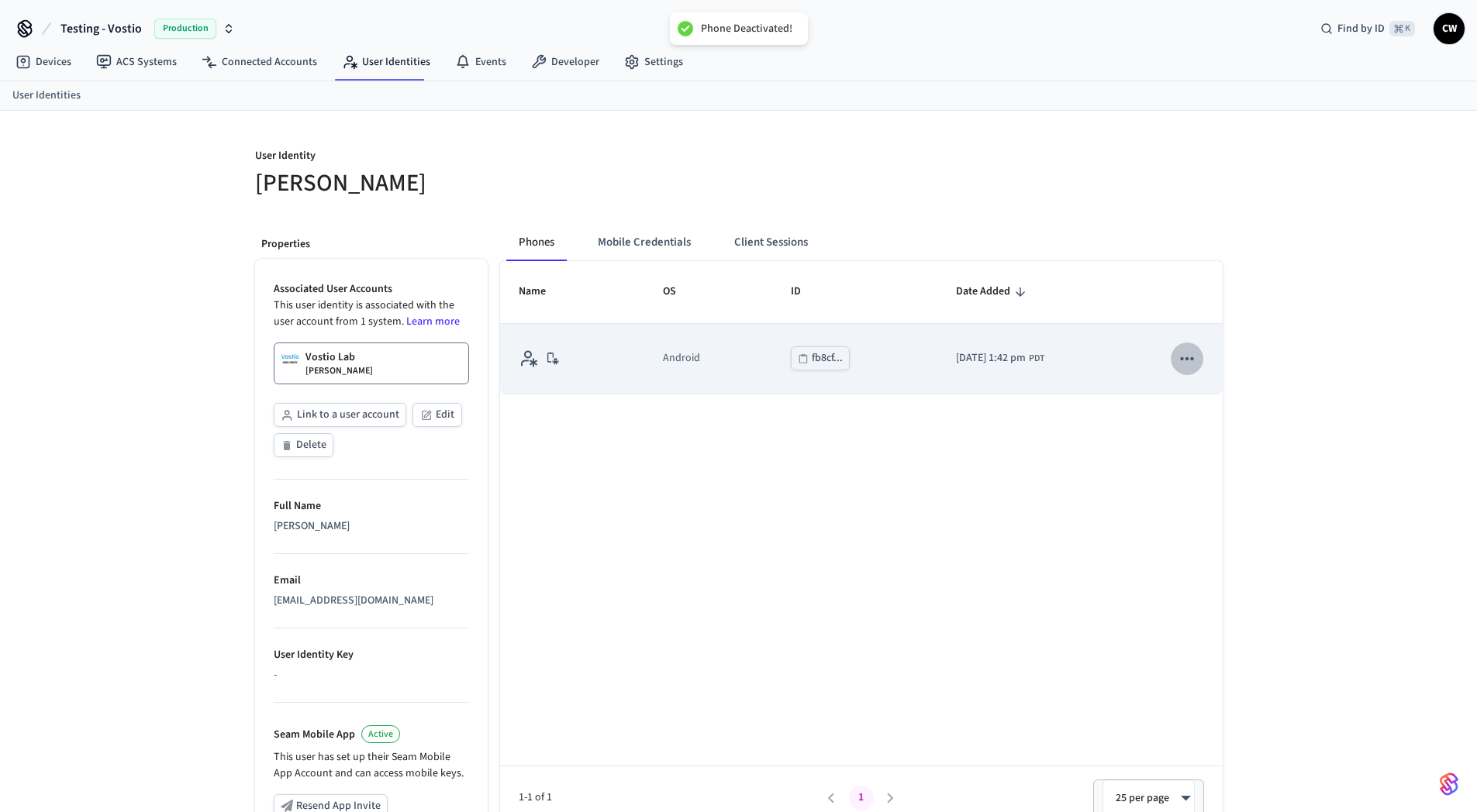
click at [1190, 366] on icon "sticky table" at bounding box center [1187, 358] width 20 height 20
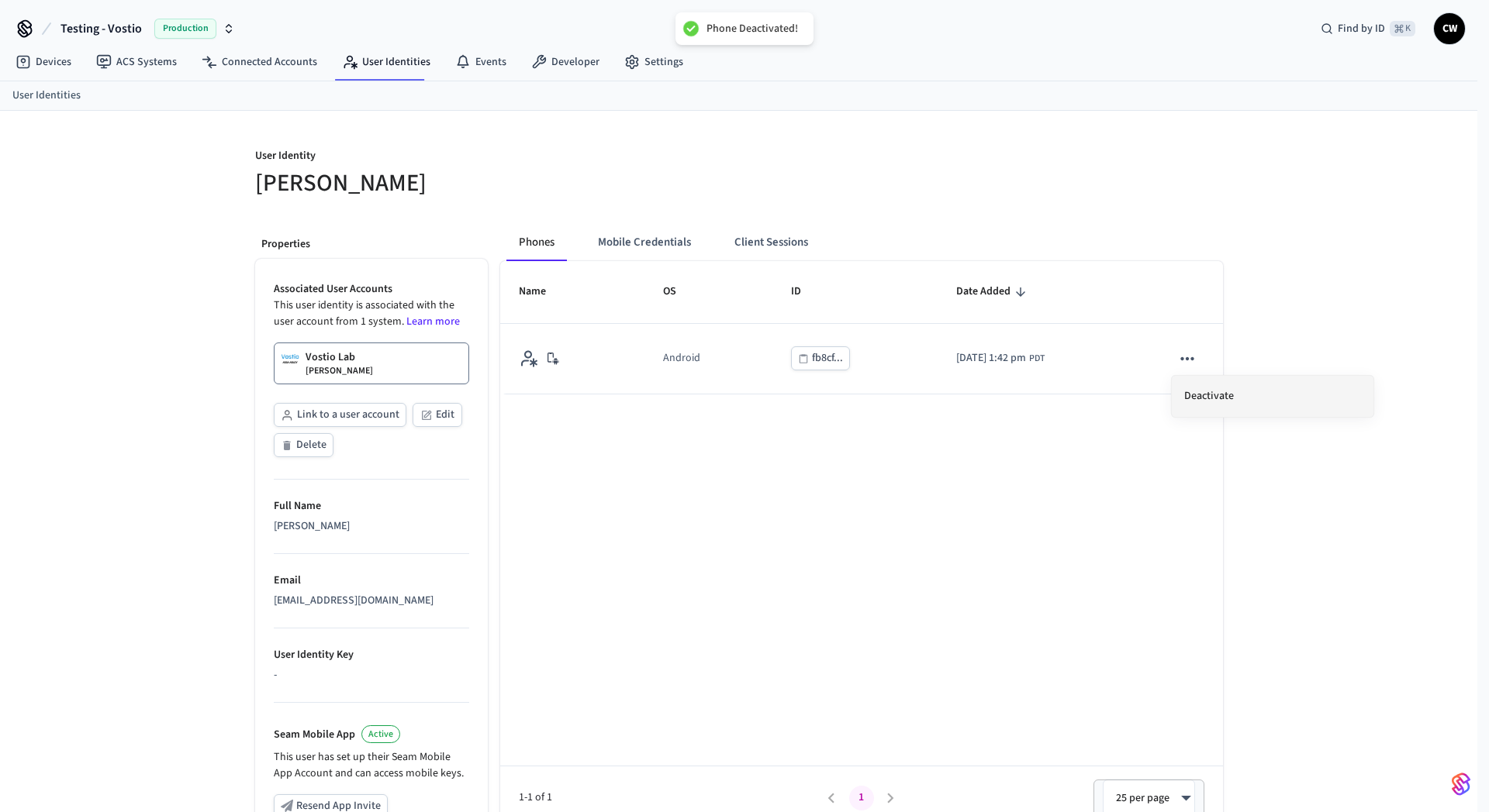
click at [1230, 392] on li "Deactivate" at bounding box center [1273, 396] width 202 height 41
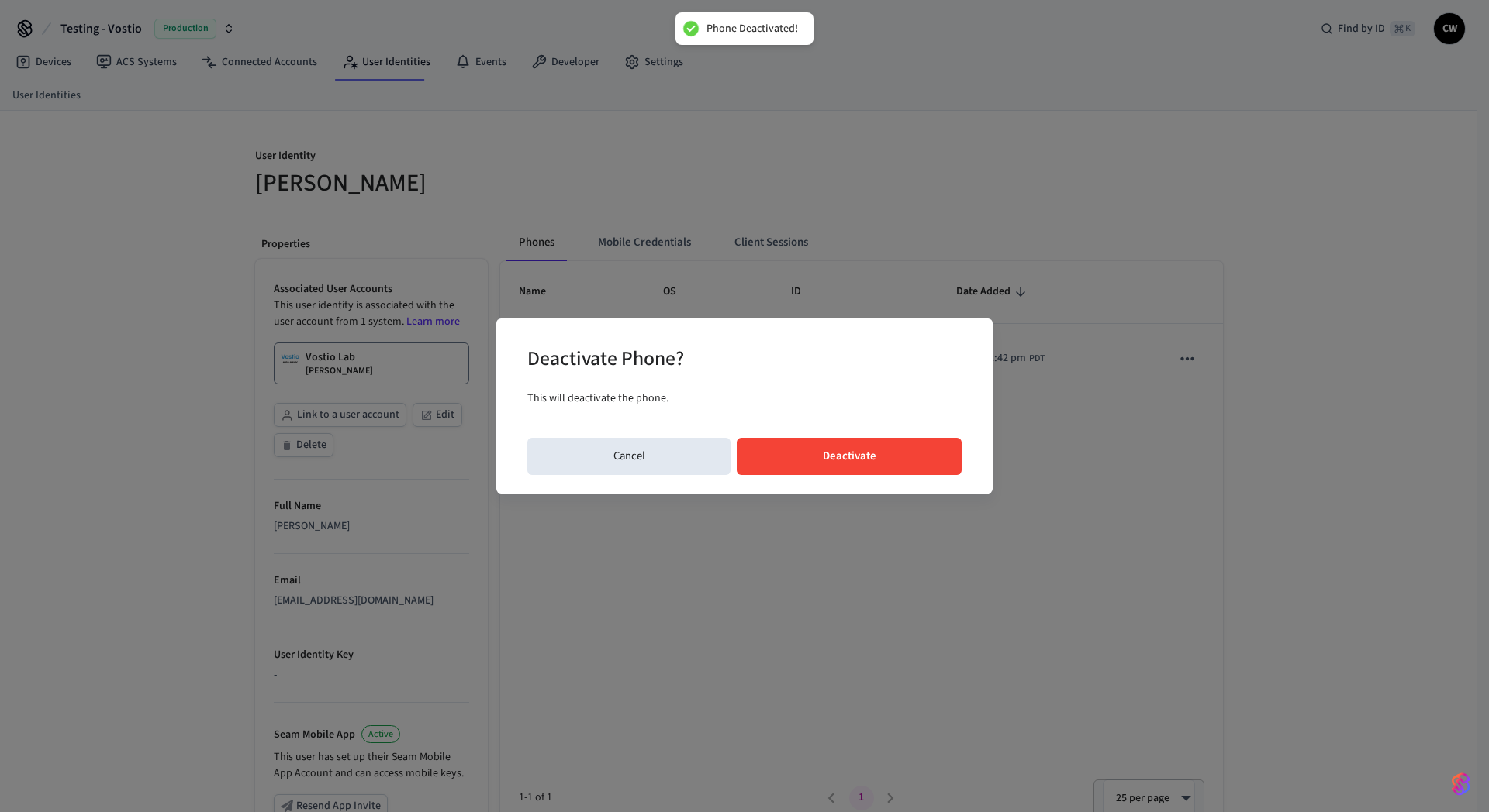
click at [823, 463] on button "Deactivate" at bounding box center [849, 456] width 225 height 37
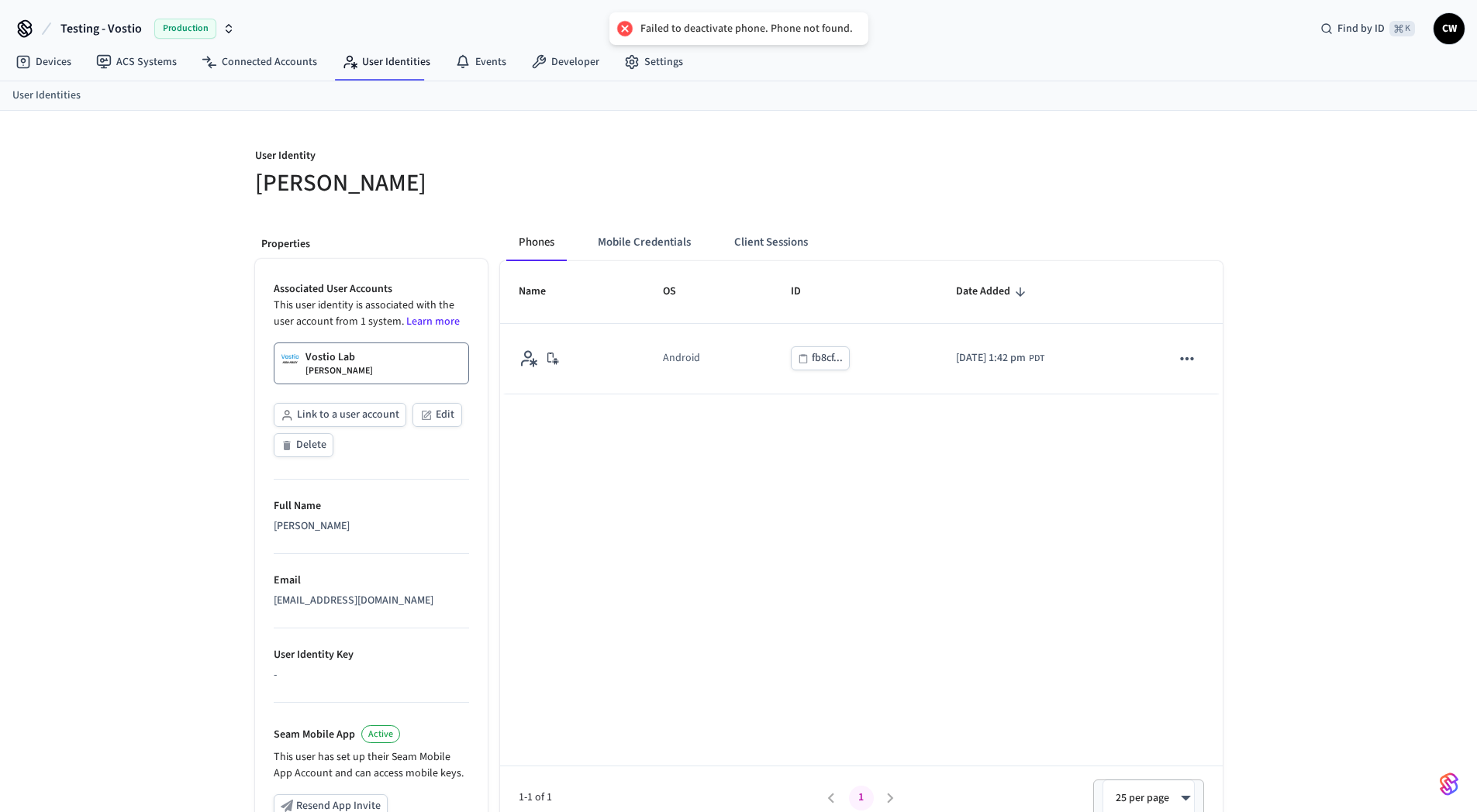
click at [837, 534] on div "Name OS ID Date Added Android fb8cf... 2025/10/14 at 1:42 pm PDT 1-1 of 1 1 25 …" at bounding box center [861, 546] width 723 height 569
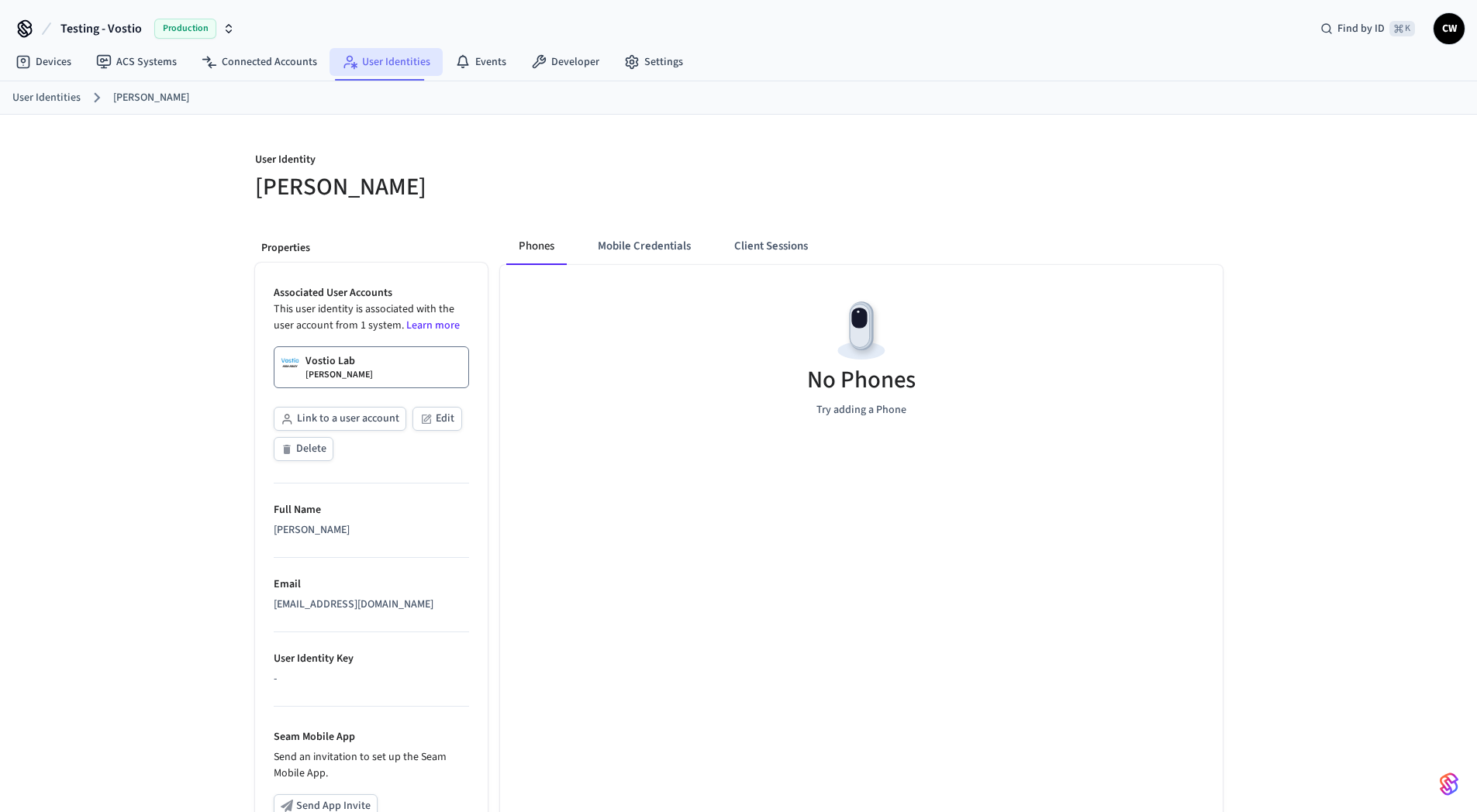
click at [369, 66] on link "User Identities" at bounding box center [386, 62] width 113 height 28
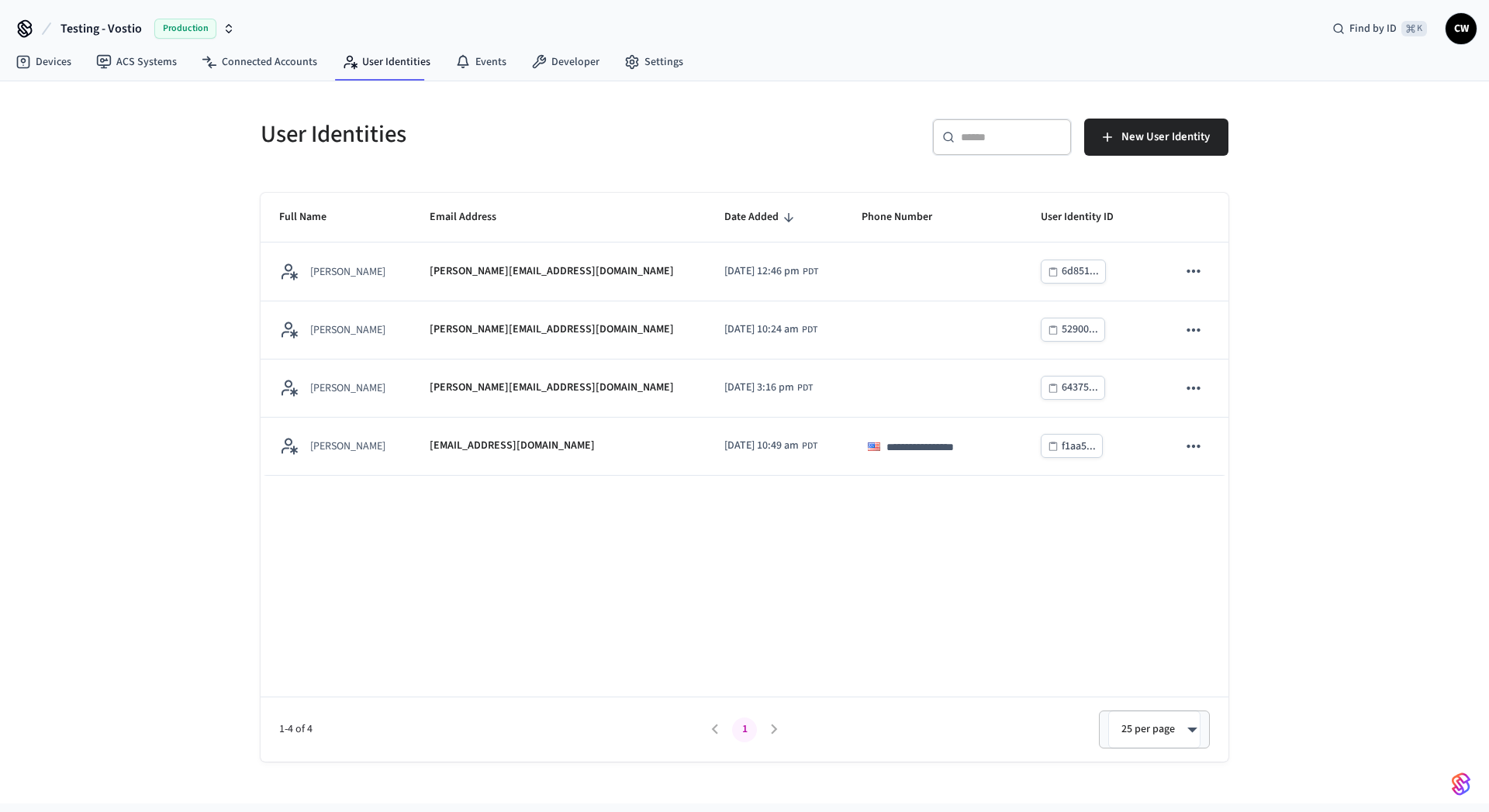
drag, startPoint x: 2, startPoint y: 406, endPoint x: 10, endPoint y: 400, distance: 10.0
click at [2, 405] on div "**********" at bounding box center [744, 443] width 1489 height 723
click at [120, 26] on span "Testing - Vostio" at bounding box center [101, 28] width 82 height 18
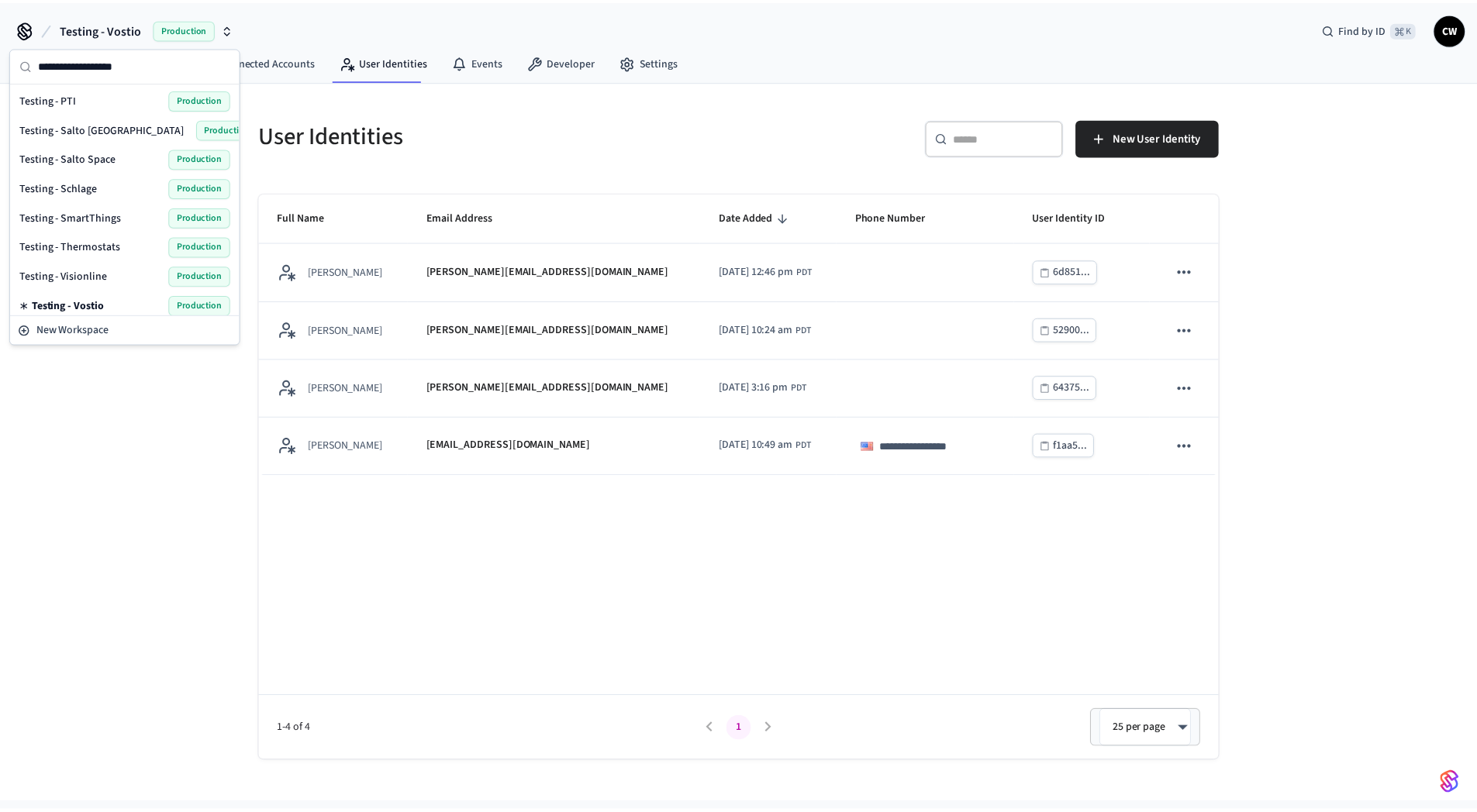
scroll to position [1070, 0]
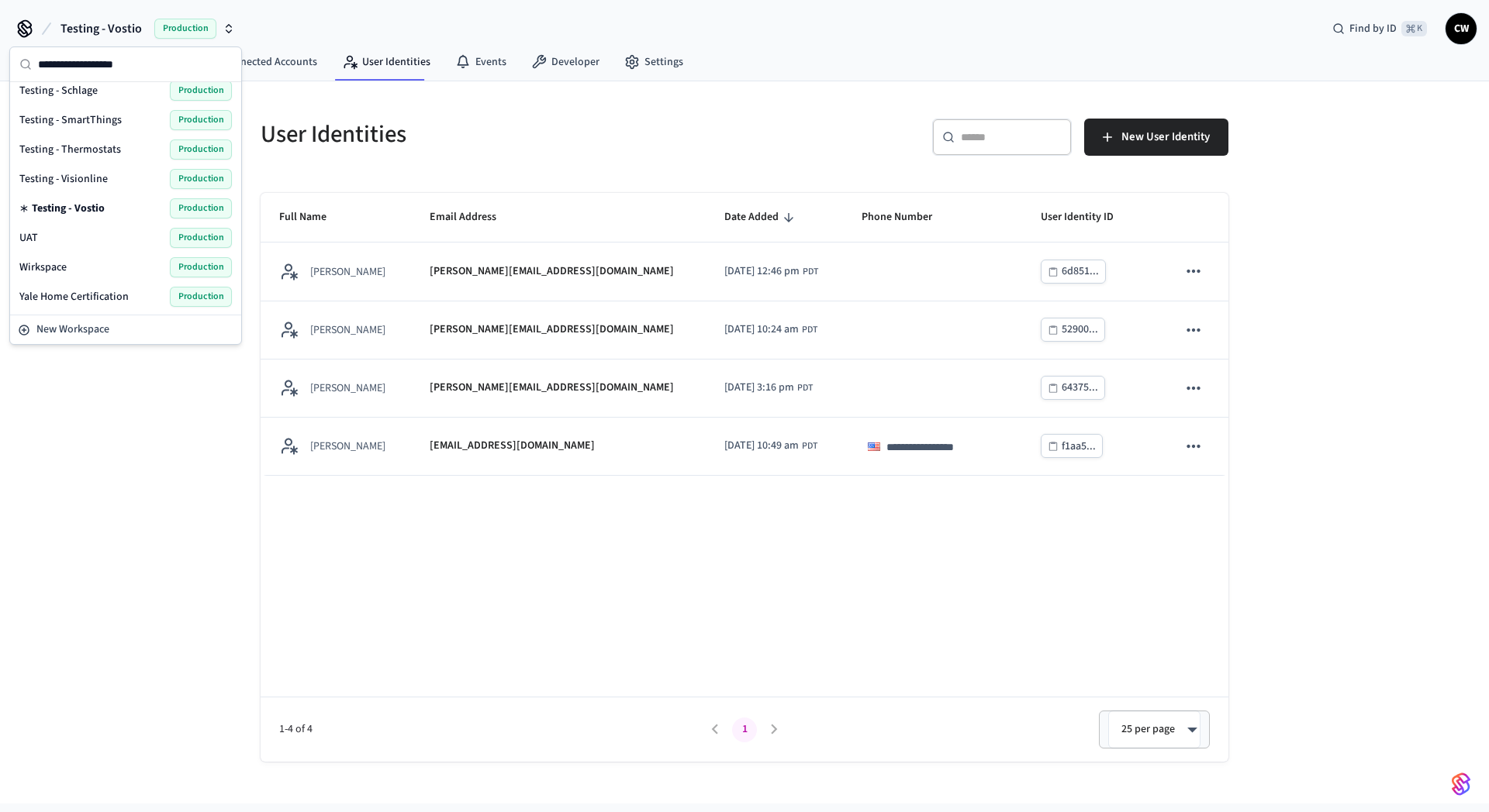
click at [96, 176] on span "Testing - Visionline" at bounding box center [63, 179] width 88 height 15
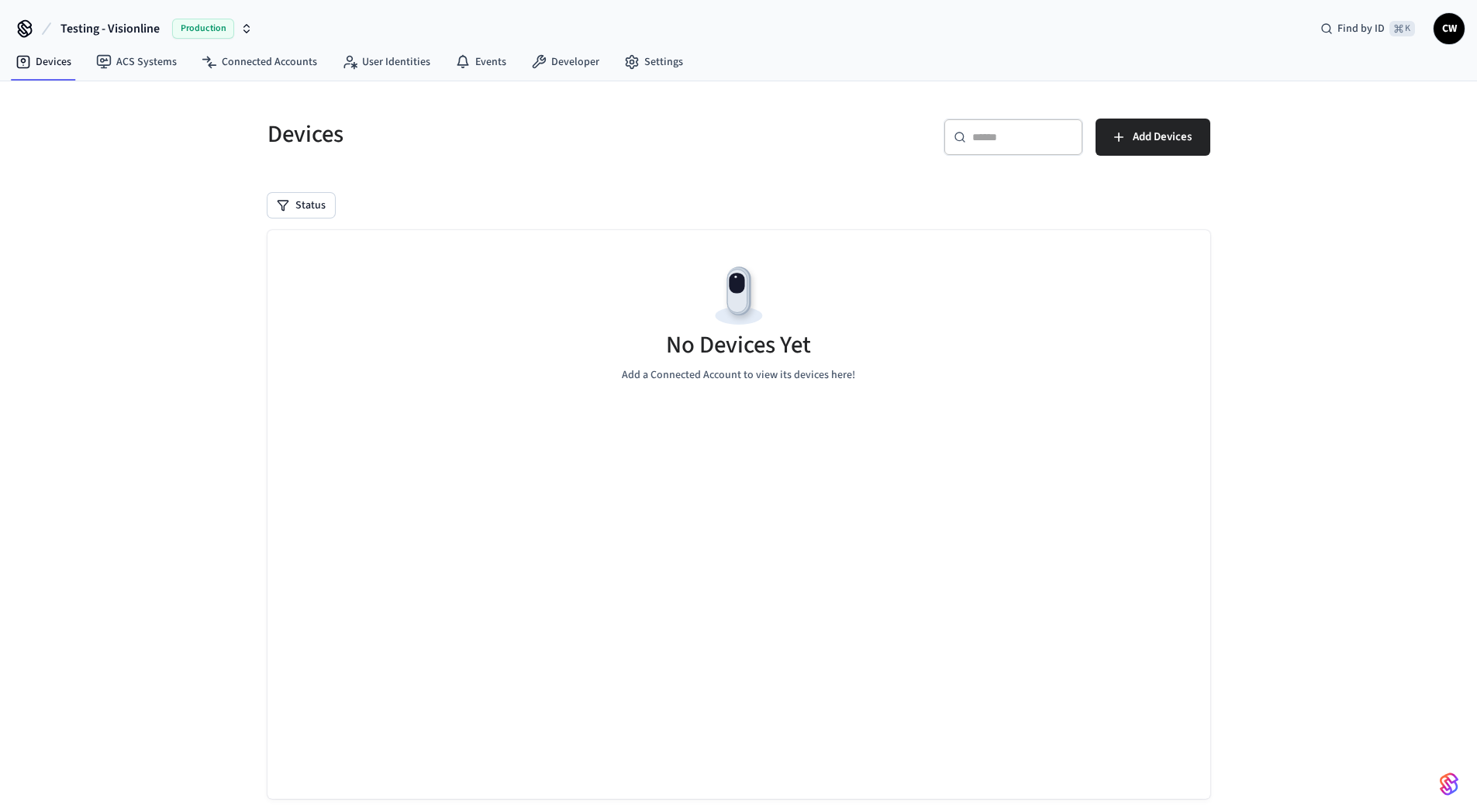
click at [183, 178] on div "Devices ​ ​ Add Devices Status No Devices Yet Add a Connected Account to view i…" at bounding box center [738, 461] width 1477 height 759
click at [127, 62] on link "ACS Systems" at bounding box center [136, 62] width 106 height 28
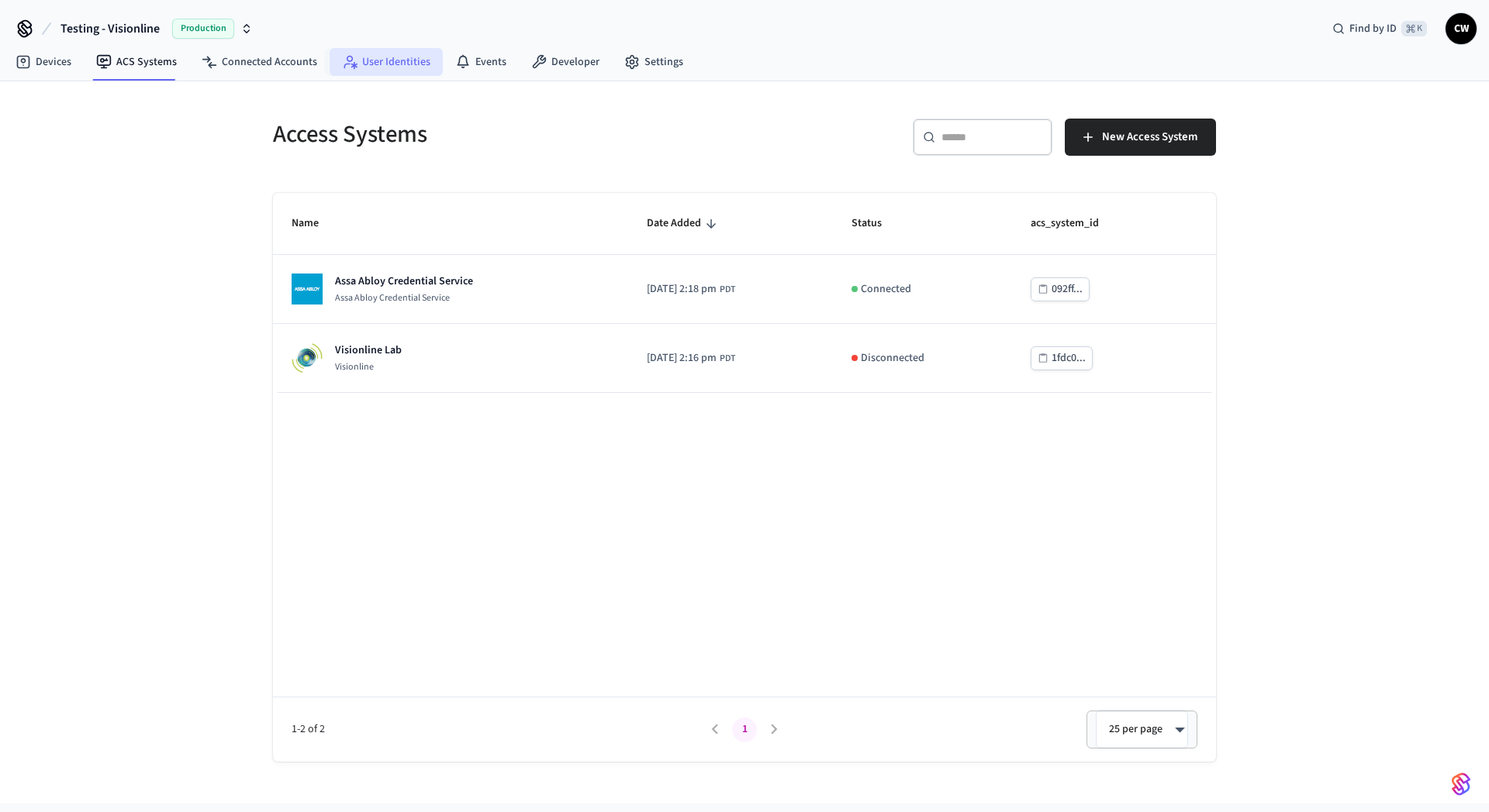
click at [391, 64] on link "User Identities" at bounding box center [386, 62] width 113 height 28
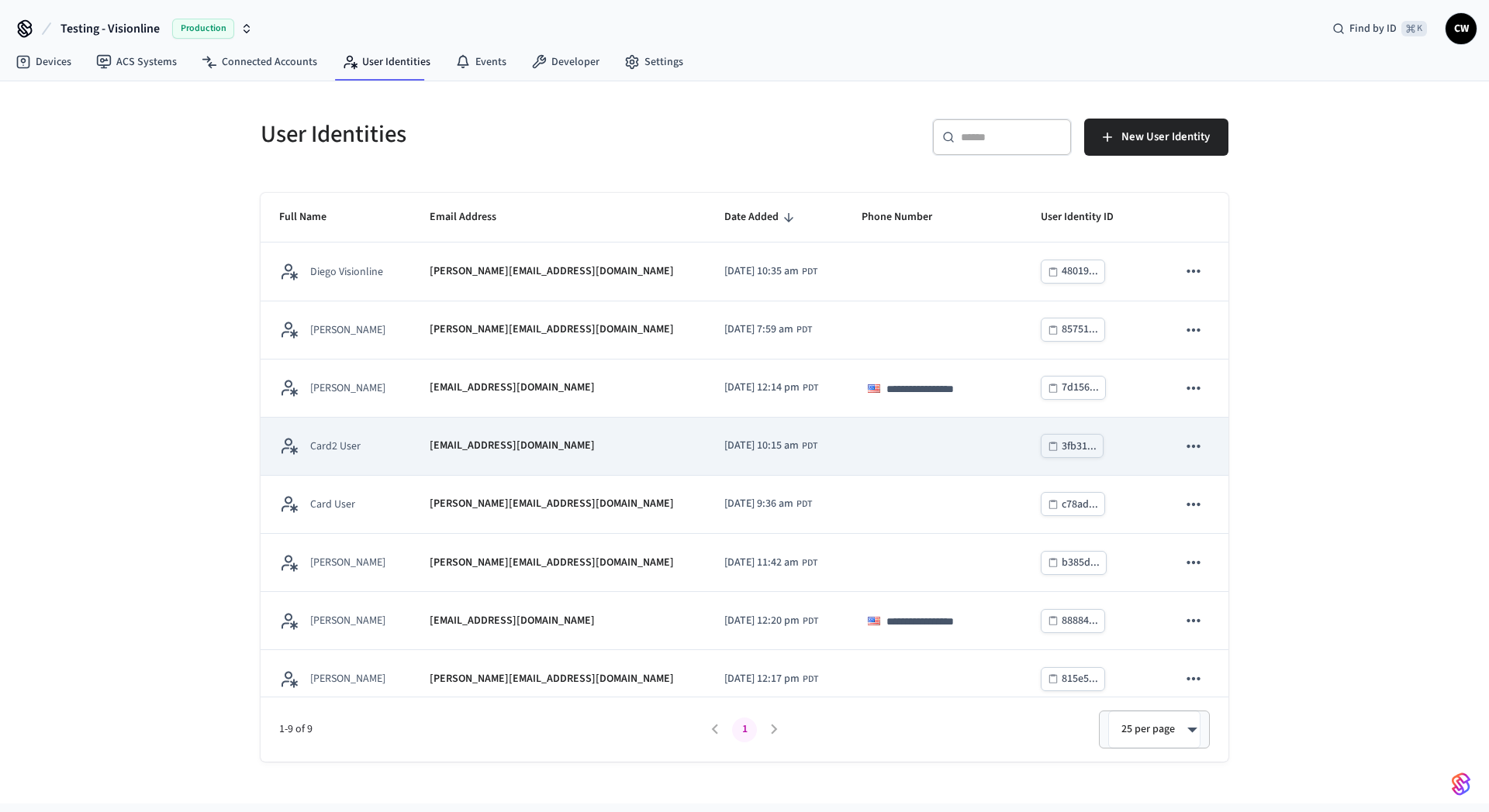
click at [1185, 451] on icon "sticky table" at bounding box center [1193, 446] width 20 height 20
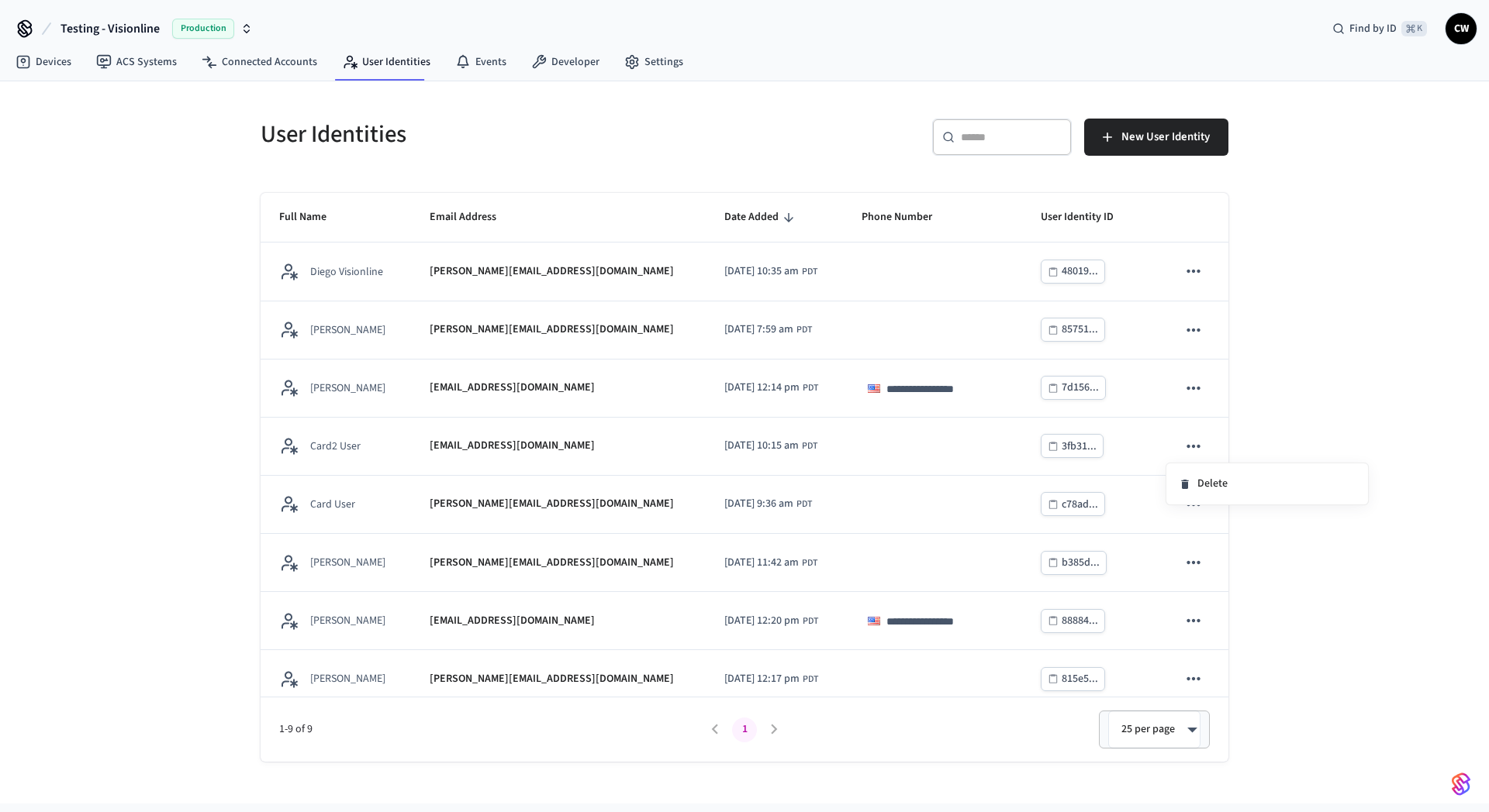
click at [1199, 480] on li "Delete" at bounding box center [1267, 483] width 202 height 41
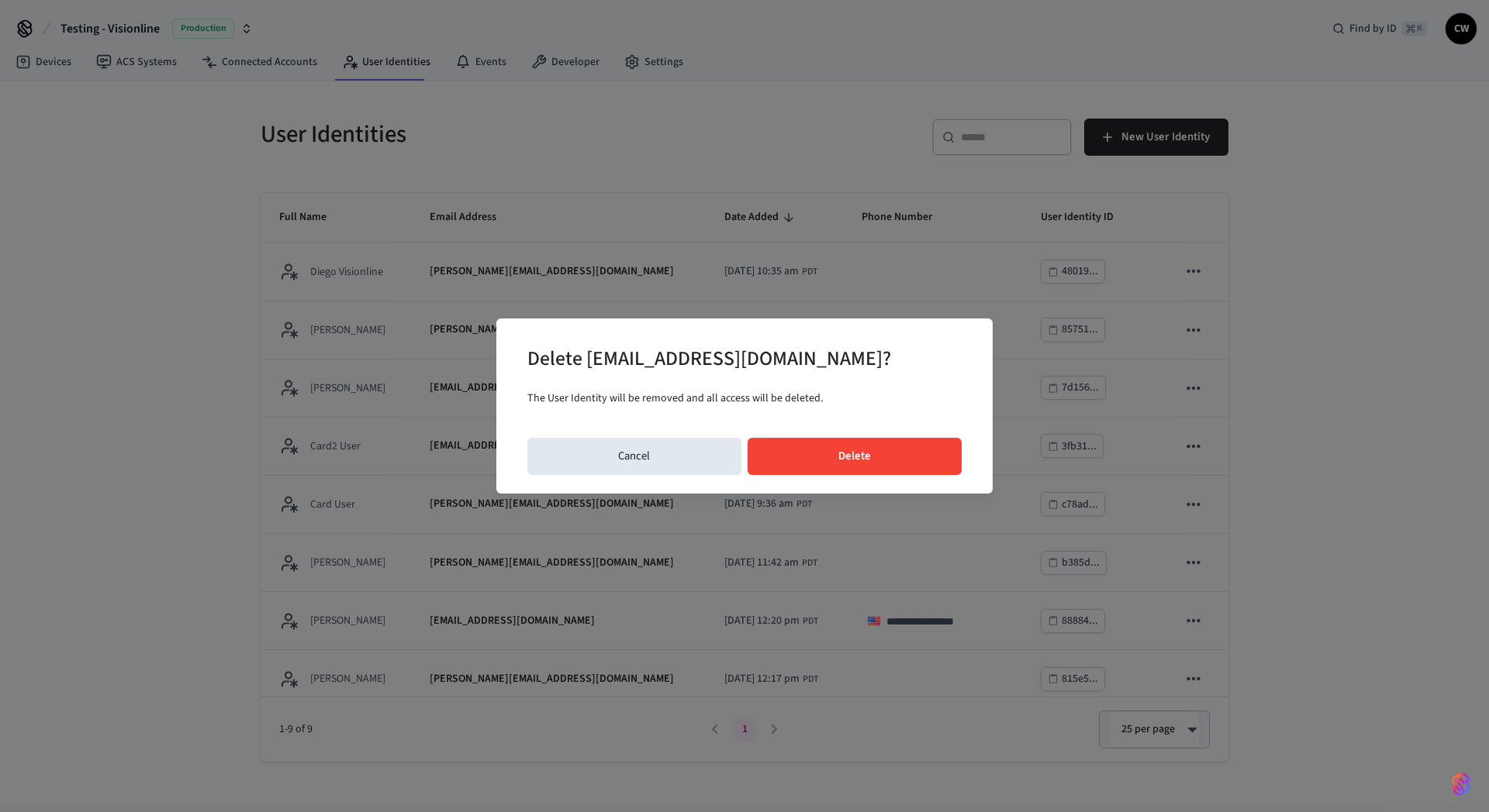
click at [833, 458] on button "Delete" at bounding box center [855, 456] width 214 height 37
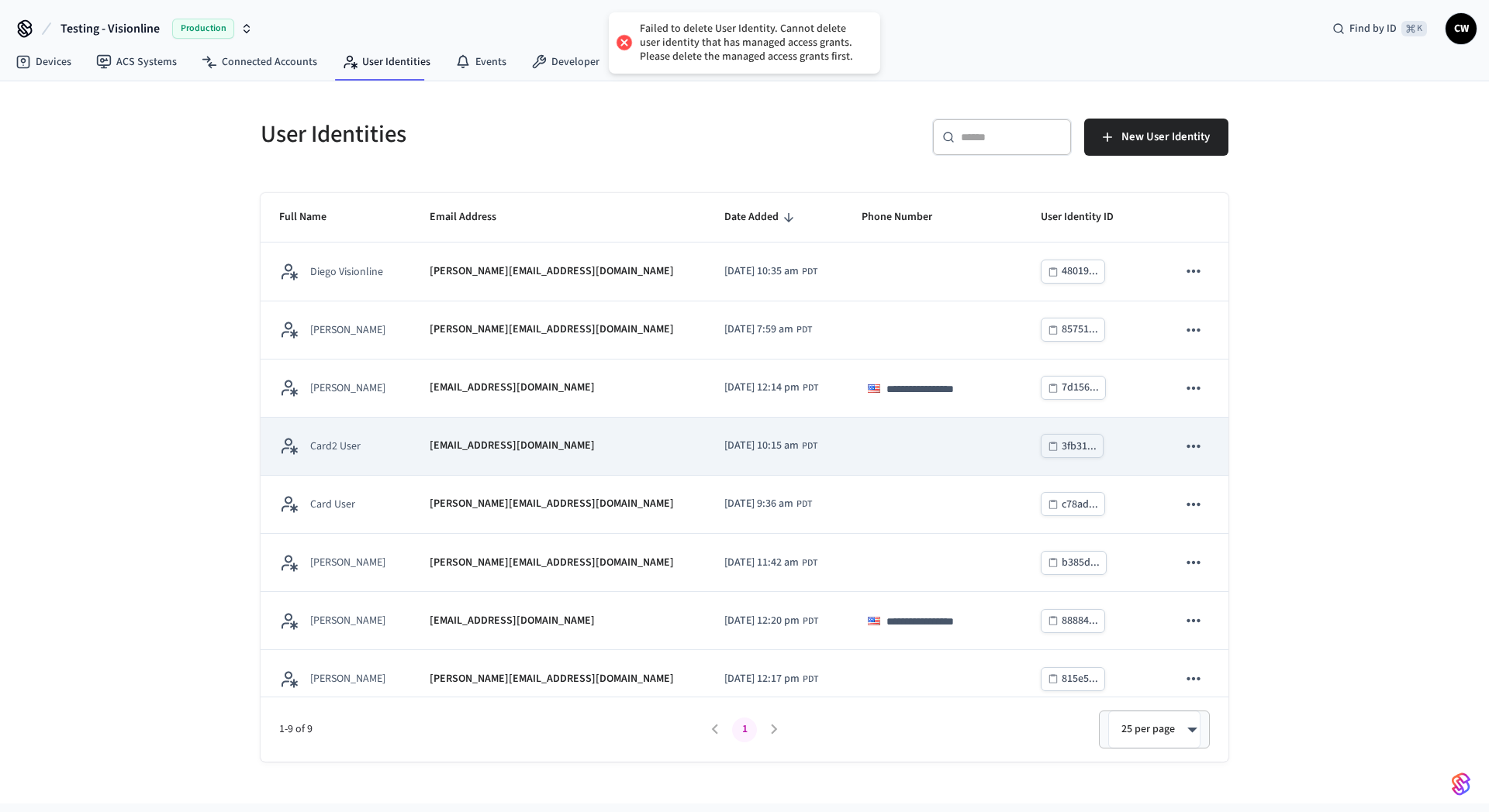
click at [724, 445] on span "[DATE] 10:15 am" at bounding box center [760, 446] width 74 height 16
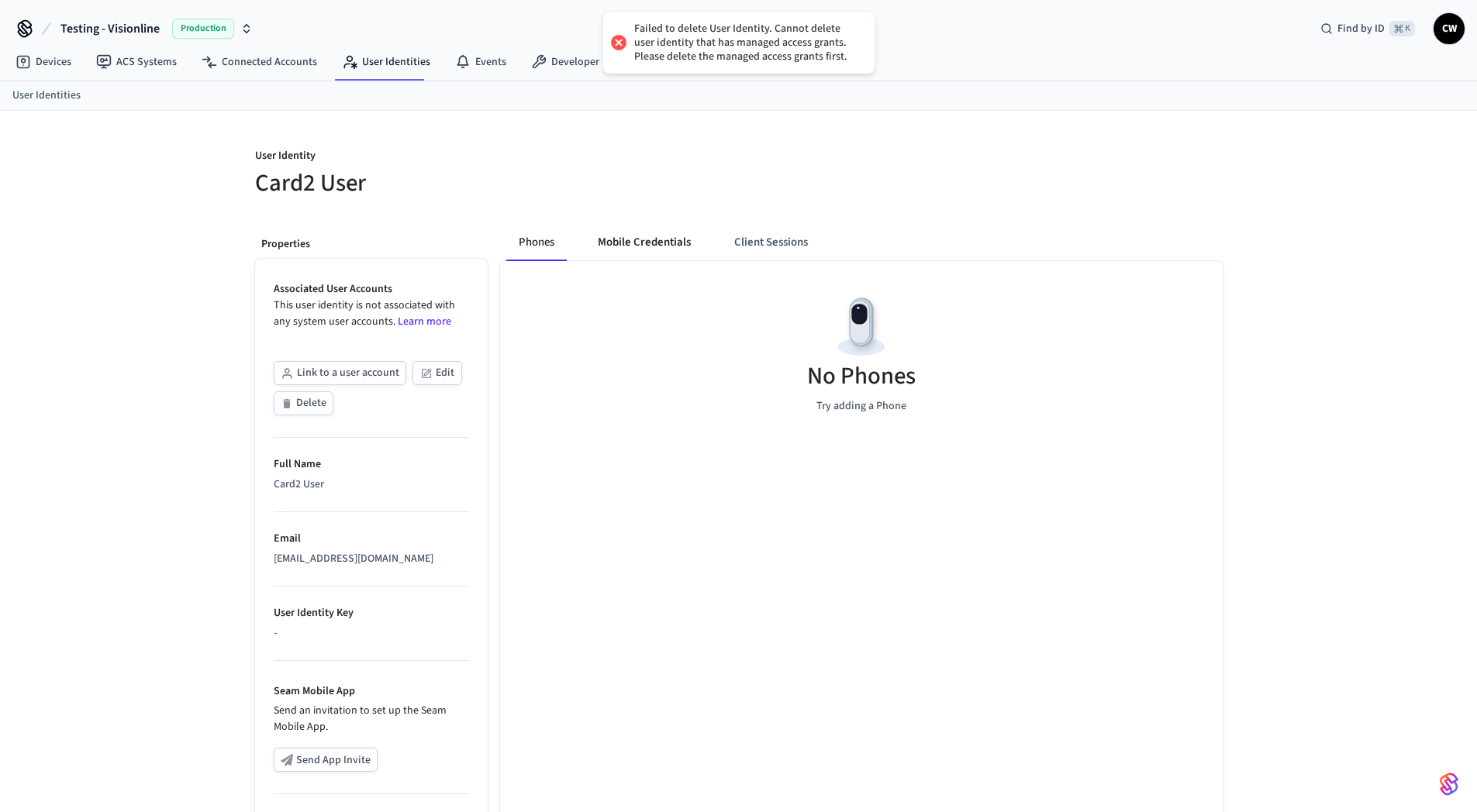
click at [655, 232] on button "Mobile Credentials" at bounding box center [644, 242] width 118 height 37
click at [791, 235] on button "Client Sessions" at bounding box center [768, 242] width 98 height 37
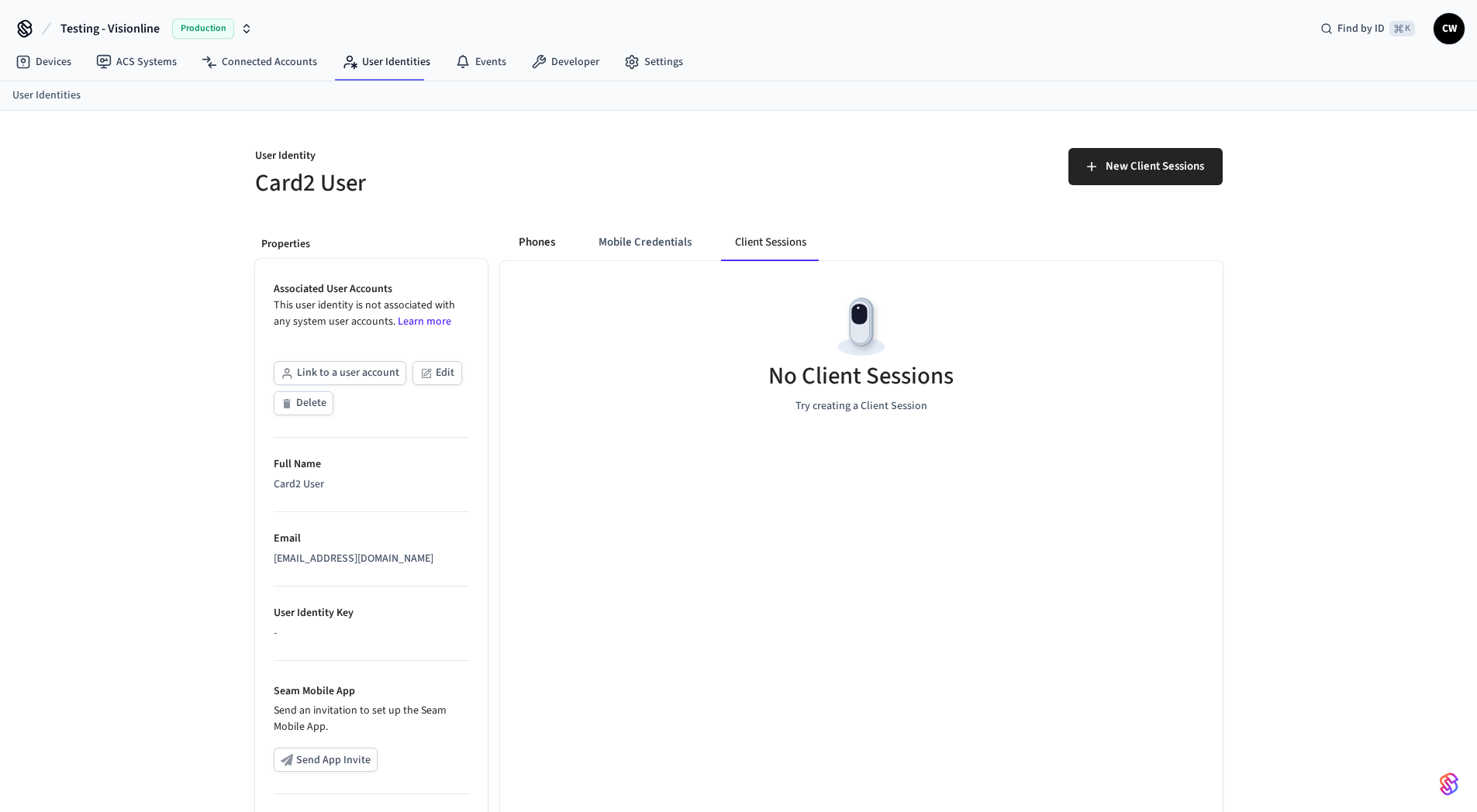
click at [515, 246] on button "Phones" at bounding box center [537, 242] width 62 height 37
click at [480, 207] on div "User Identity Card2 User Properties Associated User Accounts This user identity…" at bounding box center [739, 560] width 993 height 899
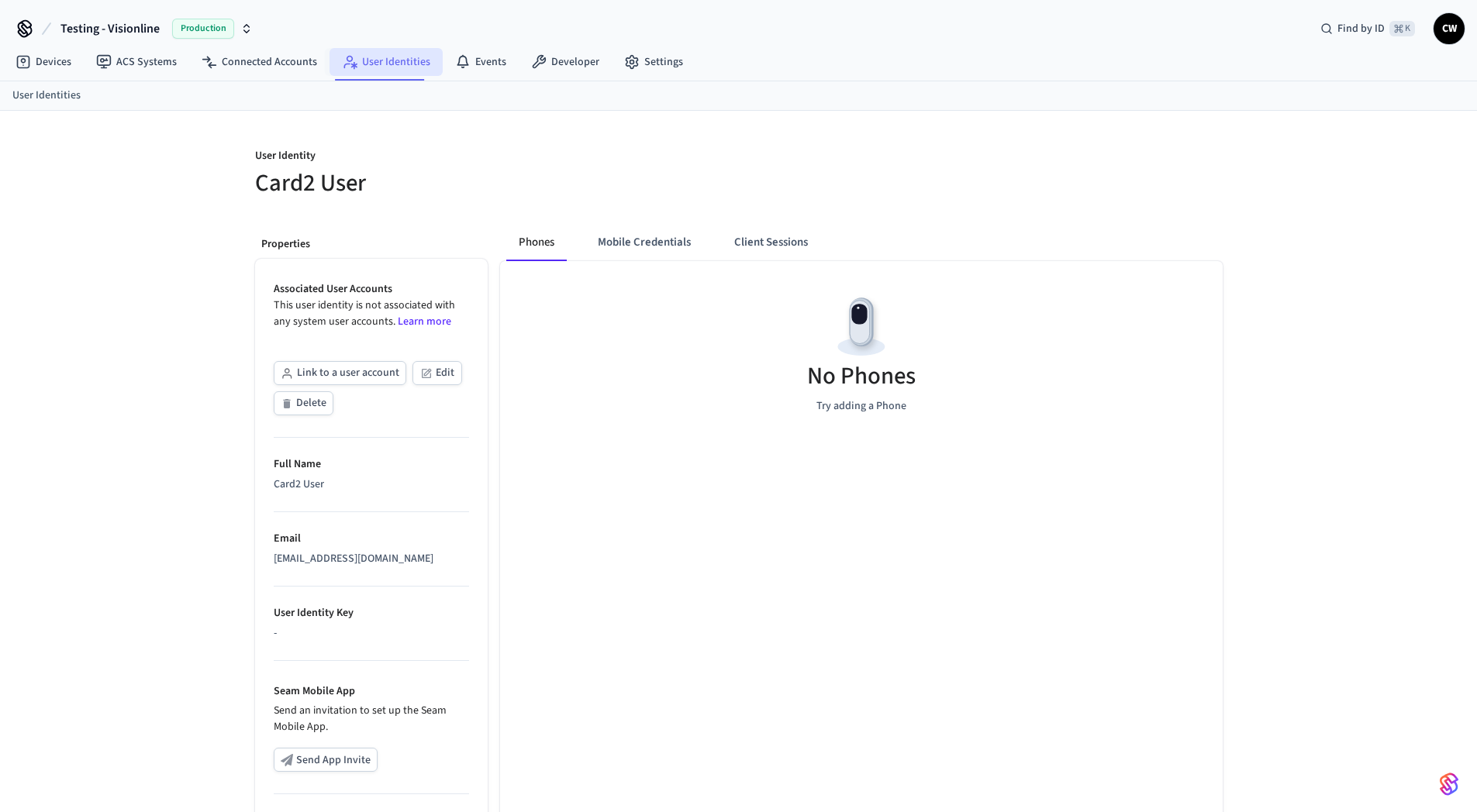
click at [357, 66] on link "User Identities" at bounding box center [386, 62] width 113 height 28
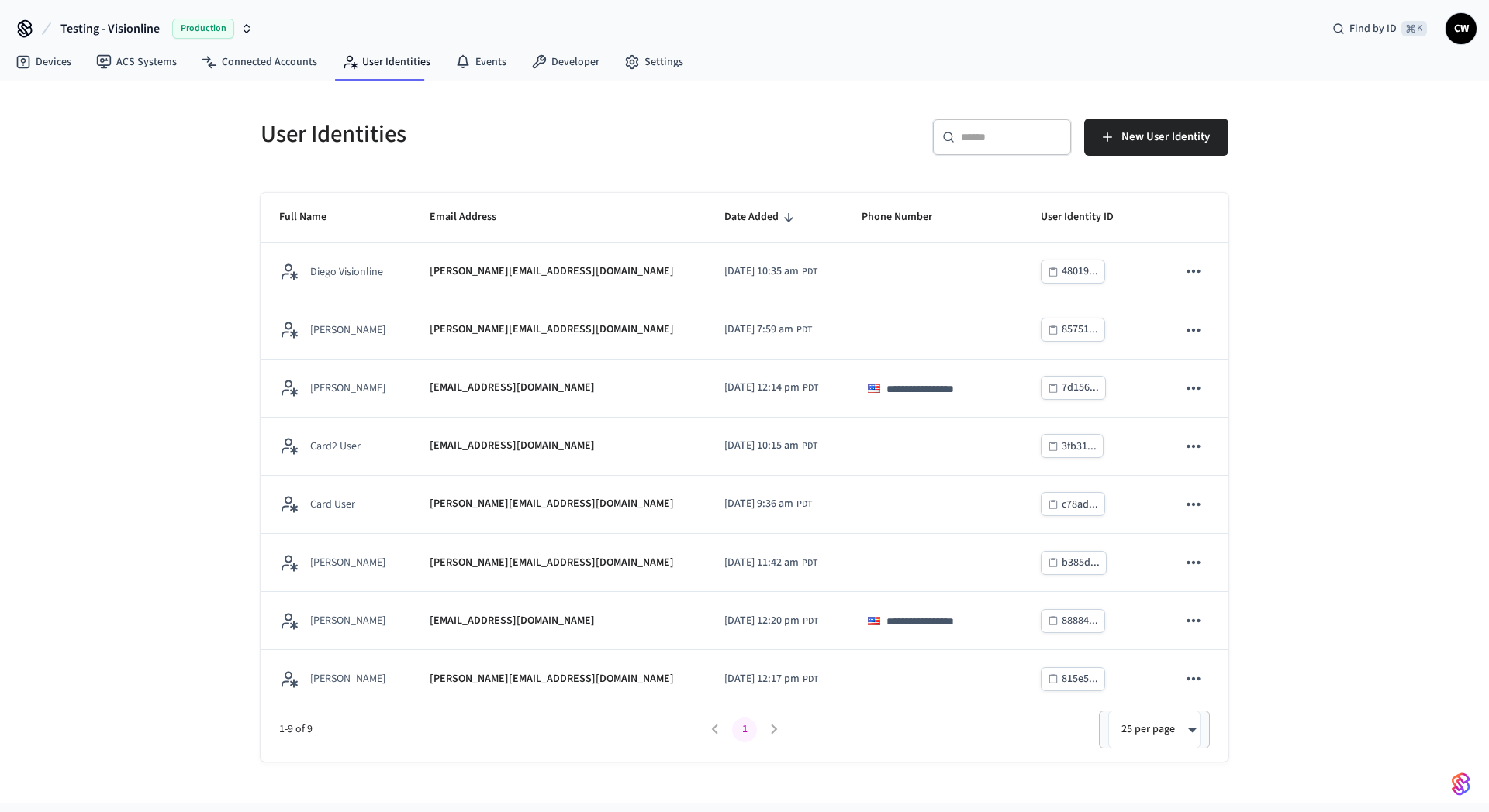
click at [155, 406] on div "**********" at bounding box center [744, 443] width 1489 height 723
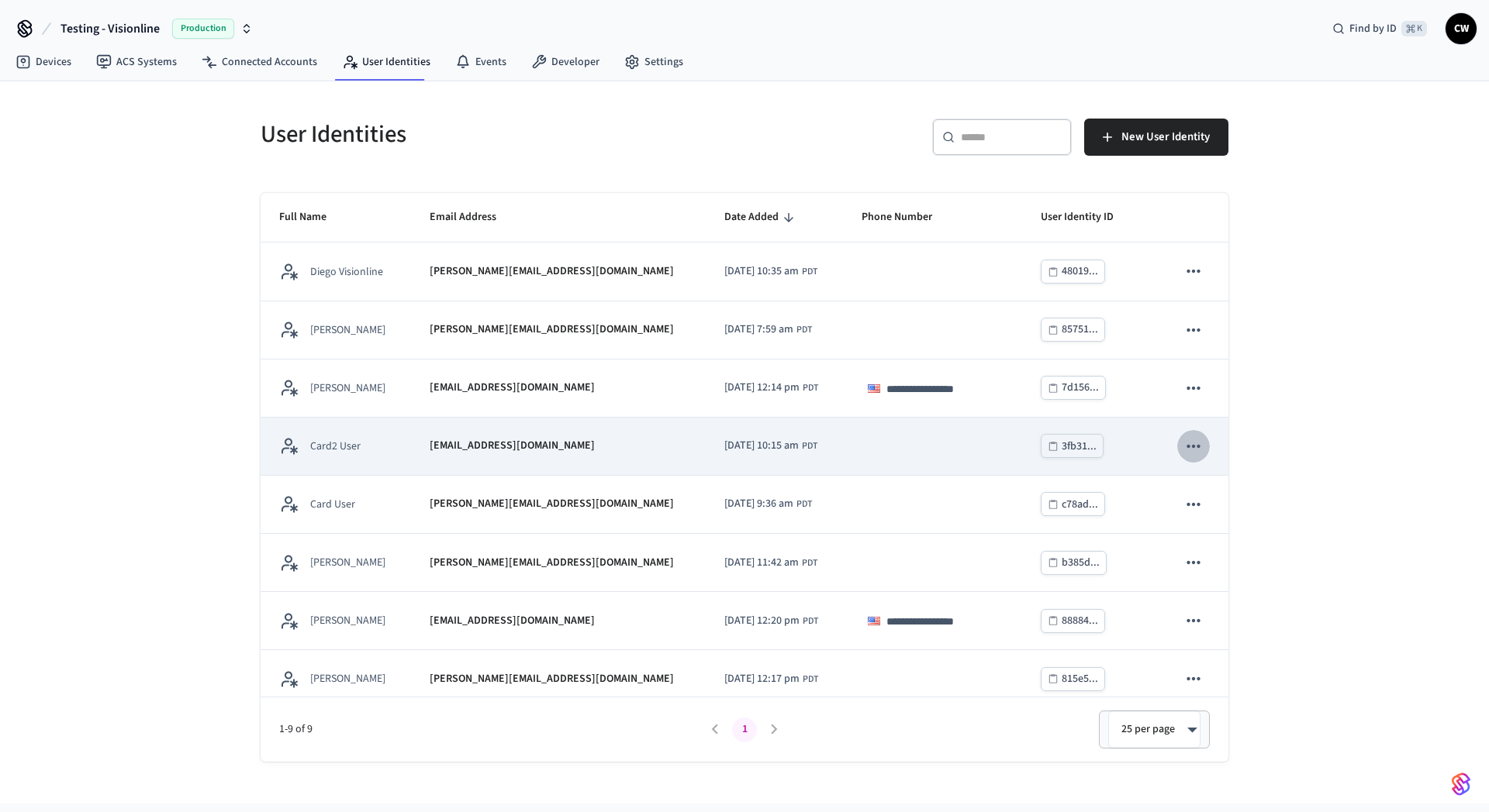
click at [1183, 448] on icon "sticky table" at bounding box center [1193, 446] width 20 height 20
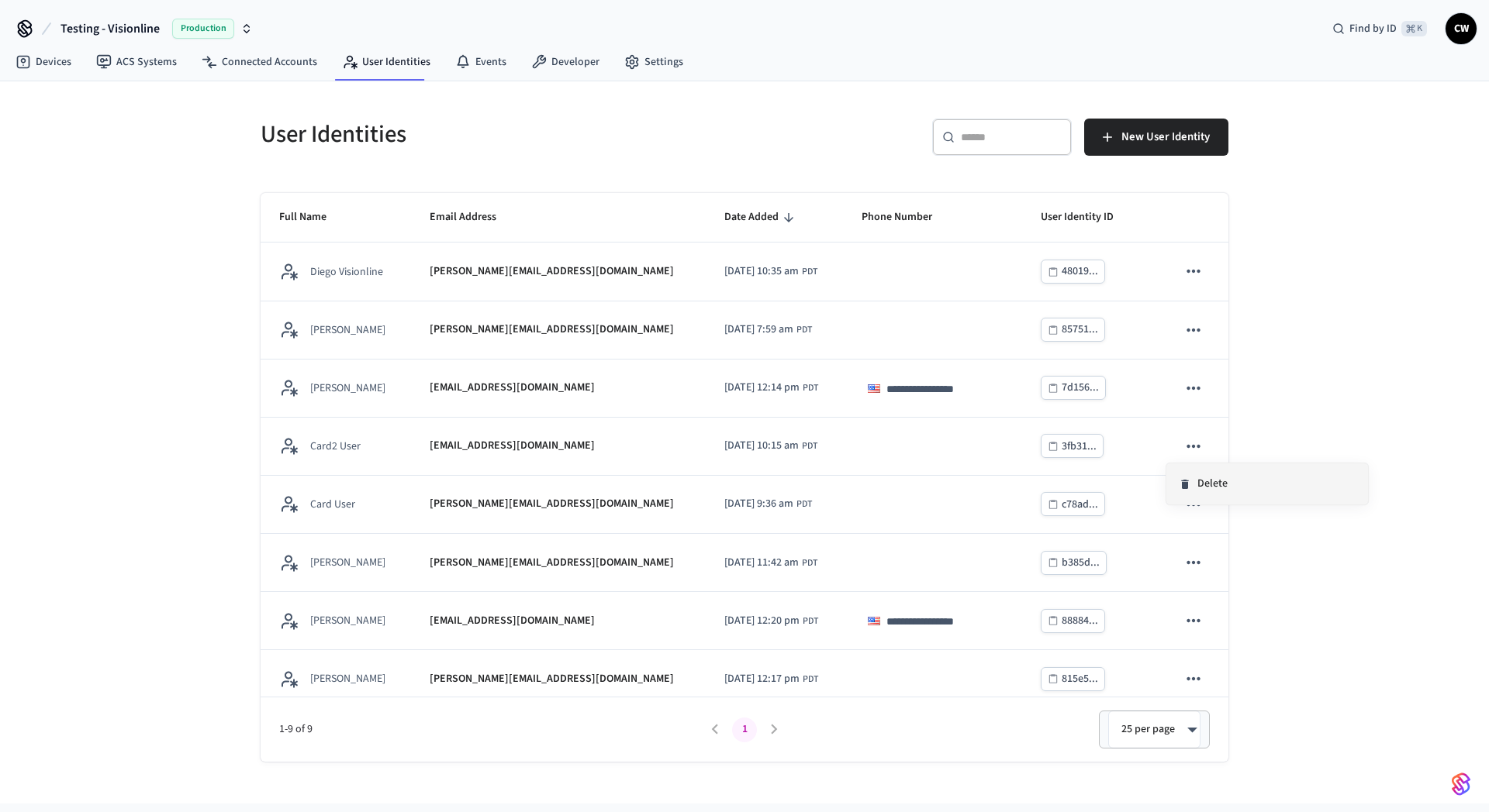
click at [1229, 480] on li "Delete" at bounding box center [1267, 483] width 202 height 41
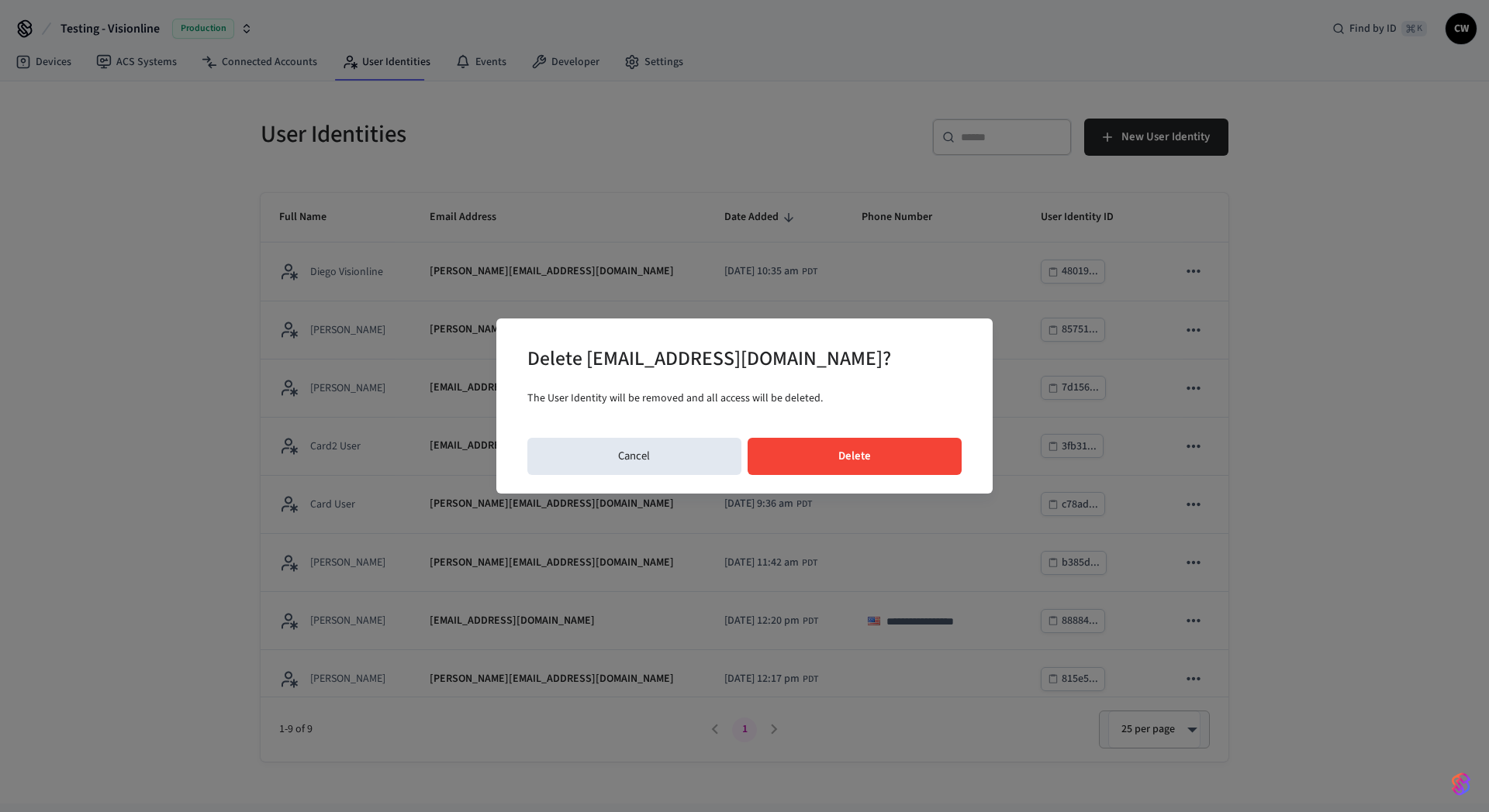
click at [831, 459] on button "Delete" at bounding box center [855, 456] width 214 height 37
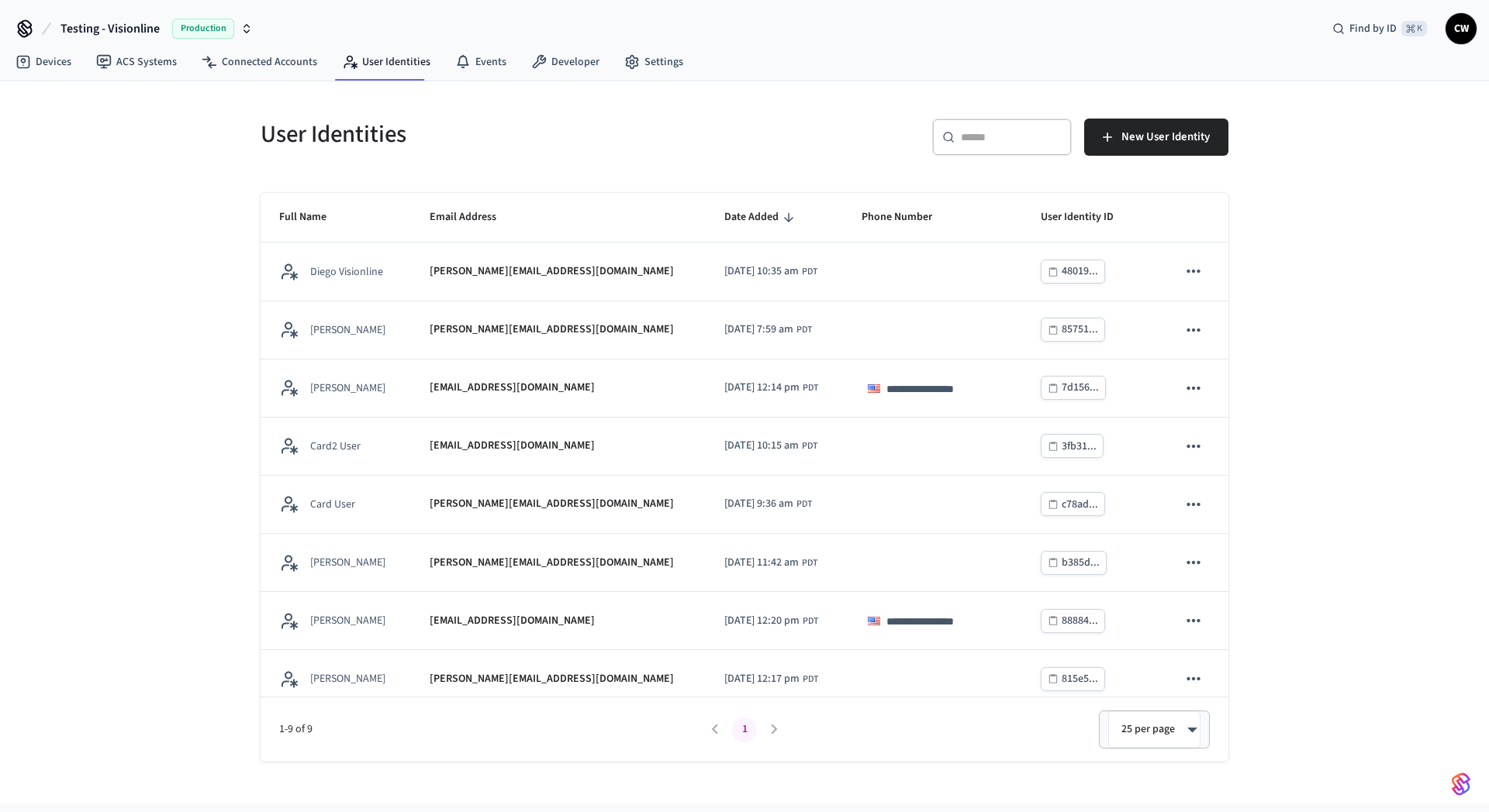
drag, startPoint x: 151, startPoint y: 459, endPoint x: 184, endPoint y: 363, distance: 101.5
click at [150, 459] on div "**********" at bounding box center [744, 443] width 1489 height 723
click at [161, 223] on div "**********" at bounding box center [744, 443] width 1489 height 723
click at [199, 231] on div "**********" at bounding box center [744, 443] width 1489 height 723
click at [149, 53] on link "ACS Systems" at bounding box center [136, 62] width 106 height 28
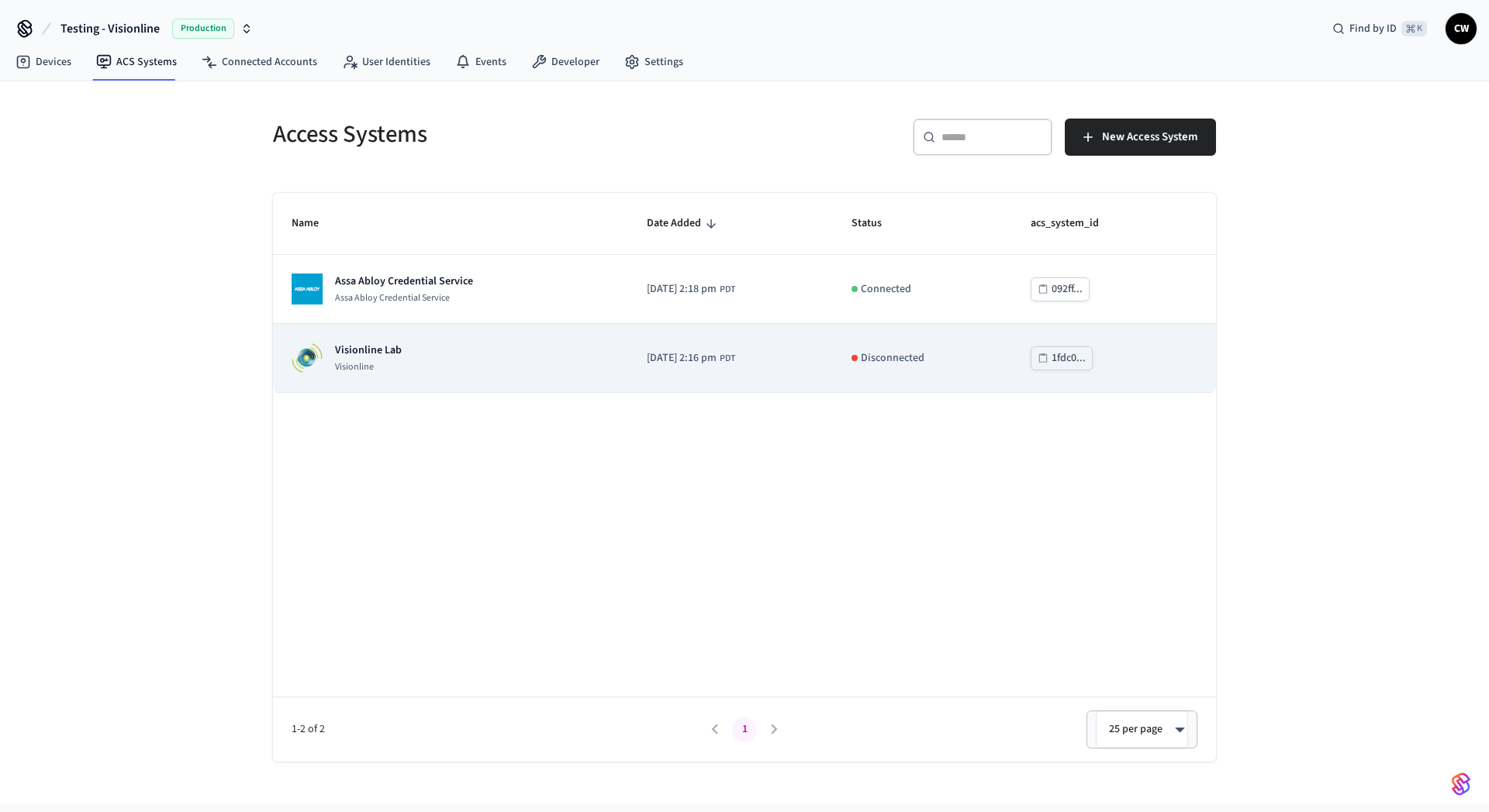
click at [360, 328] on td "Visionline Lab Visionline" at bounding box center [450, 358] width 355 height 69
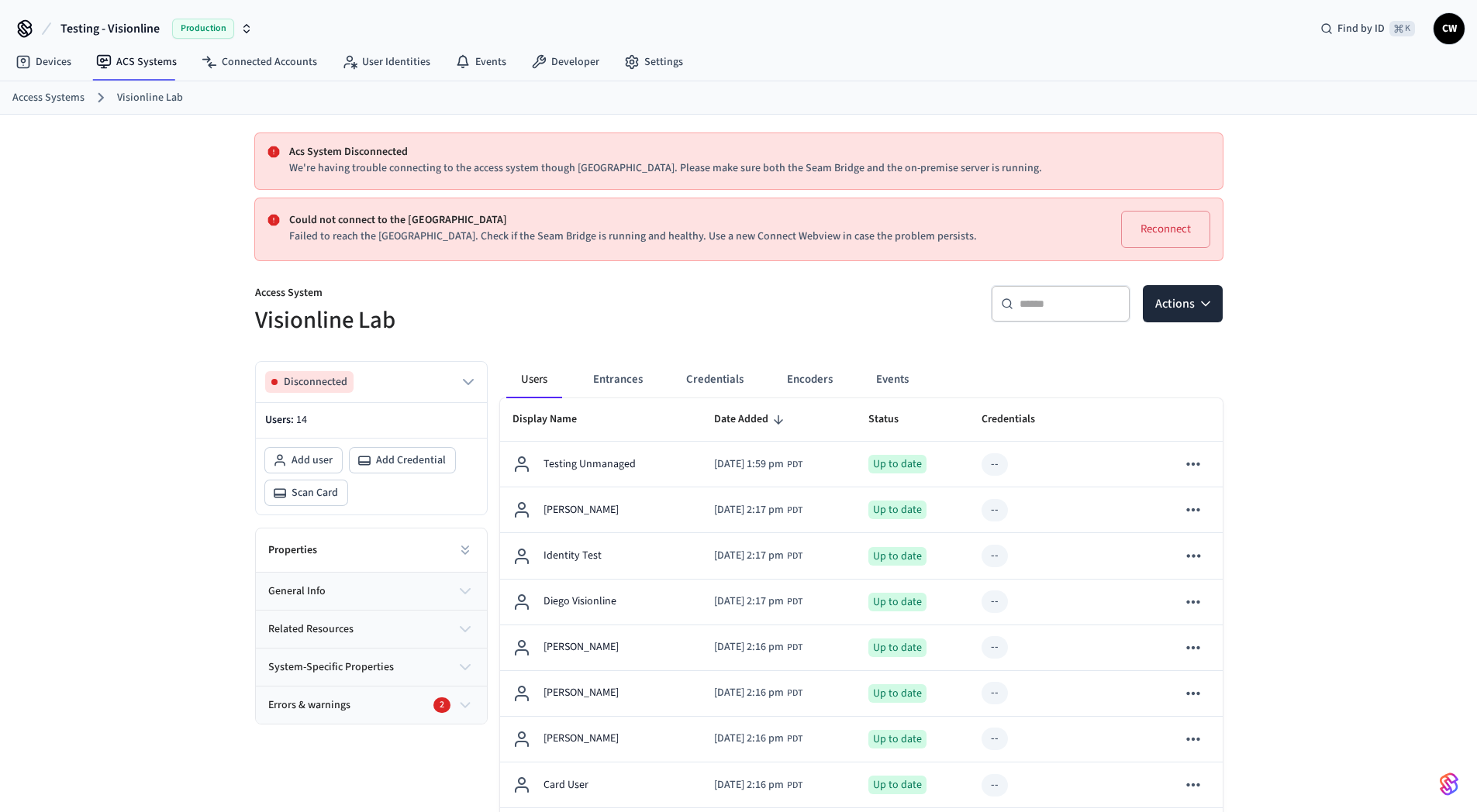
click at [159, 384] on div "Acs System Disconnected We're having trouble connecting to the access system th…" at bounding box center [738, 647] width 1477 height 1066
click at [139, 386] on div "Acs System Disconnected We're having trouble connecting to the access system th…" at bounding box center [738, 647] width 1477 height 1066
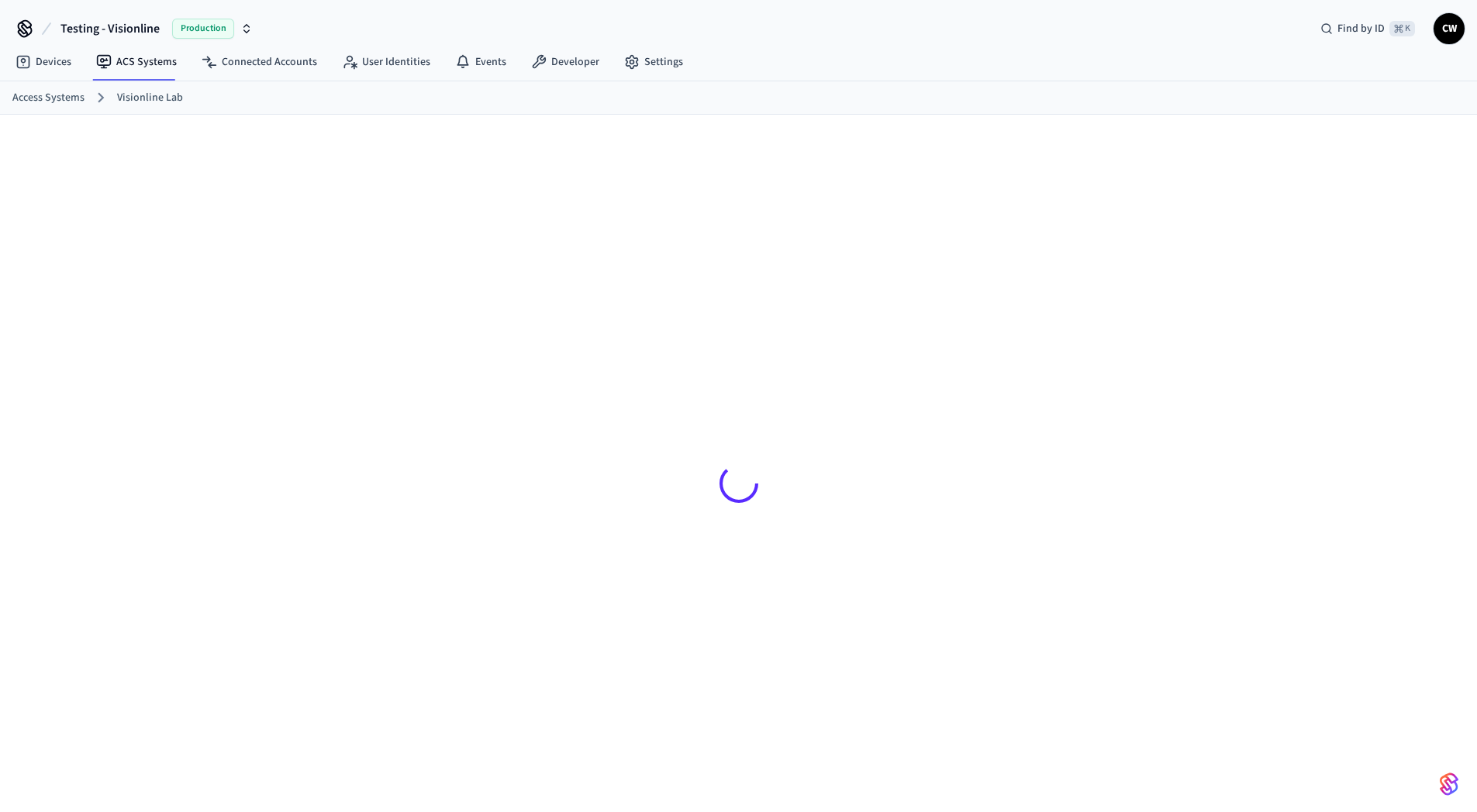
drag, startPoint x: 143, startPoint y: 310, endPoint x: 126, endPoint y: 307, distance: 17.3
click at [140, 310] on div at bounding box center [738, 476] width 1477 height 723
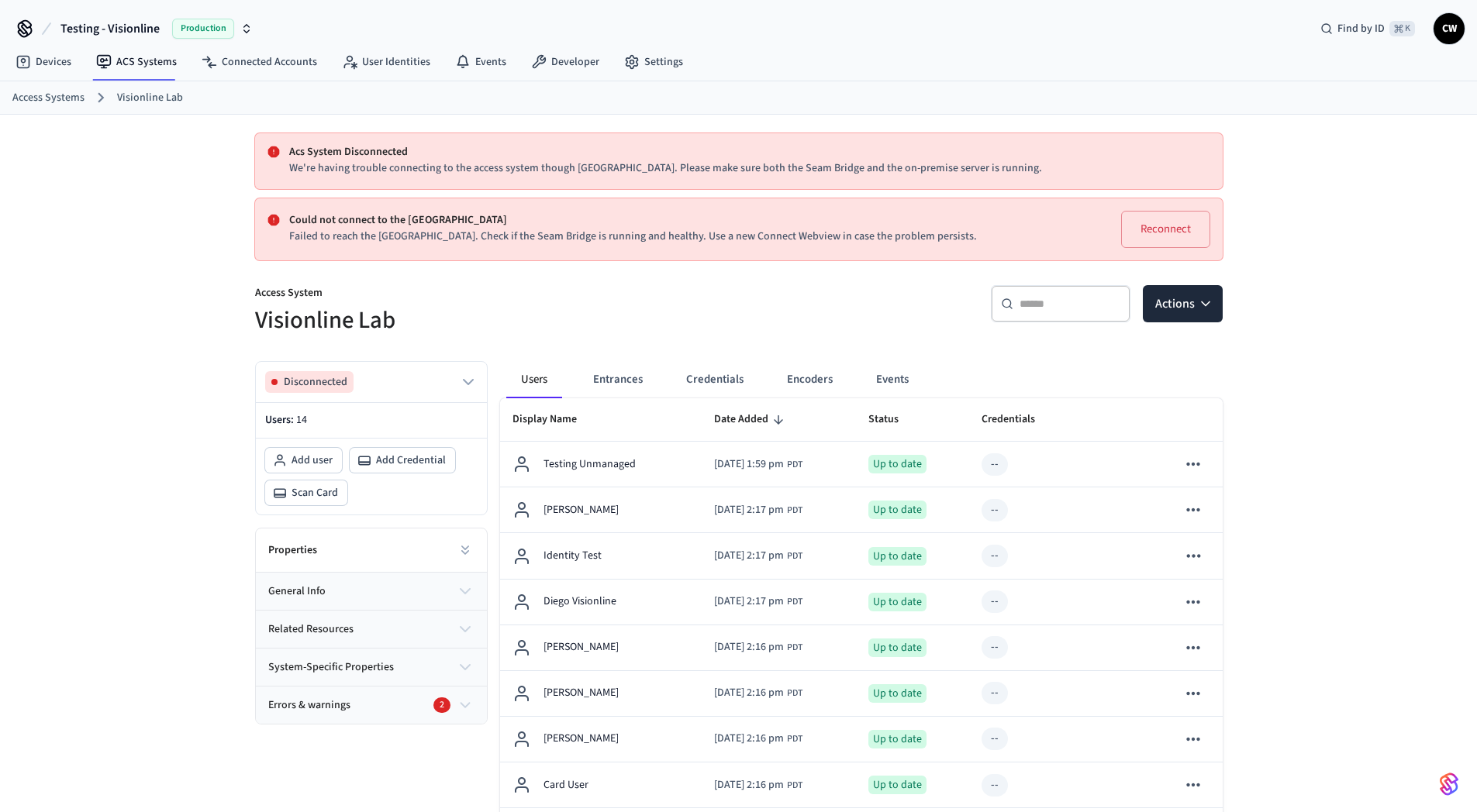
click at [199, 198] on div "Acs System Disconnected We're having trouble connecting to the access system th…" at bounding box center [738, 647] width 1477 height 1066
click at [165, 343] on div "Acs System Disconnected We're having trouble connecting to the access system th…" at bounding box center [738, 647] width 1477 height 1066
click at [379, 60] on link "User Identities" at bounding box center [386, 62] width 113 height 28
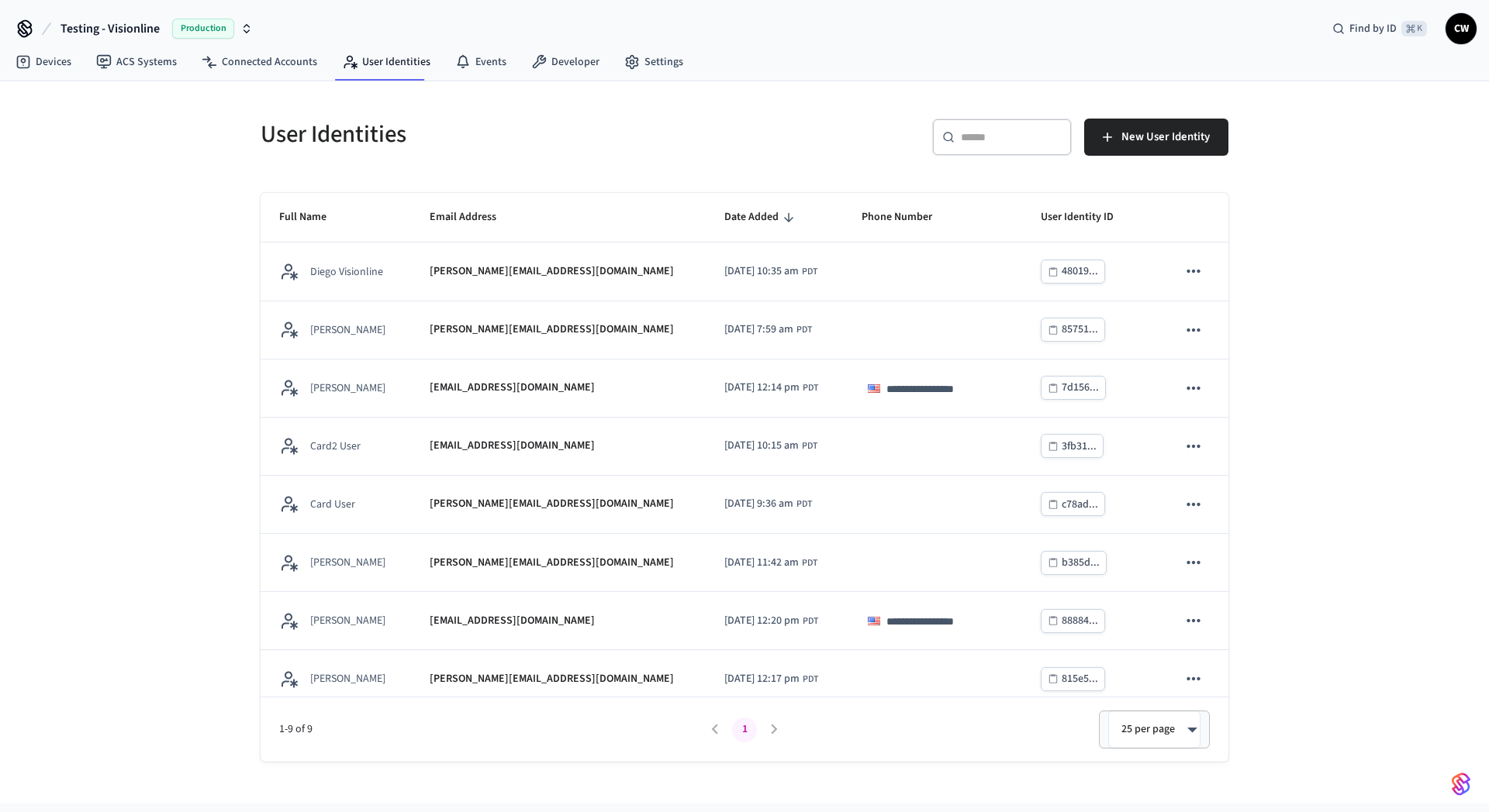
click at [155, 405] on div "**********" at bounding box center [744, 443] width 1489 height 723
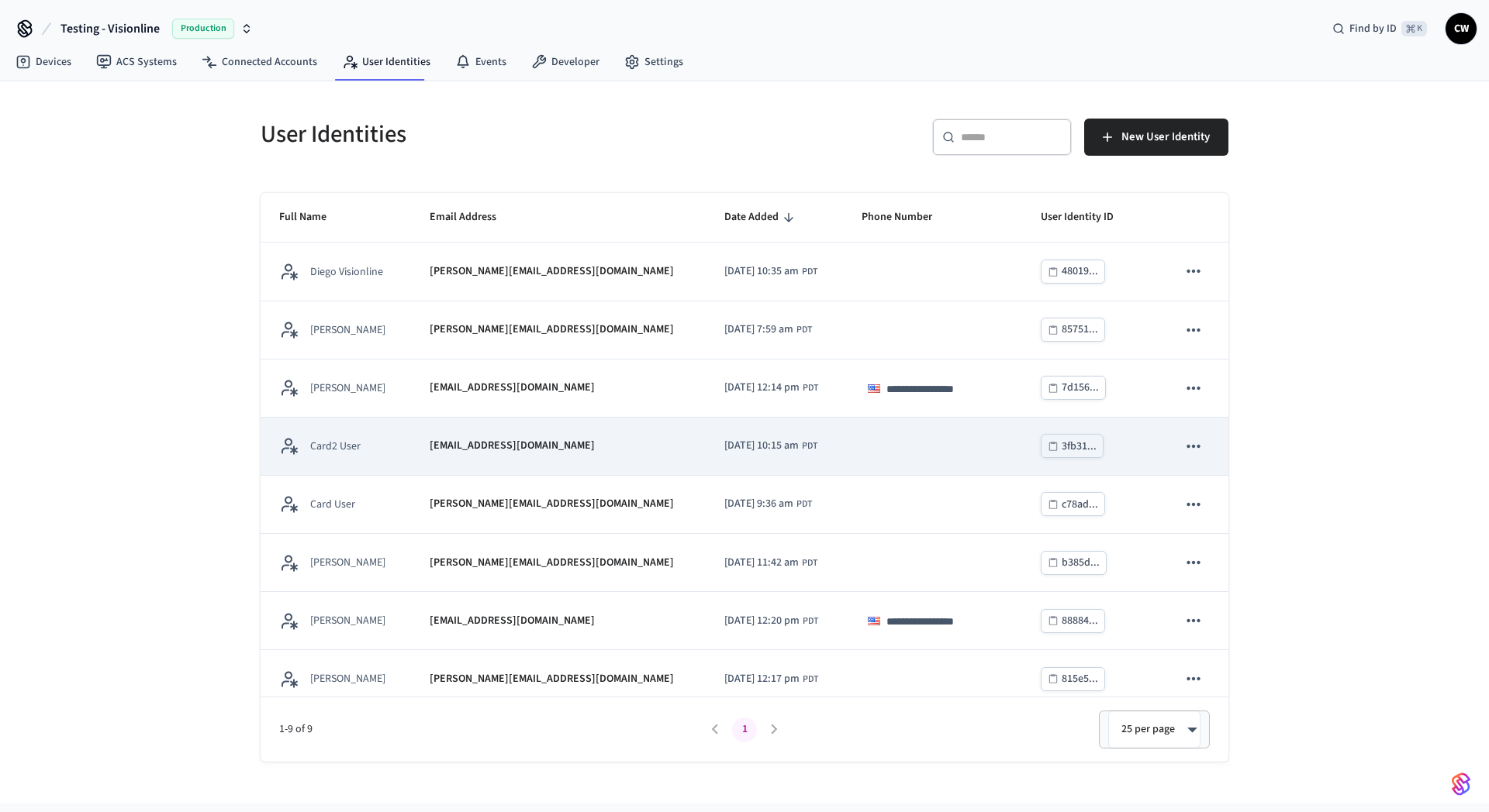
click at [1185, 451] on icon "sticky table" at bounding box center [1193, 446] width 20 height 20
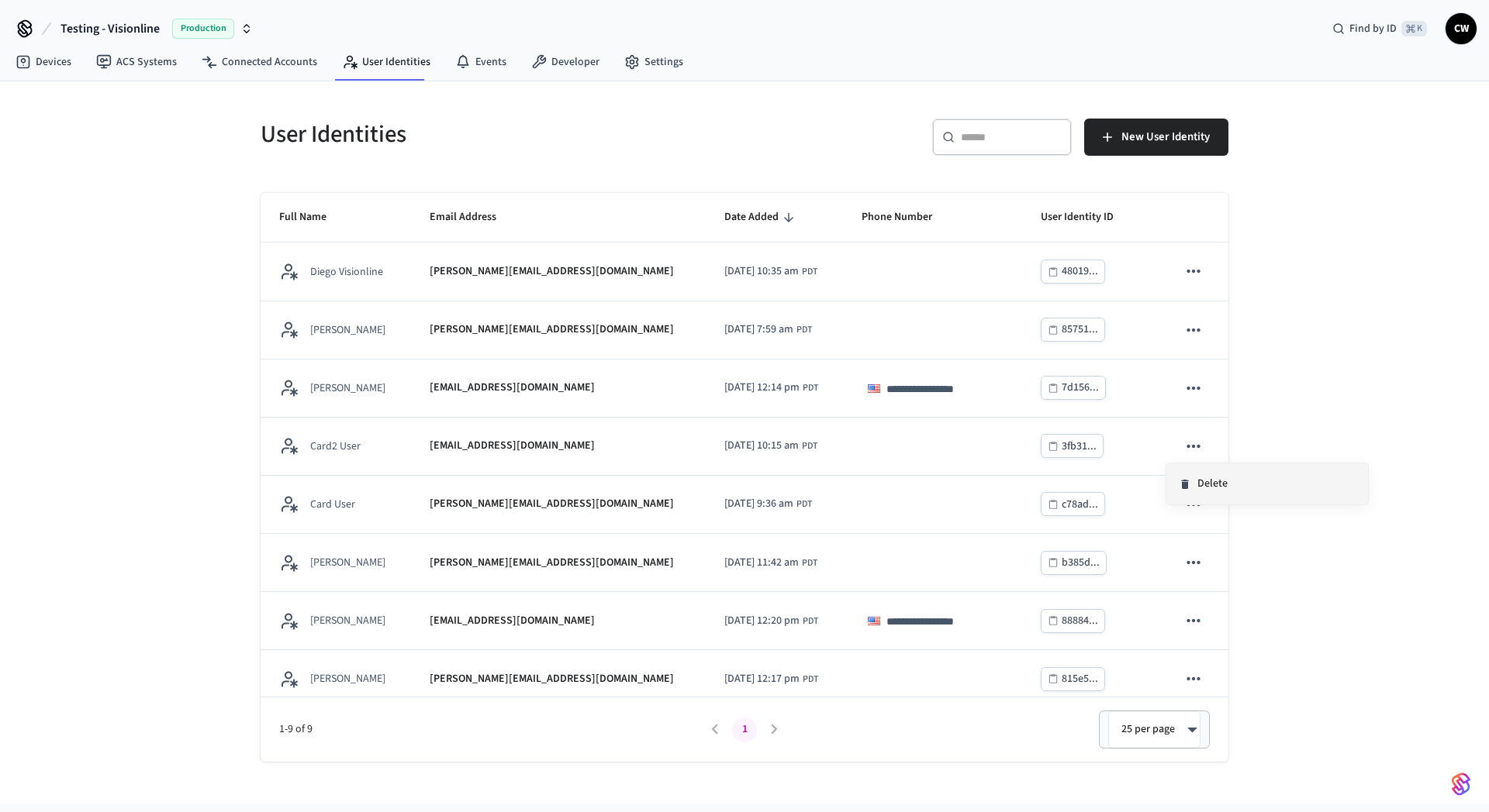
click at [1218, 486] on li "Delete" at bounding box center [1267, 483] width 202 height 41
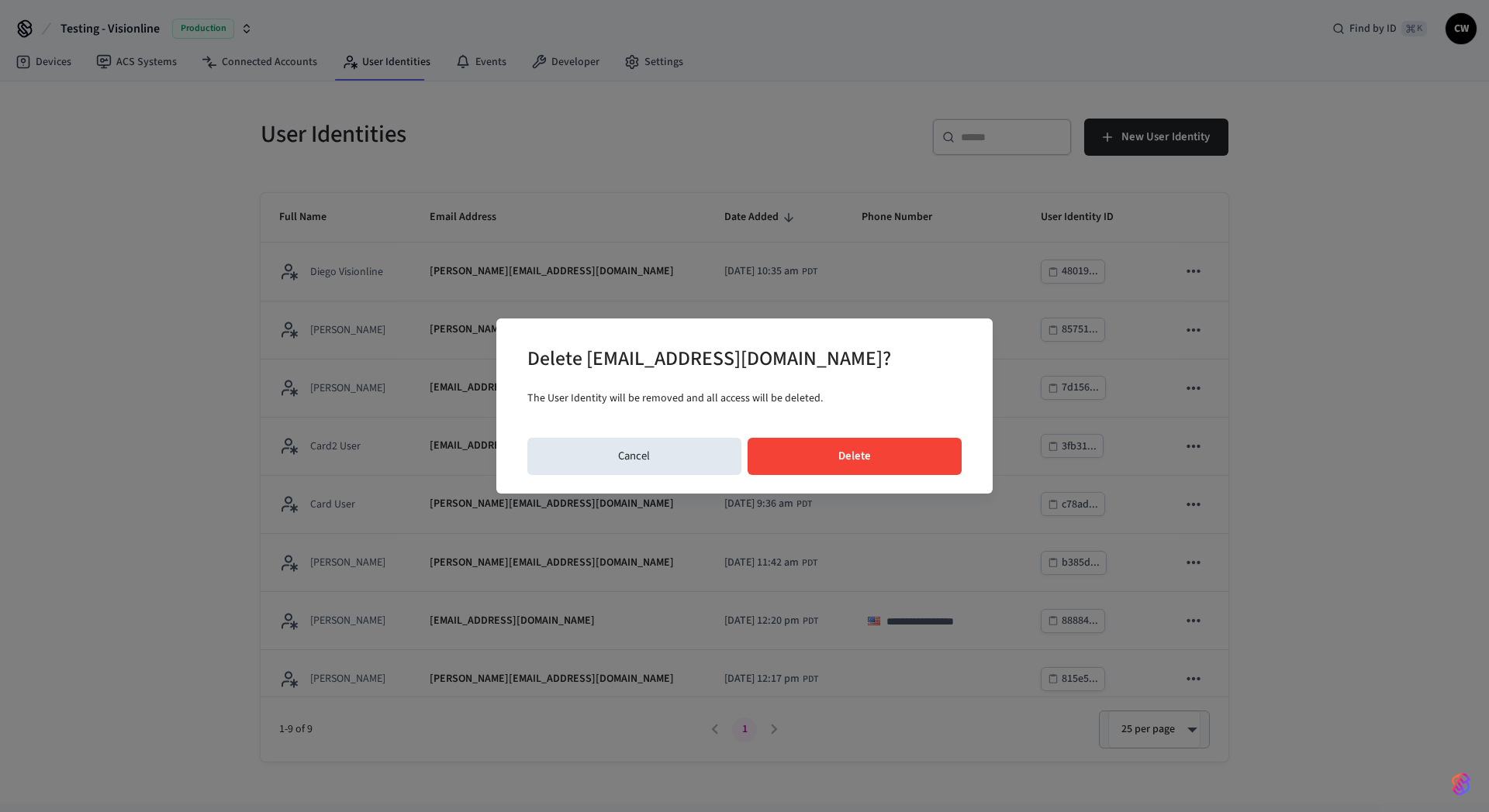
click at [859, 452] on button "Delete" at bounding box center [855, 456] width 214 height 37
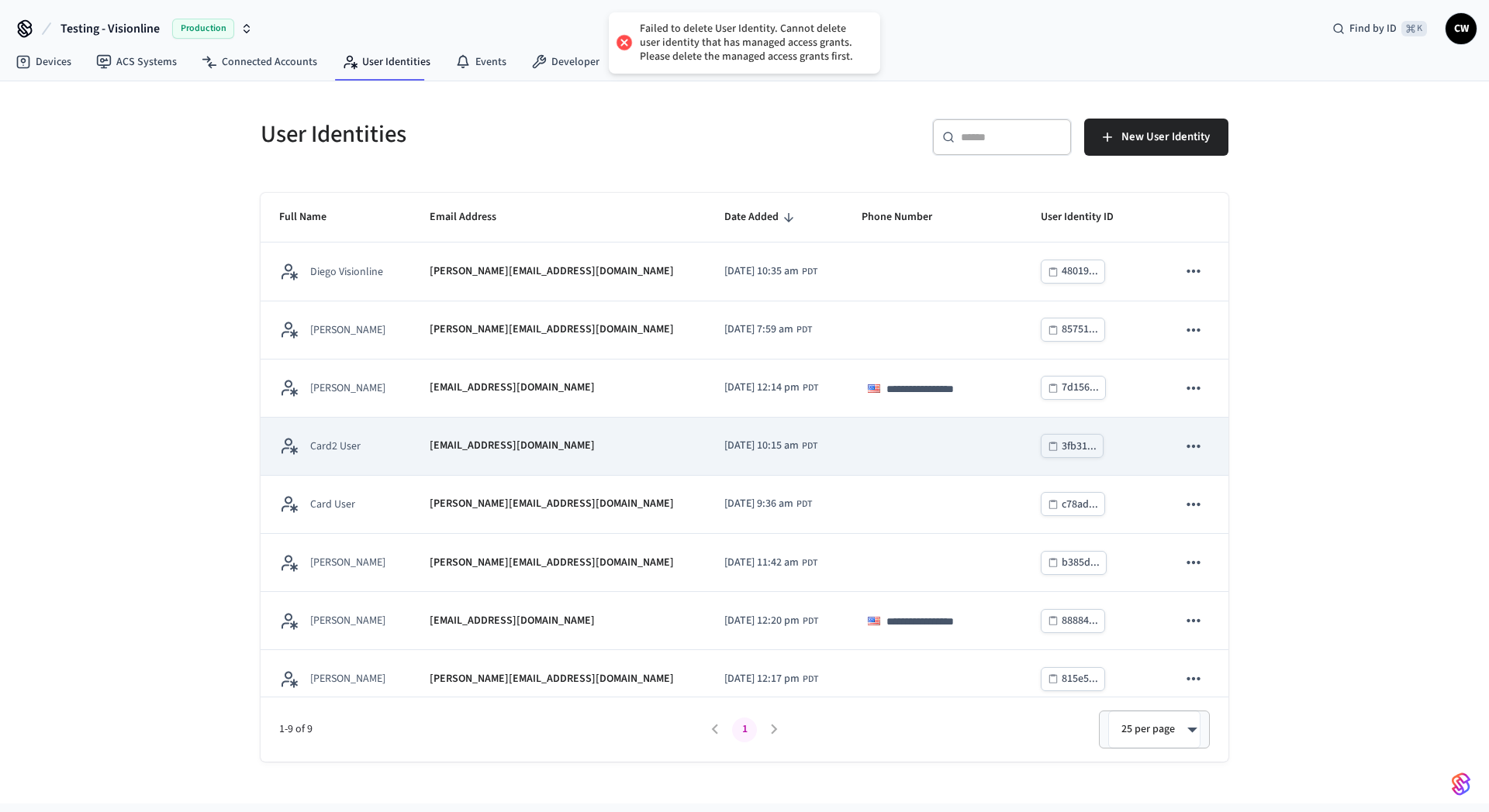
click at [629, 441] on td "[EMAIL_ADDRESS][DOMAIN_NAME]" at bounding box center [558, 447] width 295 height 59
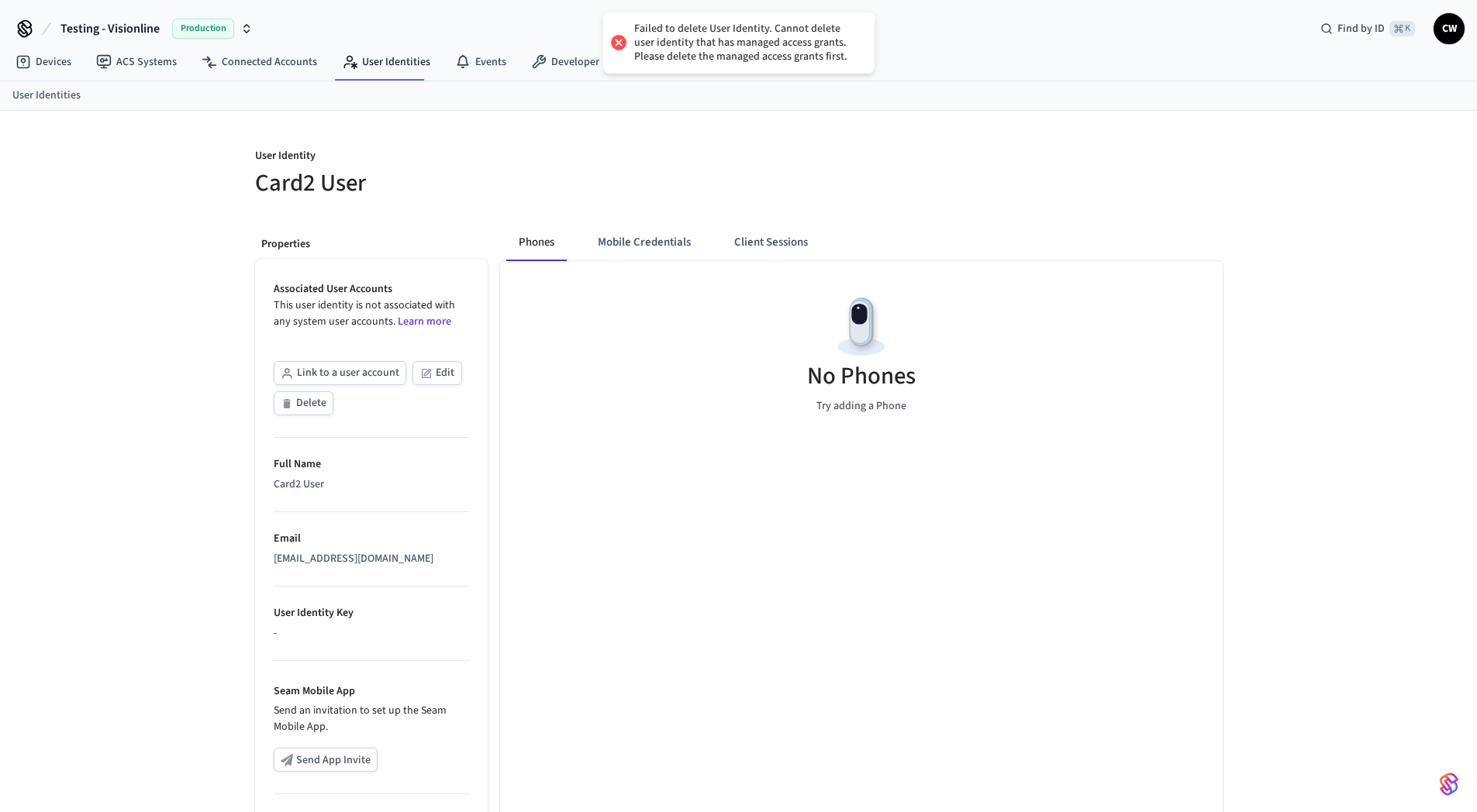
click at [126, 418] on div "User Identity Card2 User Properties Associated User Accounts This user identity…" at bounding box center [738, 560] width 1477 height 899
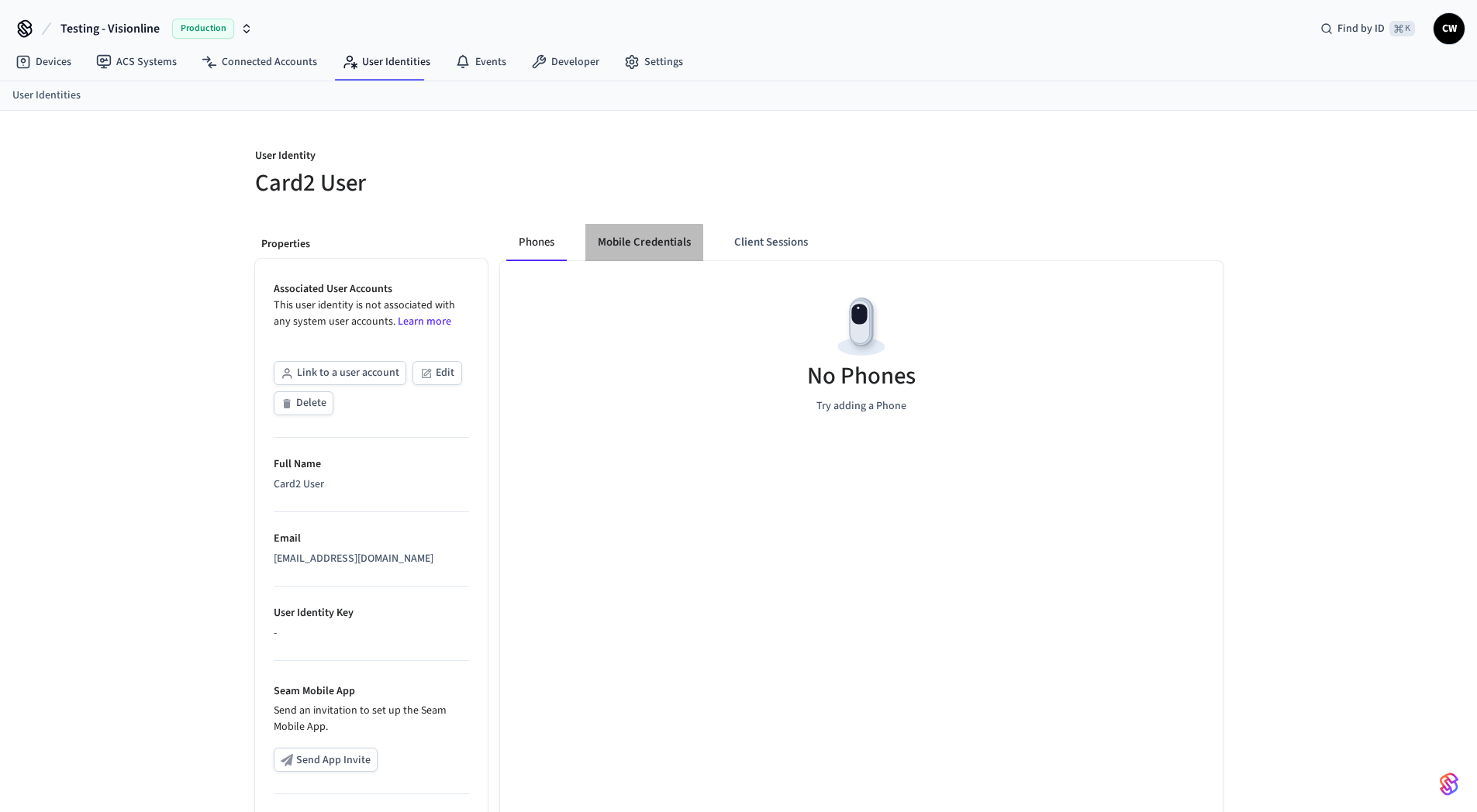
click at [641, 244] on button "Mobile Credentials" at bounding box center [644, 242] width 118 height 37
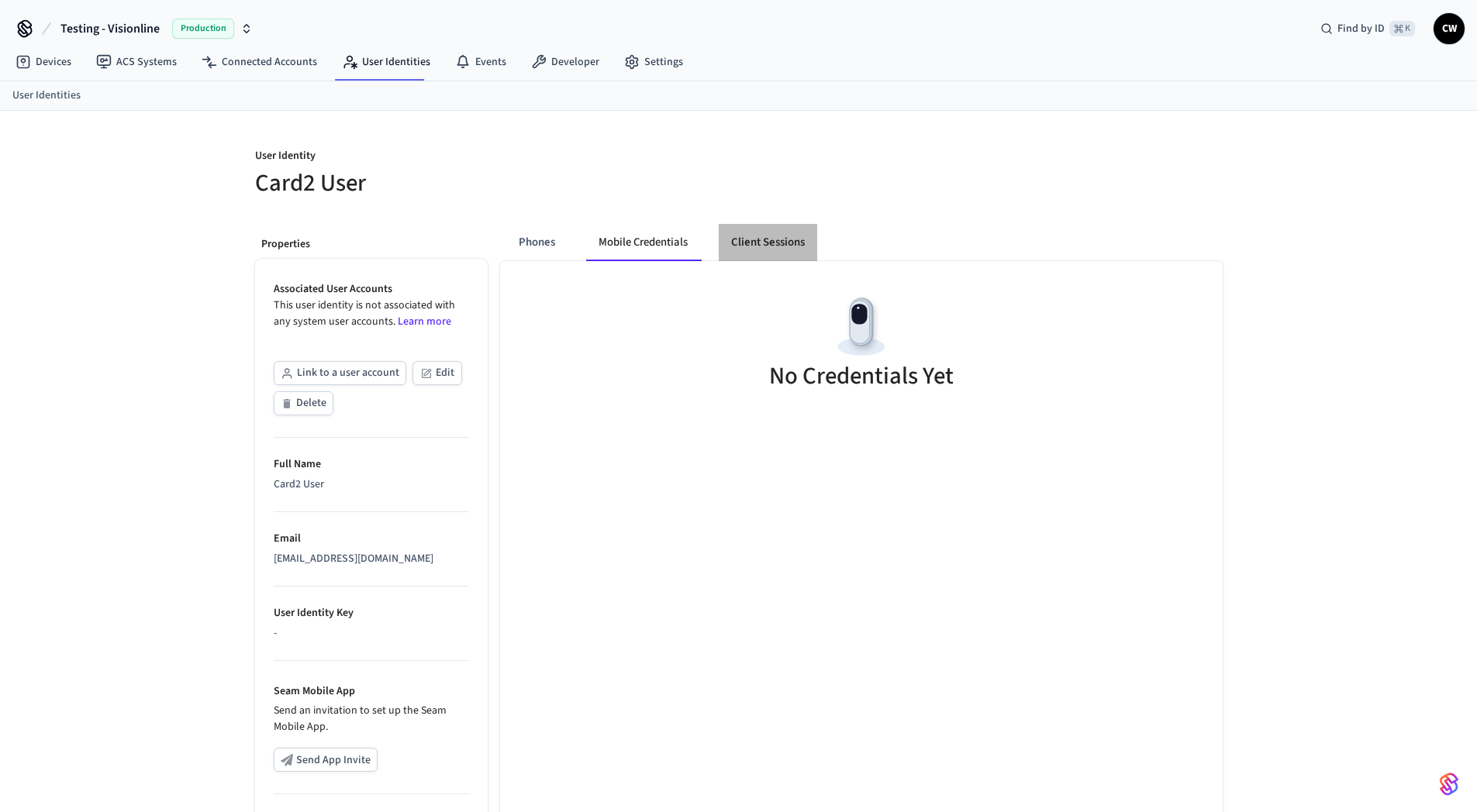
click at [750, 250] on button "Client Sessions" at bounding box center [768, 242] width 98 height 37
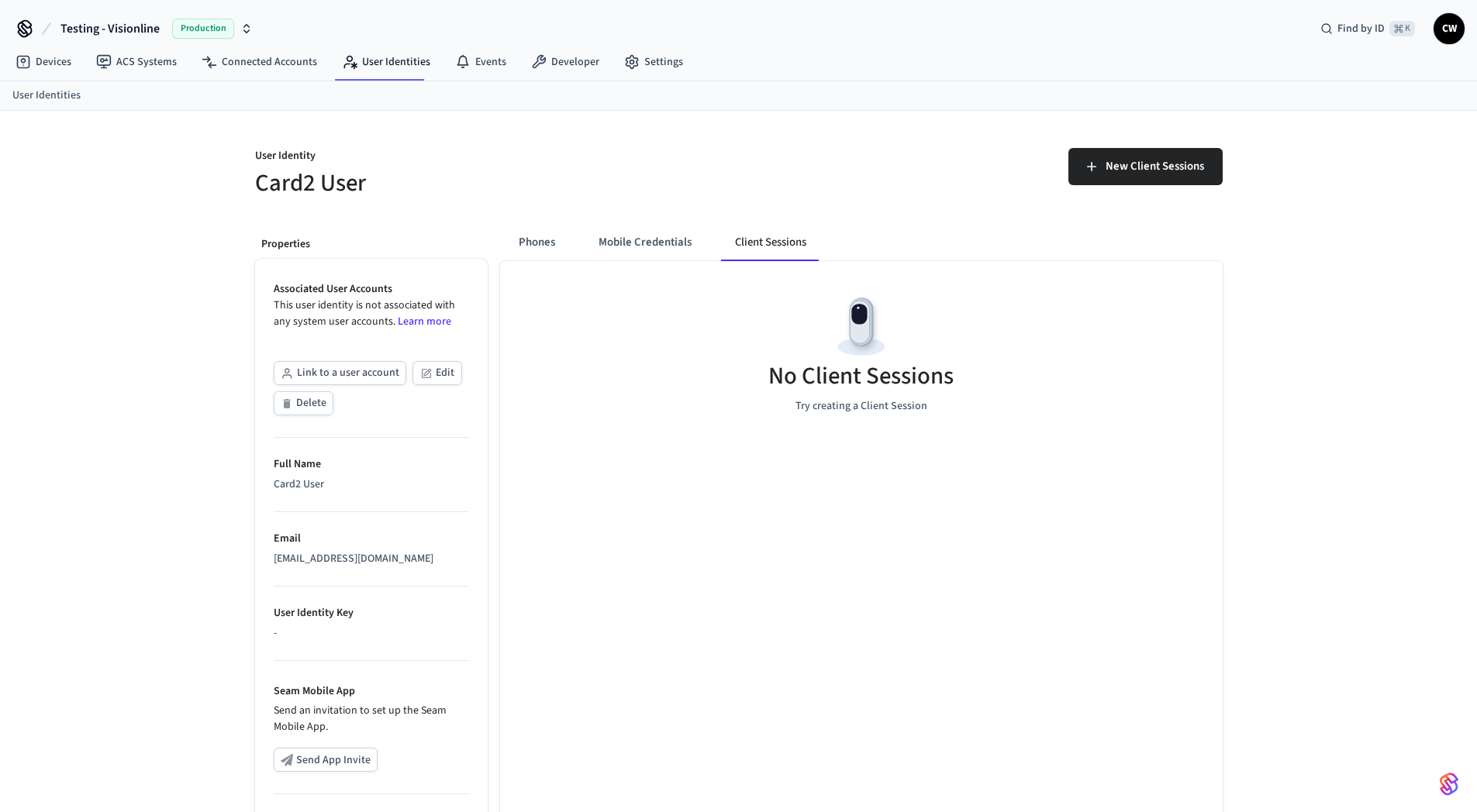
click at [185, 362] on div "User Identity Card2 User New Client Sessions Properties Associated User Account…" at bounding box center [738, 560] width 1477 height 899
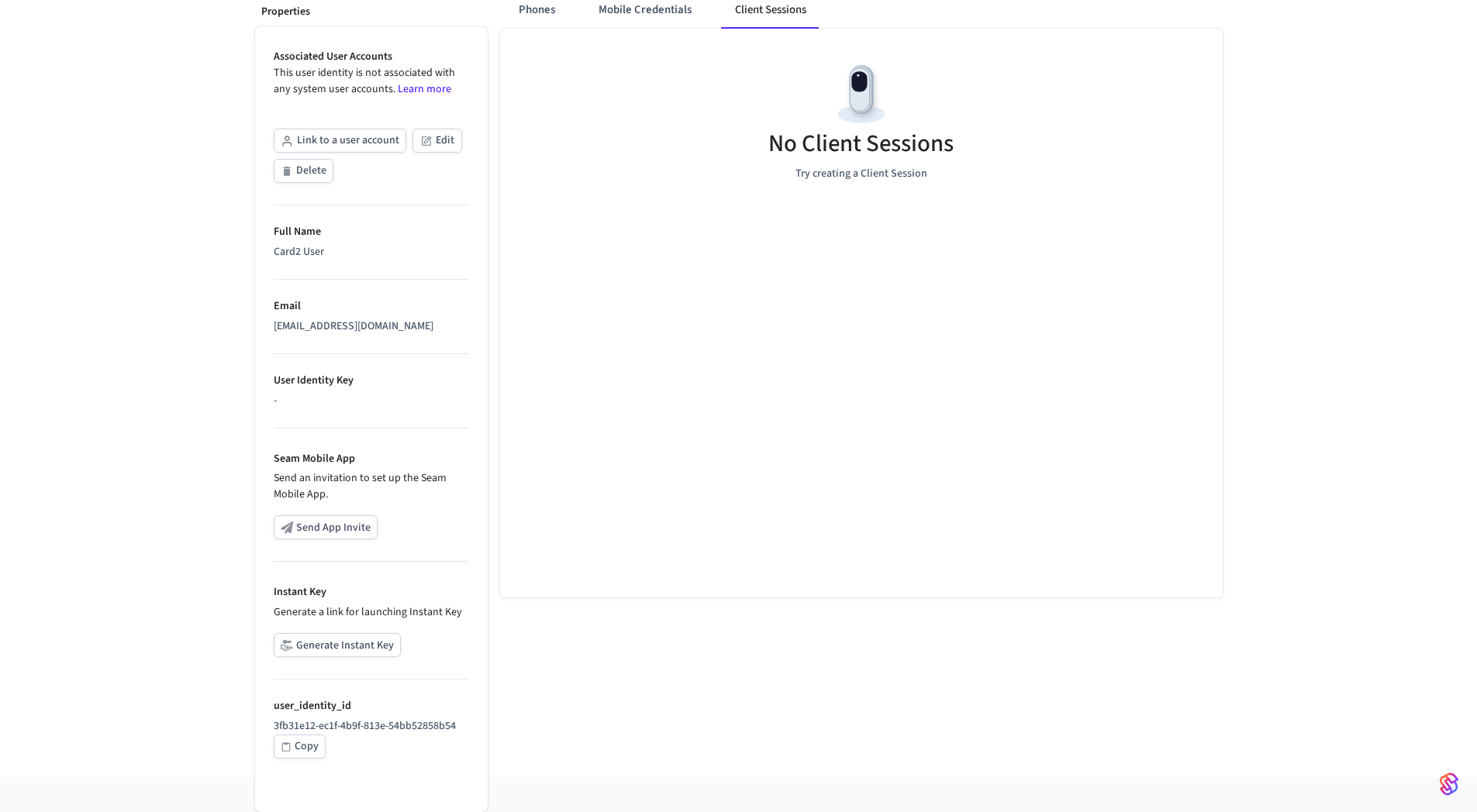
click at [310, 753] on div "Copy" at bounding box center [307, 747] width 24 height 19
